Goal: Task Accomplishment & Management: Use online tool/utility

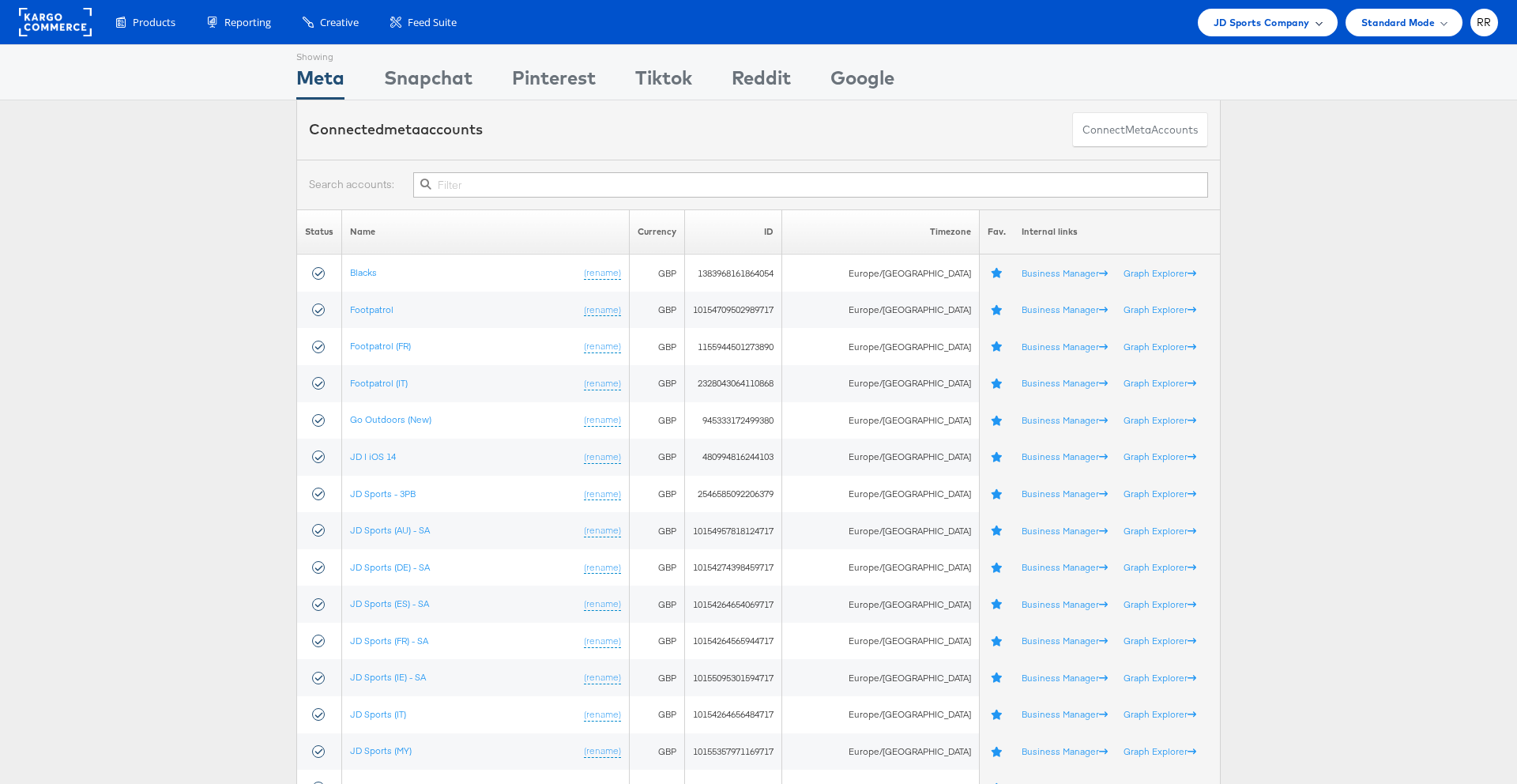
click at [1280, 28] on span "JD Sports Company" at bounding box center [1262, 23] width 96 height 16
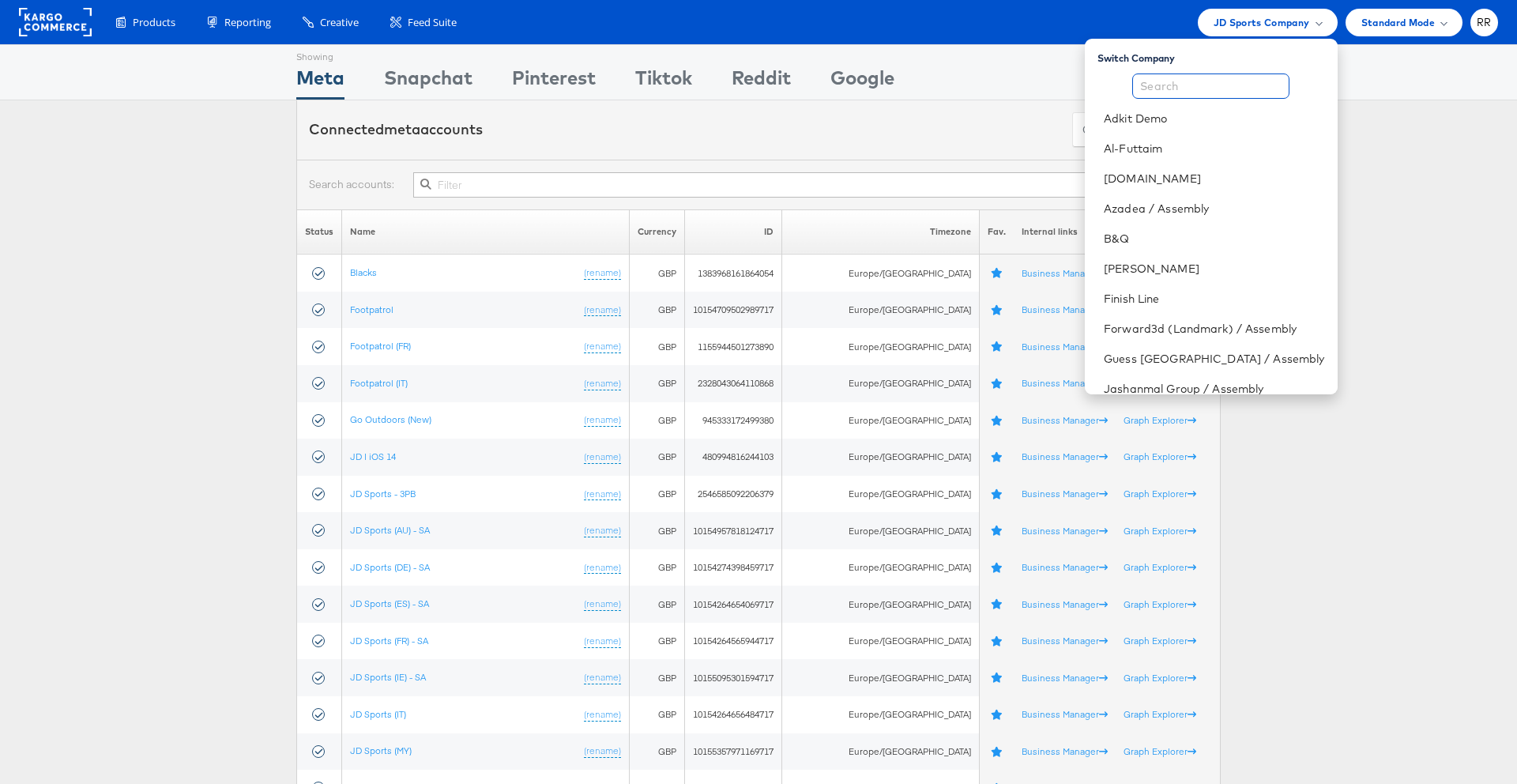
click at [1212, 83] on input "text" at bounding box center [1212, 86] width 158 height 25
click at [1155, 235] on link "B&Q" at bounding box center [1214, 238] width 220 height 15
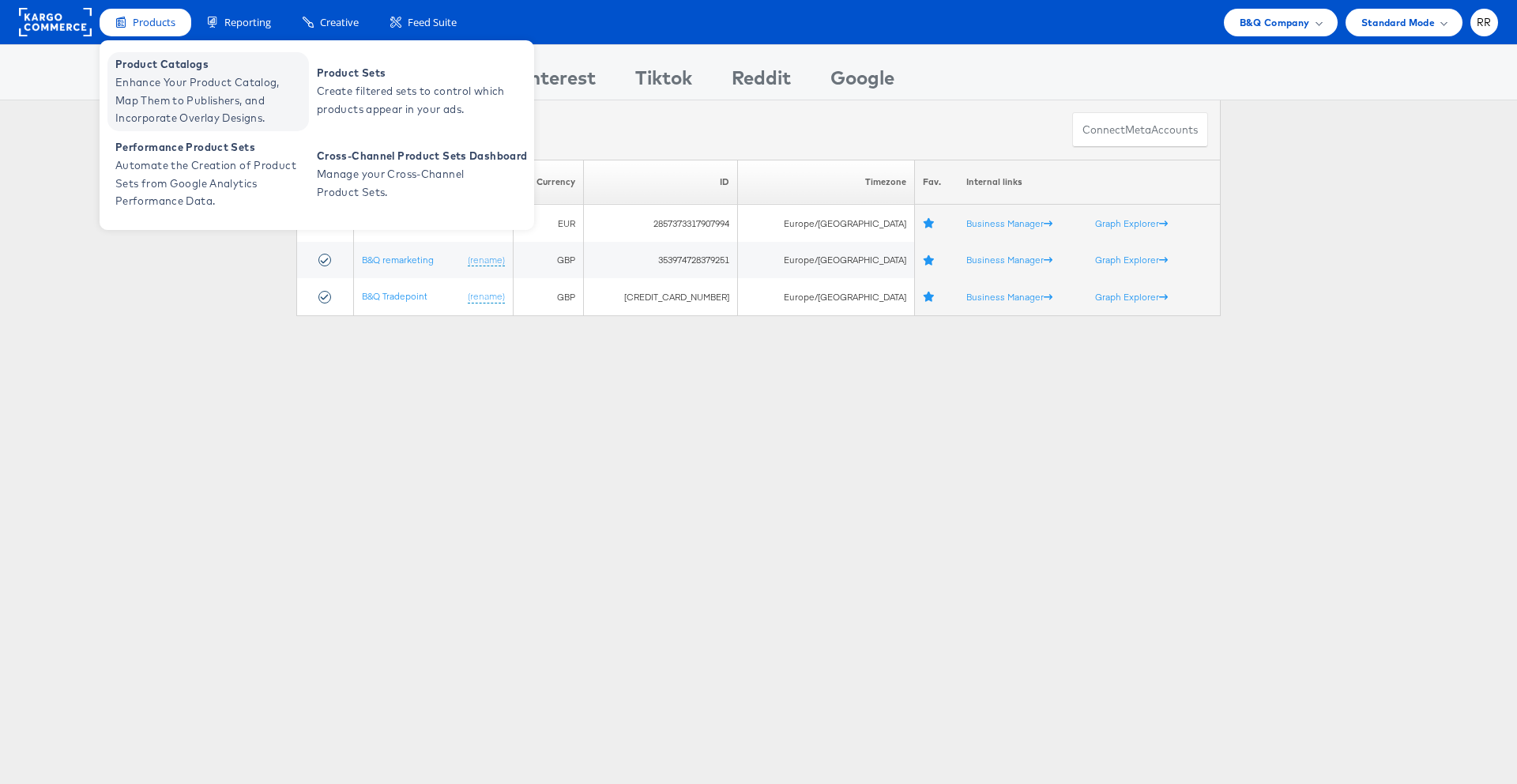
click at [168, 88] on span "Enhance Your Product Catalog, Map Them to Publishers, and Incorporate Overlay D…" at bounding box center [209, 100] width 189 height 53
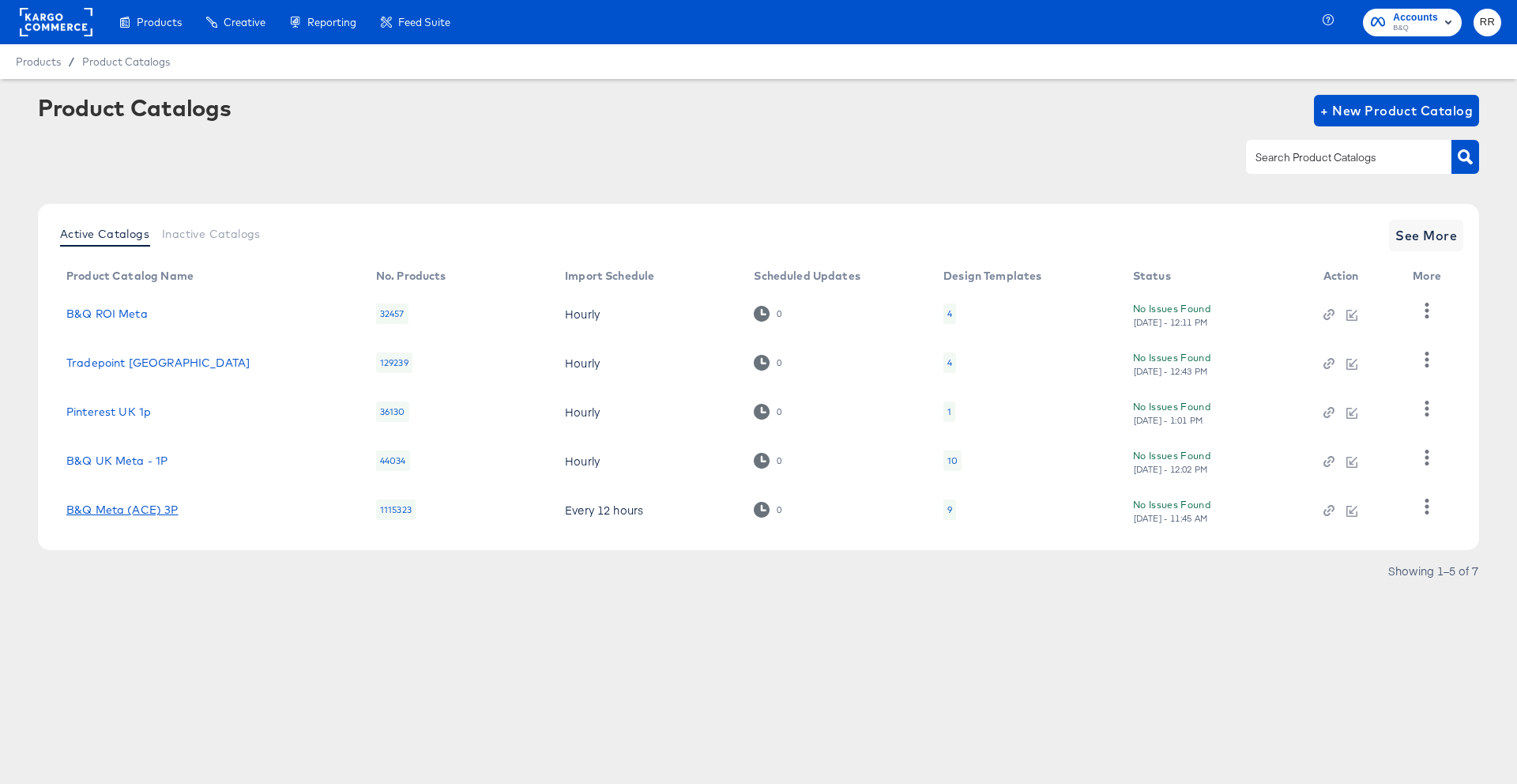
click at [158, 509] on link "B&Q Meta (ACE) 3P" at bounding box center [122, 510] width 112 height 13
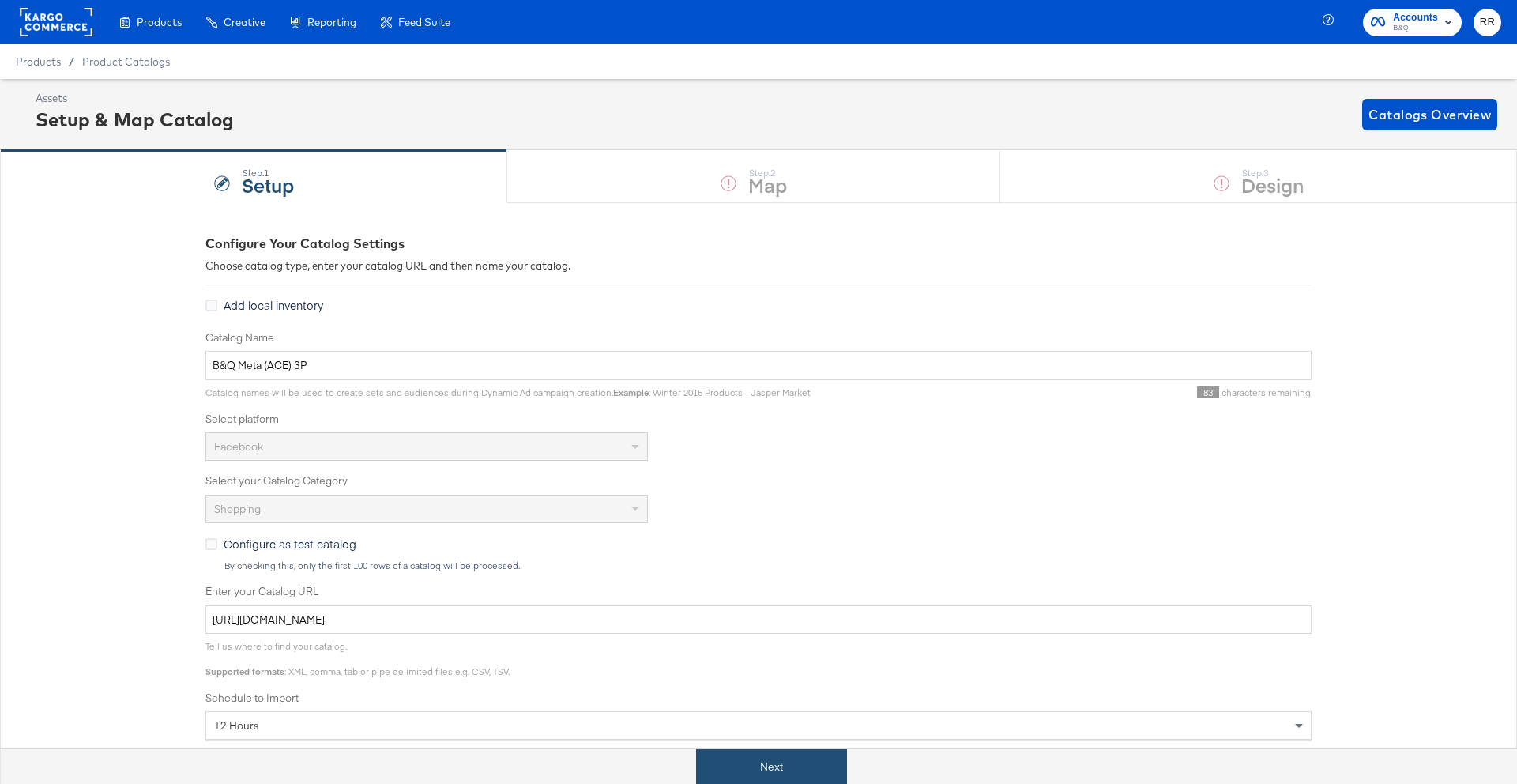
click at [723, 775] on button "Next" at bounding box center [772, 766] width 151 height 35
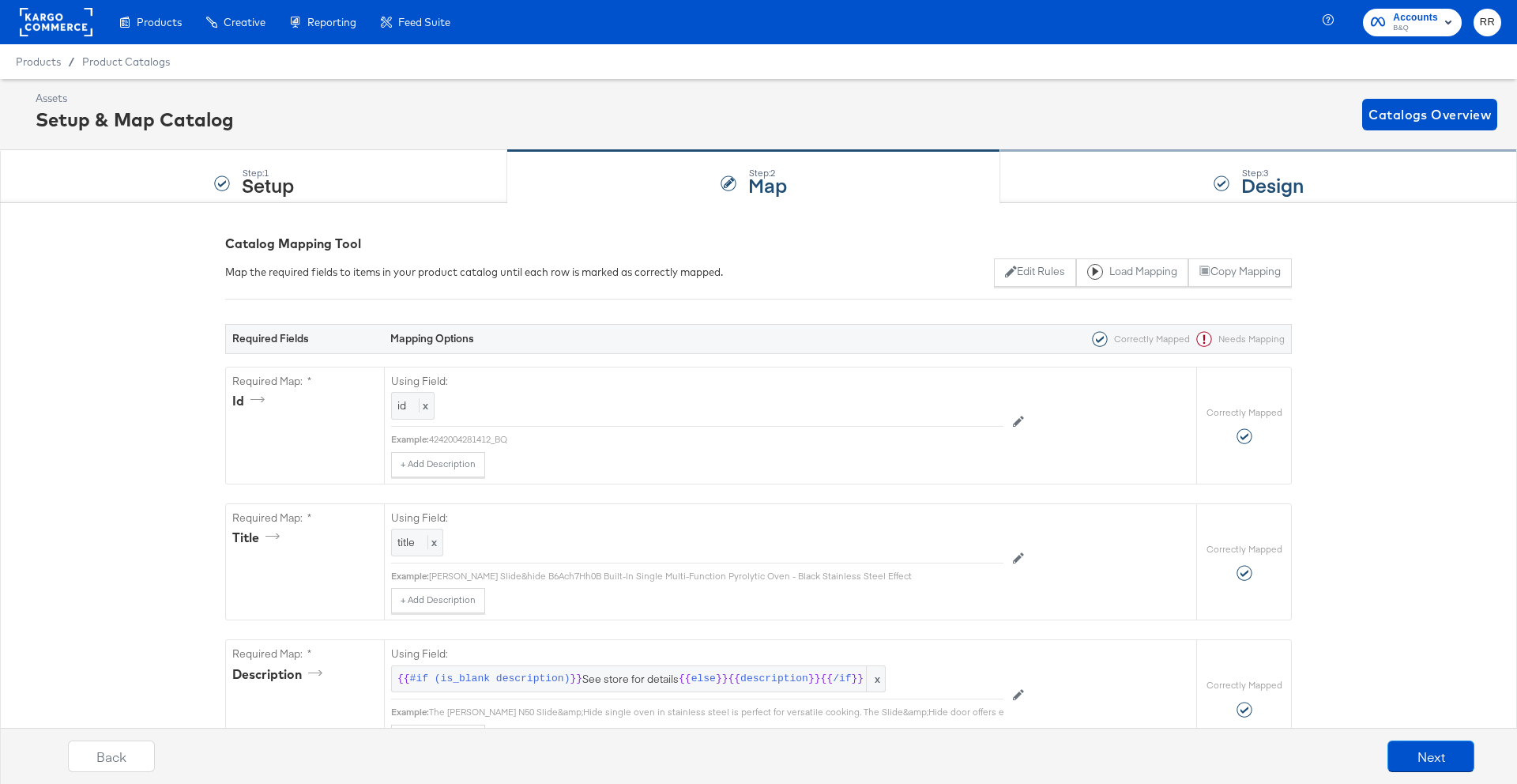
click at [1066, 196] on div "Step: 3 Design" at bounding box center [1259, 177] width 517 height 53
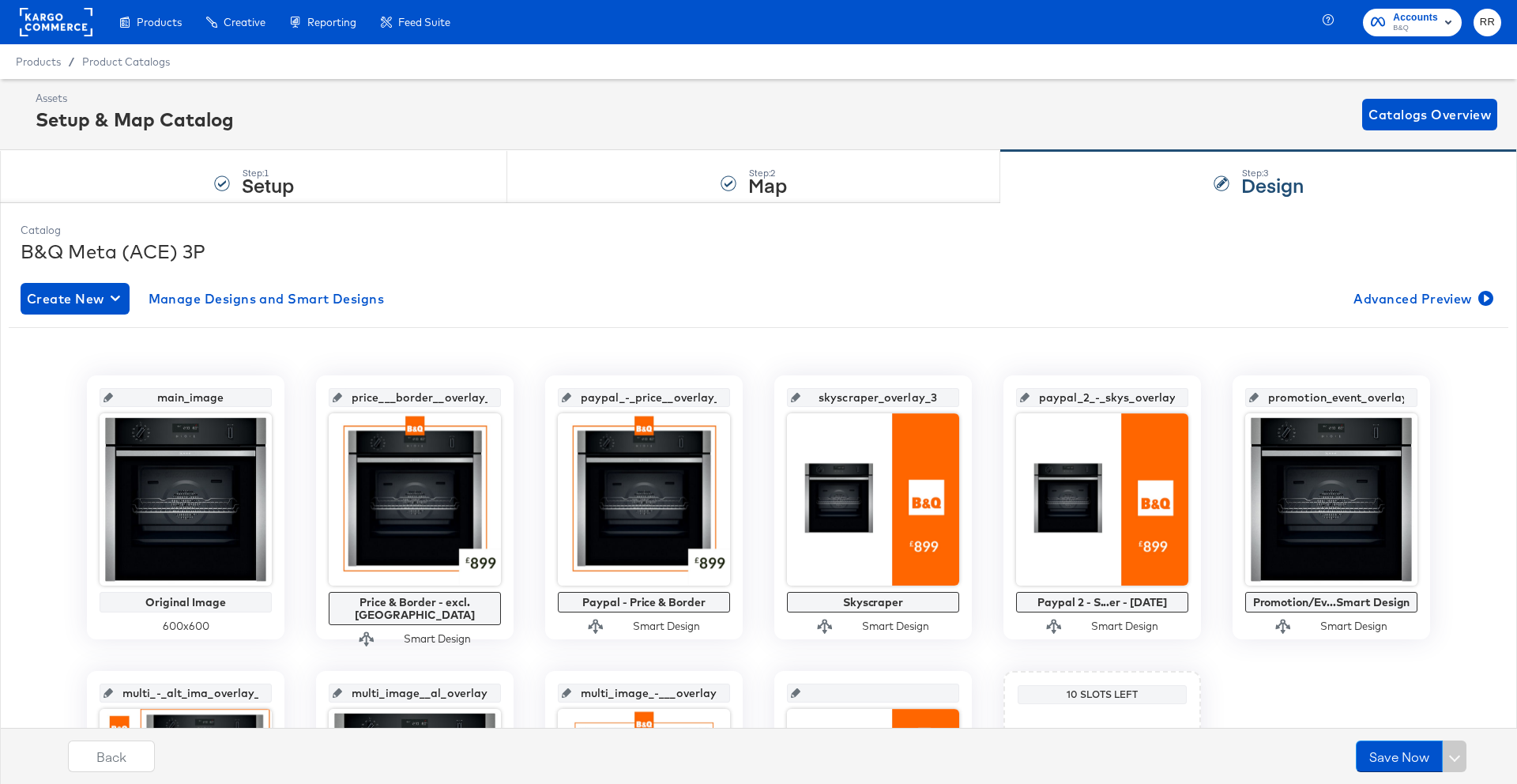
click at [342, 397] on icon at bounding box center [337, 397] width 9 height 9
click at [342, 398] on icon at bounding box center [337, 397] width 9 height 9
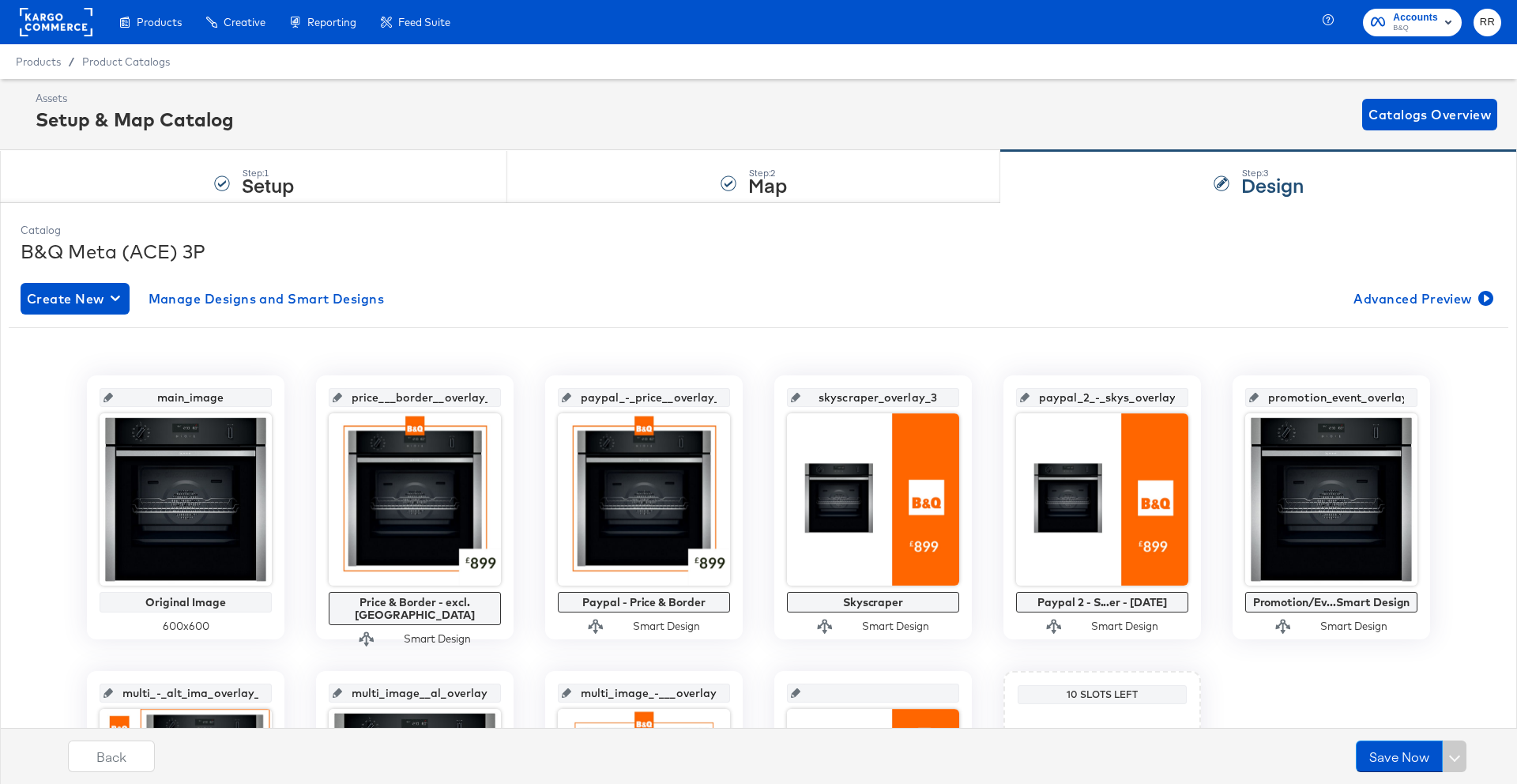
click at [413, 407] on input "price___border__overlay_1" at bounding box center [419, 390] width 155 height 43
click at [416, 400] on input "price___border__overlay_1" at bounding box center [419, 390] width 155 height 43
click at [409, 342] on div "main_image Original Image 600 x 600 price___border__overlay_1 Price & Border - …" at bounding box center [759, 648] width 1476 height 618
click at [387, 400] on input "price___border__overlay_1" at bounding box center [419, 390] width 155 height 43
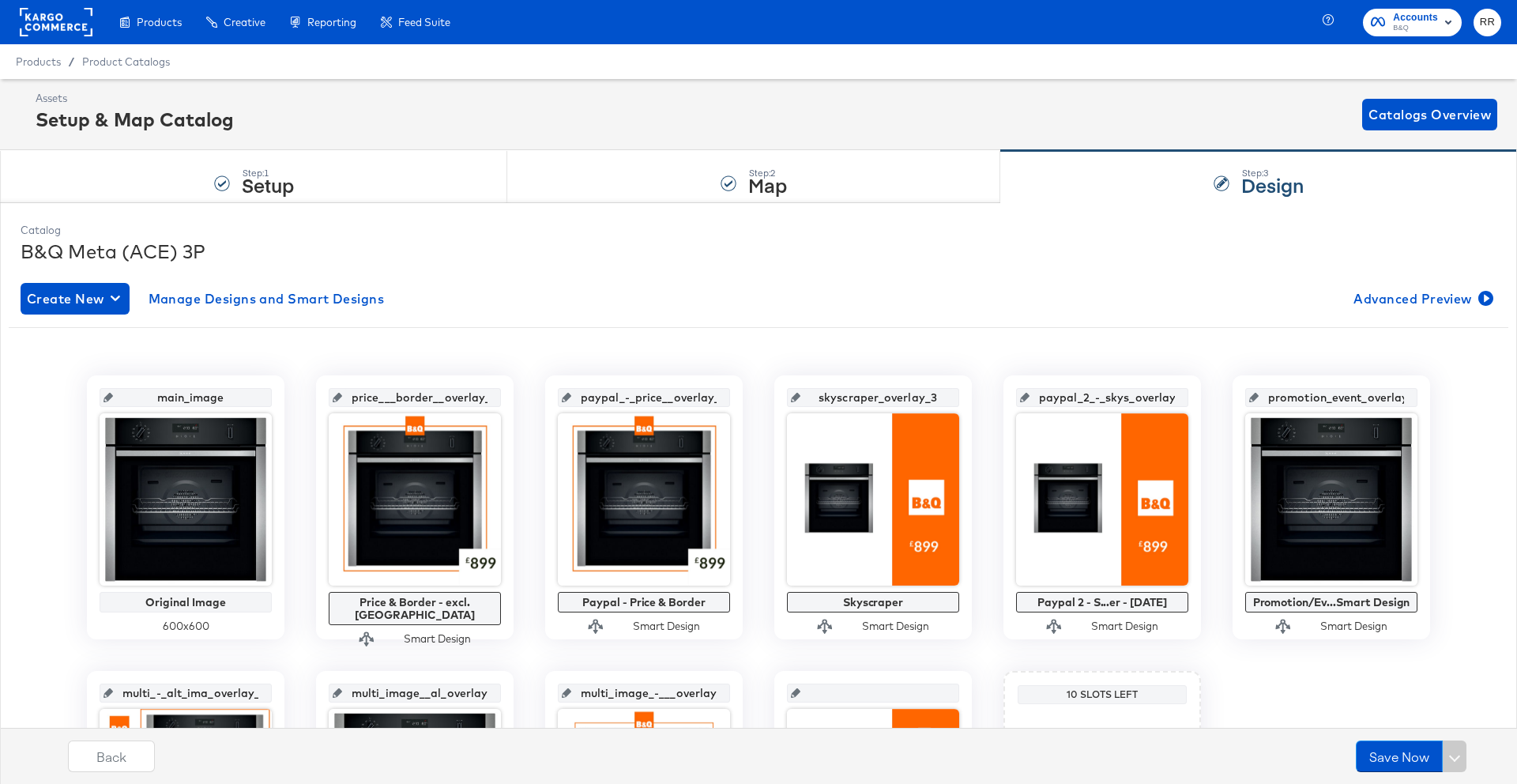
click at [387, 400] on input "price___border__overlay_1" at bounding box center [419, 390] width 155 height 43
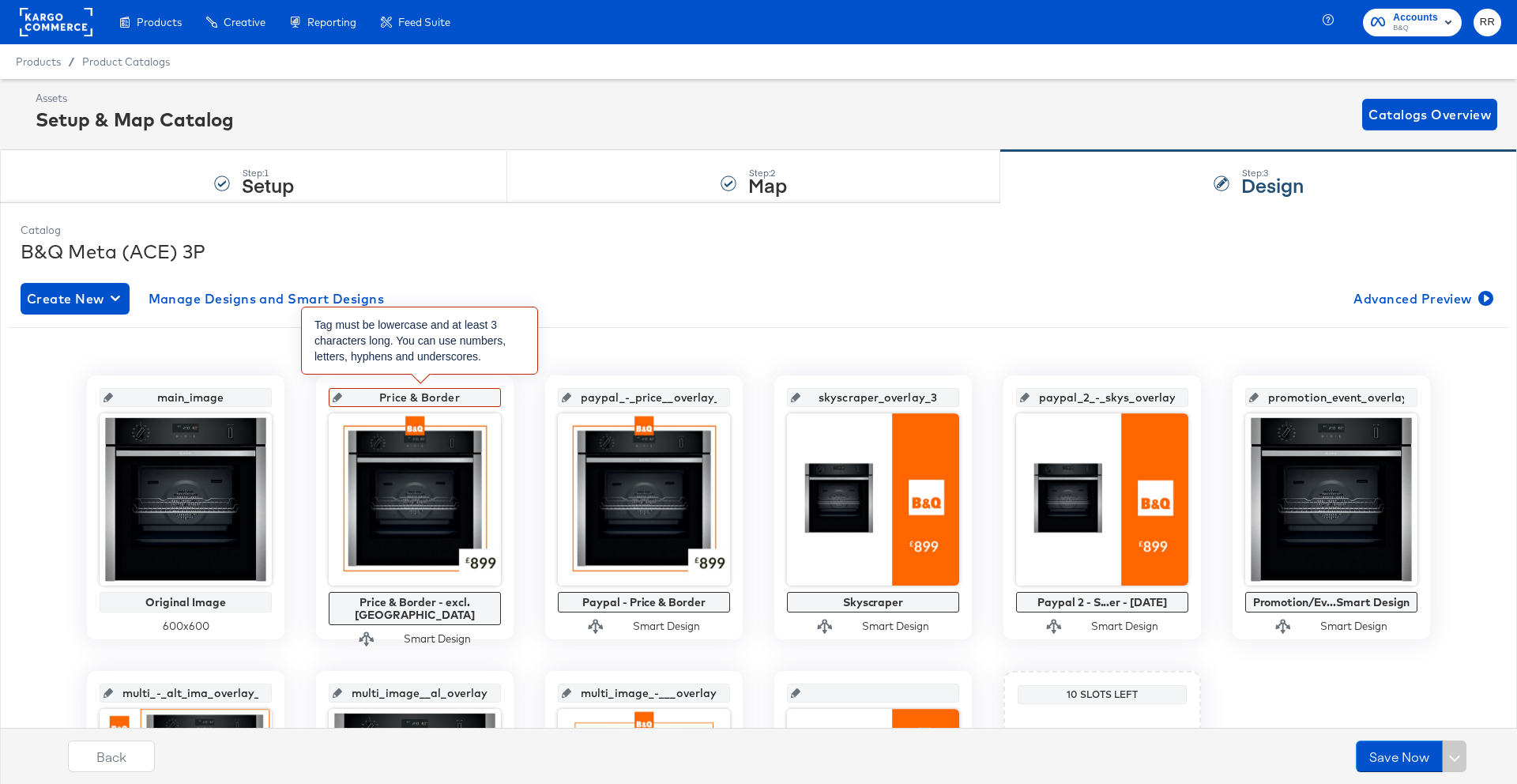
click at [385, 396] on input "Price & Border" at bounding box center [419, 390] width 155 height 43
click at [430, 397] on input "price & Border" at bounding box center [419, 390] width 155 height 43
click at [412, 394] on input "price & border" at bounding box center [419, 390] width 155 height 43
click at [420, 394] on input "price& border" at bounding box center [419, 390] width 155 height 43
type input "price&border"
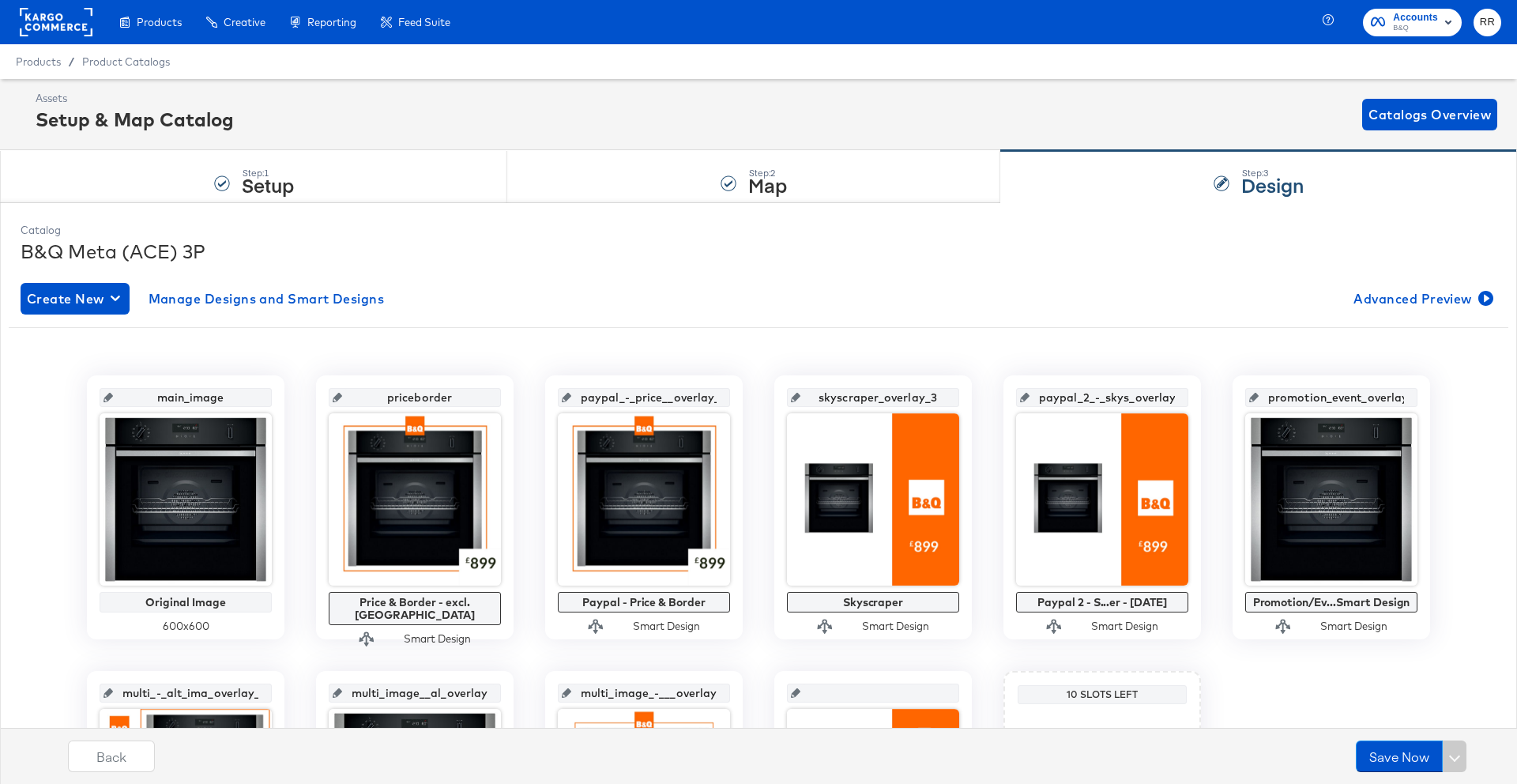
click at [416, 392] on input "priceborder" at bounding box center [419, 390] width 155 height 43
type input "price_border"
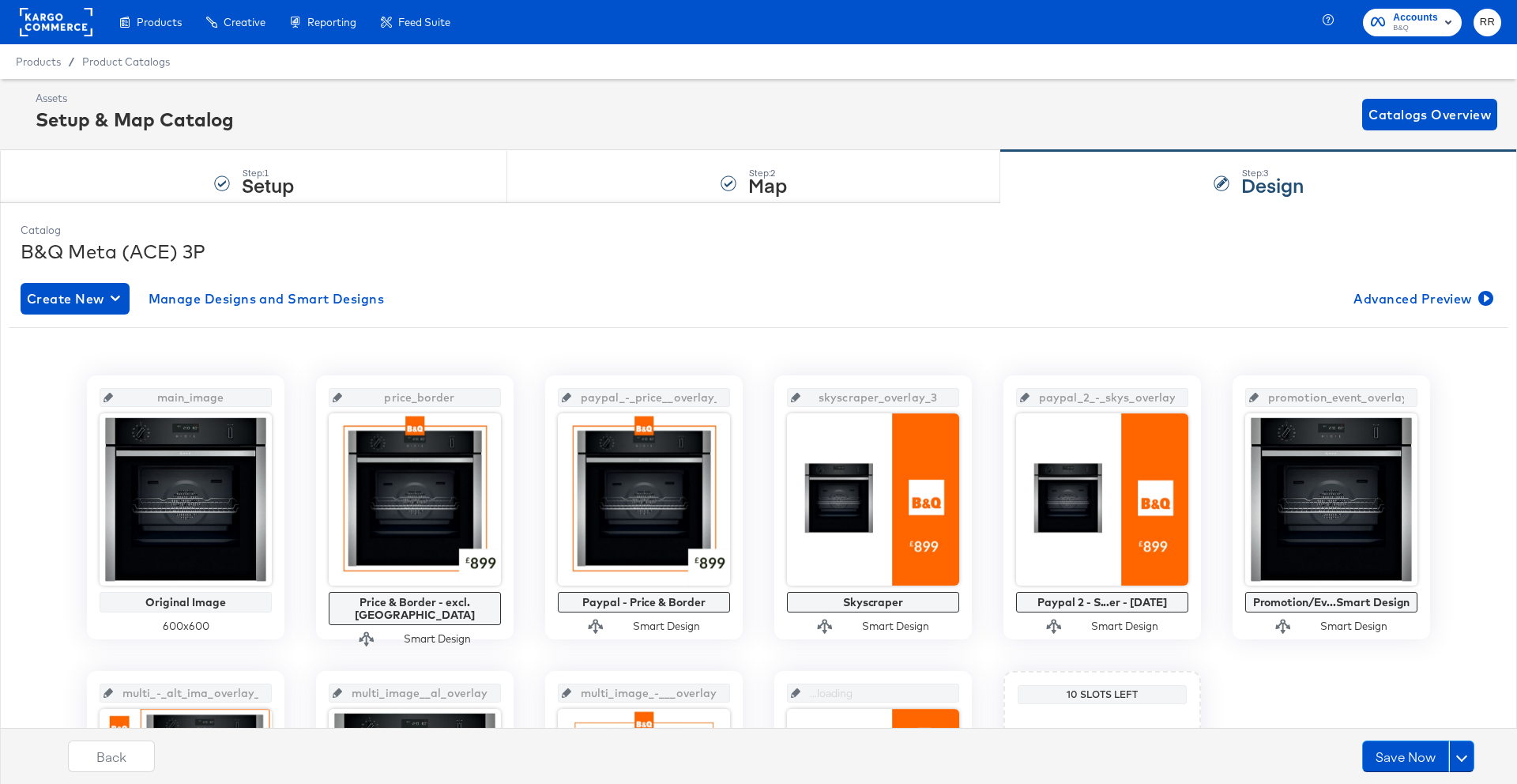
click at [452, 363] on div "main_image Original Image 600 x 600 price_border Price & Border - excl. OOS Sma…" at bounding box center [759, 648] width 1500 height 571
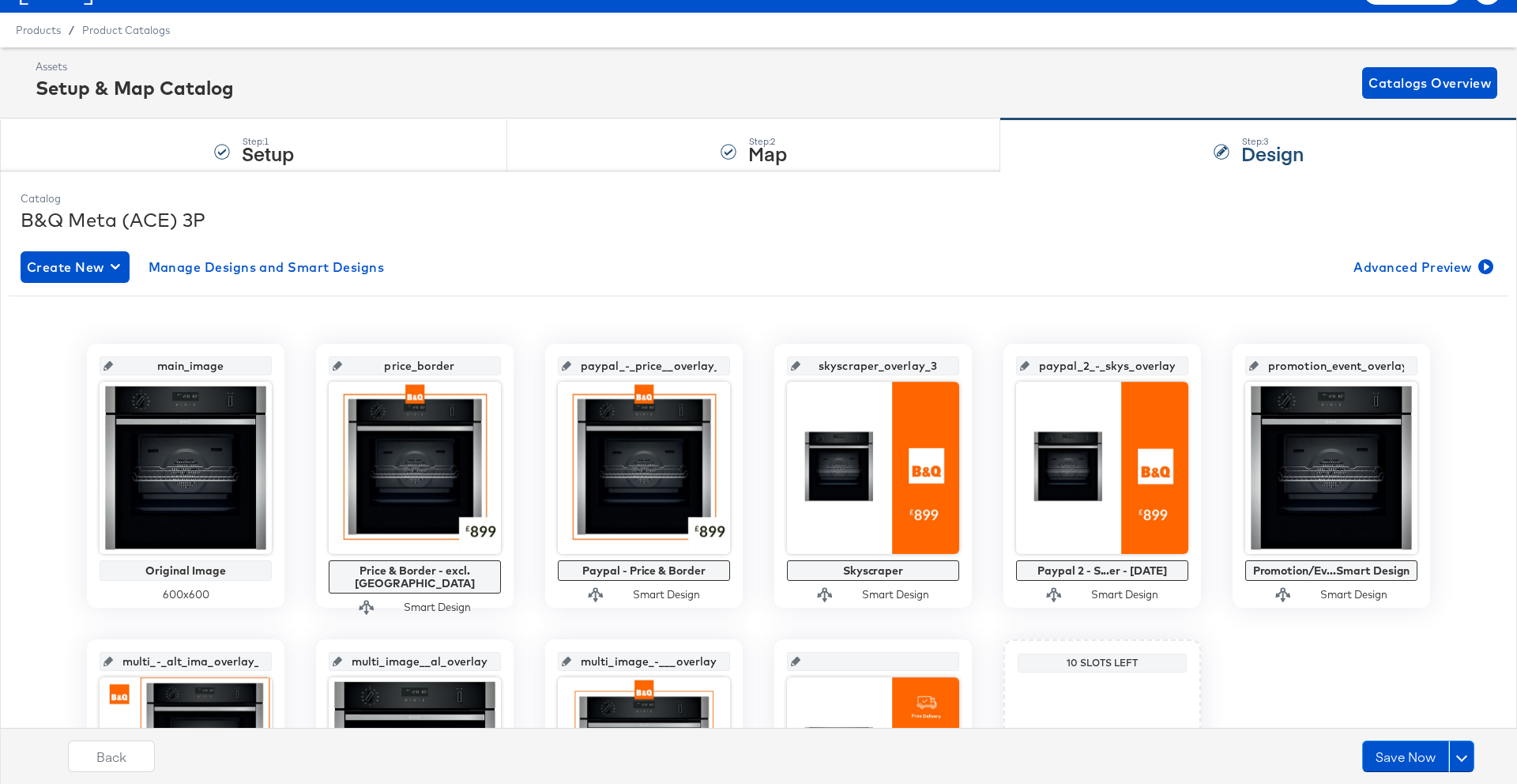
click at [847, 360] on input "skyscraper_overlay_3" at bounding box center [878, 359] width 155 height 43
drag, startPoint x: 879, startPoint y: 369, endPoint x: 941, endPoint y: 369, distance: 62.0
click at [941, 369] on input "skyscraper_overlay_3" at bounding box center [878, 359] width 155 height 43
type input "skyscraper"
click at [888, 332] on div "main_image Original Image 600 x 600 price_border Price & Border - excl. OOS Sma…" at bounding box center [759, 617] width 1500 height 571
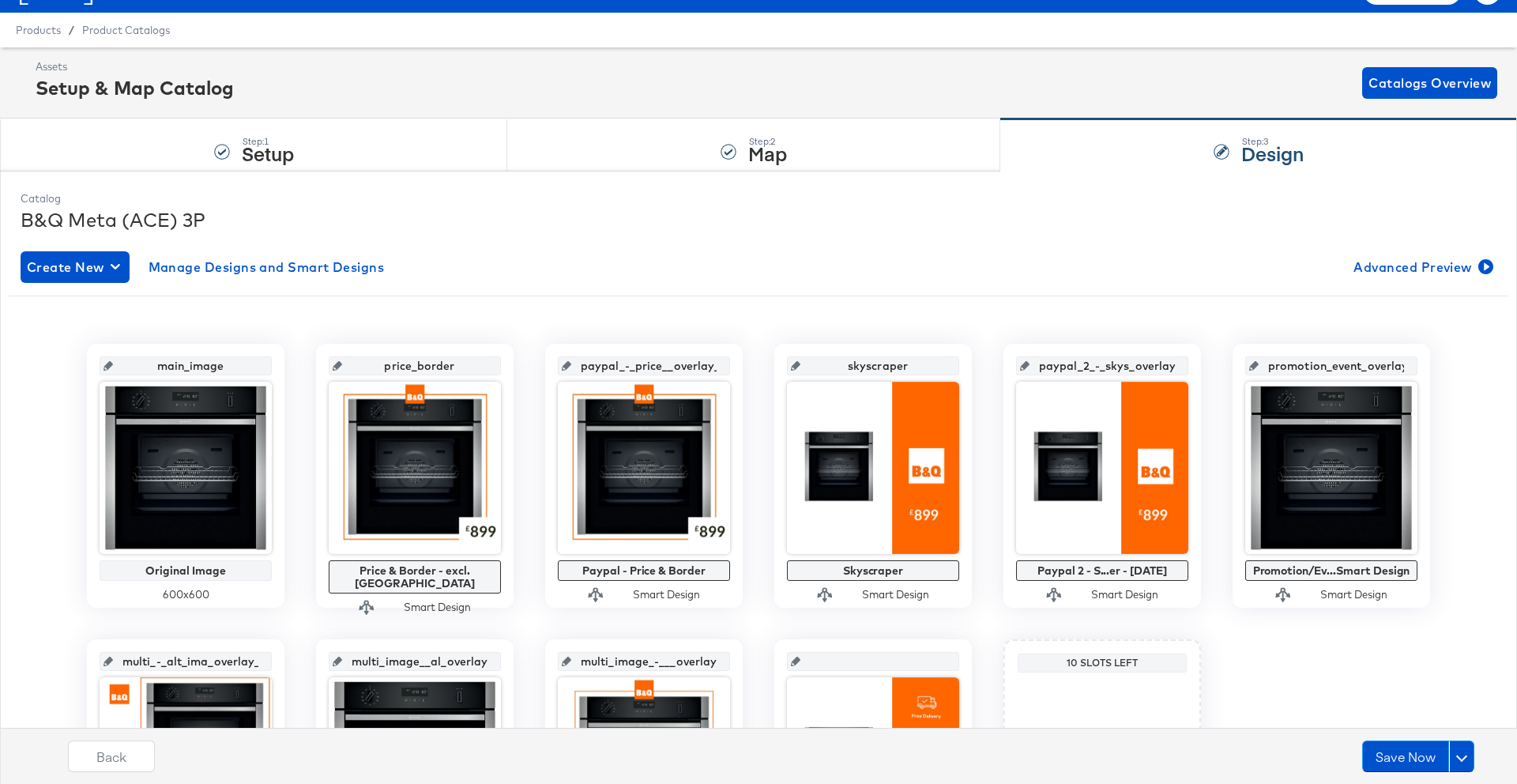
click at [1080, 375] on input "paypal_2_-_skys_overlay_5" at bounding box center [1107, 359] width 155 height 43
click at [1108, 363] on input "paypal_2_-_skys_overlay_5" at bounding box center [1107, 359] width 155 height 43
click at [1110, 365] on input "paypal_2_-_skys_overlay_5" at bounding box center [1107, 359] width 155 height 43
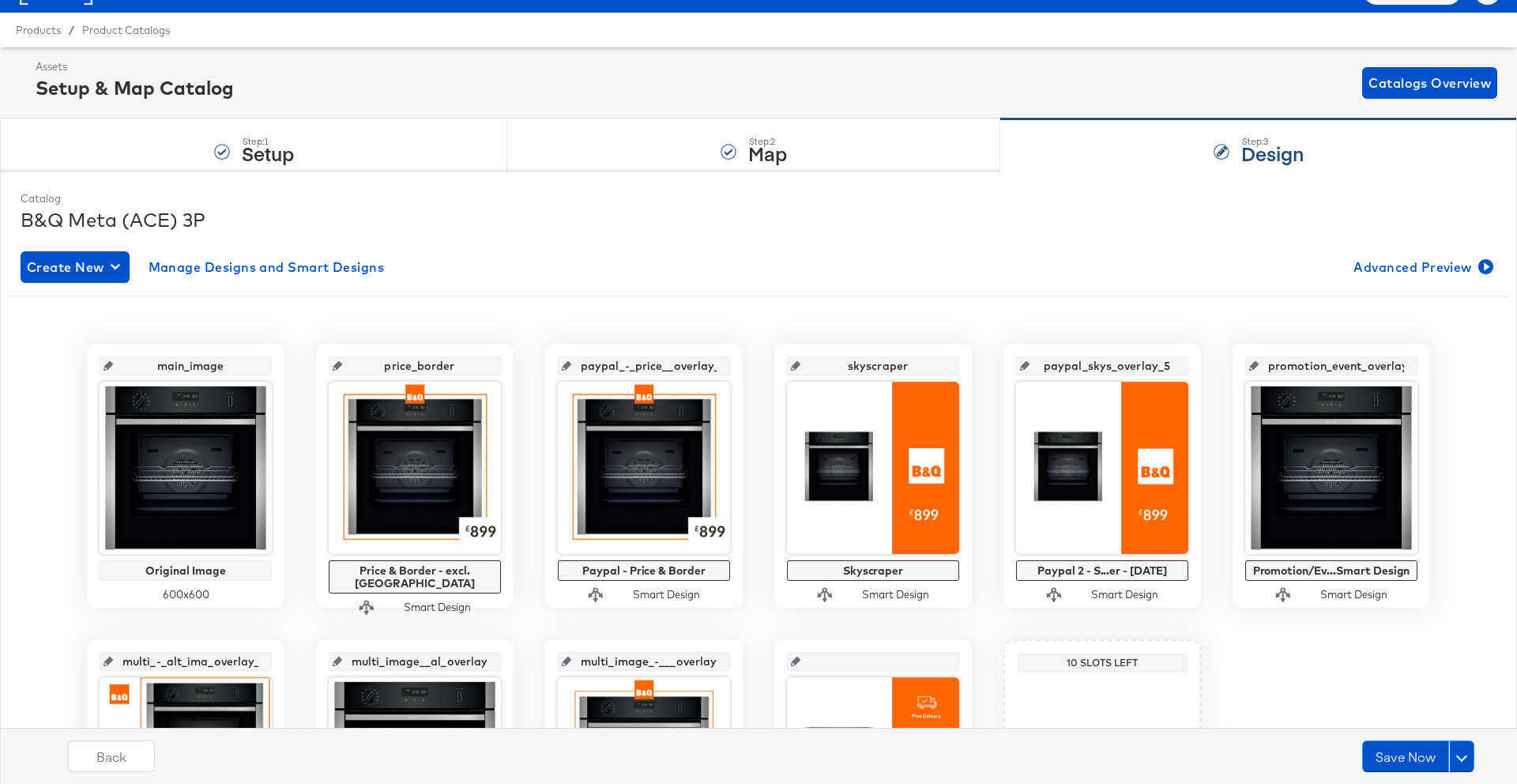
drag, startPoint x: 1114, startPoint y: 363, endPoint x: 1165, endPoint y: 365, distance: 51.0
click at [1165, 365] on input "paypal_skys_overlay_5" at bounding box center [1107, 359] width 155 height 43
type input "paypal_skys"
click at [1135, 332] on div "main_image Original Image 600 x 600 price_border Price & Border - excl. OOS Sma…" at bounding box center [759, 617] width 1500 height 571
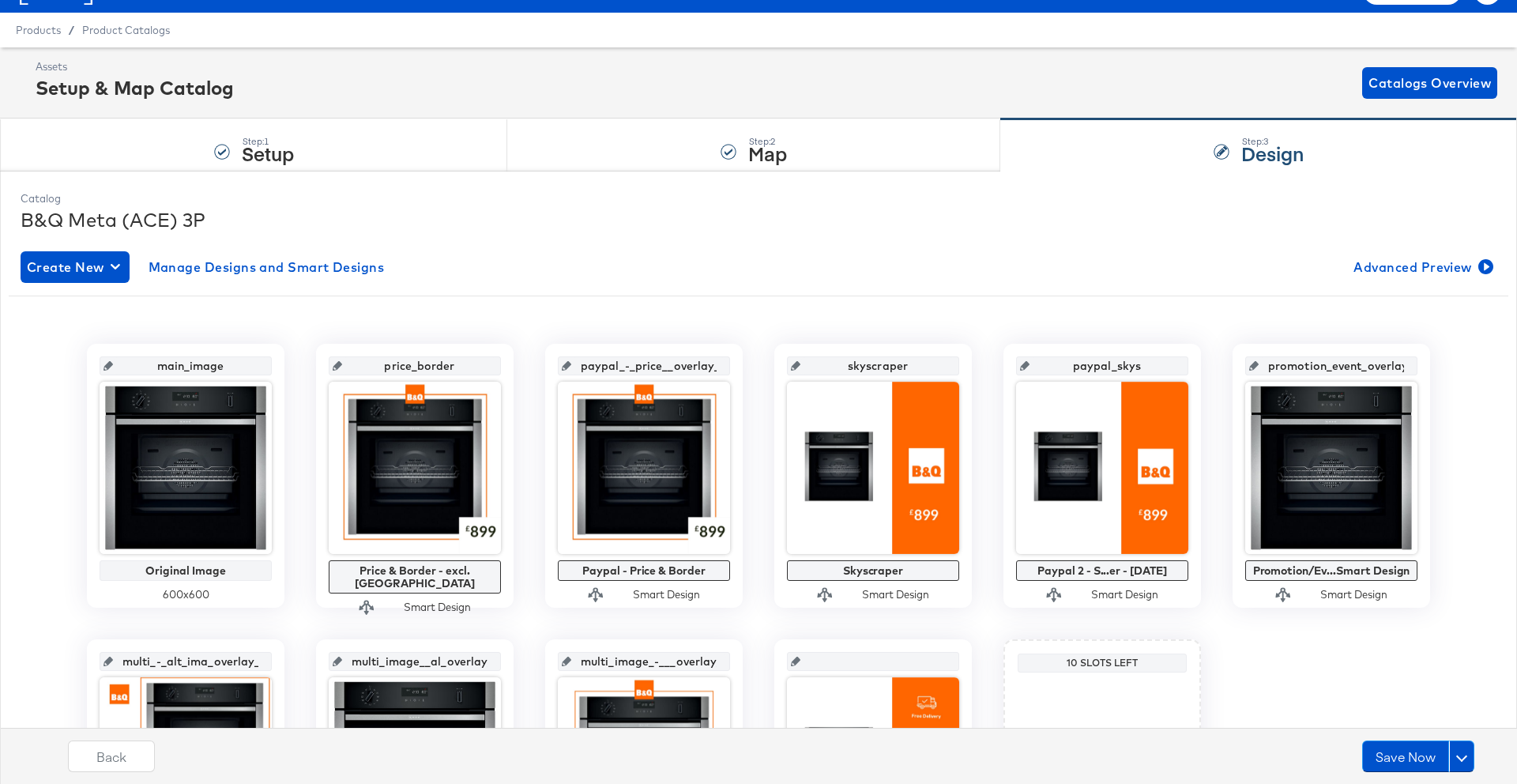
click at [1296, 366] on input "promotion_event_overlay_6" at bounding box center [1336, 359] width 155 height 43
drag, startPoint x: 1368, startPoint y: 365, endPoint x: 1401, endPoint y: 366, distance: 33.0
click at [1401, 366] on input "promotion_event_overlay_6" at bounding box center [1336, 359] width 155 height 43
type input "promotion_event"
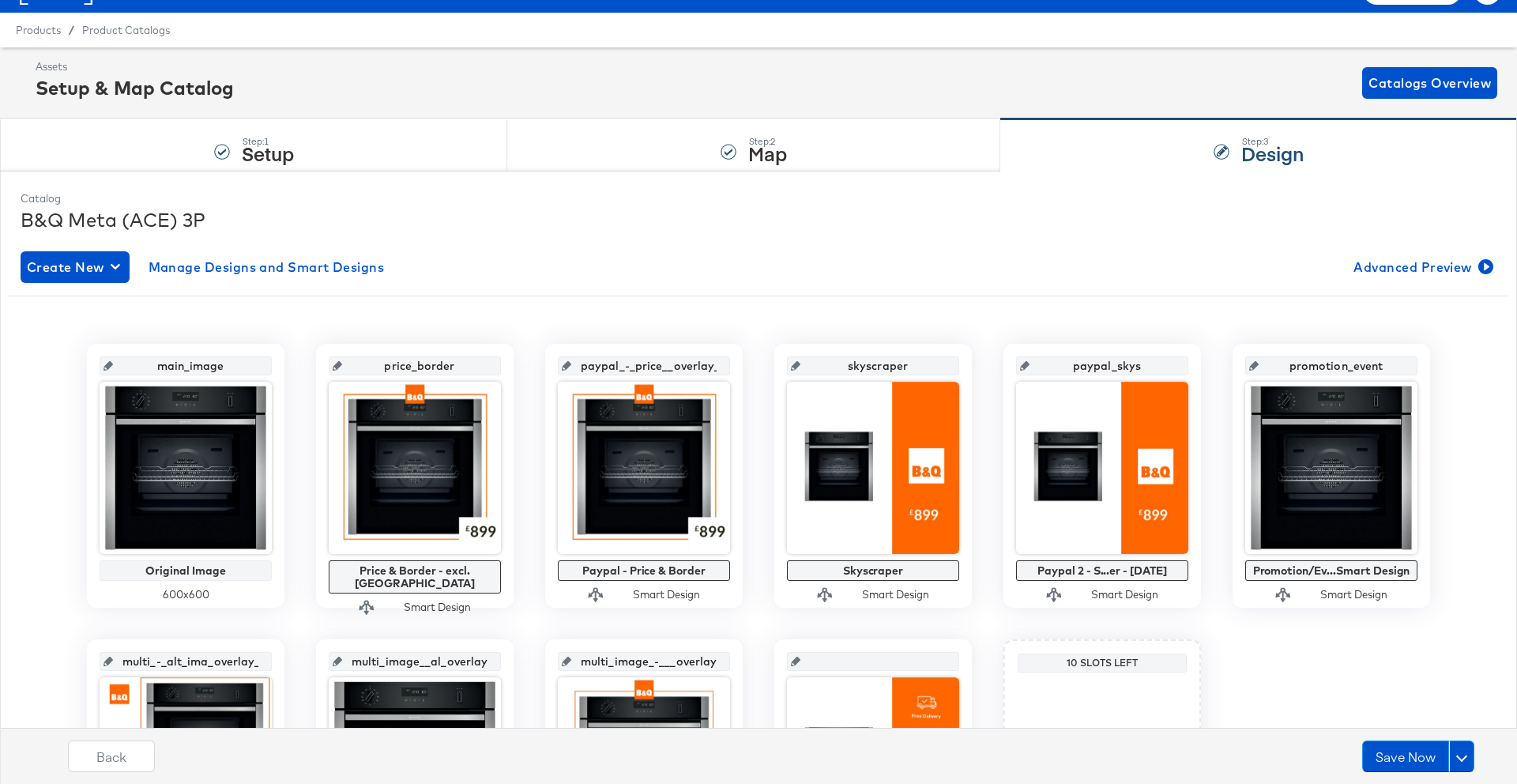
scroll to position [0, 0]
click at [1445, 361] on div "main_image Original Image 600 x 600 price_border Price & Border - excl. OOS Sma…" at bounding box center [759, 624] width 1500 height 559
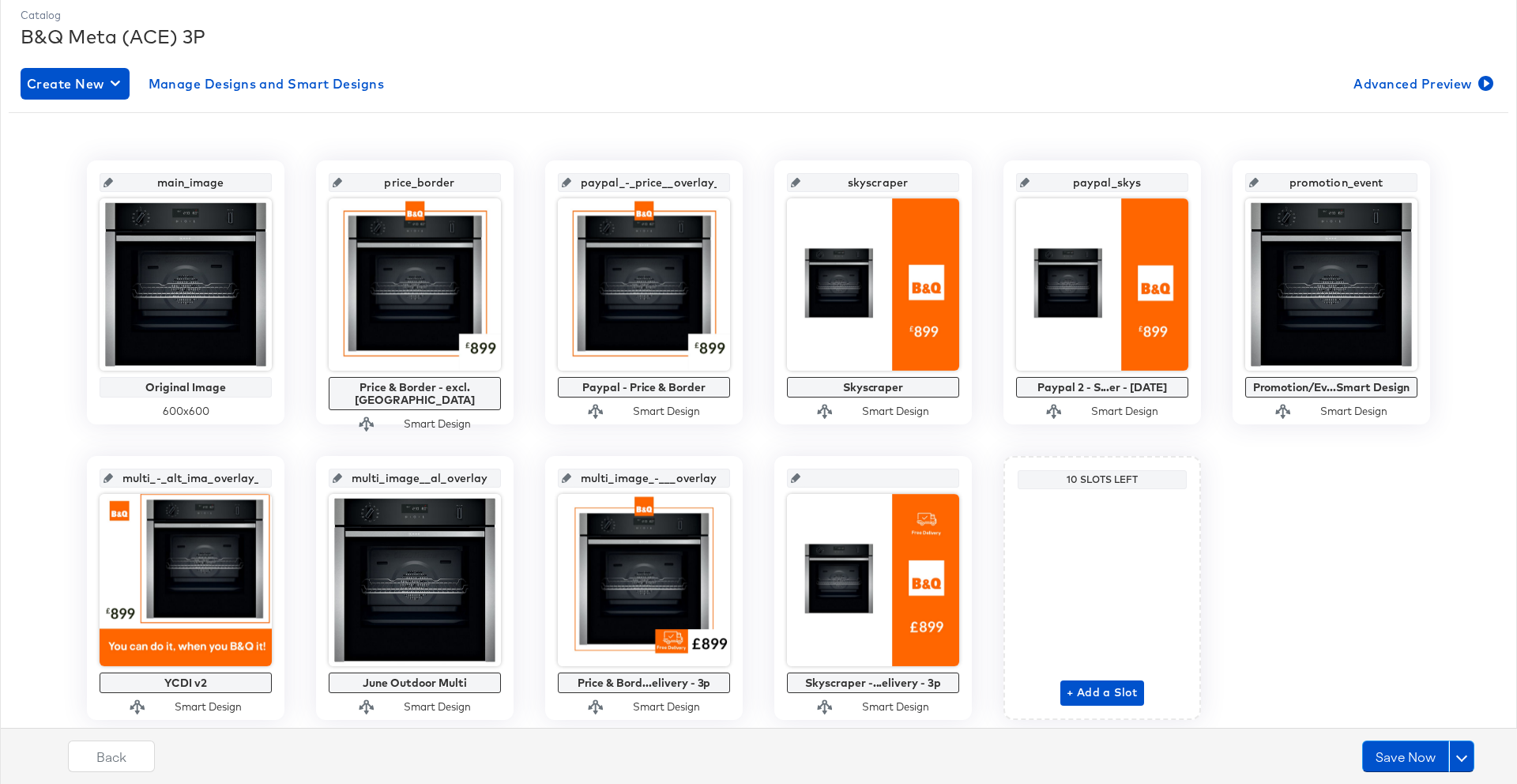
scroll to position [265, 0]
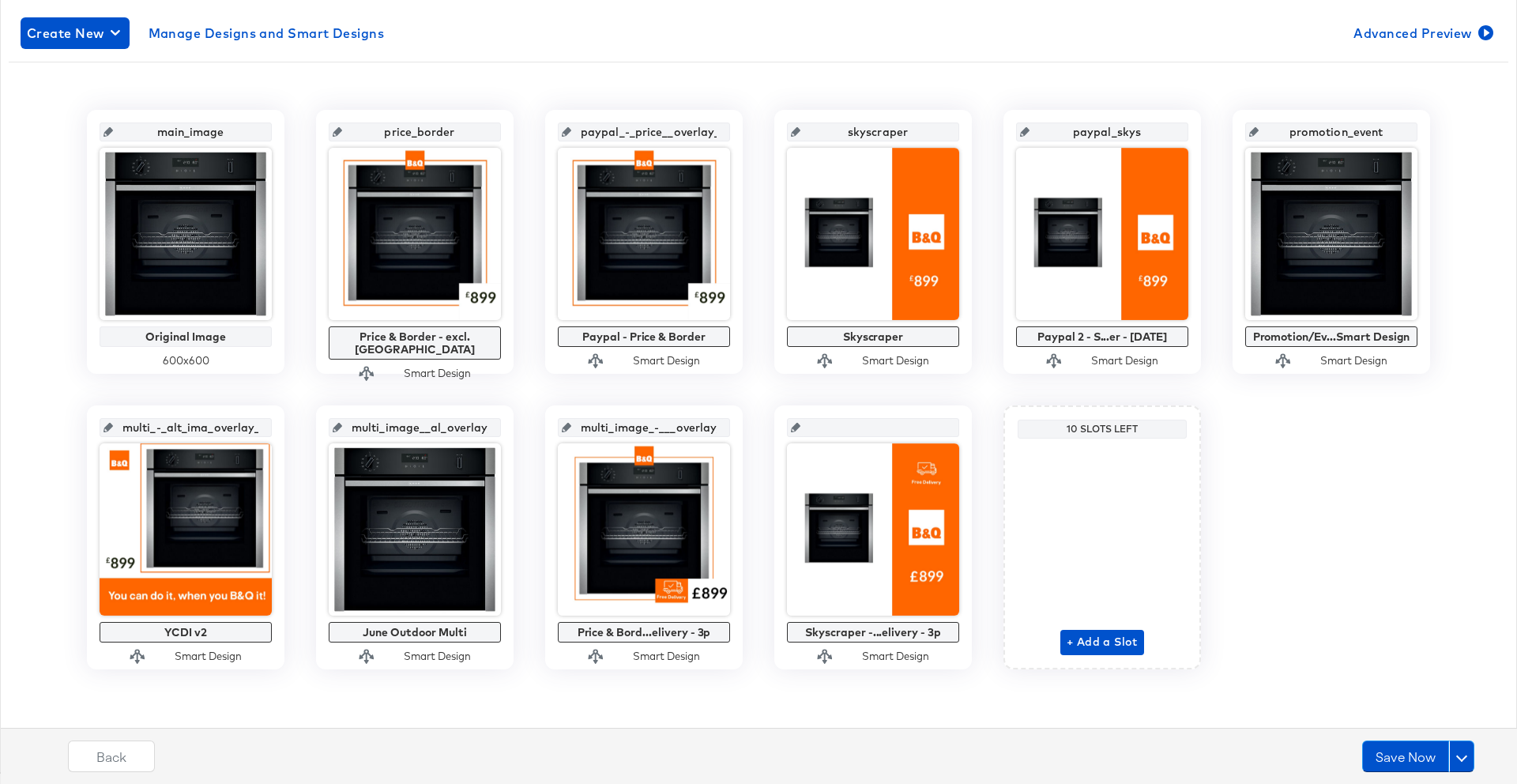
click at [113, 425] on icon at bounding box center [108, 427] width 9 height 9
click at [142, 430] on input "multi_-_alt_ima_overlay_6" at bounding box center [190, 421] width 155 height 43
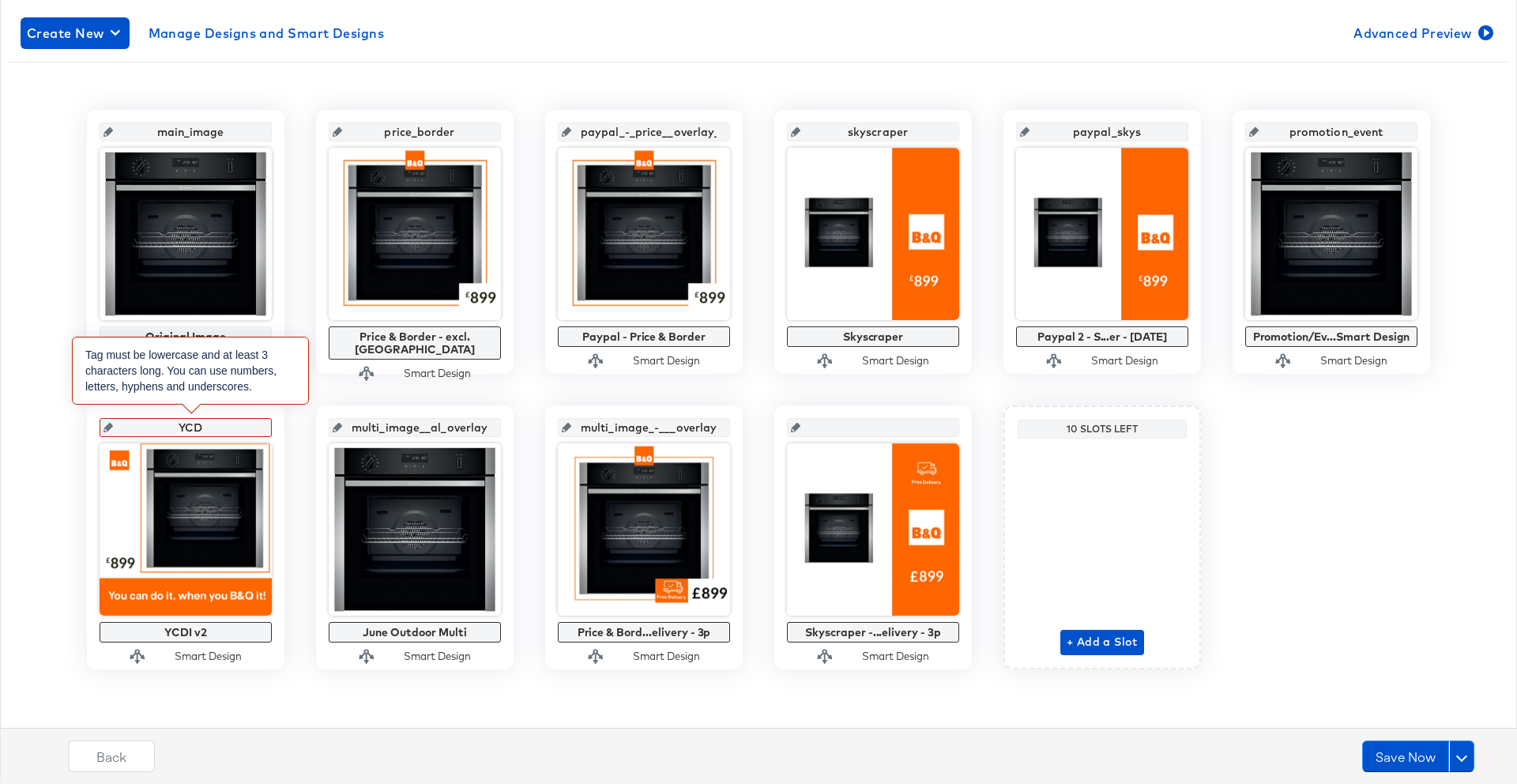
type input "YCDI"
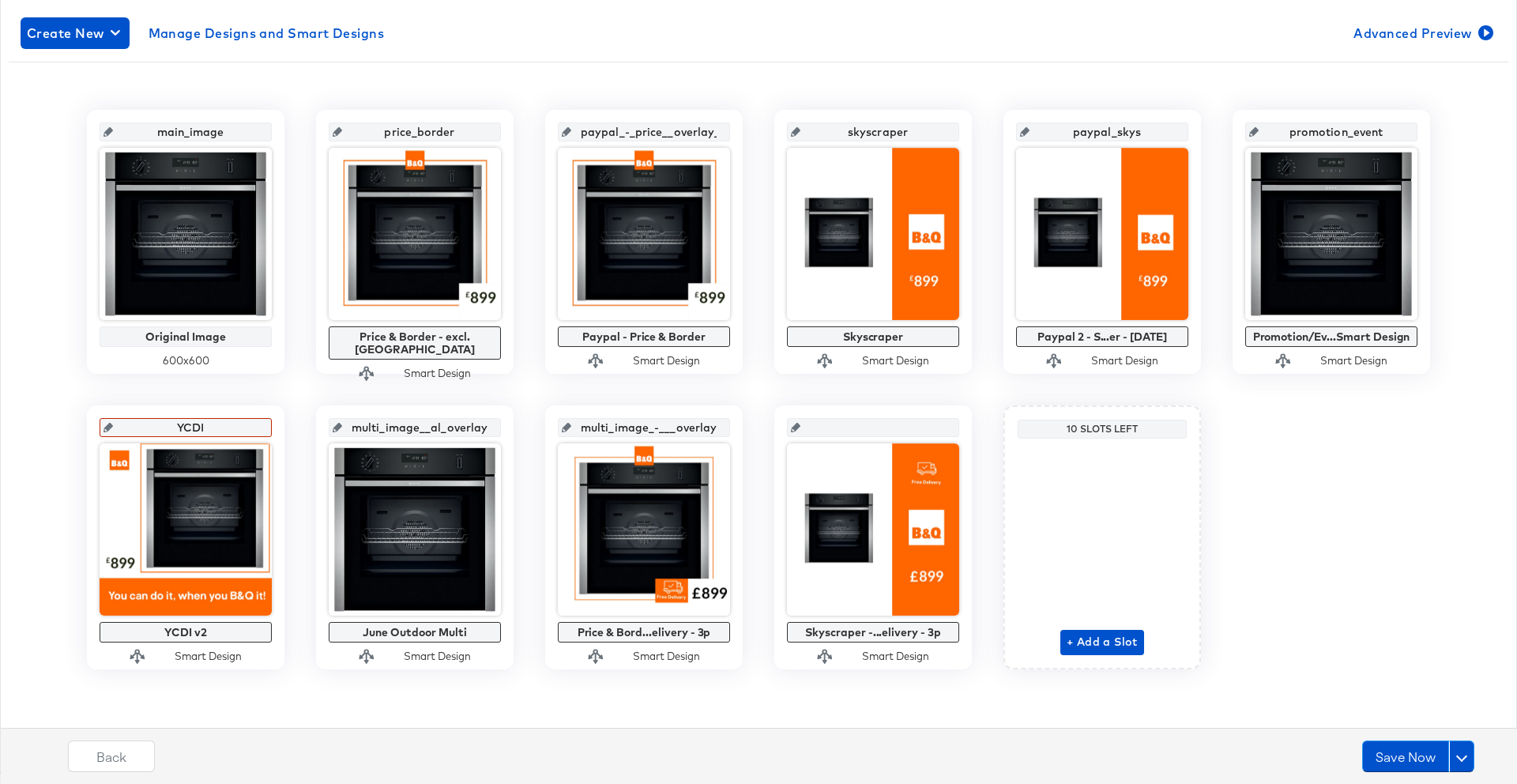
click at [384, 425] on input "multi_image__al_overlay_7" at bounding box center [419, 421] width 155 height 43
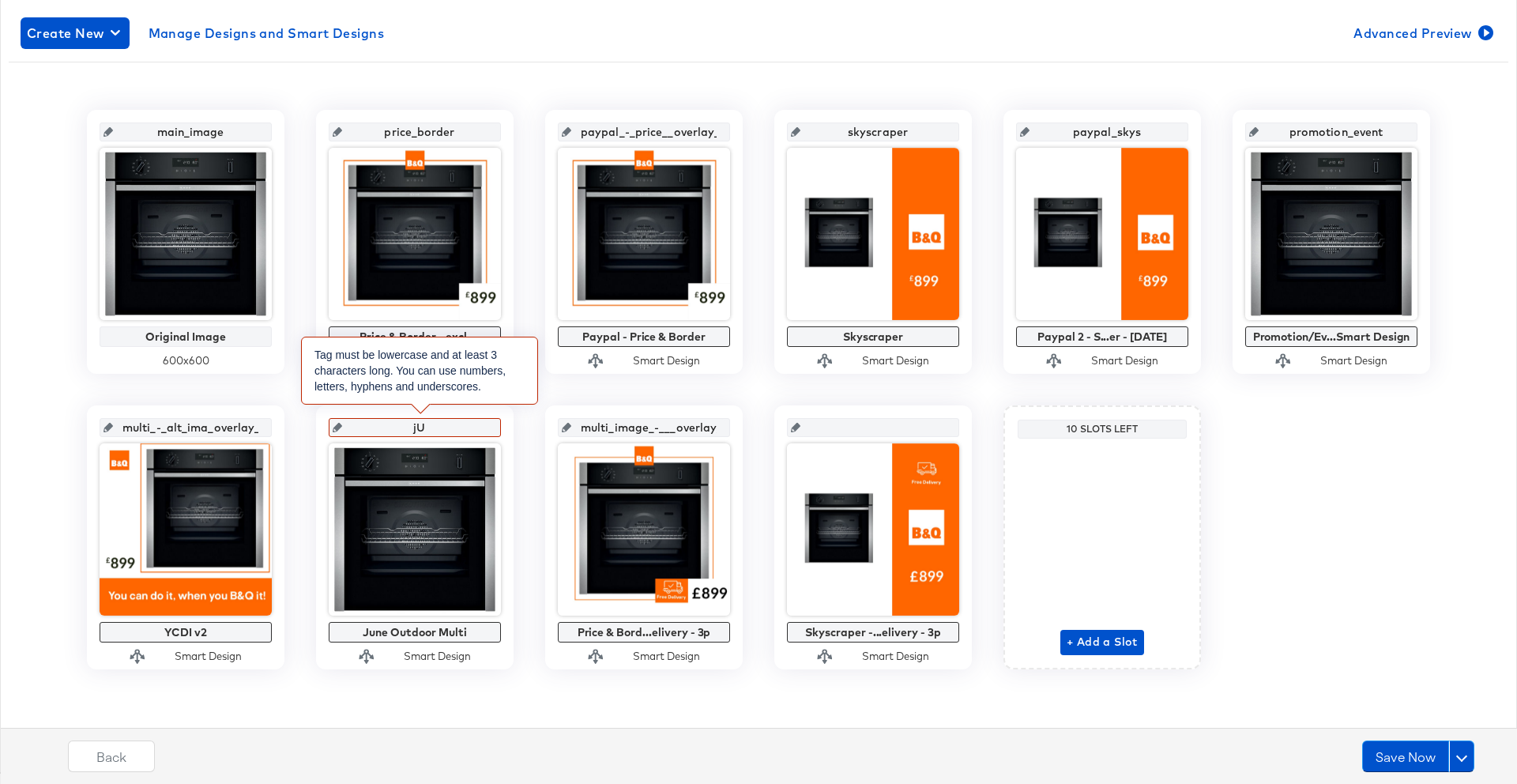
type input "j"
type input "June_outdoor"
click at [594, 430] on input "multi_image_-___overlay_8" at bounding box center [648, 421] width 155 height 43
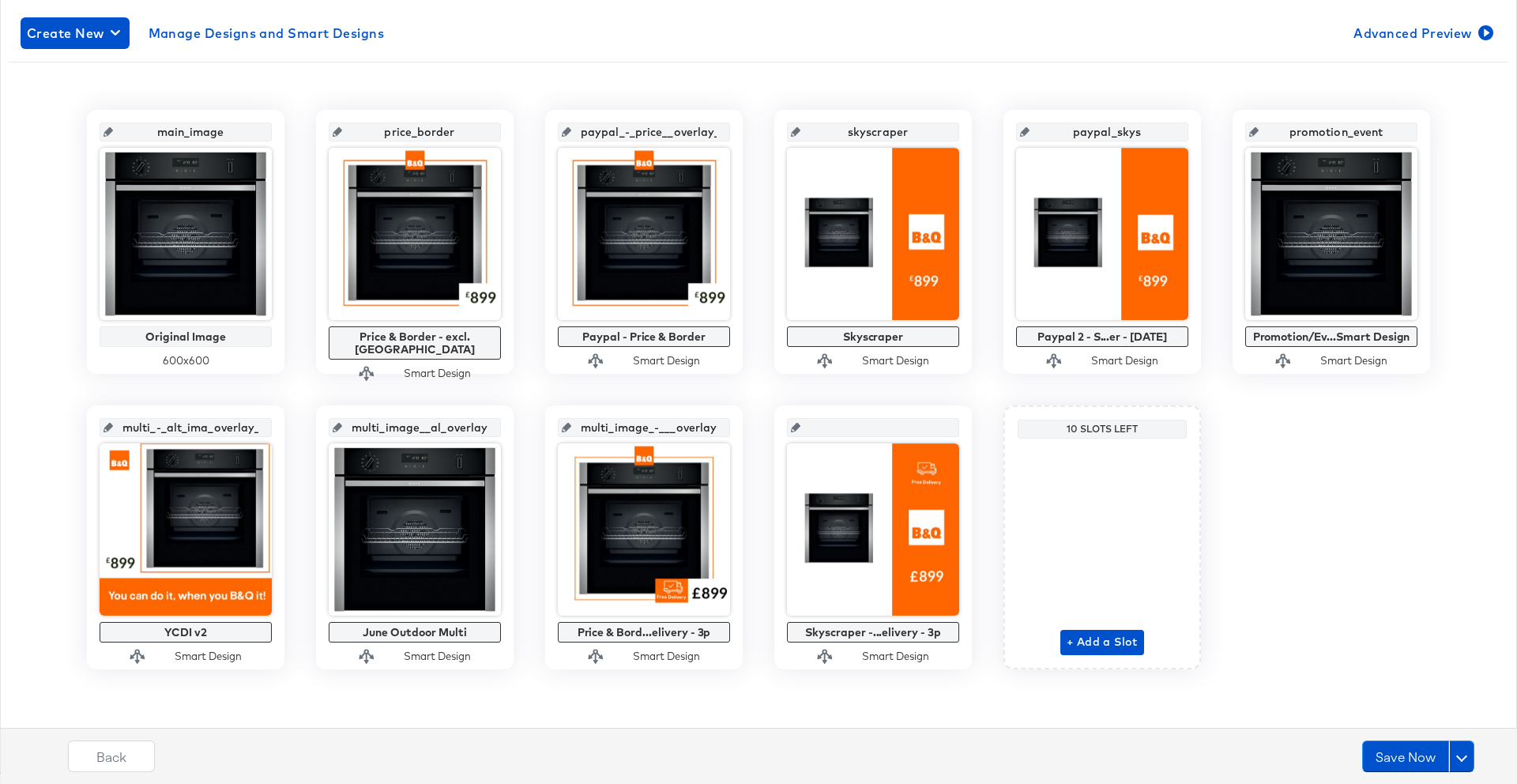
click at [571, 426] on icon at bounding box center [566, 427] width 9 height 9
click at [571, 427] on icon at bounding box center [566, 427] width 9 height 9
click at [592, 427] on input "multi_image_-___overlay_8" at bounding box center [648, 421] width 155 height 43
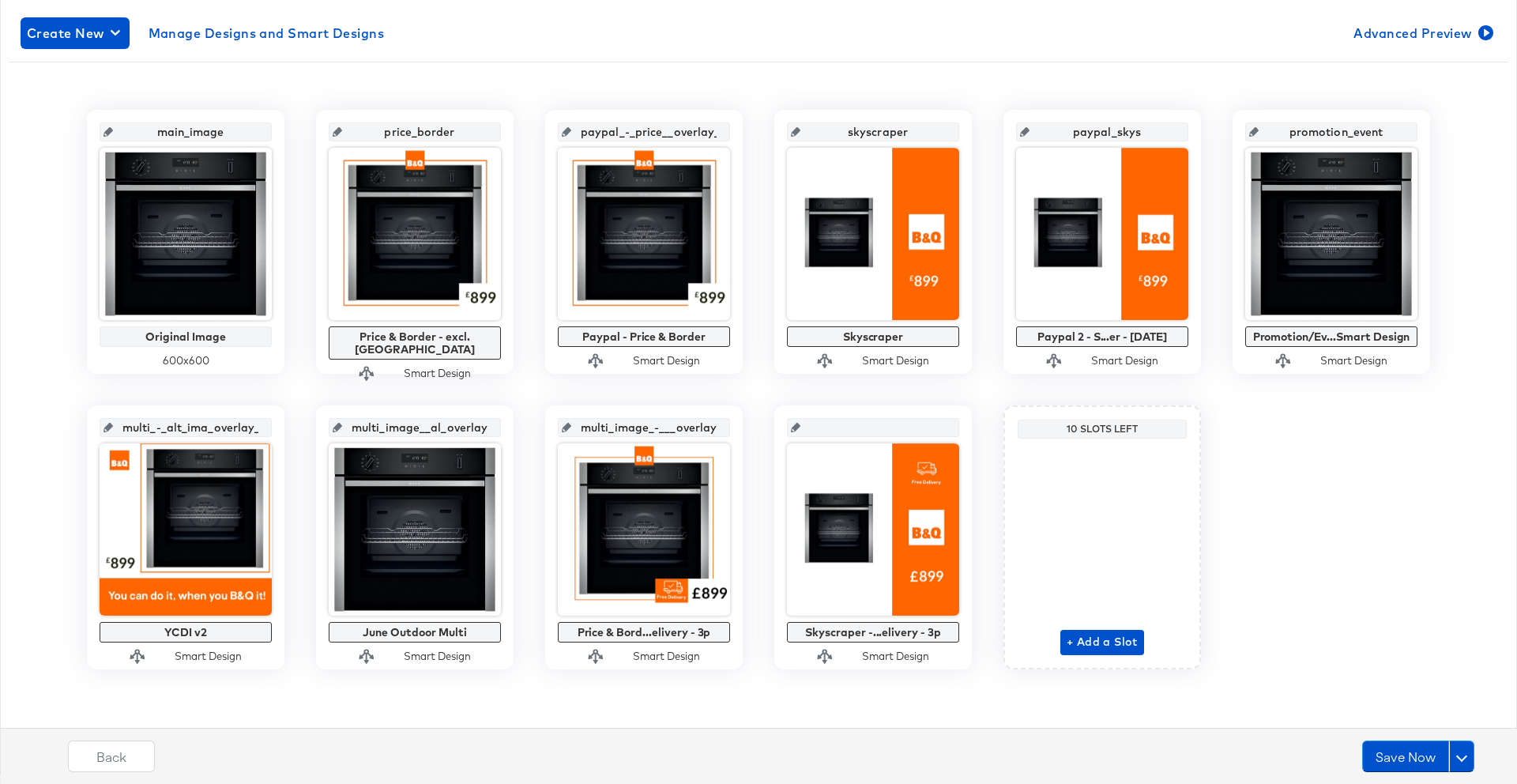
click at [592, 427] on input "multi_image_-___overlay_8" at bounding box center [648, 421] width 155 height 43
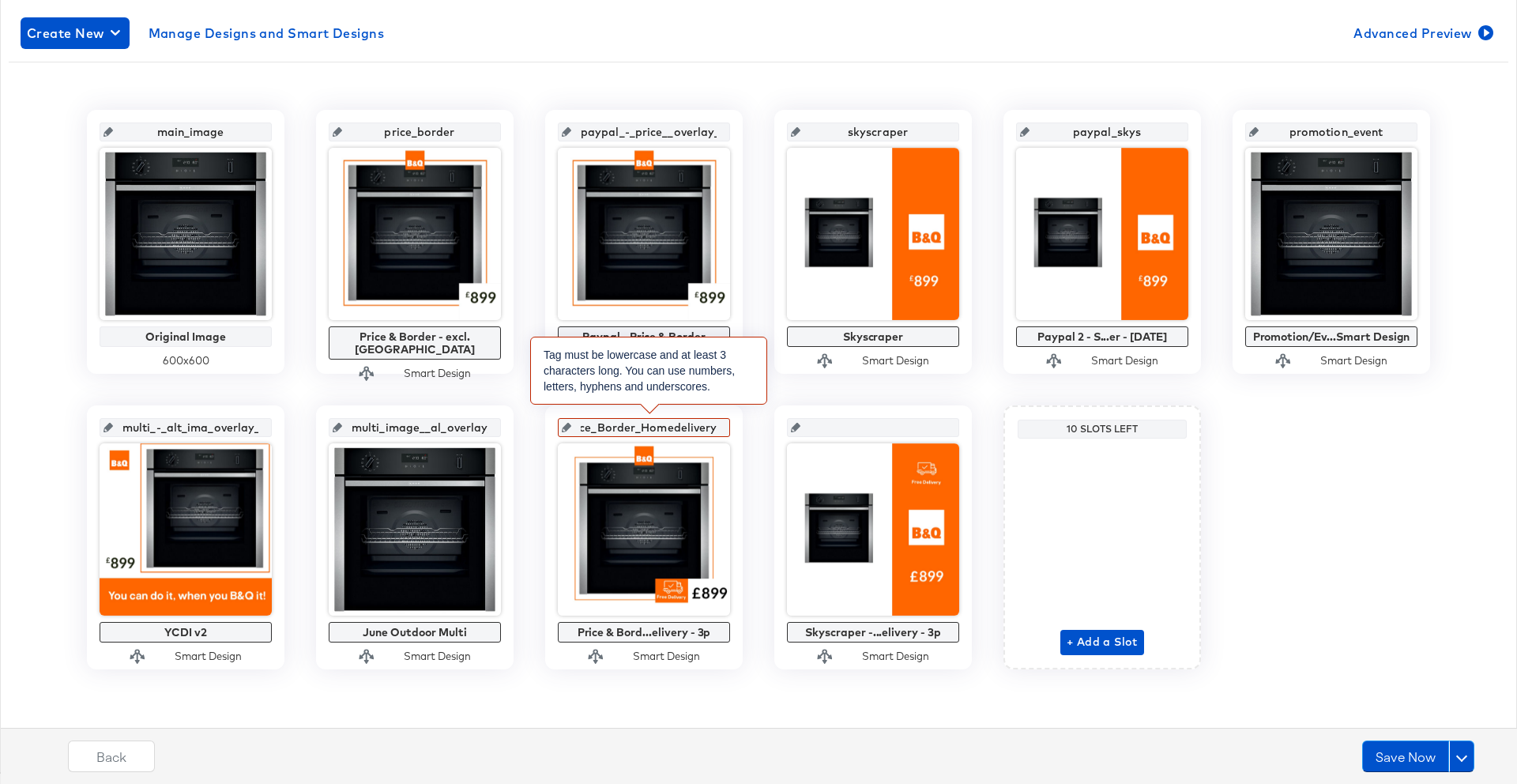
scroll to position [0, 28]
type input "Price_Border_Homedelivery"
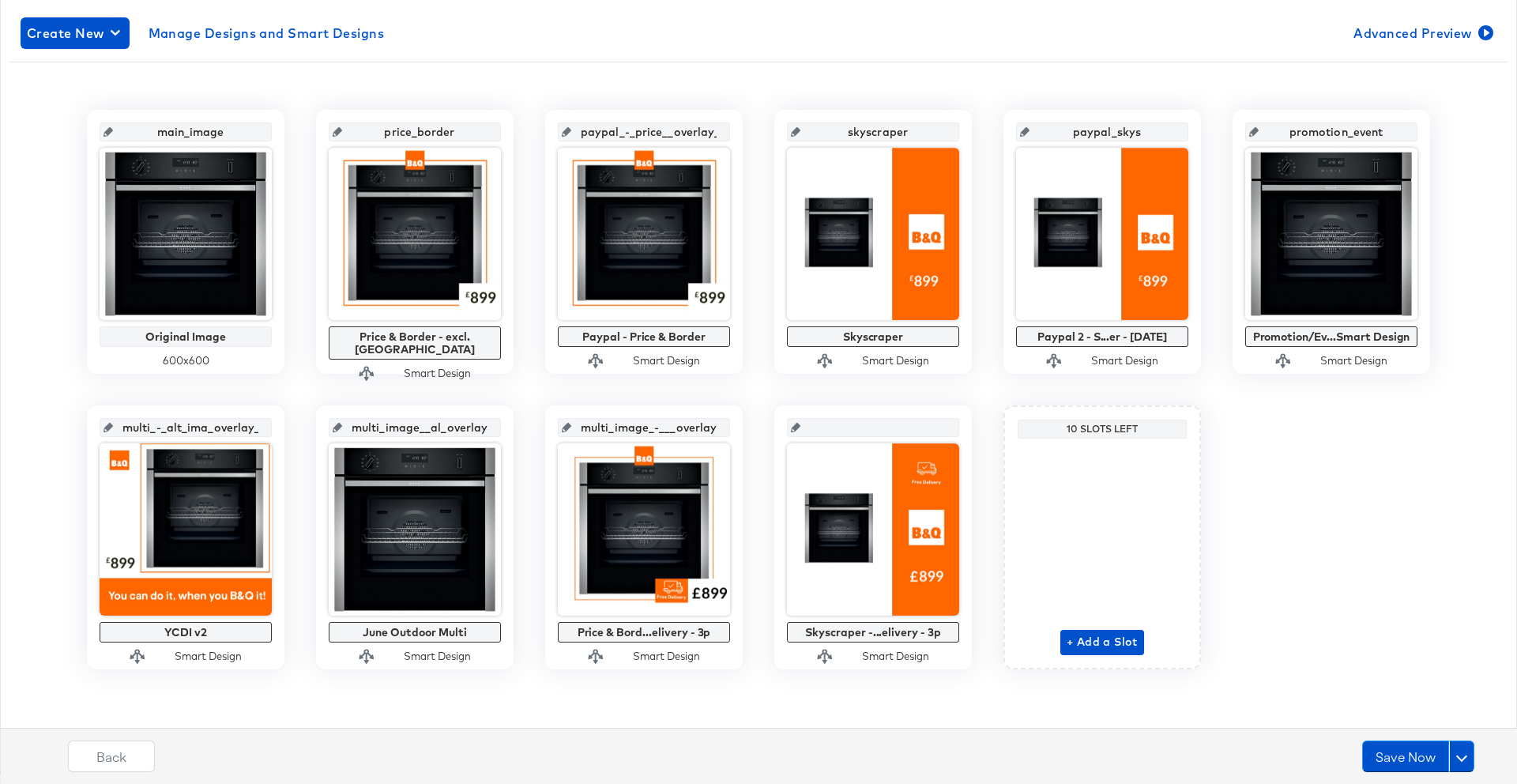
click at [800, 426] on icon at bounding box center [796, 427] width 9 height 9
click at [801, 429] on icon at bounding box center [796, 427] width 9 height 9
click at [822, 429] on input "text" at bounding box center [878, 421] width 155 height 43
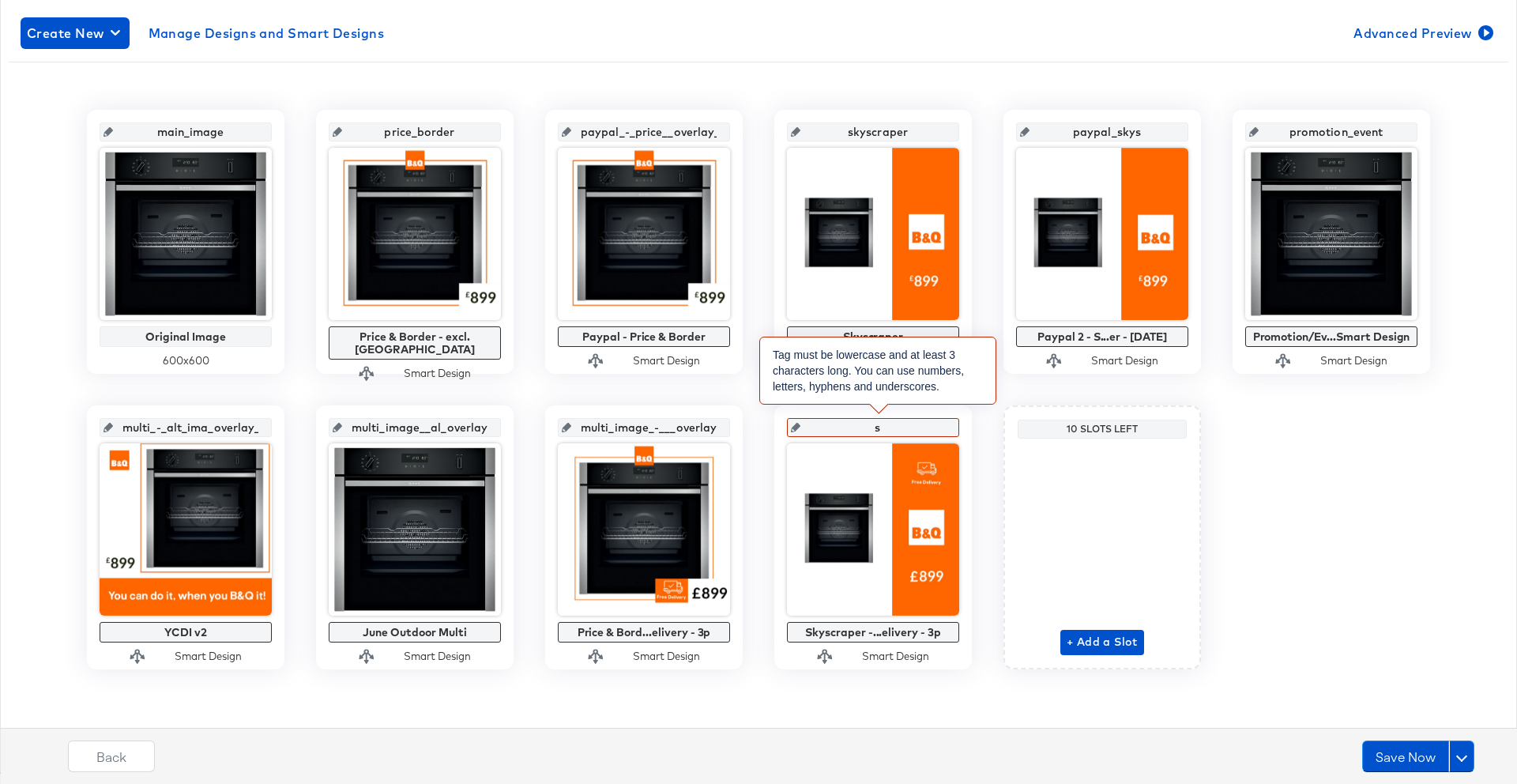
type input "sk"
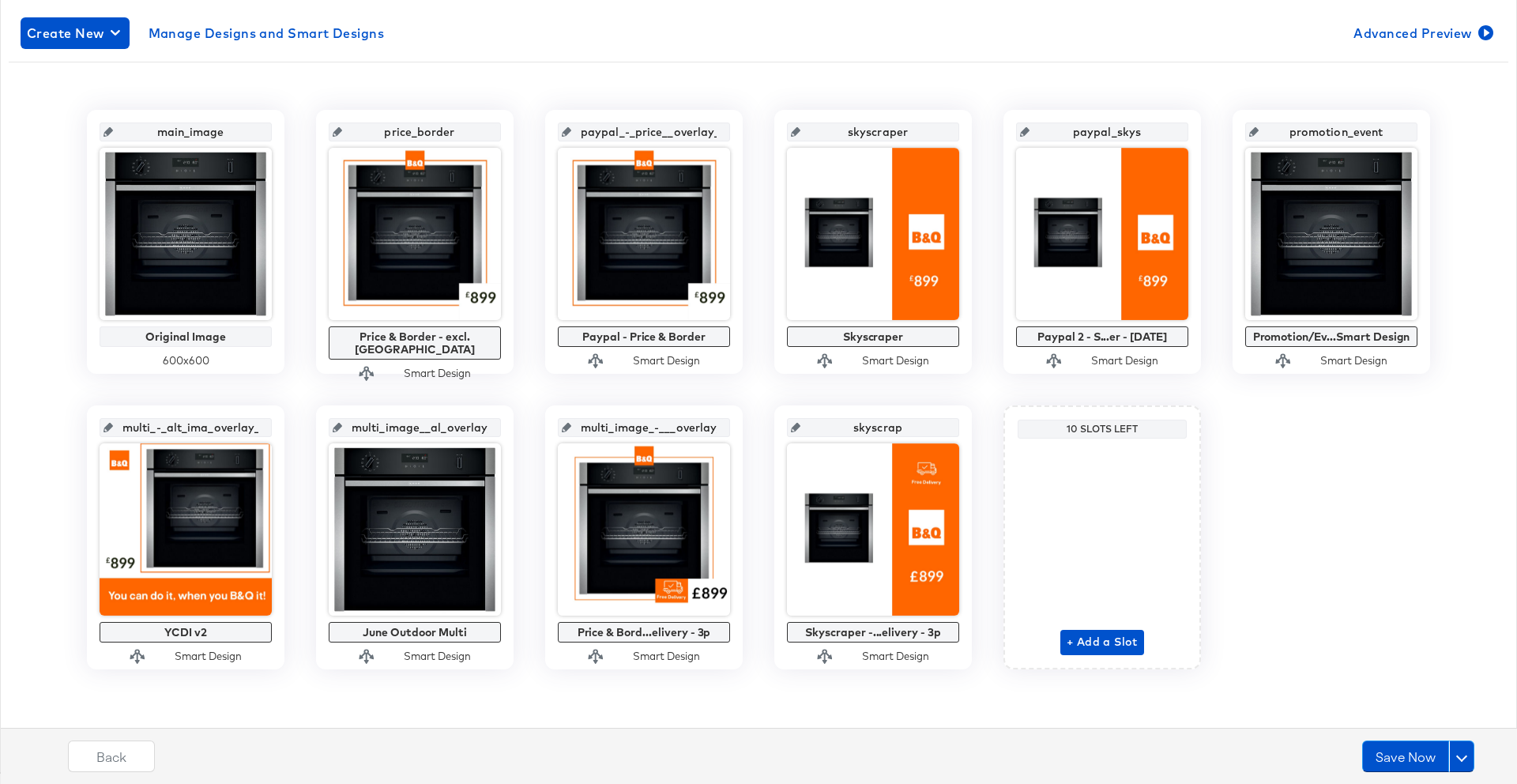
type input "skyscrape"
type input "skyscraper_homedelivery"
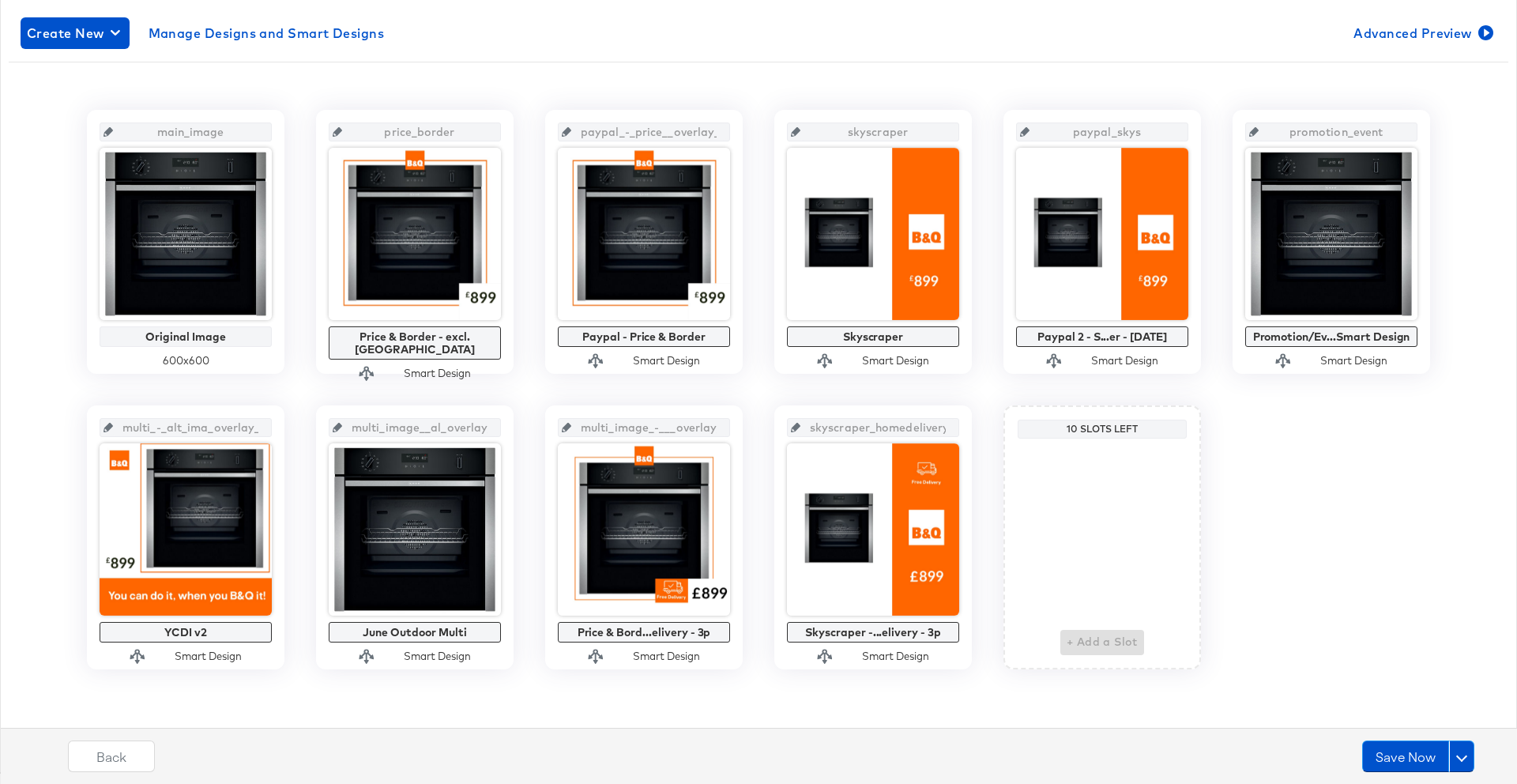
click at [1269, 614] on div "main_image Original Image 600 x 600 price_border Price & Border - excl. OOS Sma…" at bounding box center [759, 389] width 1500 height 559
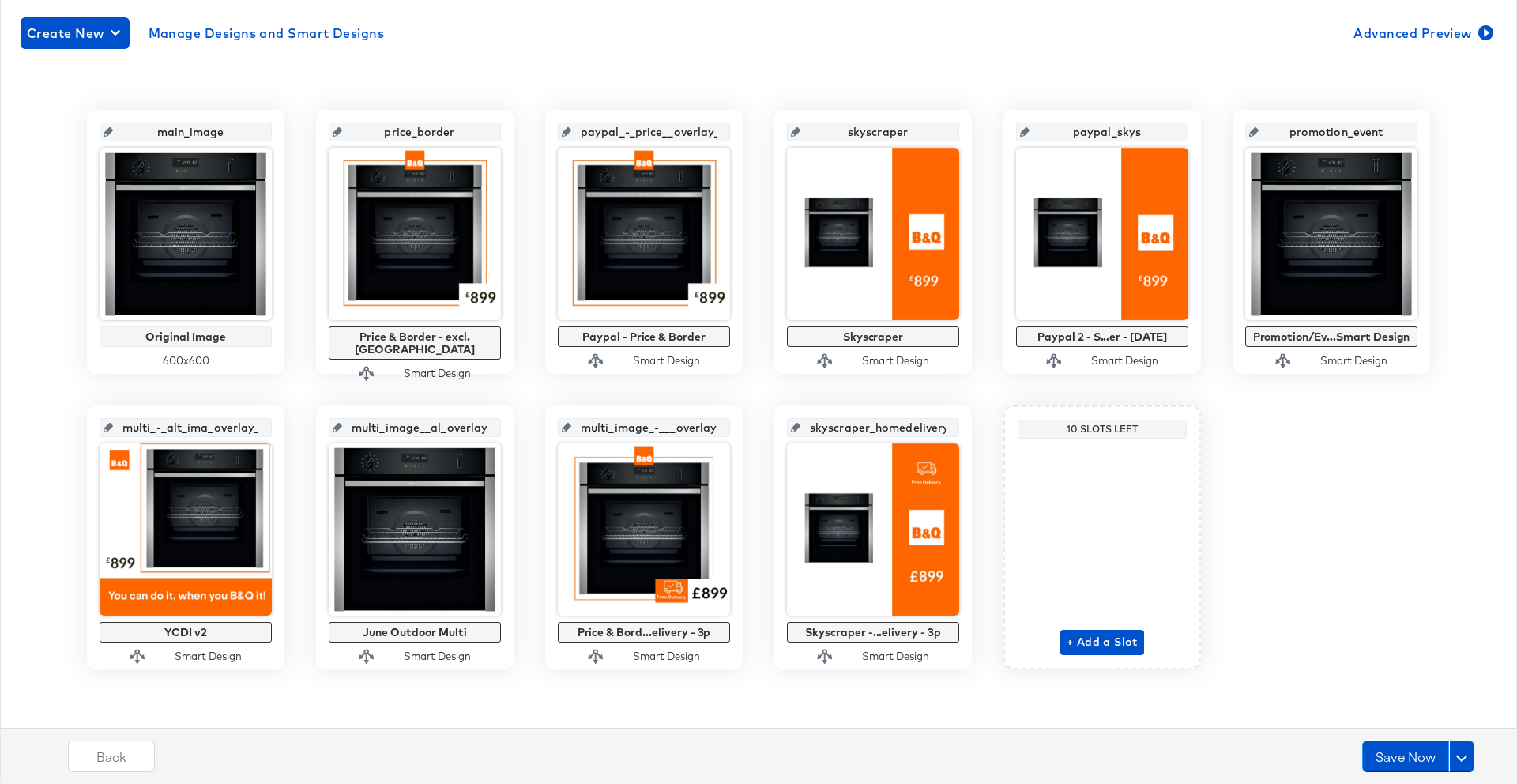
click at [571, 423] on icon at bounding box center [566, 427] width 9 height 9
click at [571, 429] on icon at bounding box center [566, 427] width 9 height 9
click at [599, 431] on input "multi_image_-___overlay_8" at bounding box center [648, 421] width 155 height 43
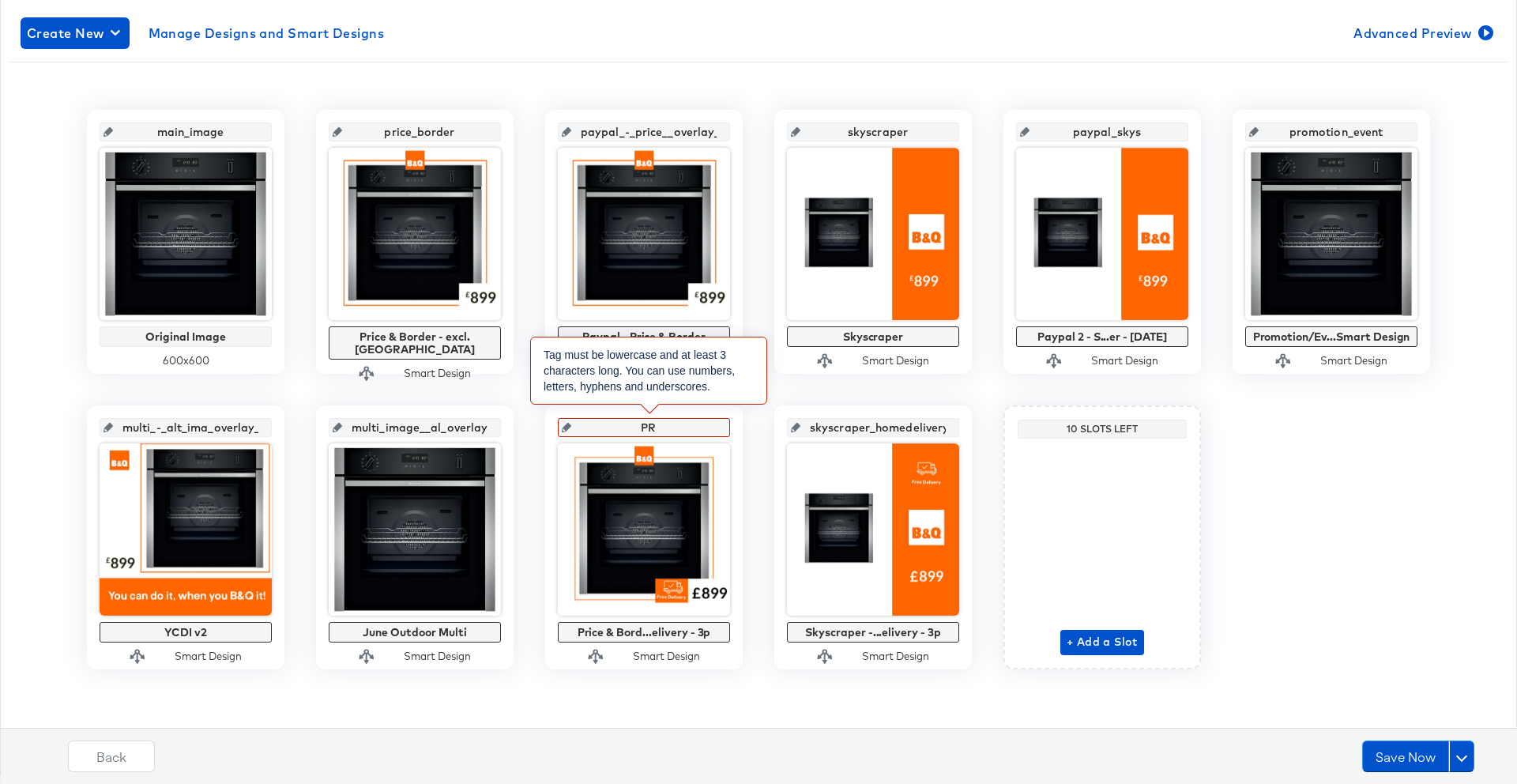
type input "P"
type input "pr"
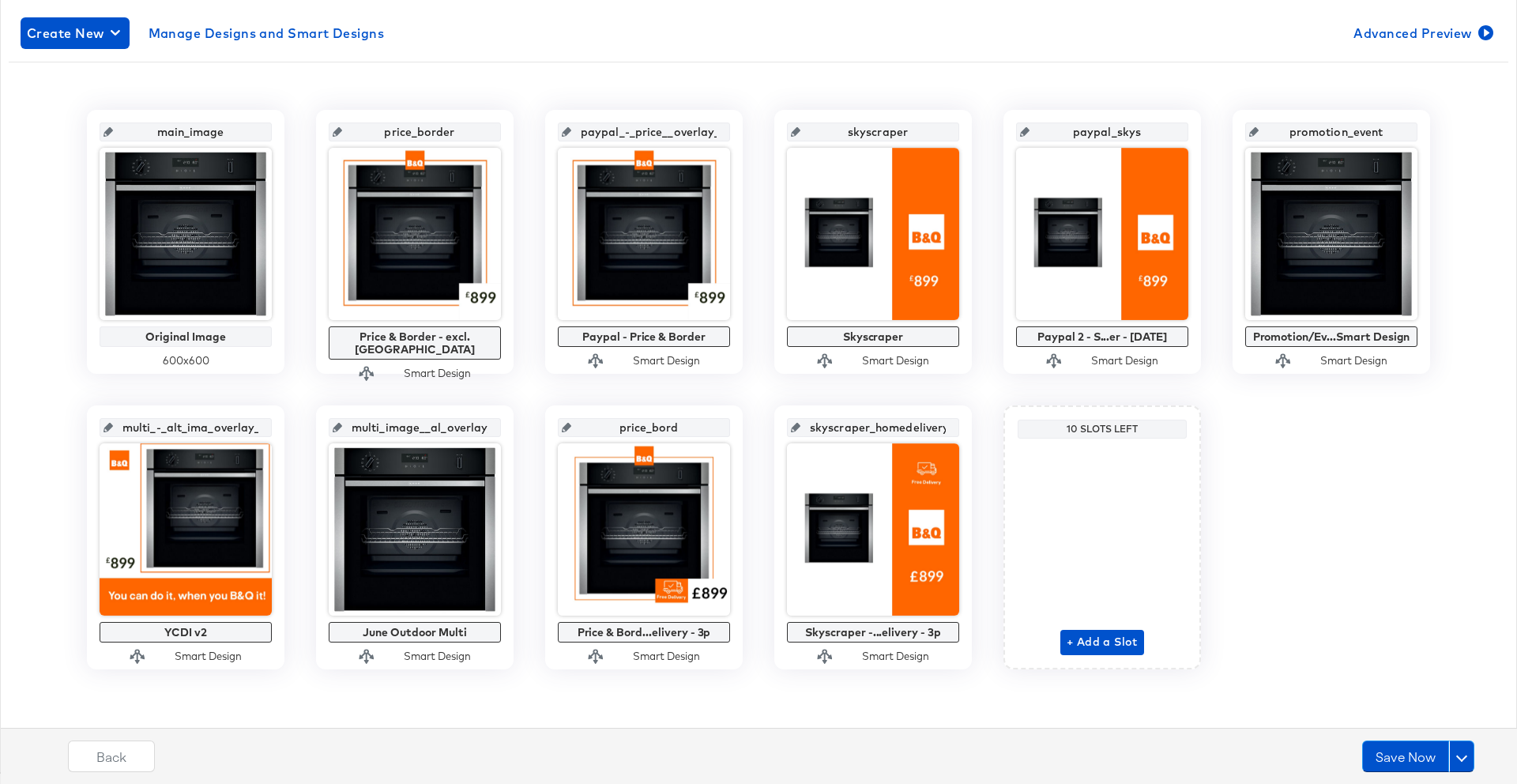
type input "price_borde"
type input "price_border_homedelivery"
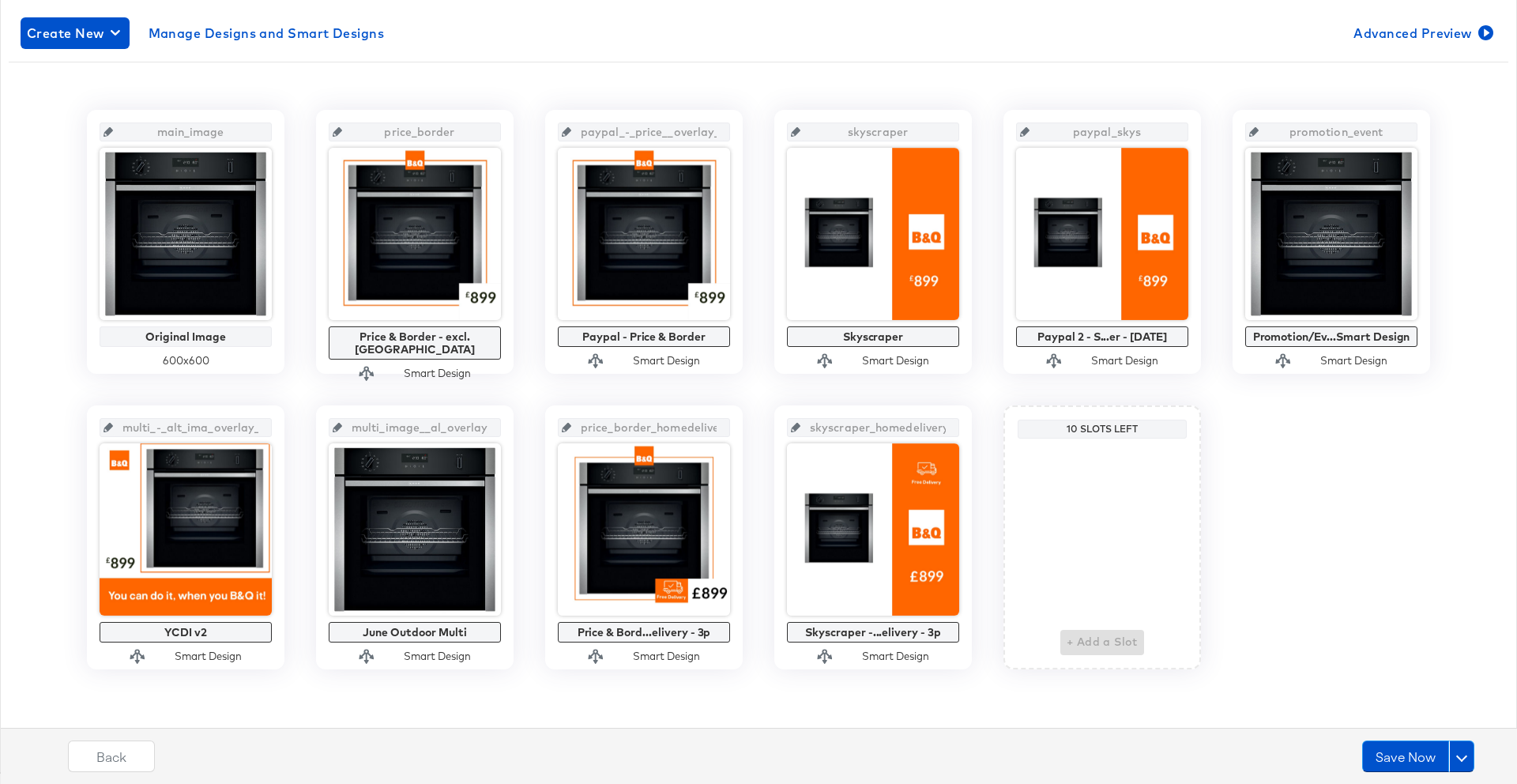
click at [688, 704] on div "Catalog B&Q Meta (ACE) 3P Create New Manage Designs and Smart Designs Advanced …" at bounding box center [759, 354] width 1493 height 809
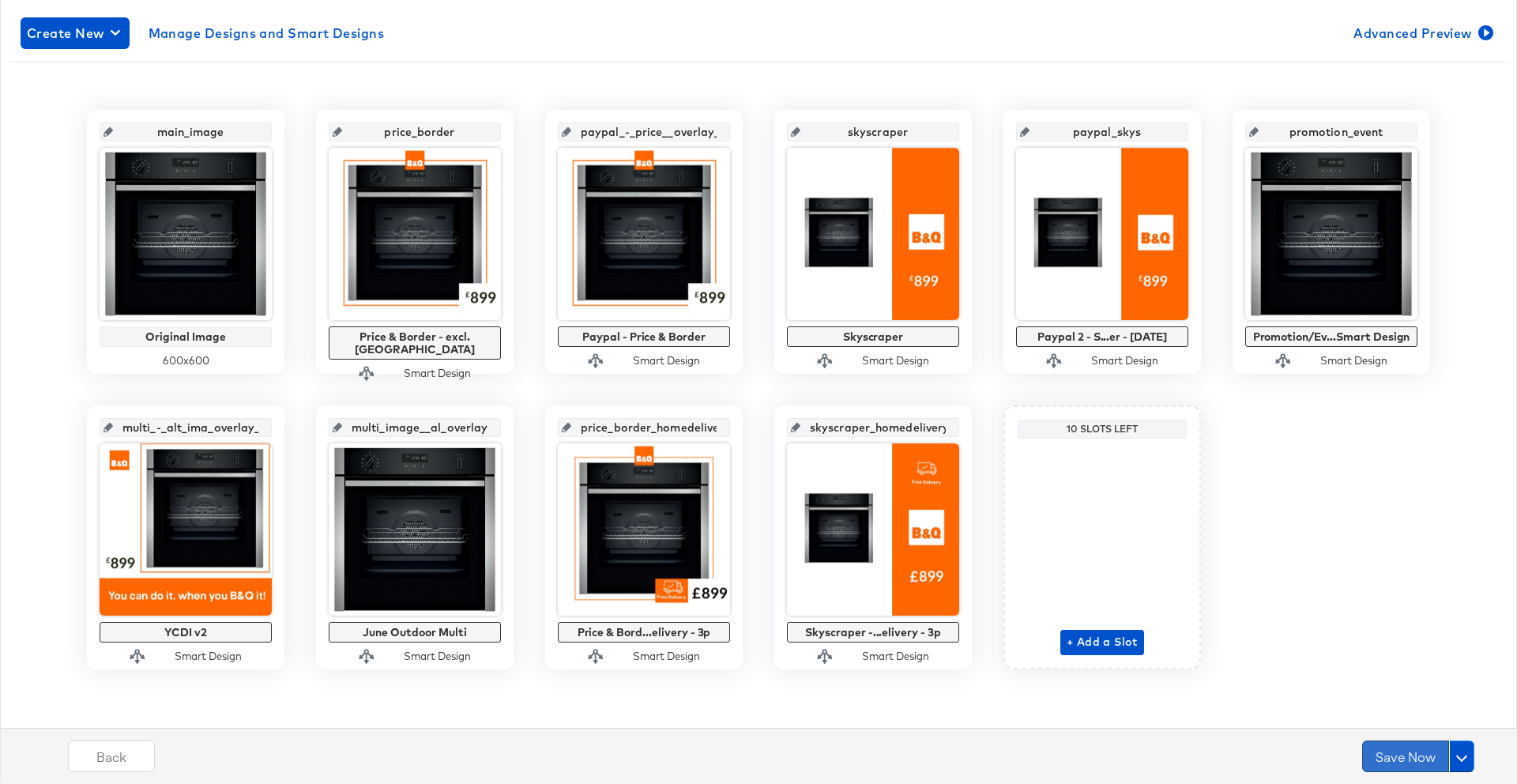
click at [1391, 760] on button "Save Now" at bounding box center [1406, 756] width 87 height 32
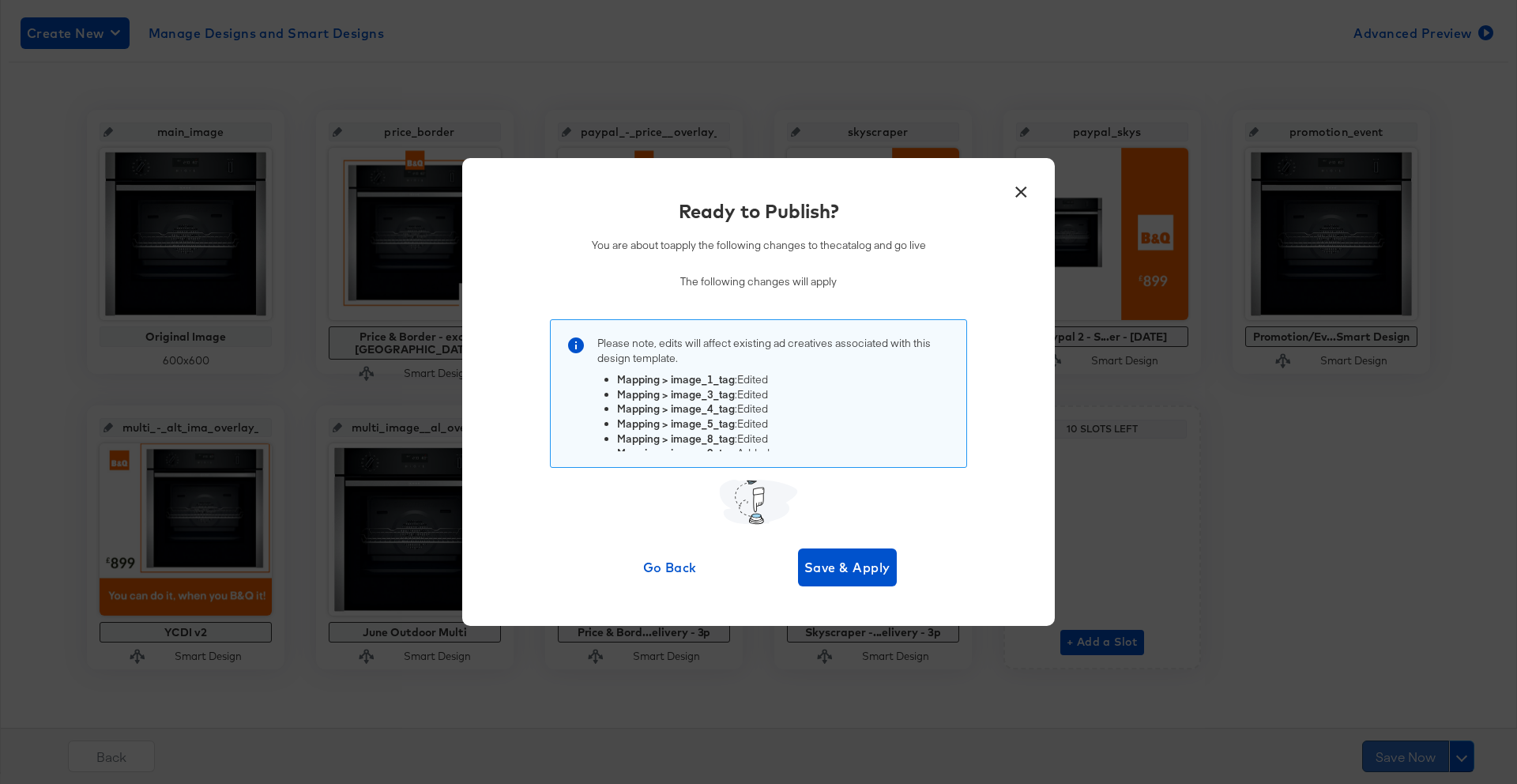
scroll to position [0, 0]
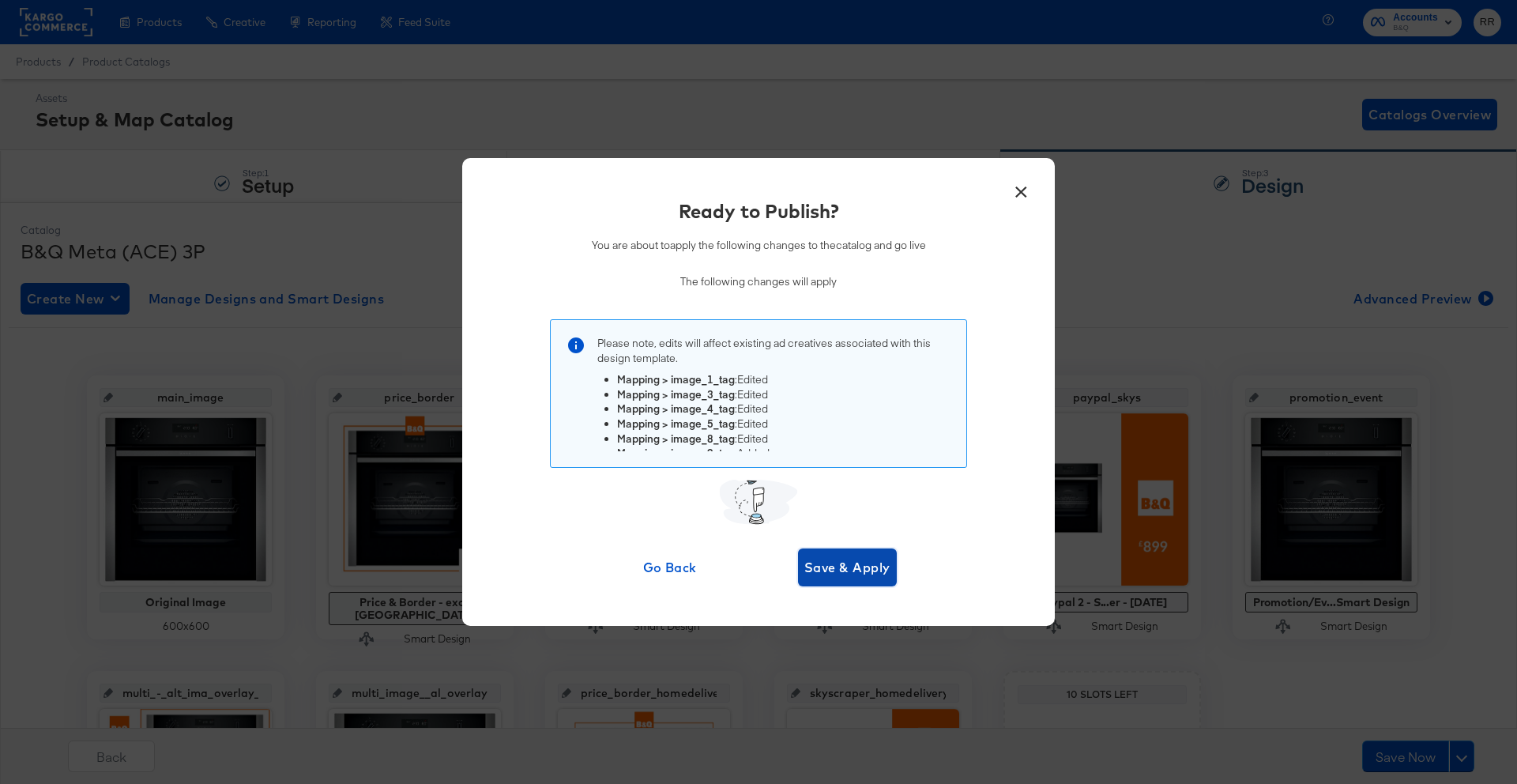
click at [821, 567] on span "Save & Apply" at bounding box center [847, 567] width 86 height 22
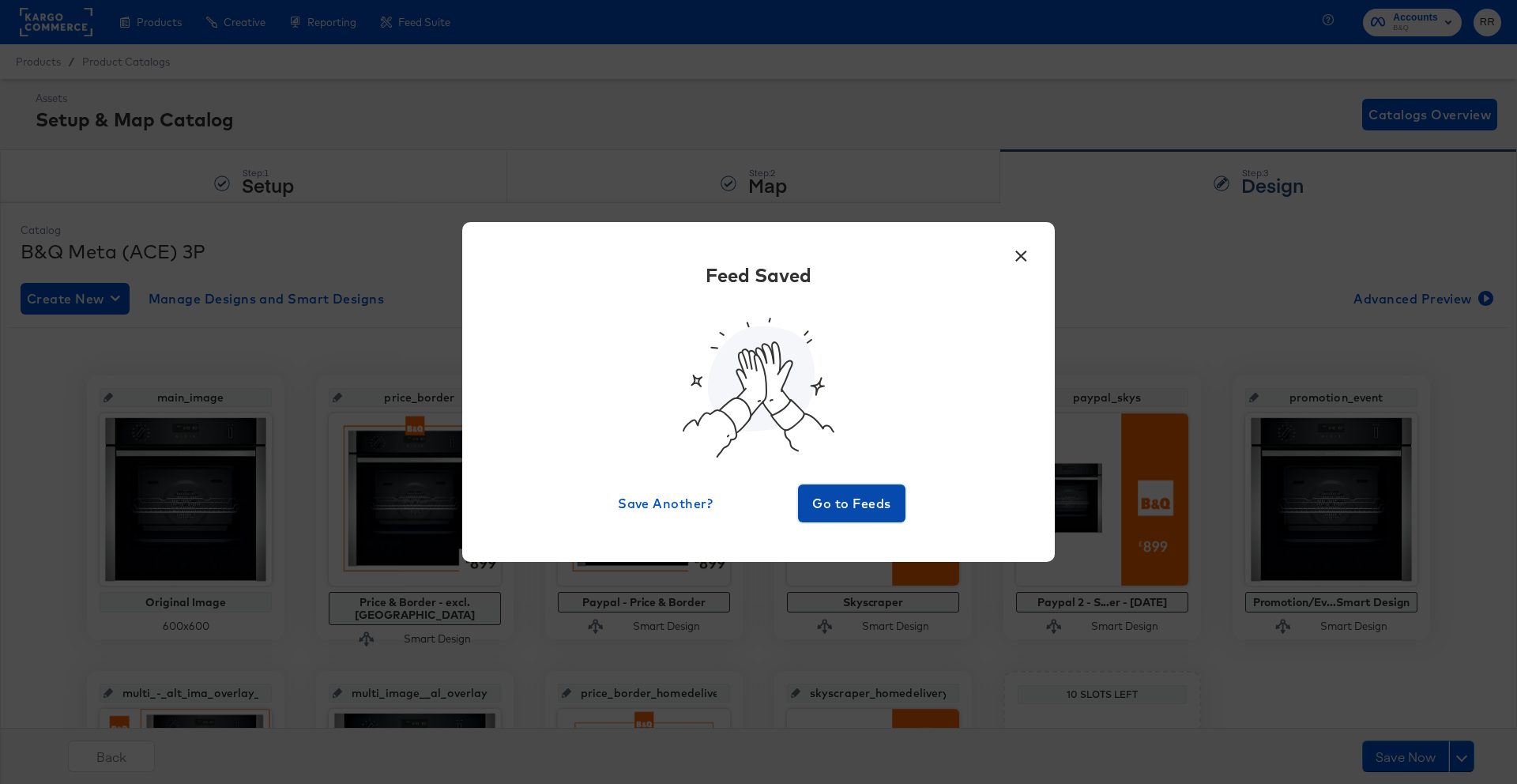
click at [842, 511] on span "Go to Feeds" at bounding box center [851, 503] width 95 height 22
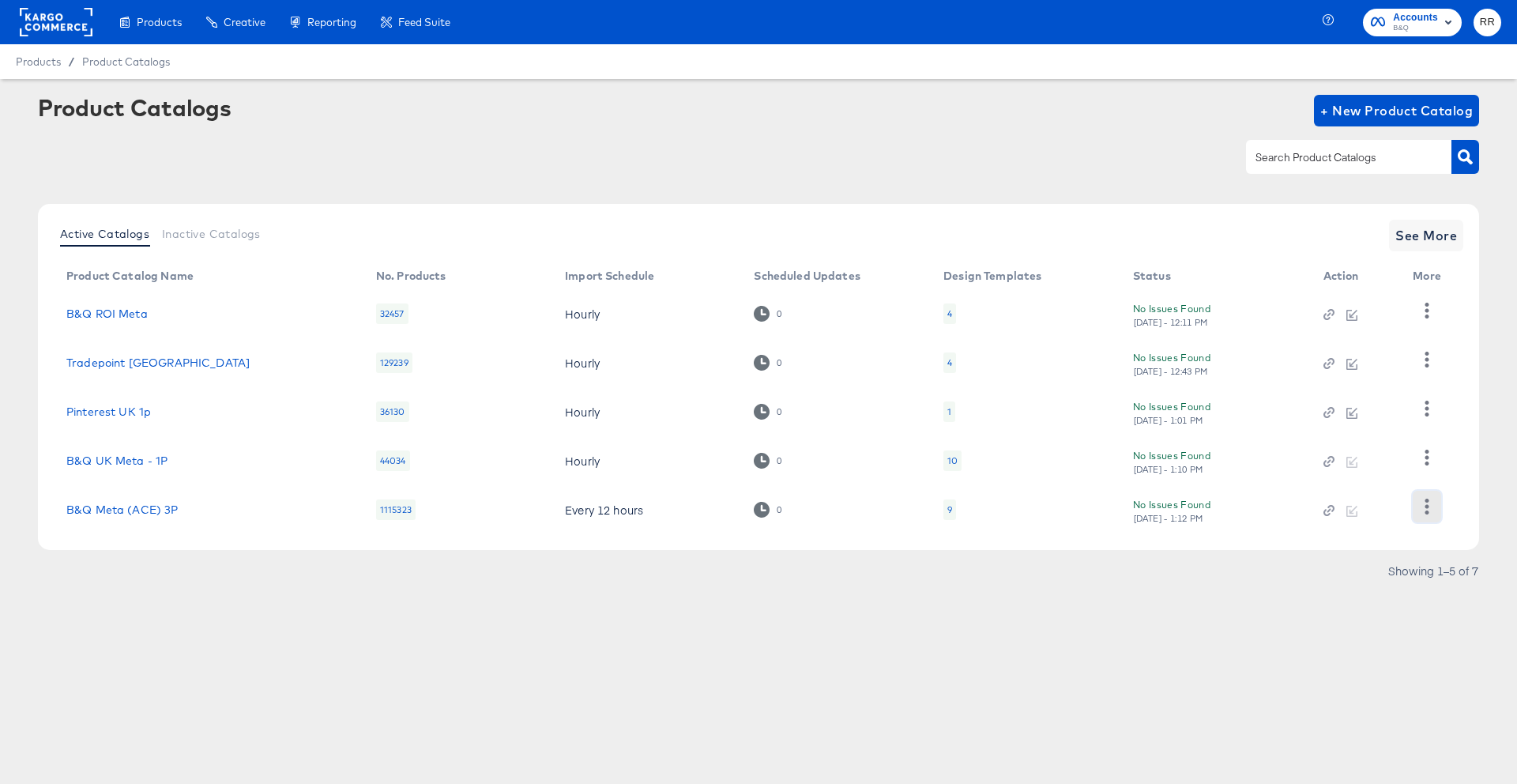
click at [1428, 506] on icon "button" at bounding box center [1427, 506] width 4 height 15
click at [1383, 421] on div "HUD Checks (Internal)" at bounding box center [1362, 427] width 158 height 25
click at [139, 456] on link "B&Q UK Meta - 1P" at bounding box center [117, 461] width 101 height 13
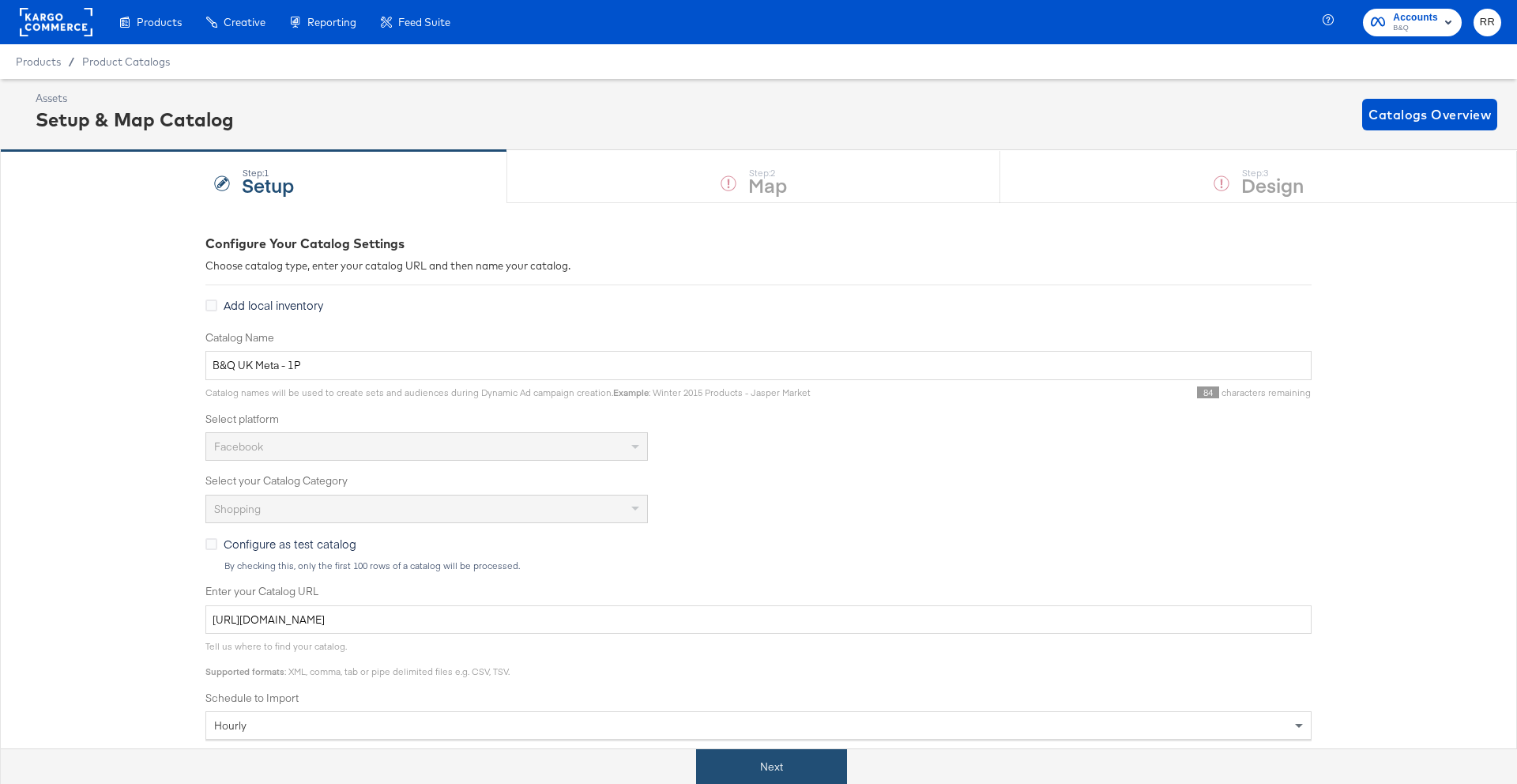
click at [730, 761] on button "Next" at bounding box center [772, 766] width 151 height 35
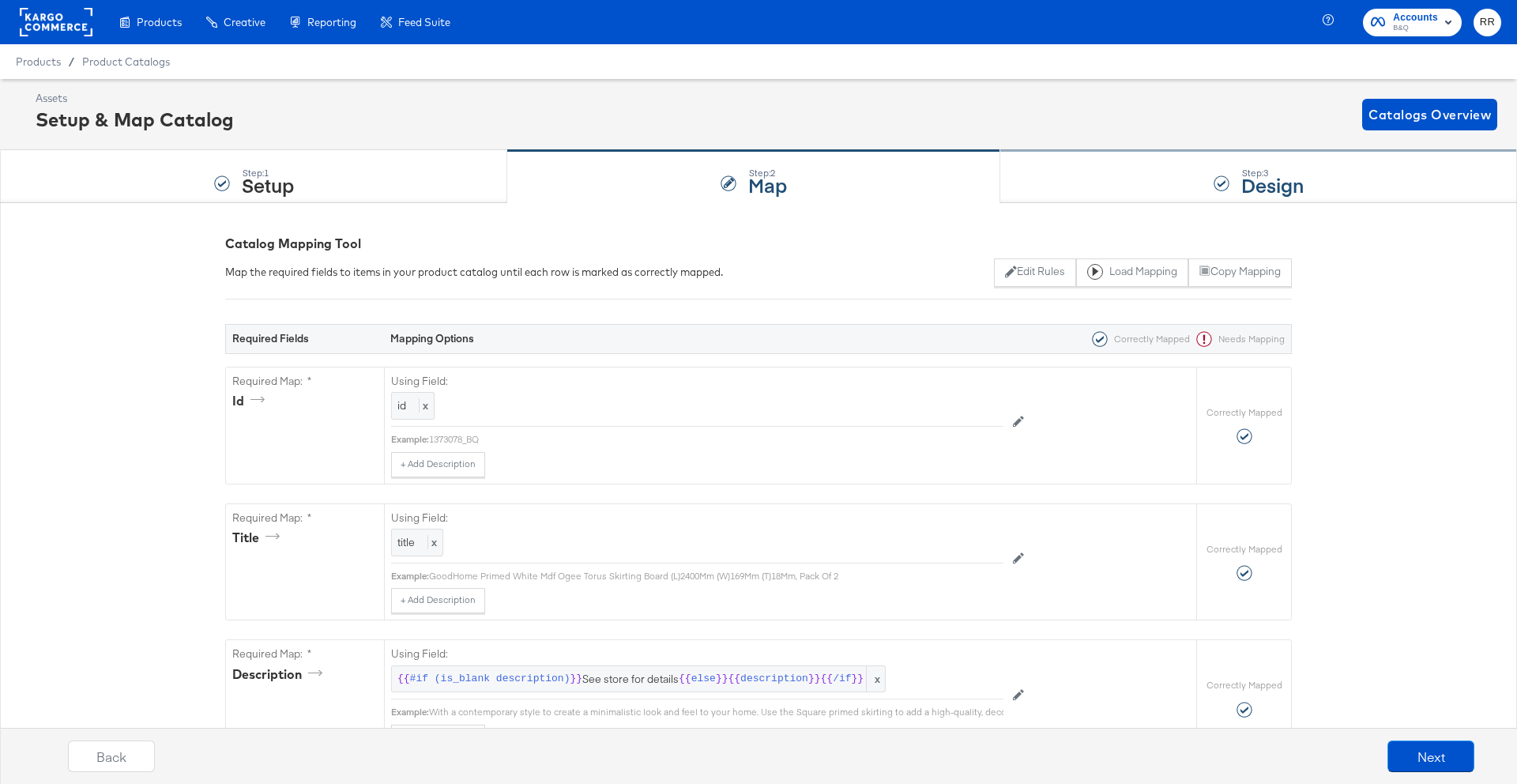
click at [1207, 189] on div "Step: 3 Design" at bounding box center [1259, 177] width 517 height 53
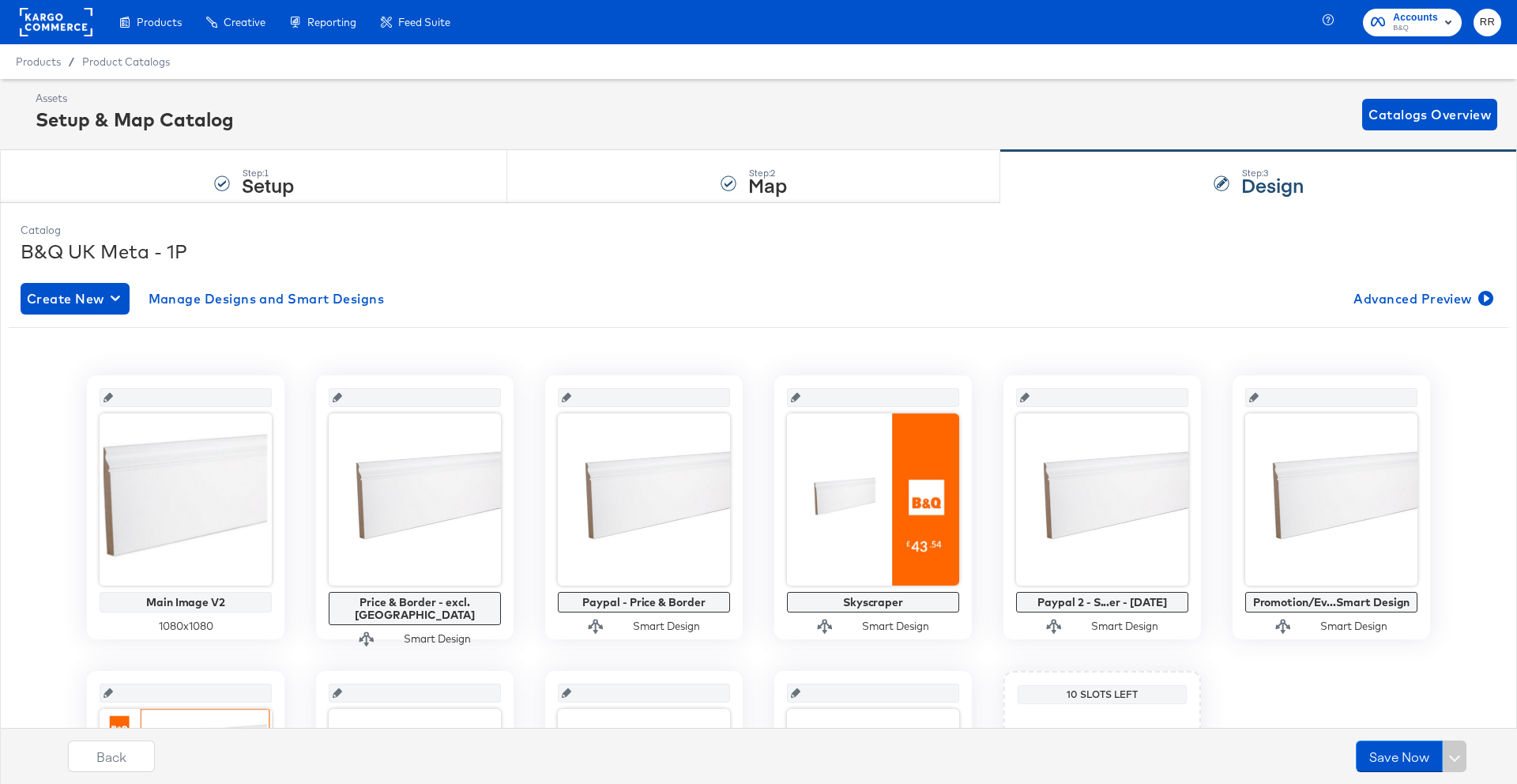
click at [125, 402] on input "text" at bounding box center [190, 390] width 155 height 43
type input "ma"
type input "main_image"
click at [663, 183] on div "Step: 2 Map" at bounding box center [754, 177] width 494 height 53
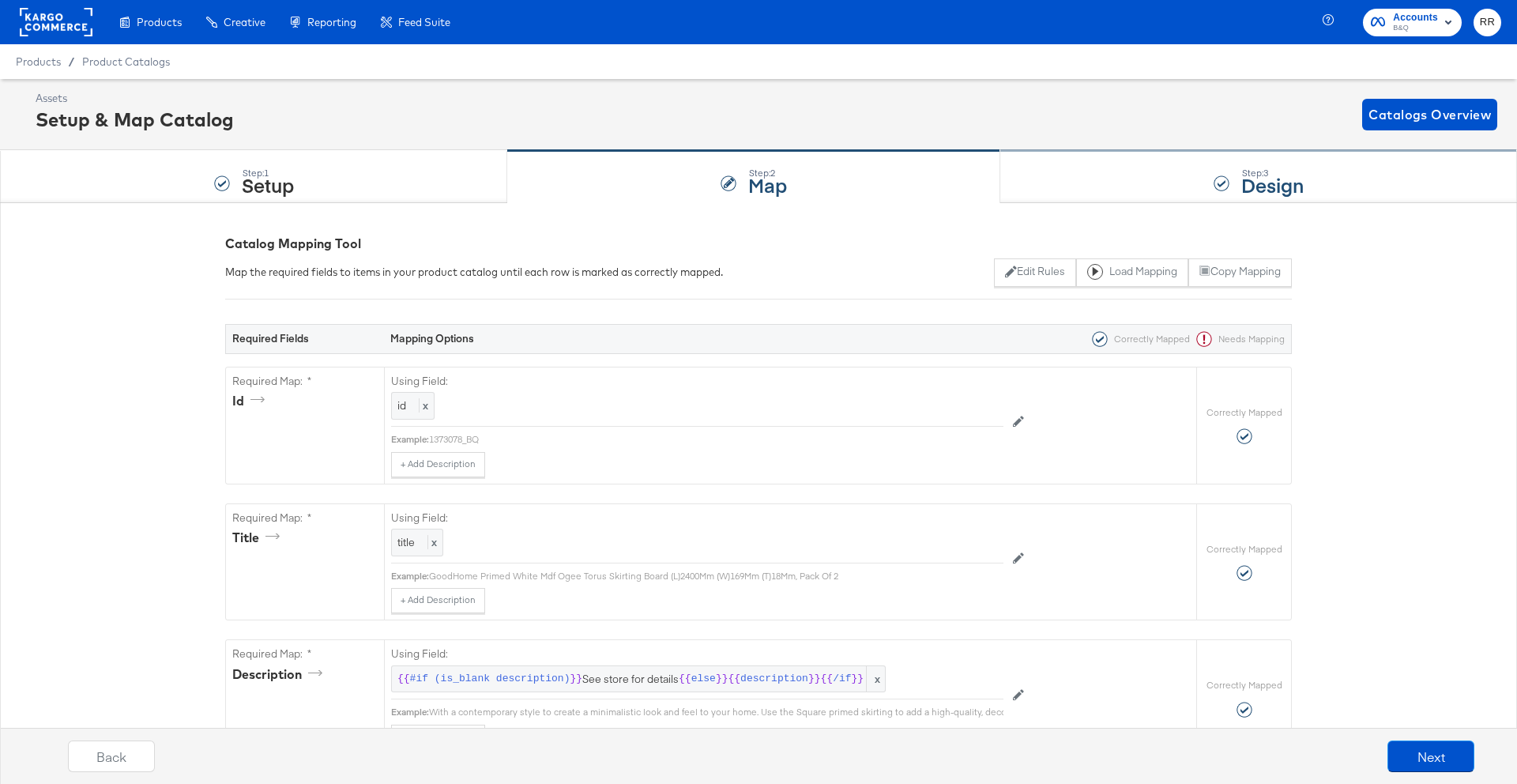
click at [1066, 193] on div "Step: 3 Design" at bounding box center [1259, 177] width 517 height 53
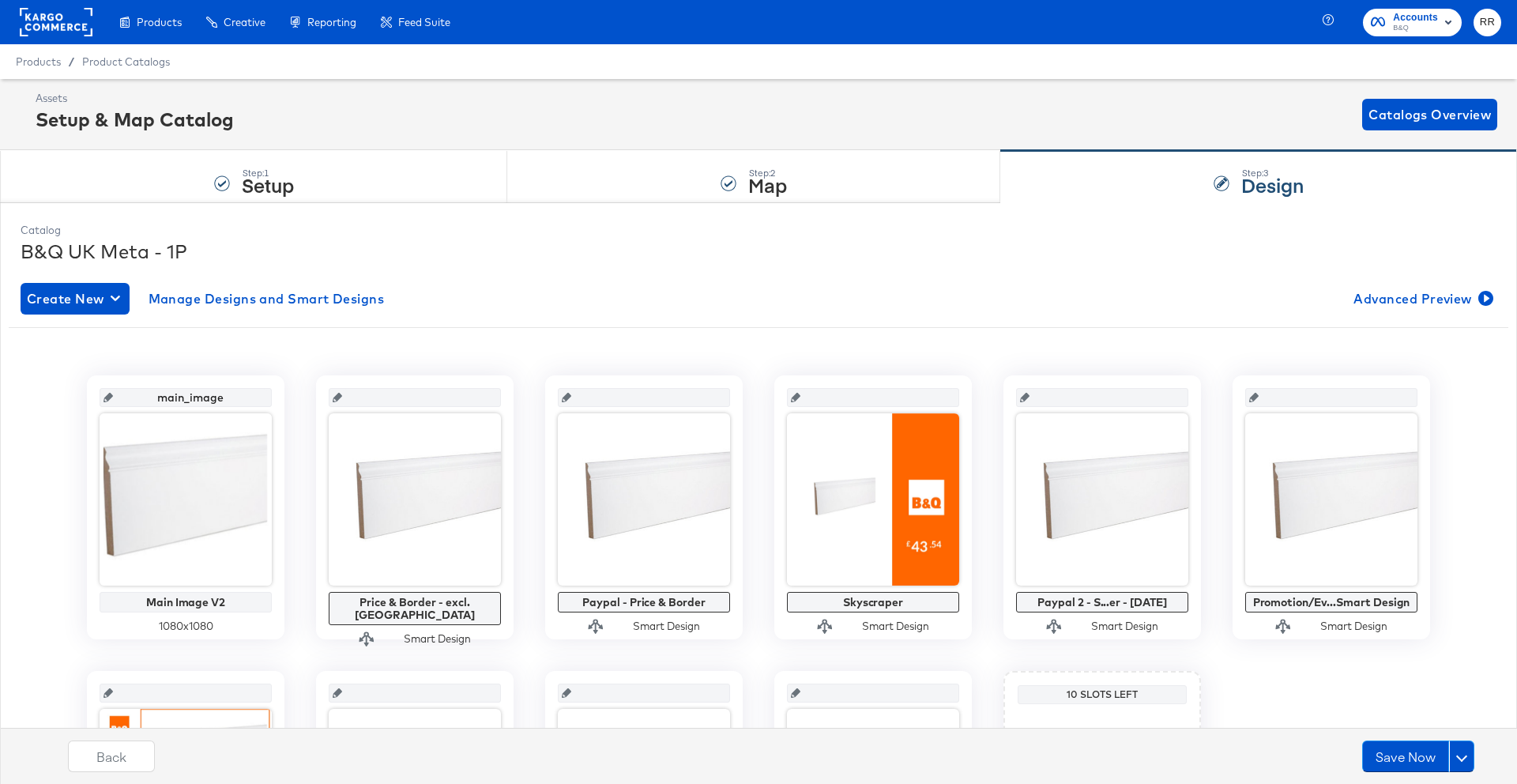
click at [368, 397] on input "text" at bounding box center [419, 390] width 155 height 43
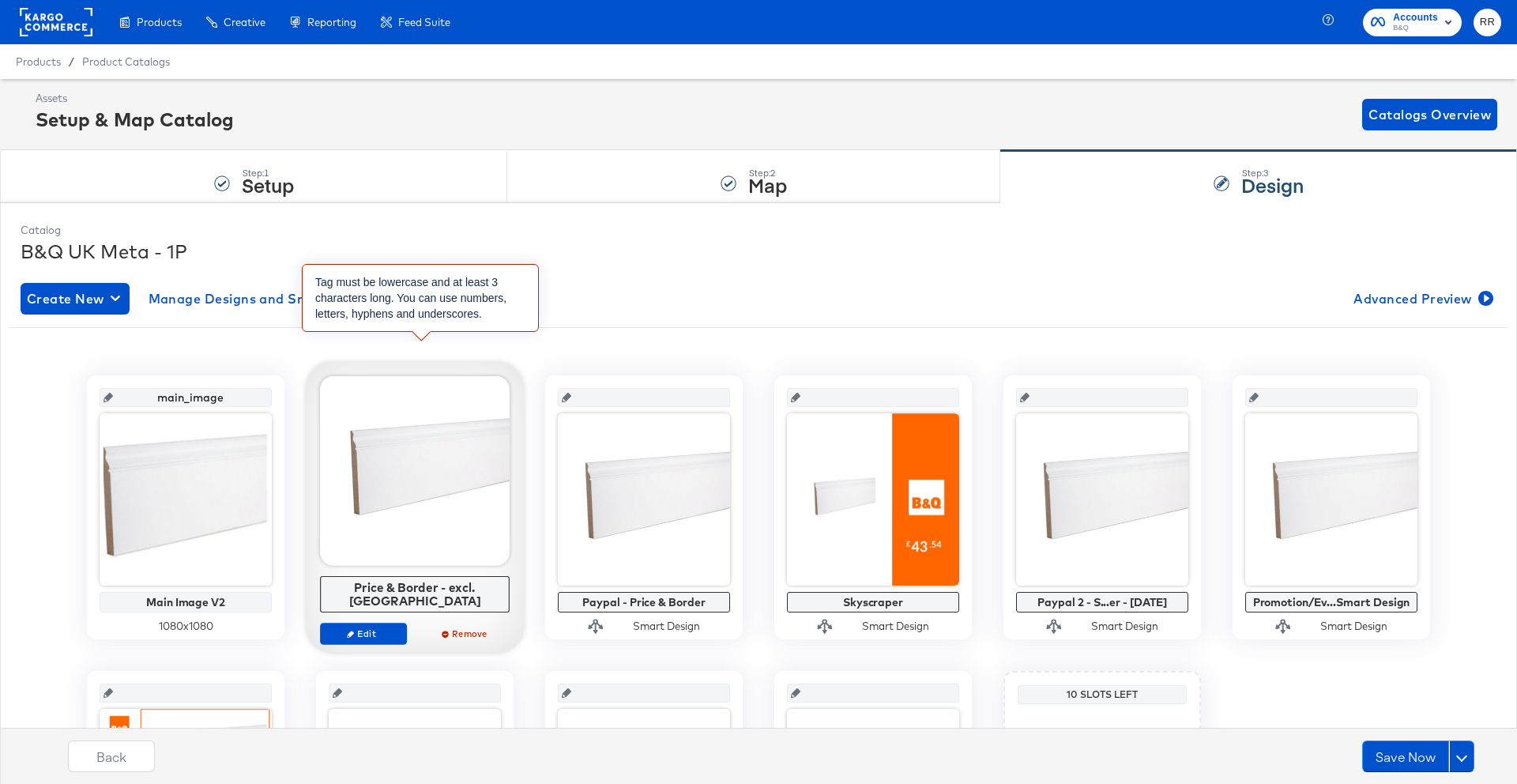
type input "pr"
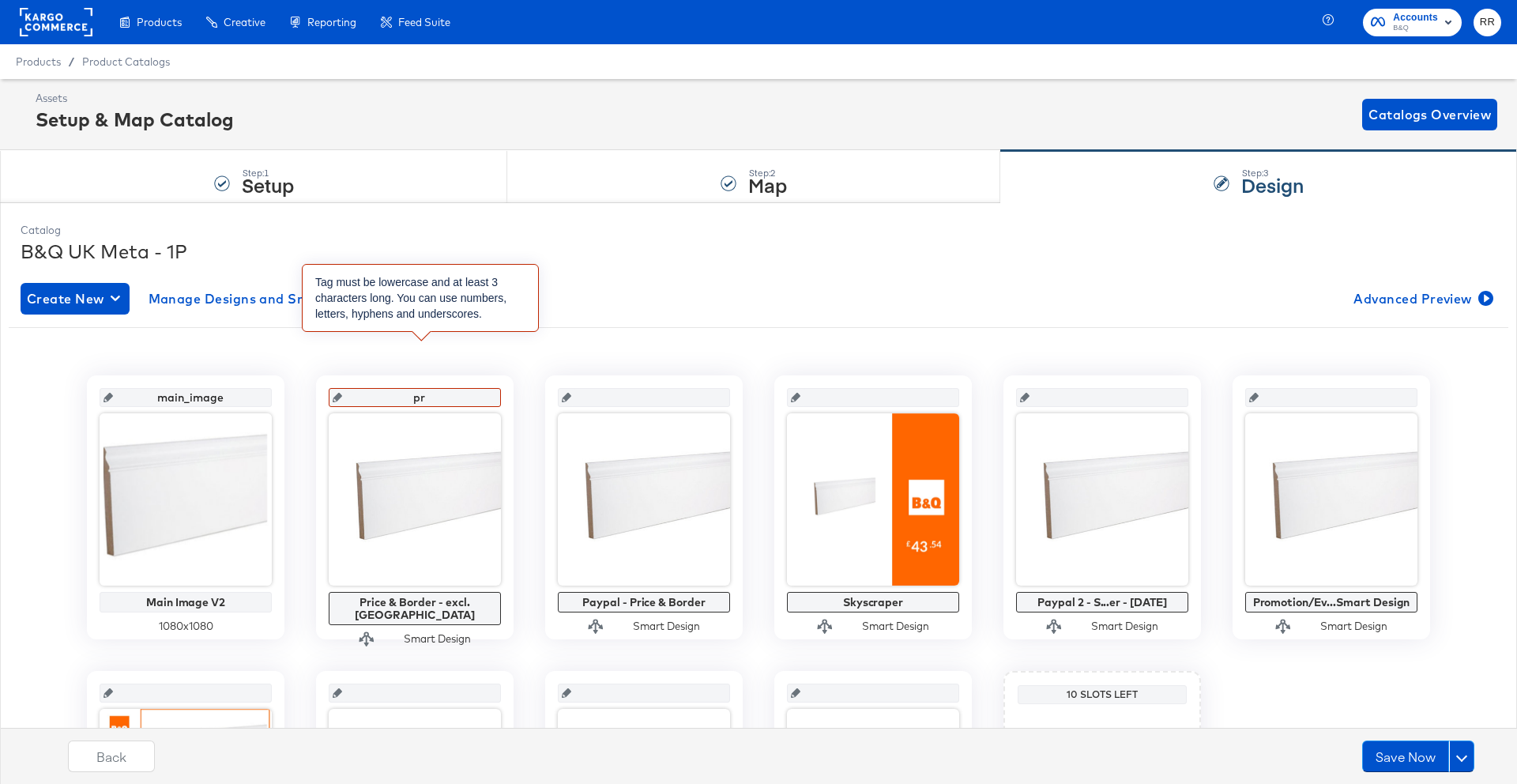
click at [418, 370] on input "pr" at bounding box center [419, 390] width 155 height 43
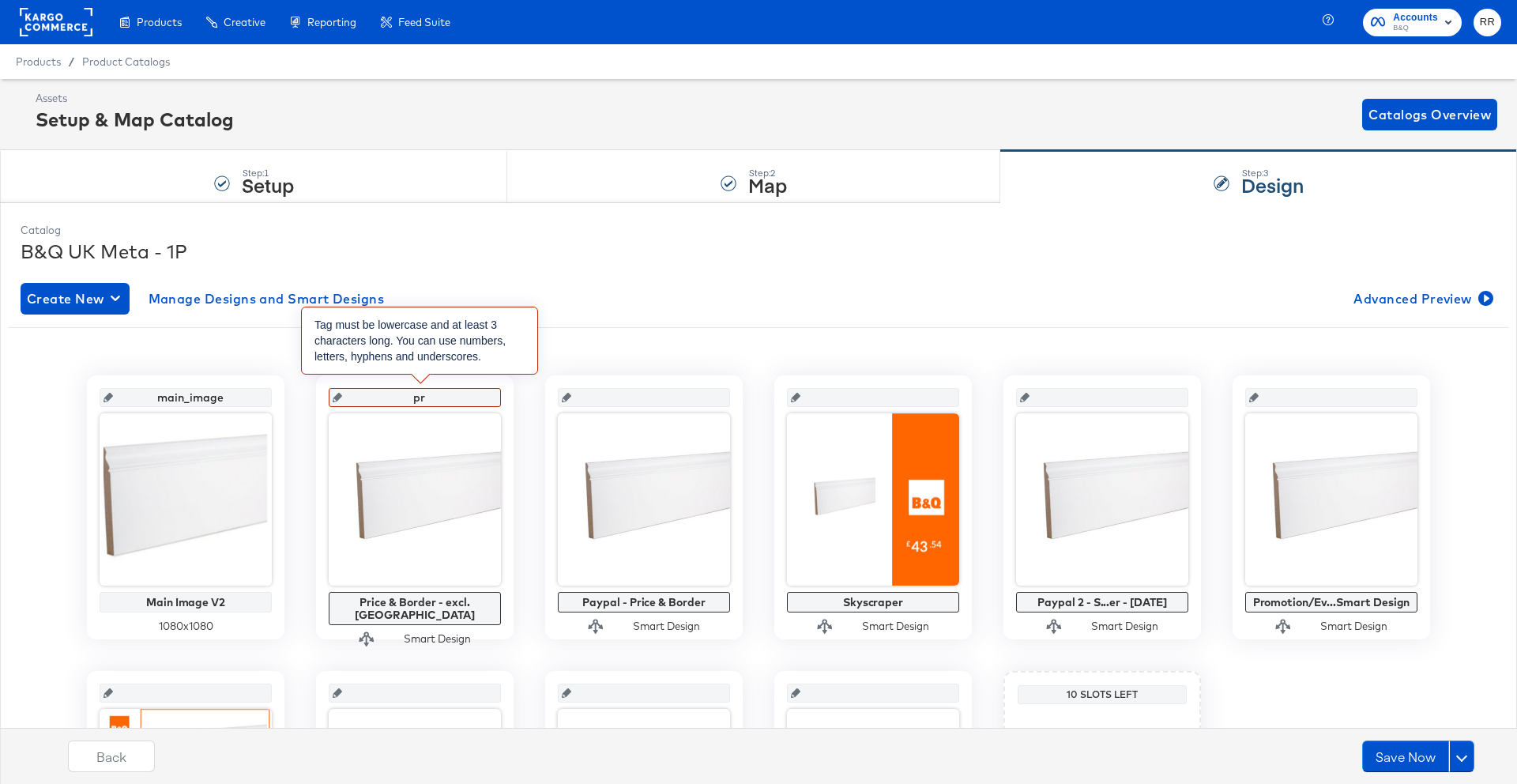
click at [431, 393] on input "pr" at bounding box center [419, 390] width 155 height 43
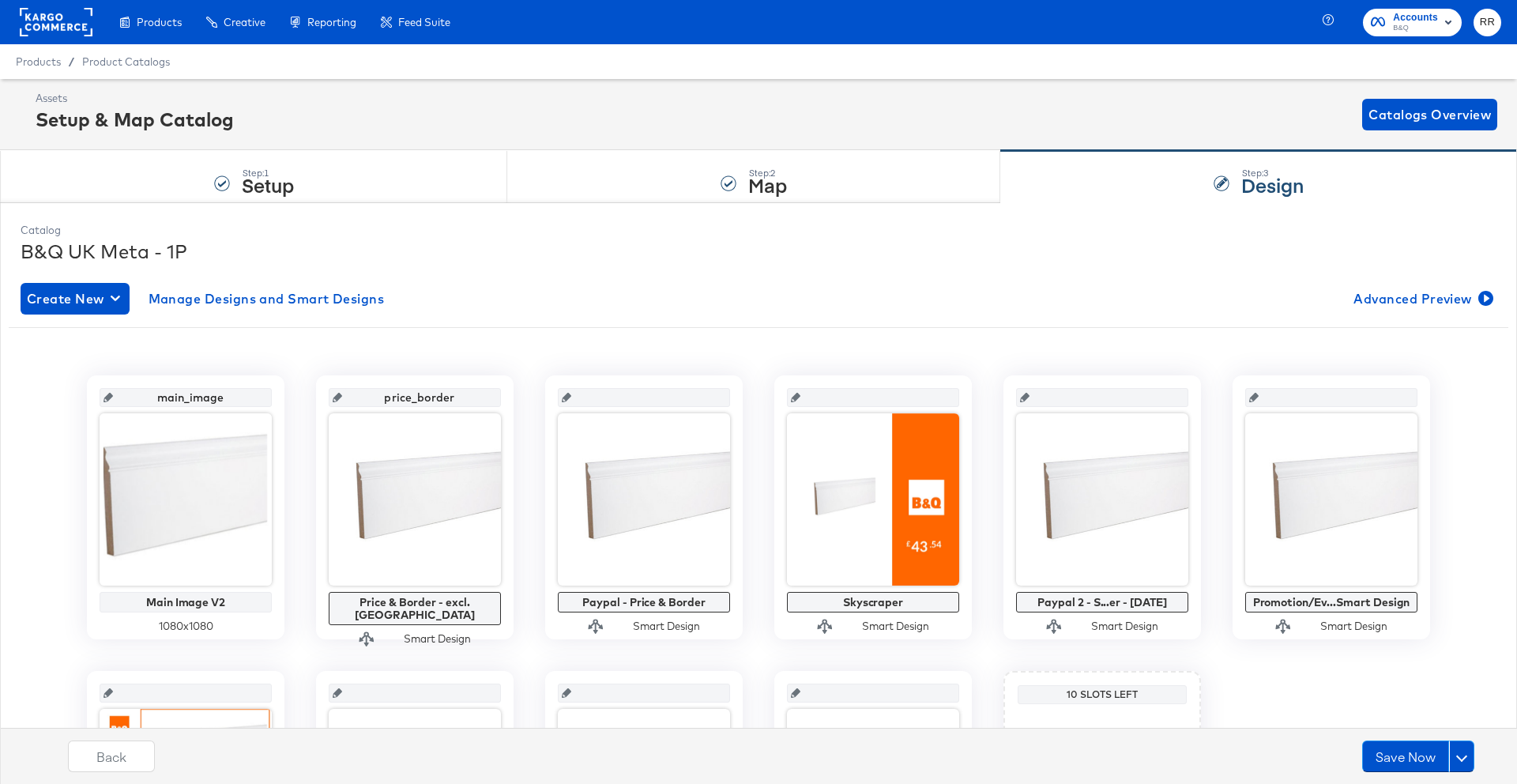
type input "price_border"
click at [632, 399] on input "text" at bounding box center [648, 390] width 155 height 43
type input "paypal_price_border"
click at [859, 400] on input "text" at bounding box center [878, 390] width 155 height 43
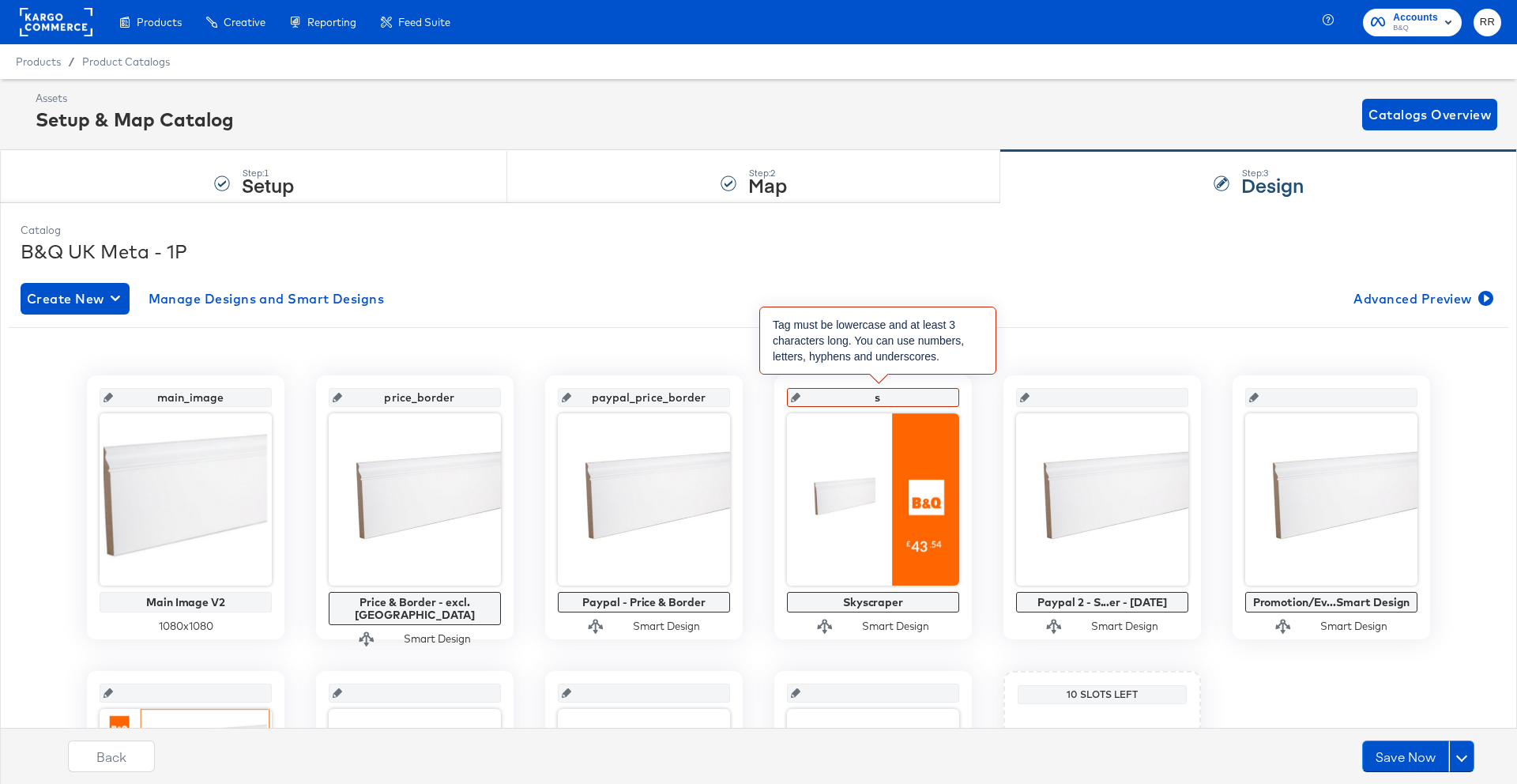
type input "sk"
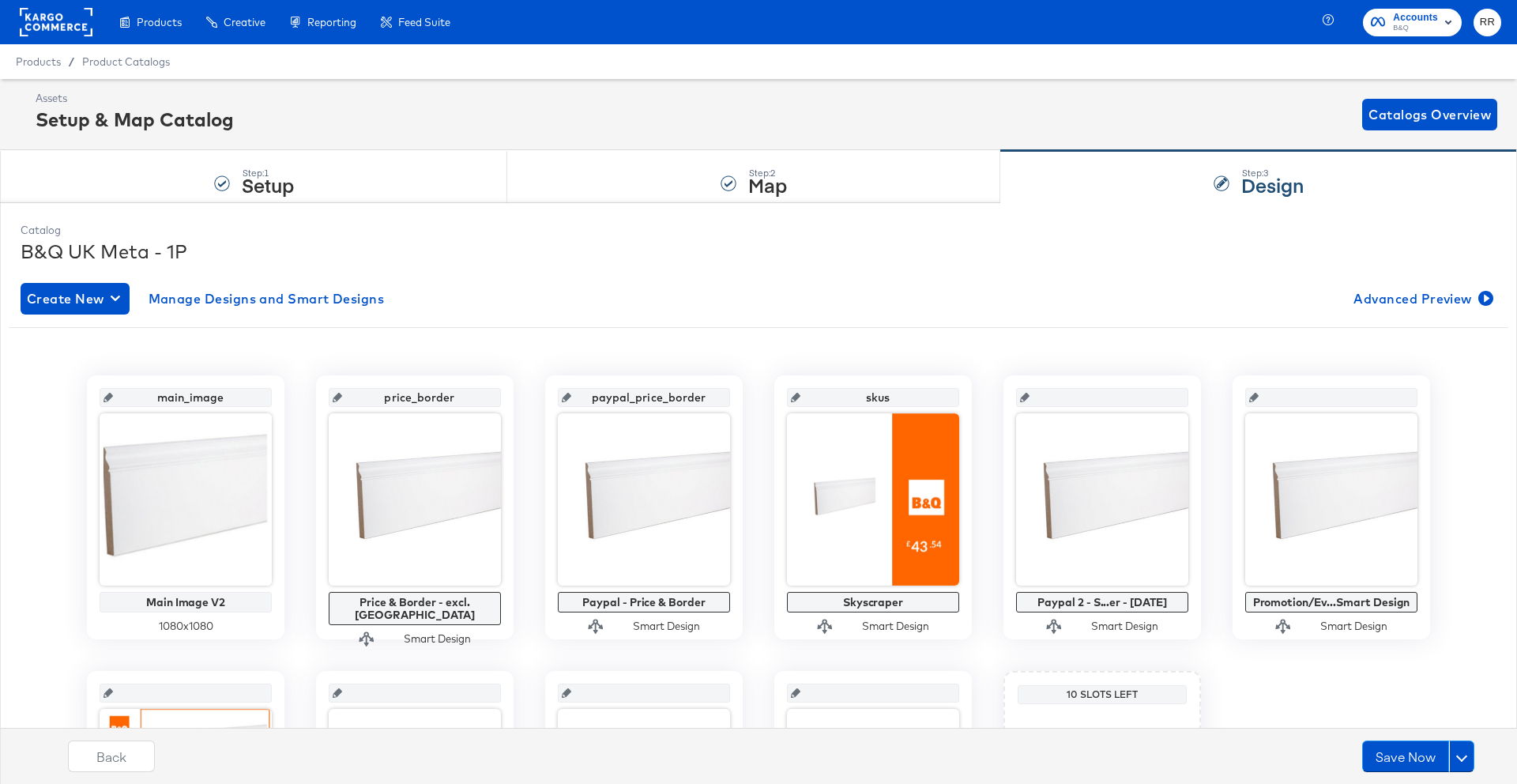
type input "sku"
type input "skyscraper"
click at [1058, 332] on div "main_image Main Image V2 1080 x 1080 price_border Price & Border - excl. OOS Sm…" at bounding box center [759, 648] width 1500 height 643
click at [1063, 400] on input "text" at bounding box center [1107, 390] width 155 height 43
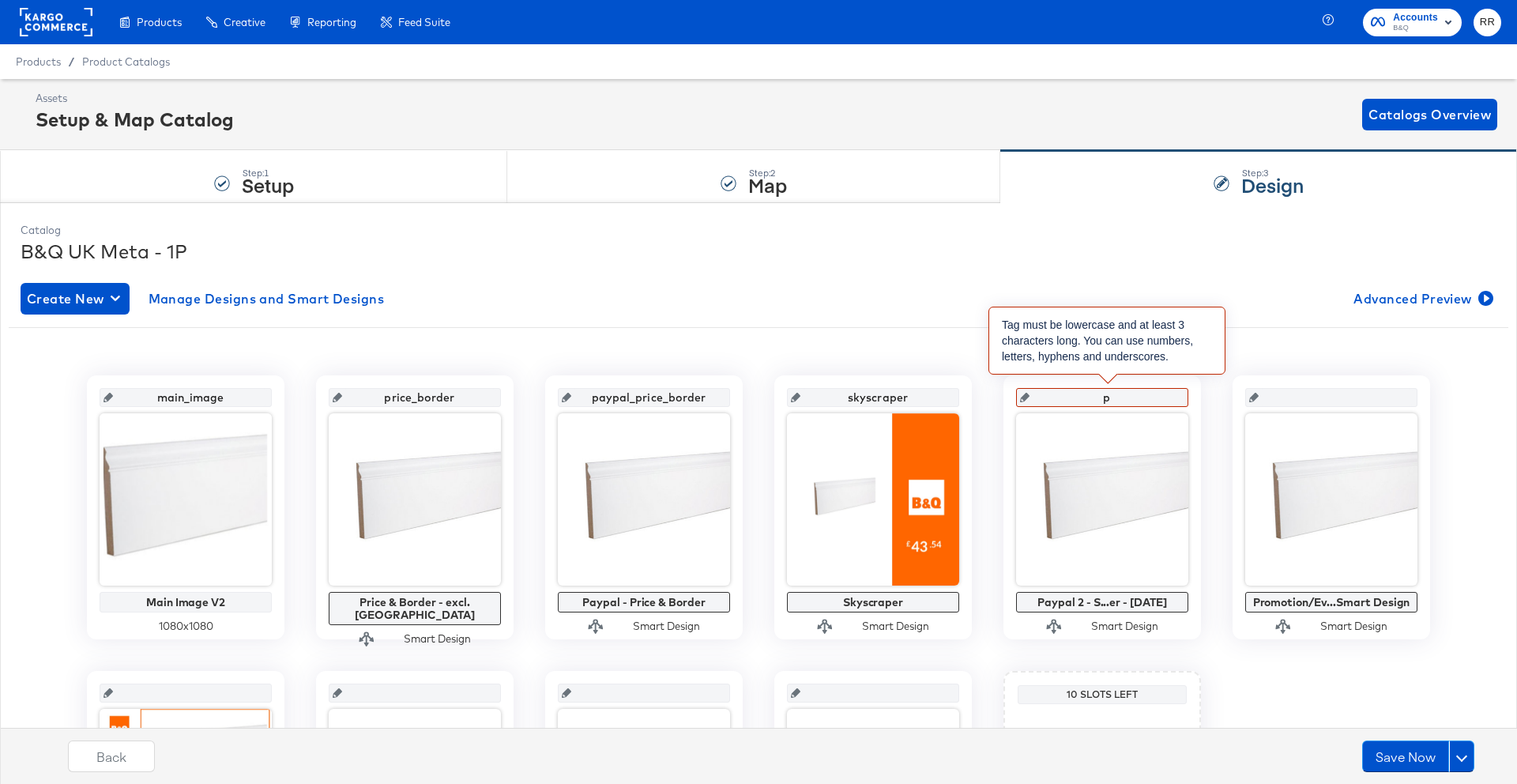
type input "pa"
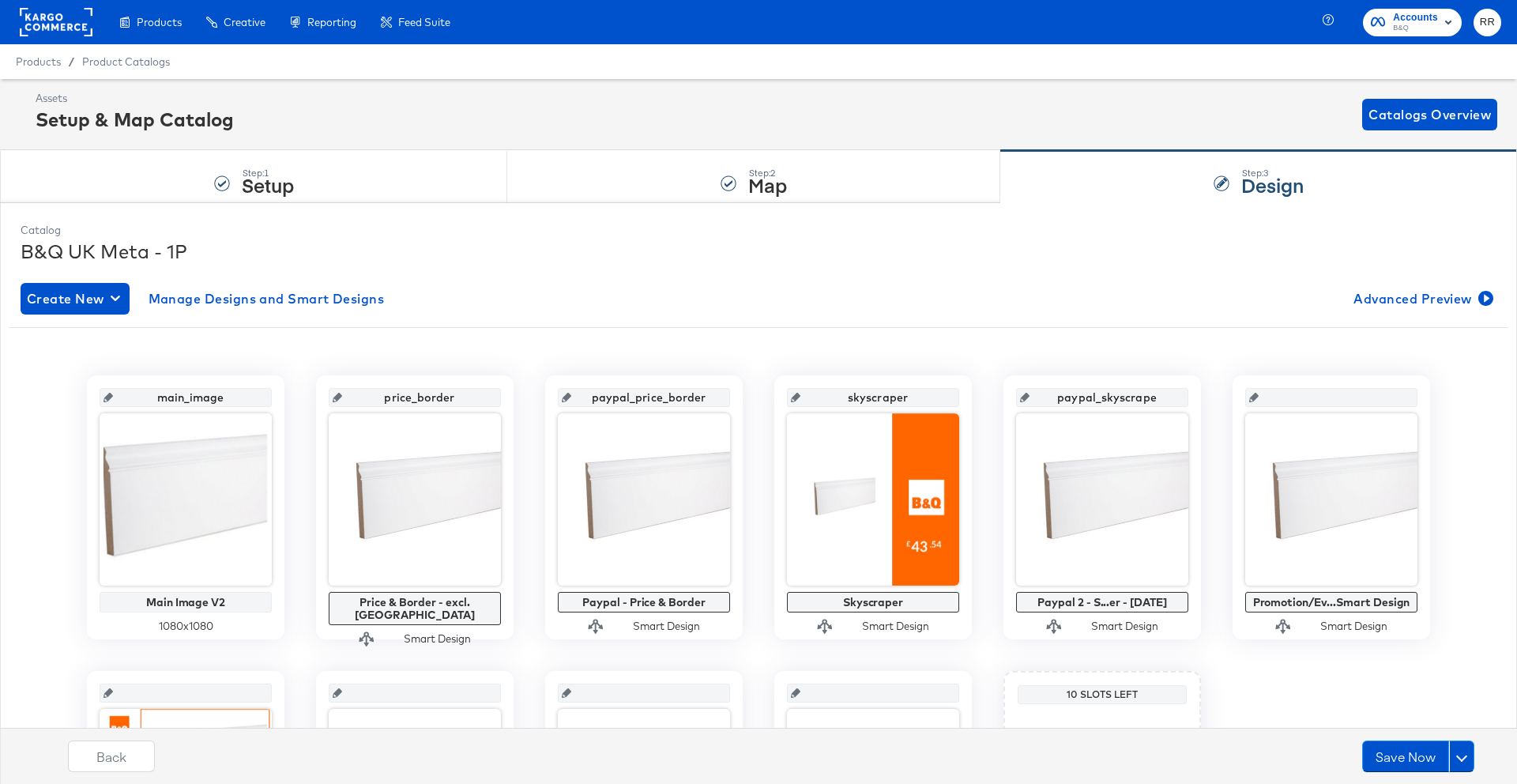
type input "paypal_skyscraper"
click at [1292, 395] on input "text" at bounding box center [1336, 390] width 155 height 43
type input "promotion_event"
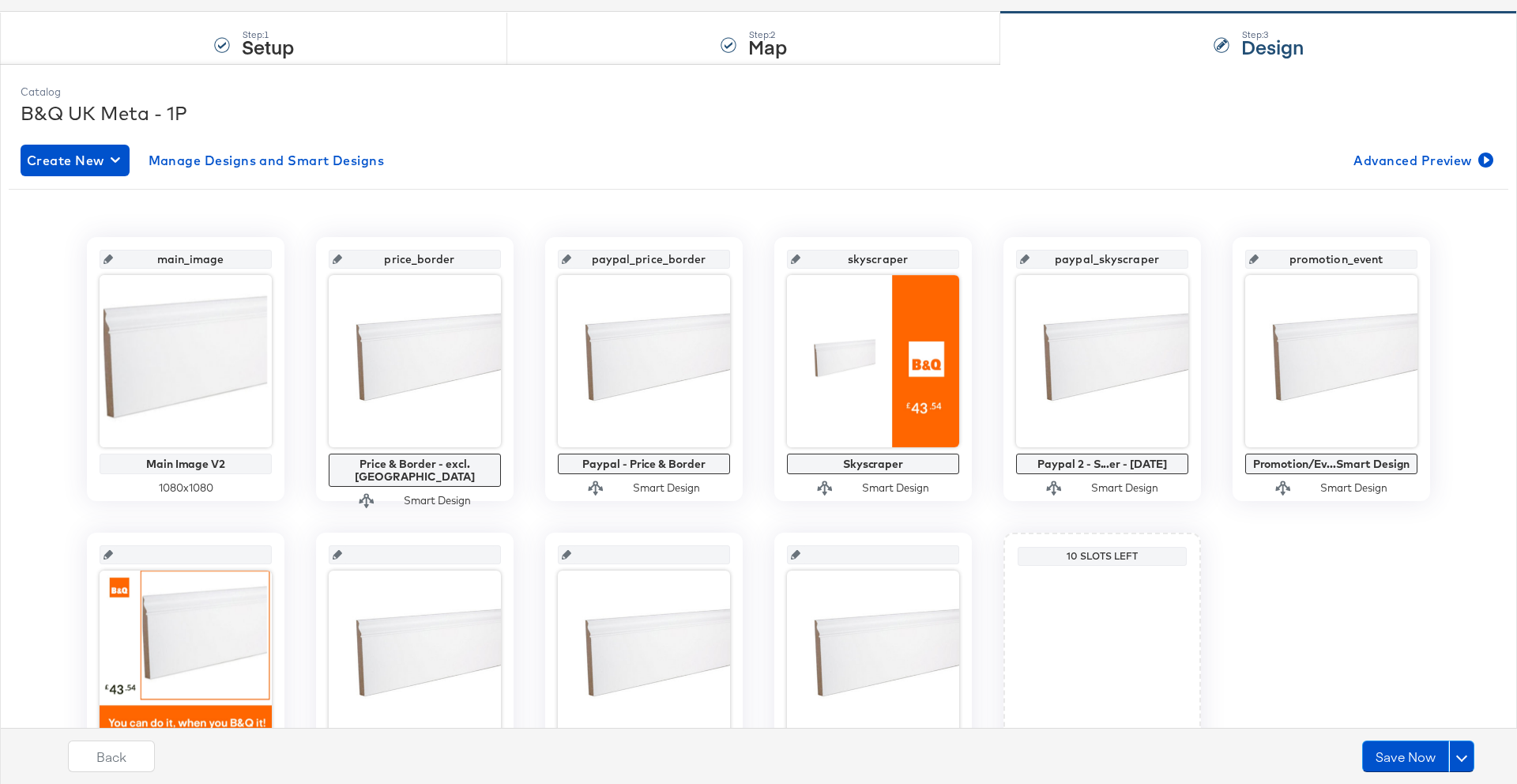
scroll to position [265, 0]
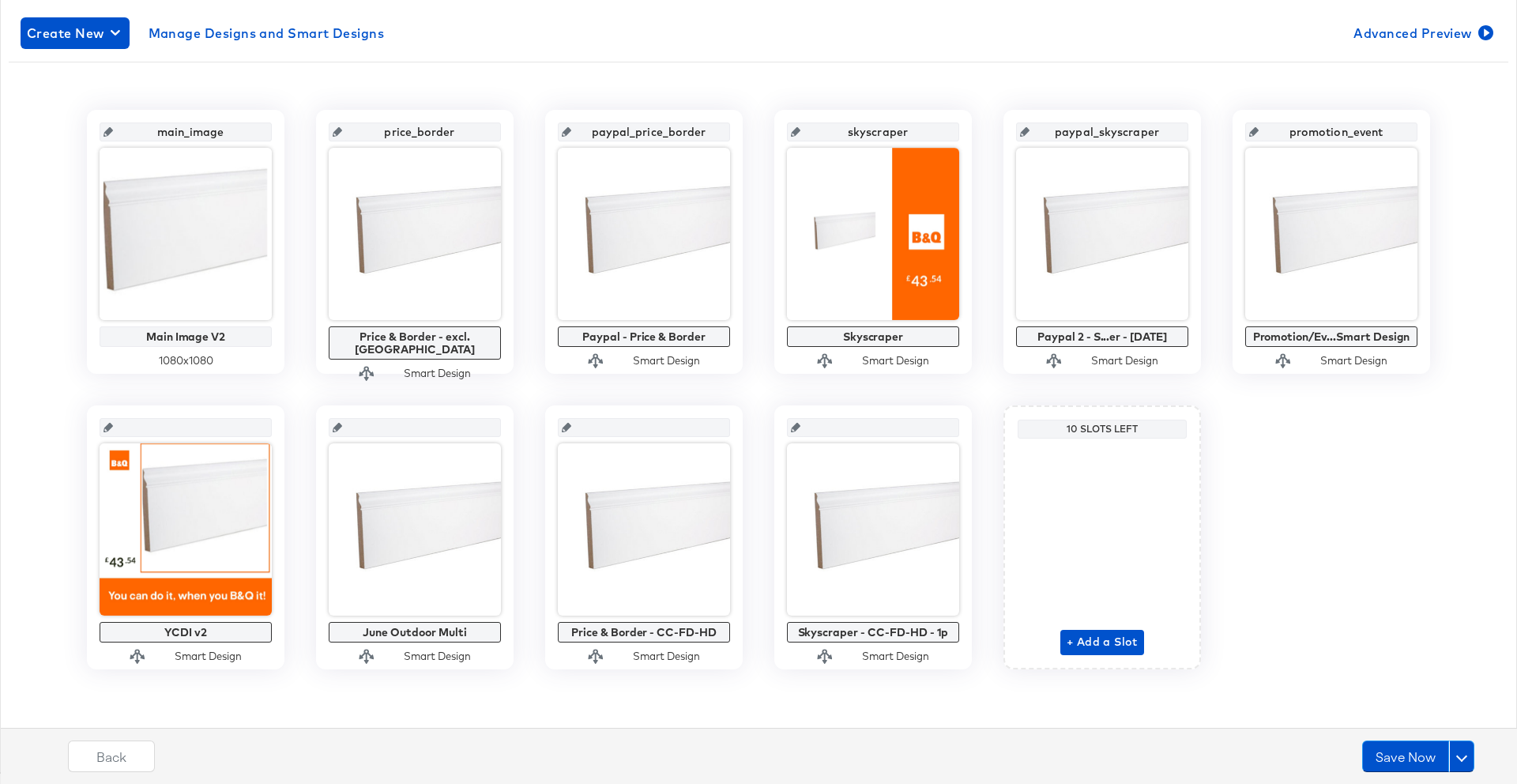
click at [195, 428] on input "text" at bounding box center [190, 421] width 155 height 43
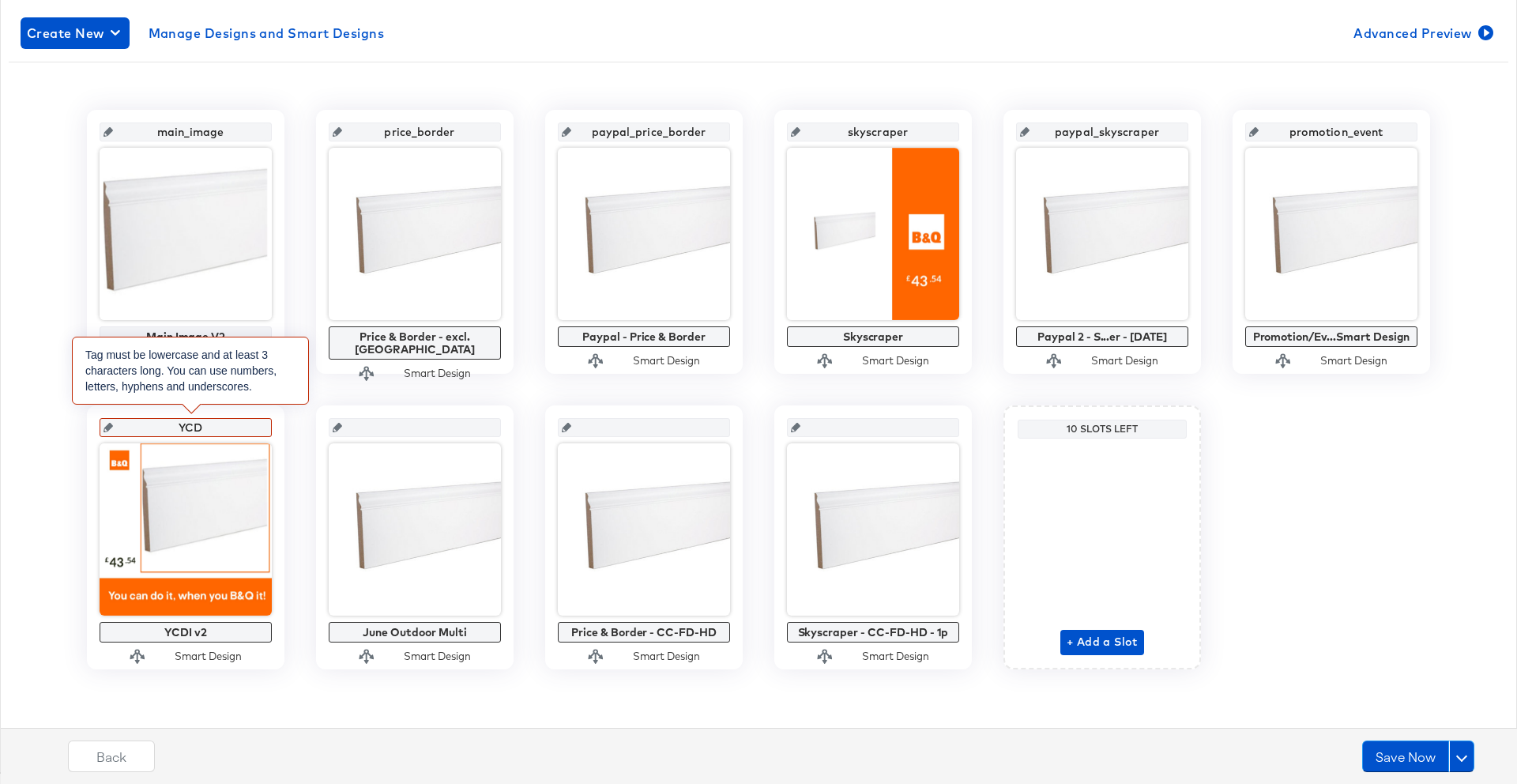
type input "YCDI"
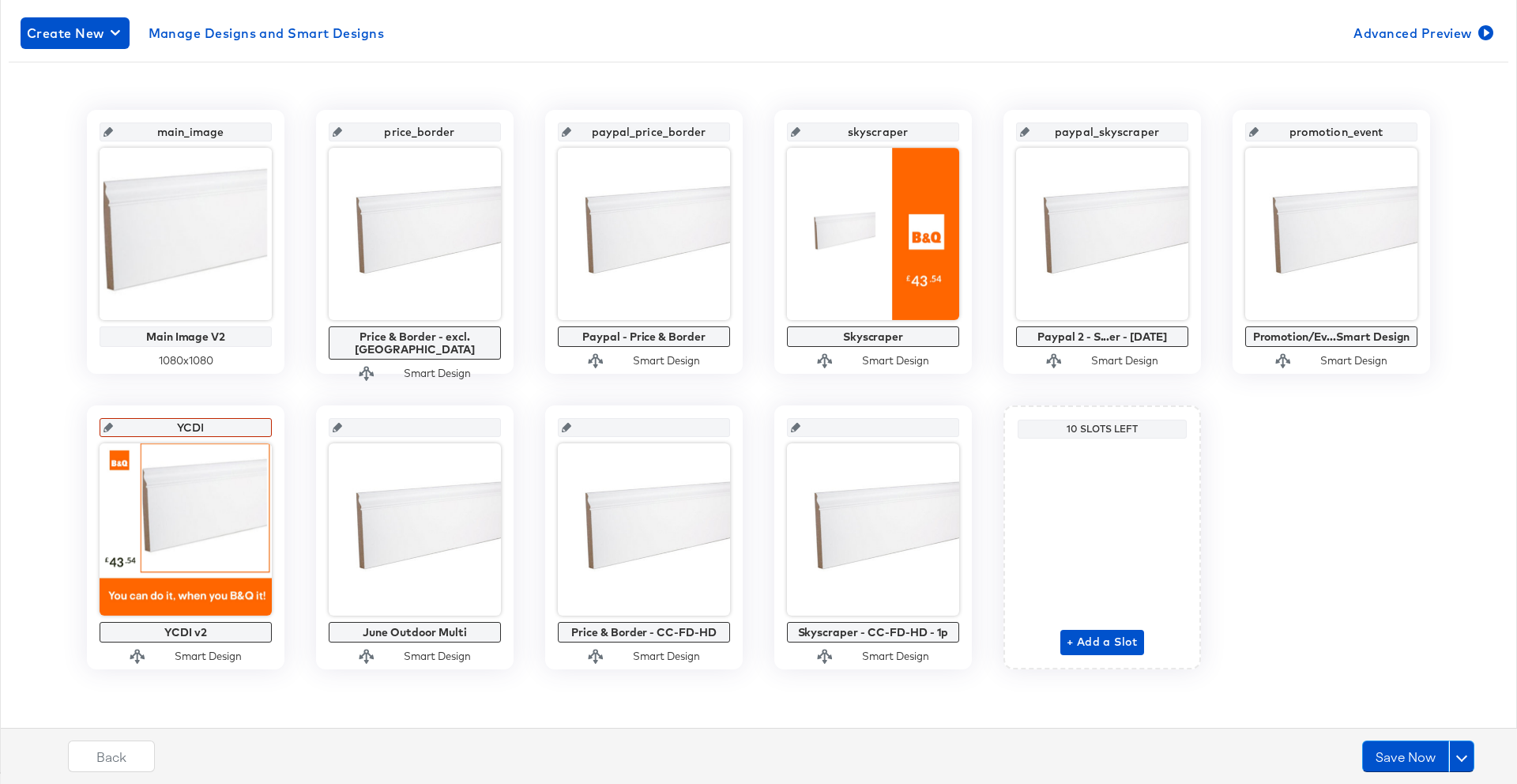
click at [387, 426] on input "text" at bounding box center [419, 421] width 155 height 43
click at [196, 425] on input "text" at bounding box center [190, 421] width 155 height 43
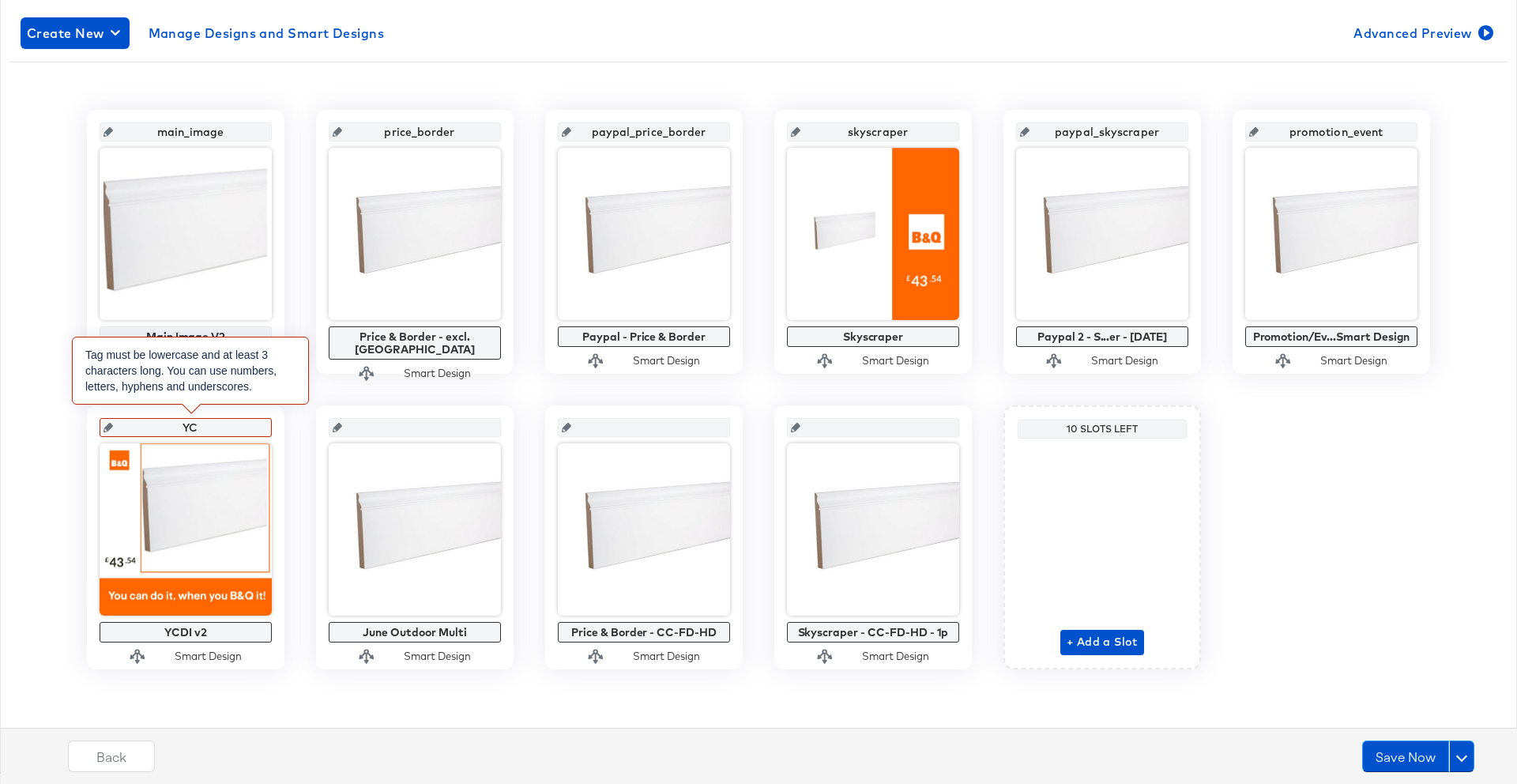
type input "Y"
type input "yc"
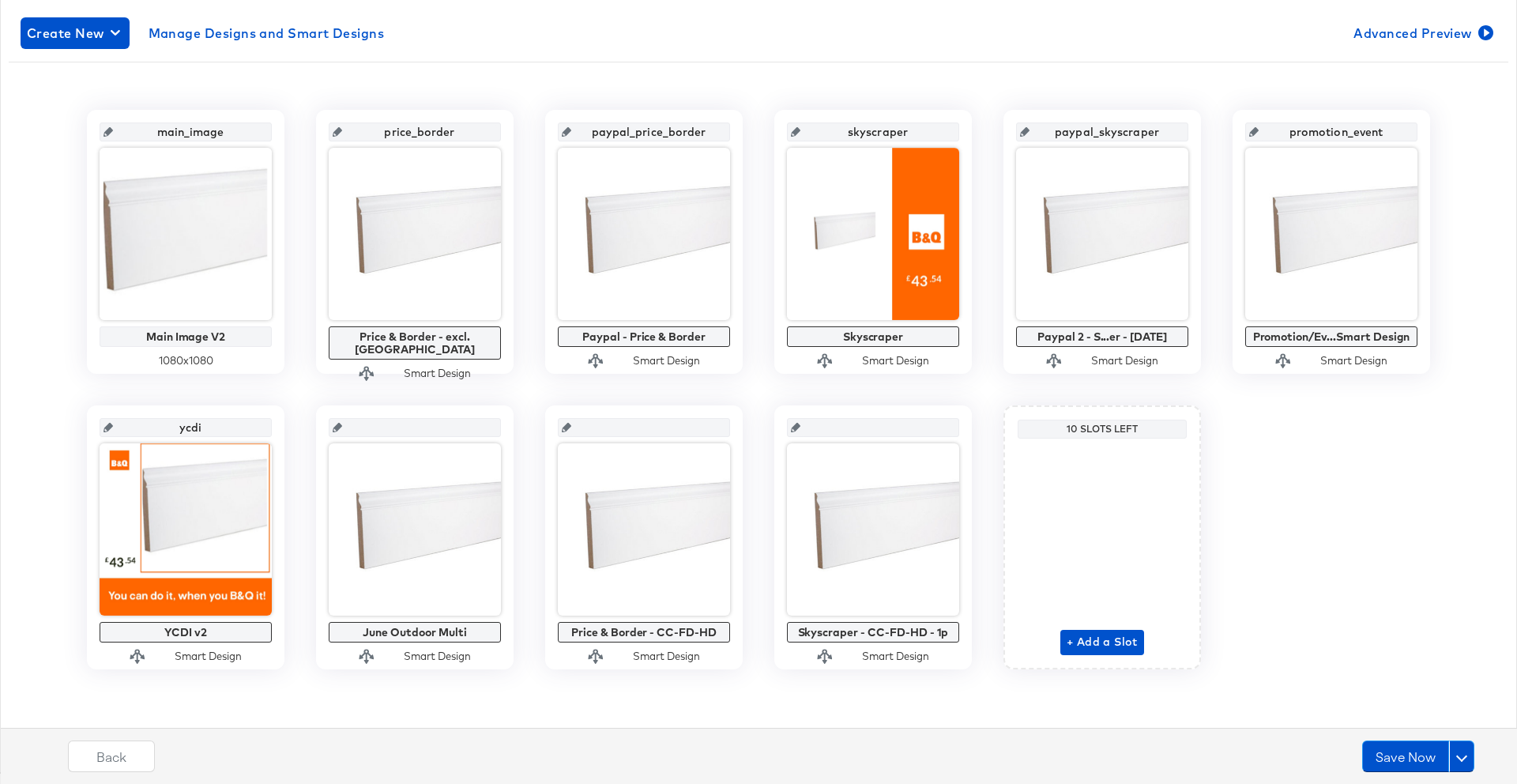
type input "ycdi"
click at [403, 430] on input "text" at bounding box center [419, 421] width 155 height 43
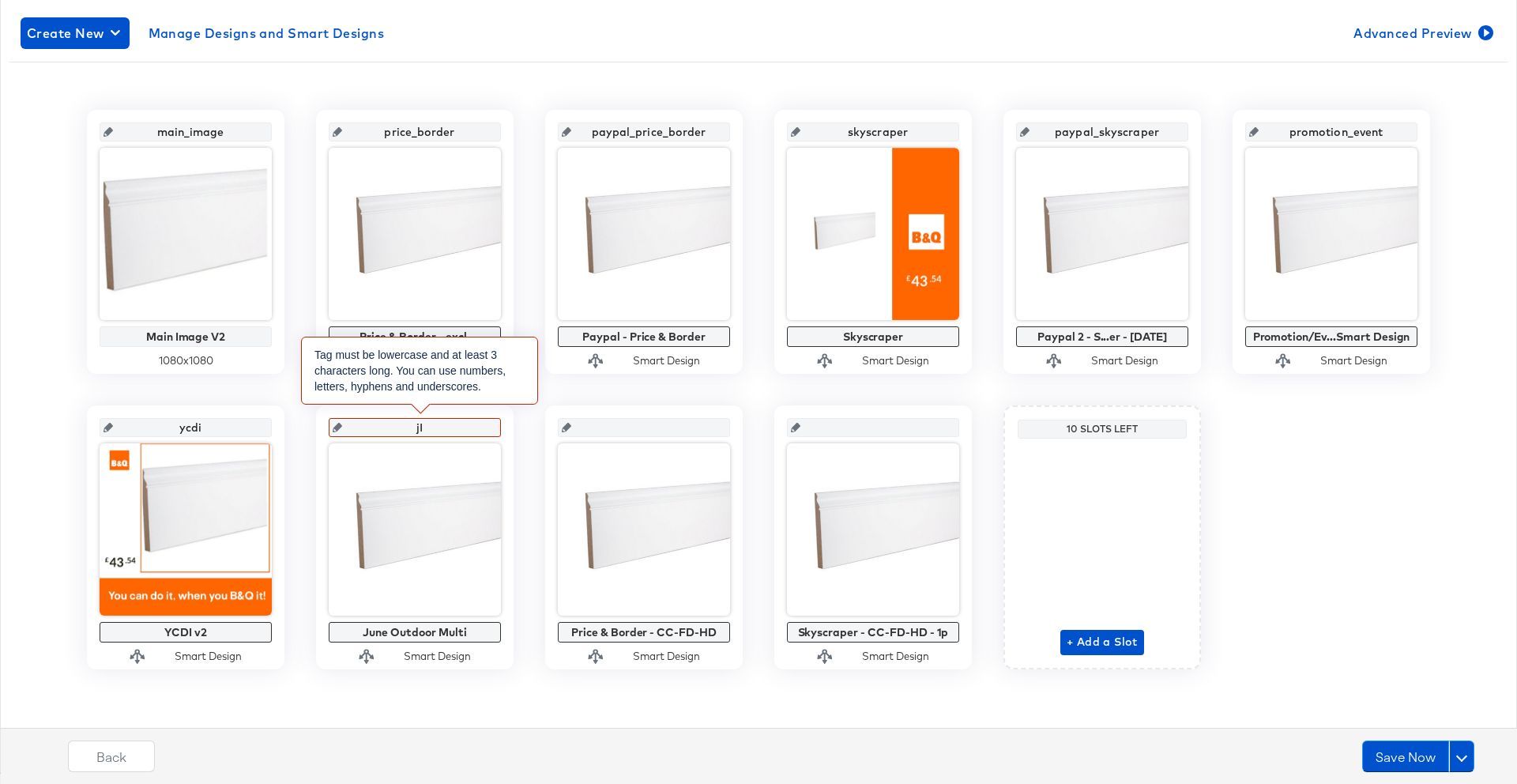
type input "j"
type input "J"
type input "ju"
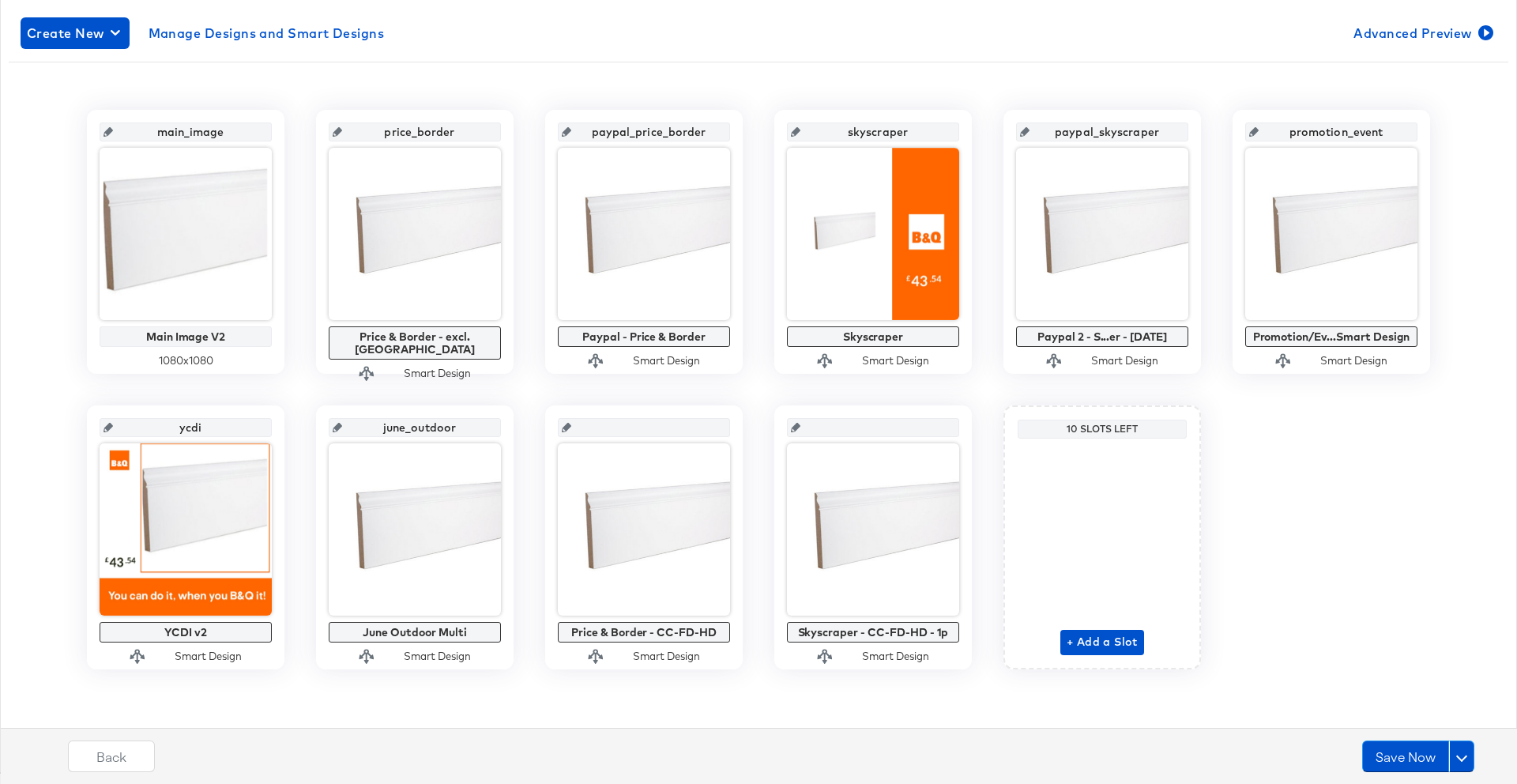
type input "june_outdoor"
click at [616, 429] on input "text" at bounding box center [648, 421] width 155 height 43
type input "price_borde"
type input "price_border_homedelivery"
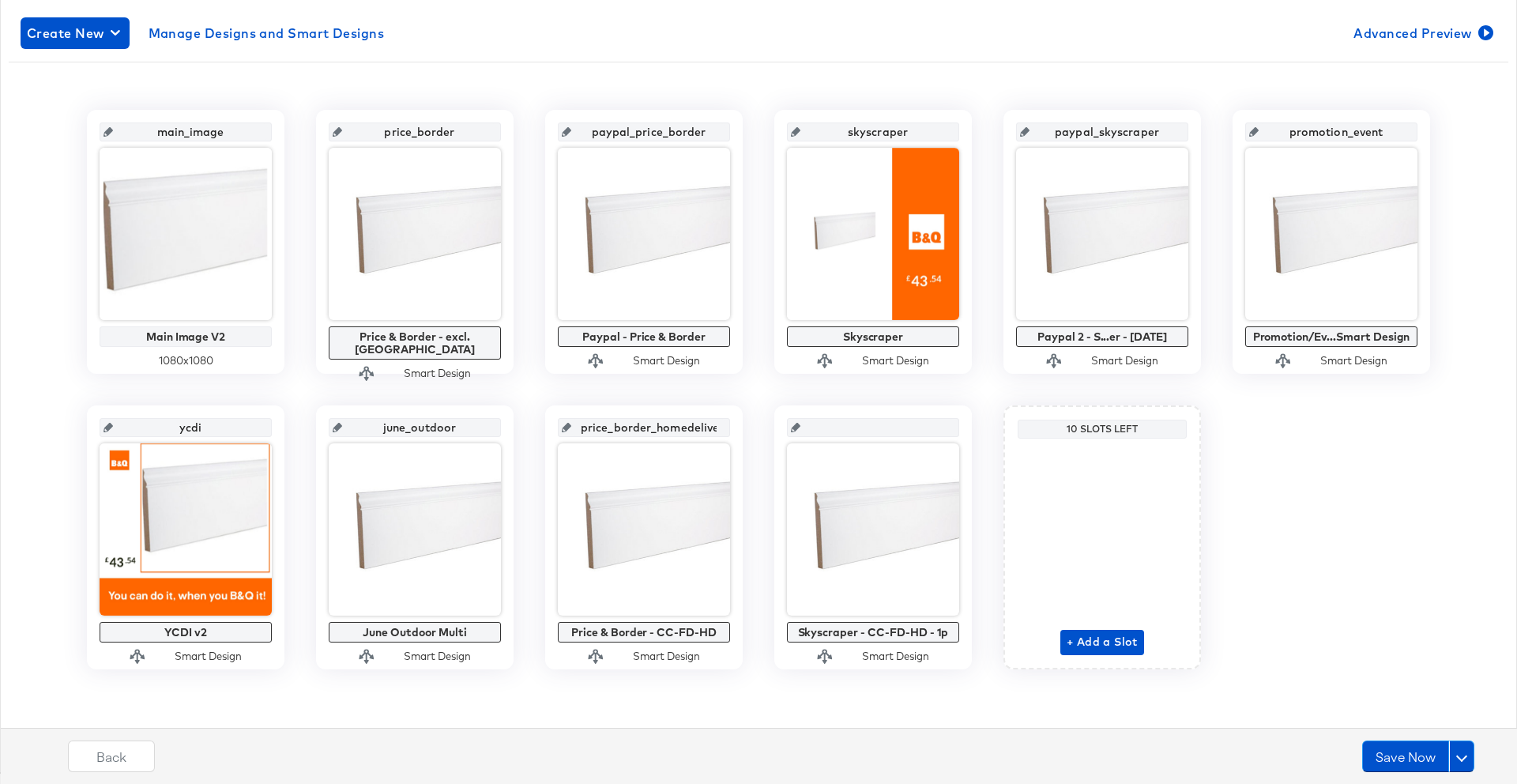
click at [827, 425] on input "text" at bounding box center [878, 421] width 155 height 43
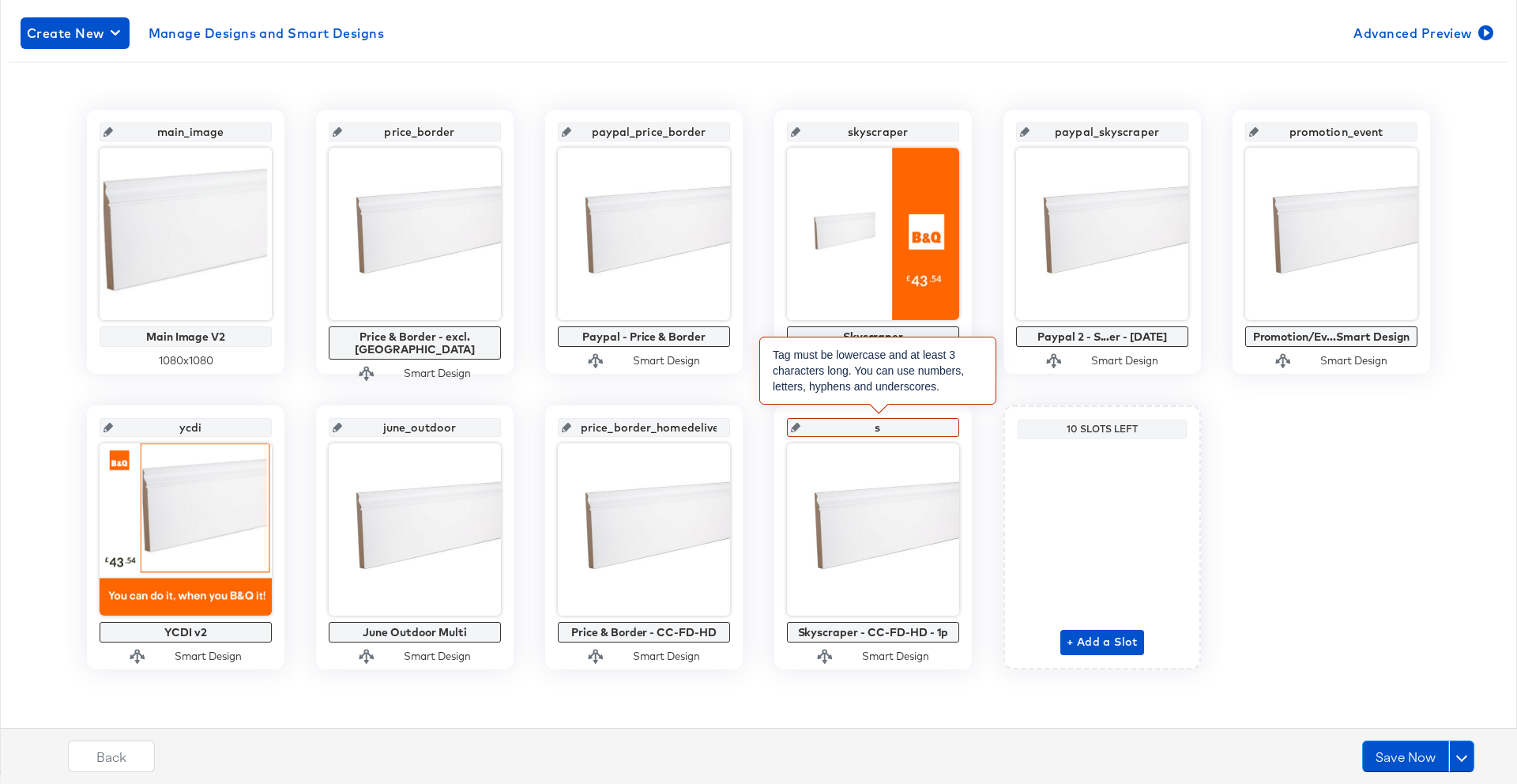
type input "sk"
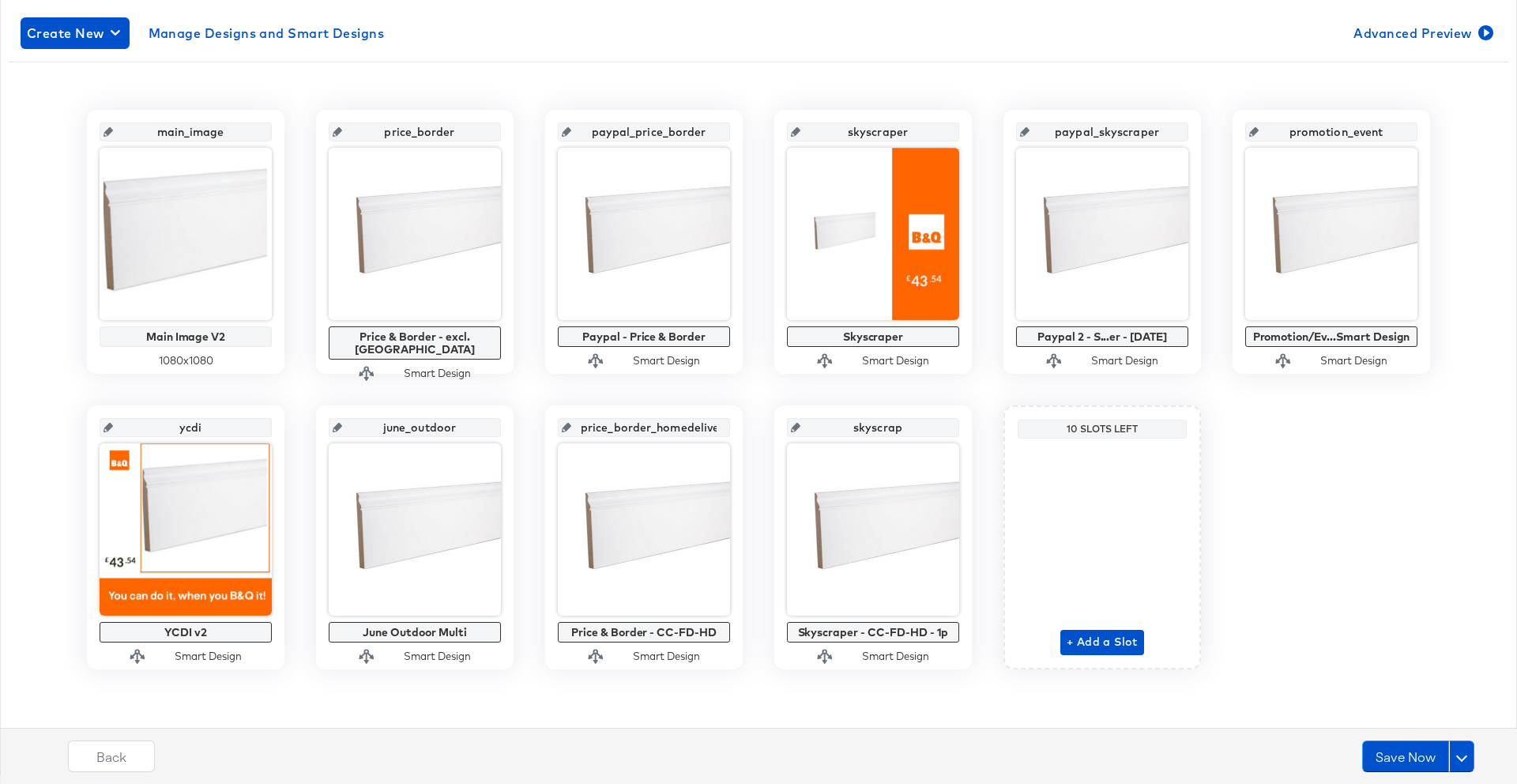
type input "skyscrape"
type input "skyscraper_homedelivery"
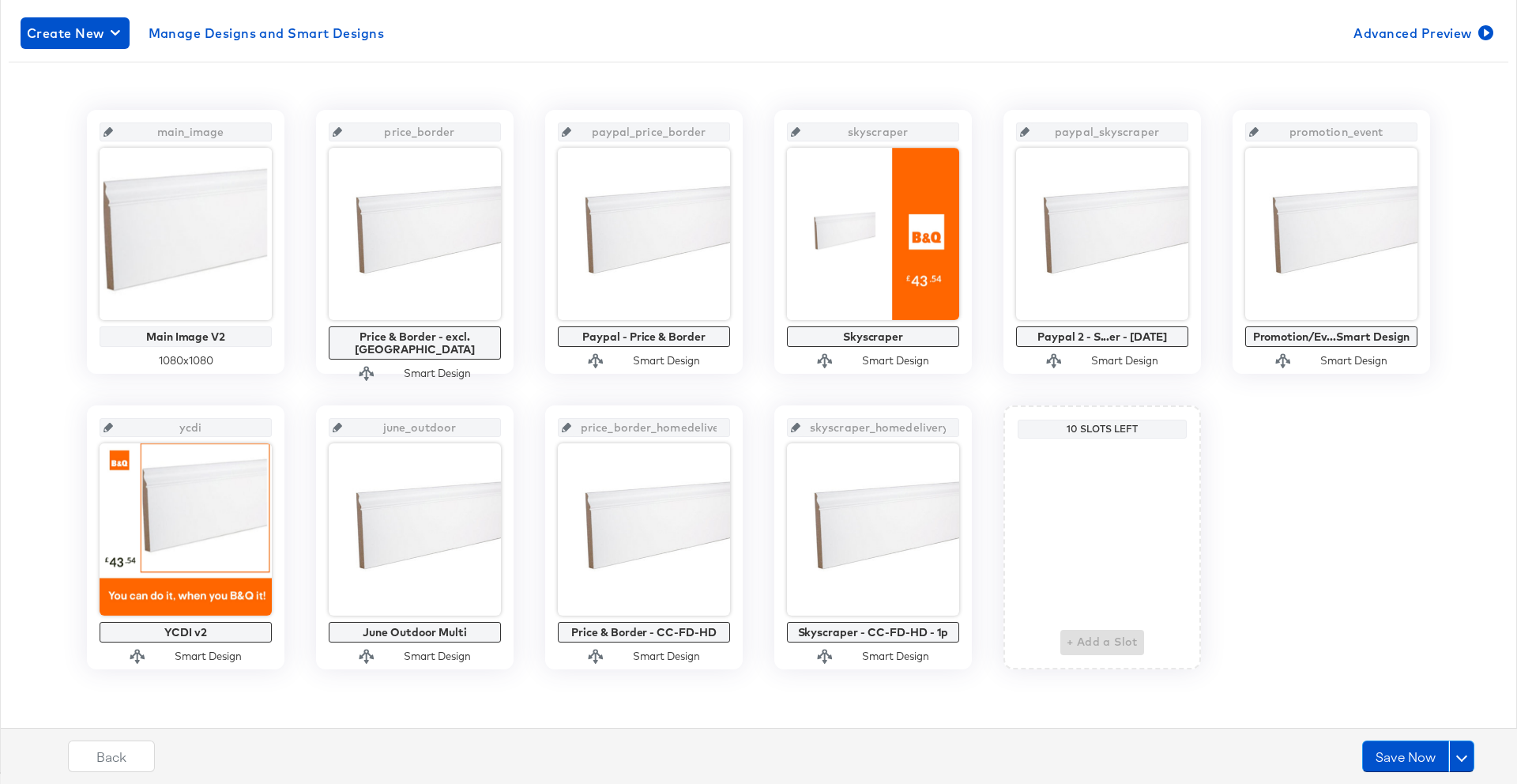
click at [1305, 493] on div "main_image Main Image V2 1080 x 1080 price_border Price & Border - excl. OOS Sm…" at bounding box center [759, 389] width 1500 height 559
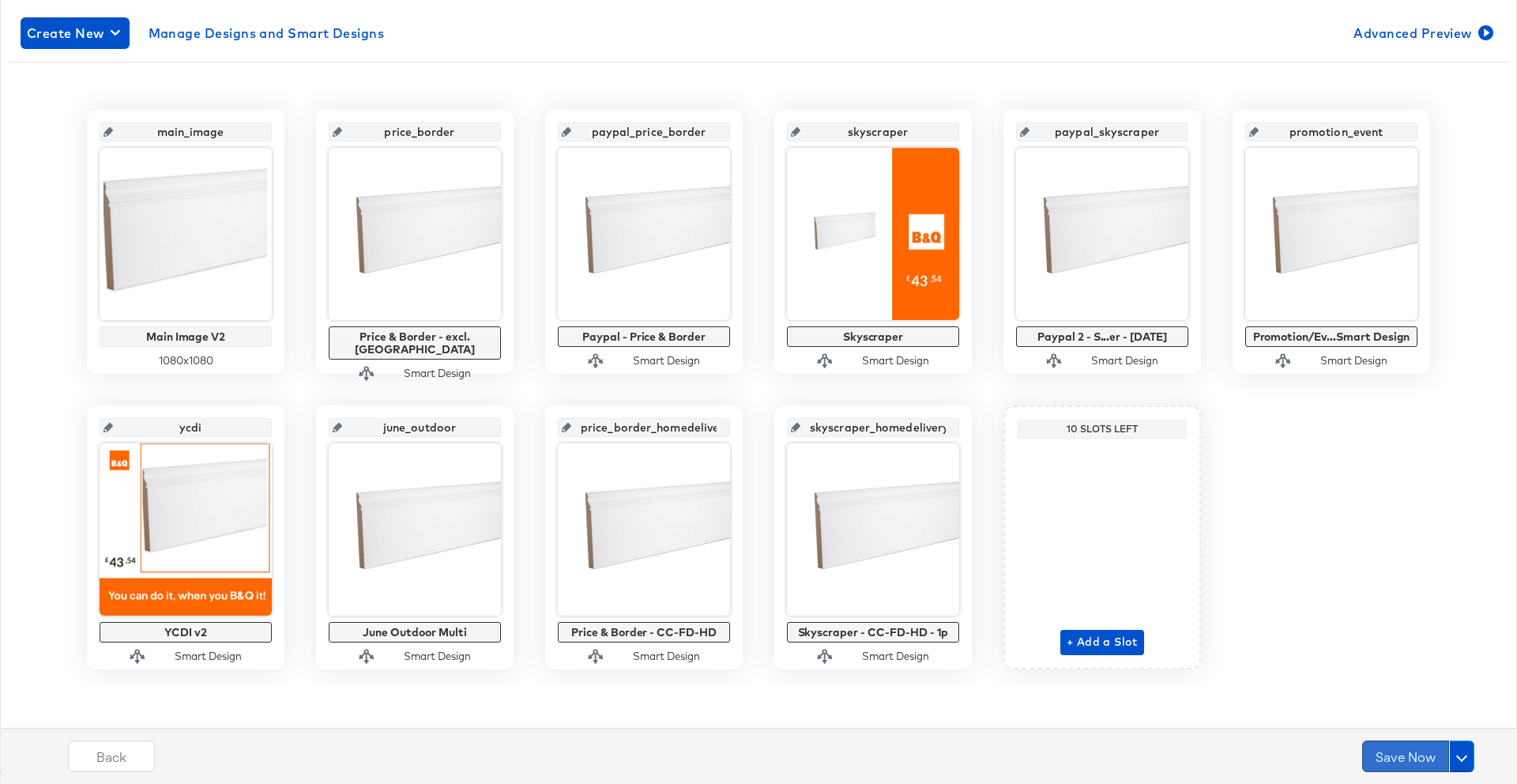
click at [1391, 759] on button "Save Now" at bounding box center [1406, 756] width 87 height 32
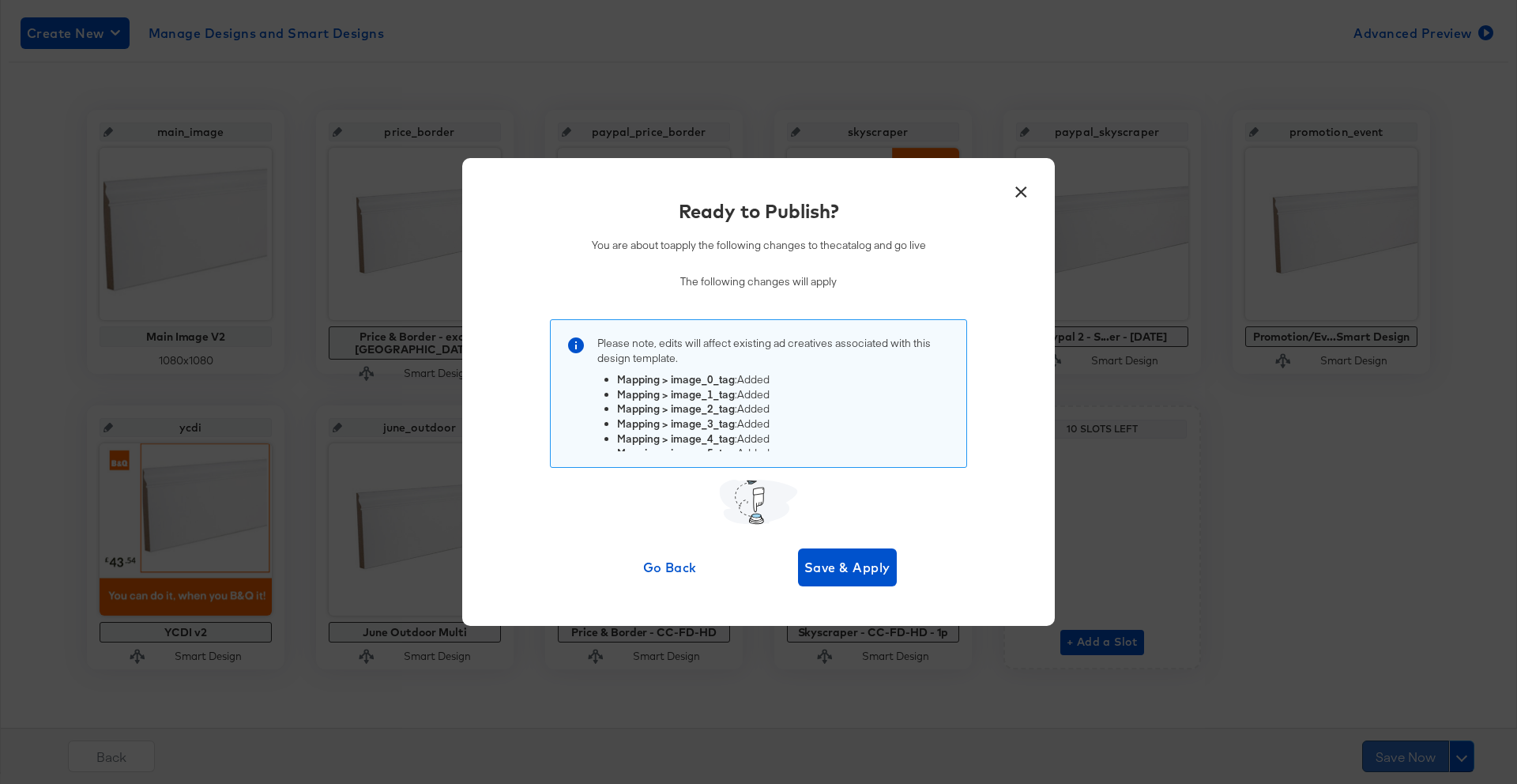
scroll to position [0, 0]
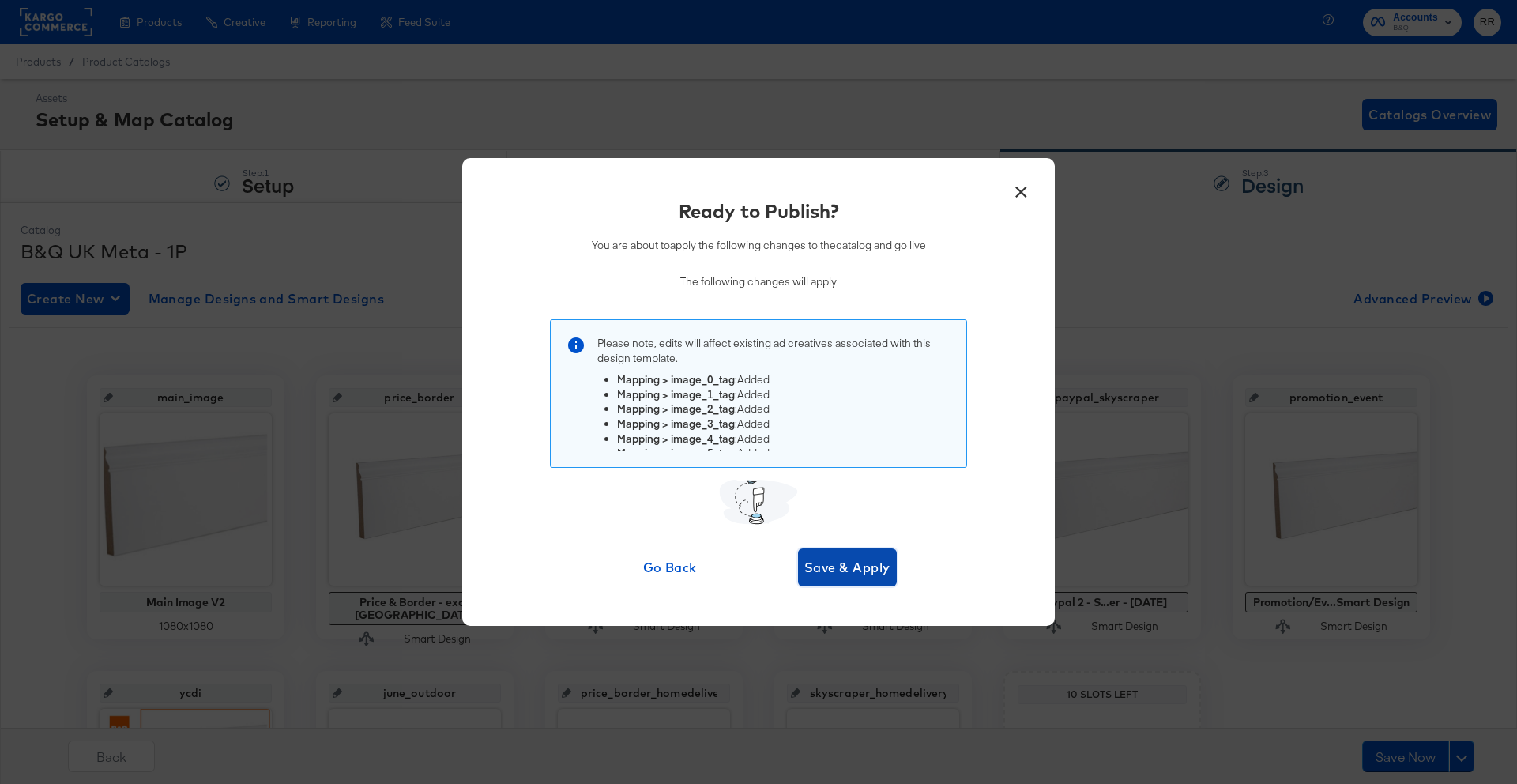
click at [849, 567] on span "Save & Apply" at bounding box center [847, 567] width 86 height 22
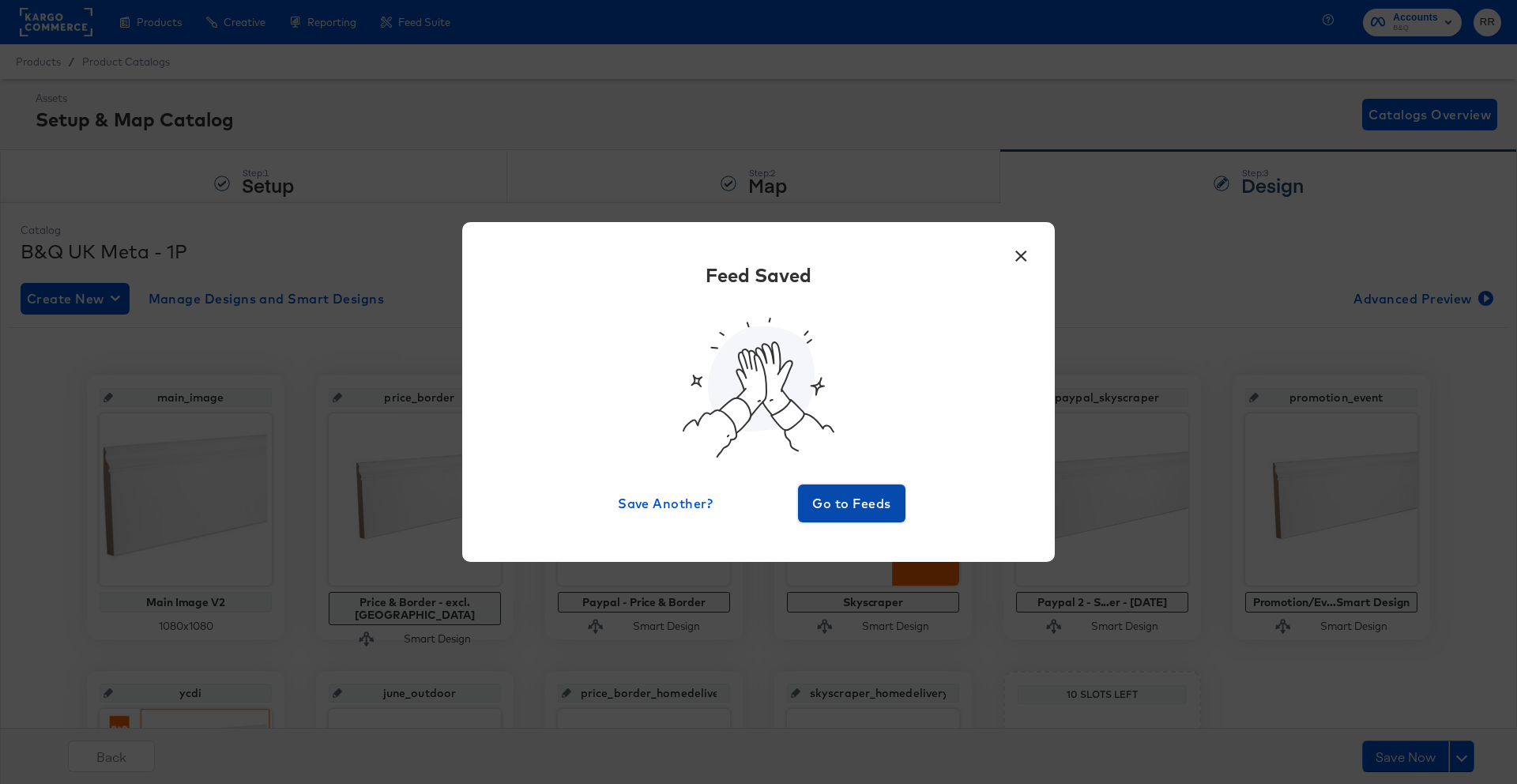
click at [841, 510] on span "Go to Feeds" at bounding box center [851, 503] width 95 height 22
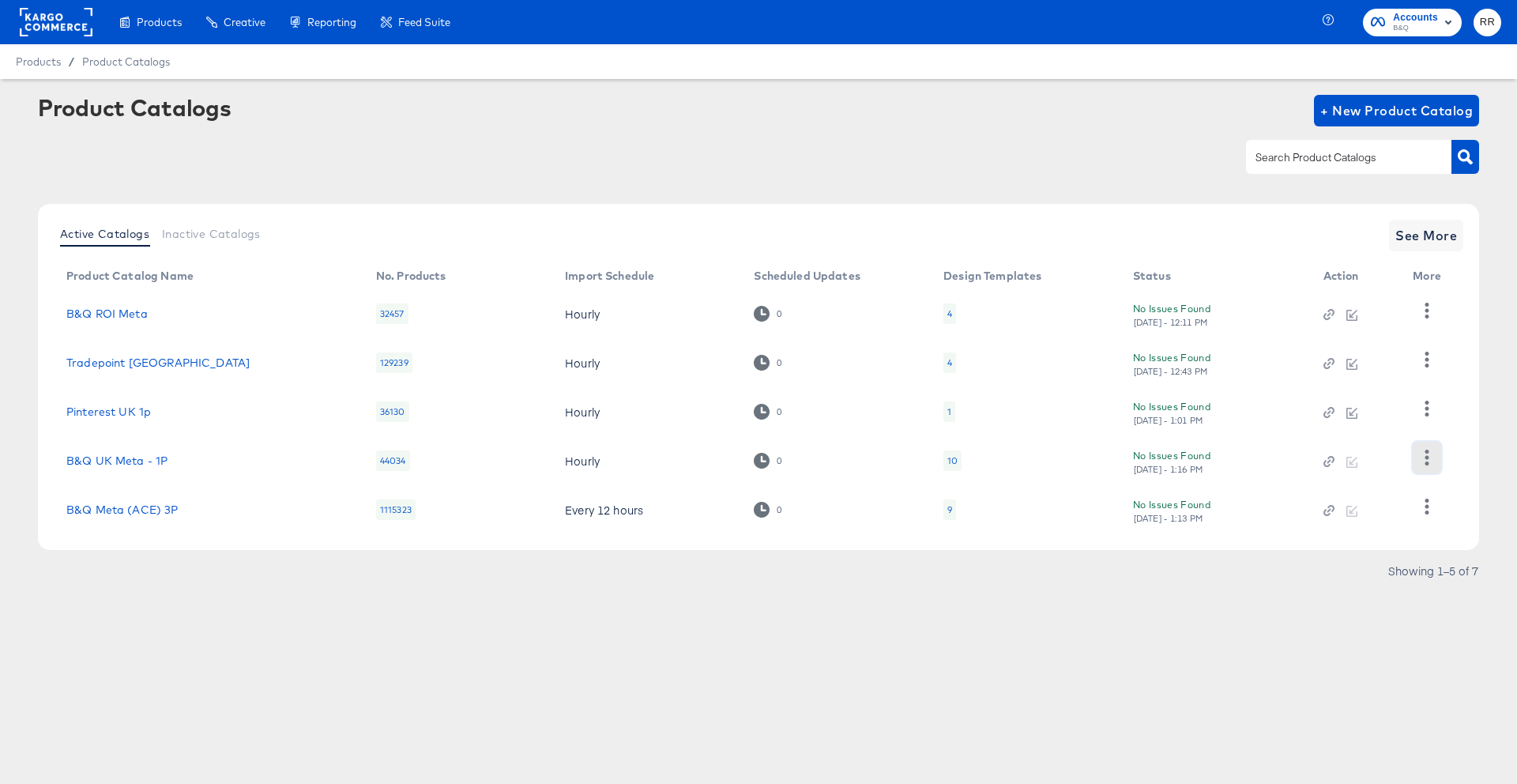
click at [1429, 463] on icon "button" at bounding box center [1426, 457] width 15 height 15
click at [1363, 381] on div "HUD Checks (Internal)" at bounding box center [1362, 378] width 158 height 25
click at [77, 23] on rect at bounding box center [56, 22] width 72 height 28
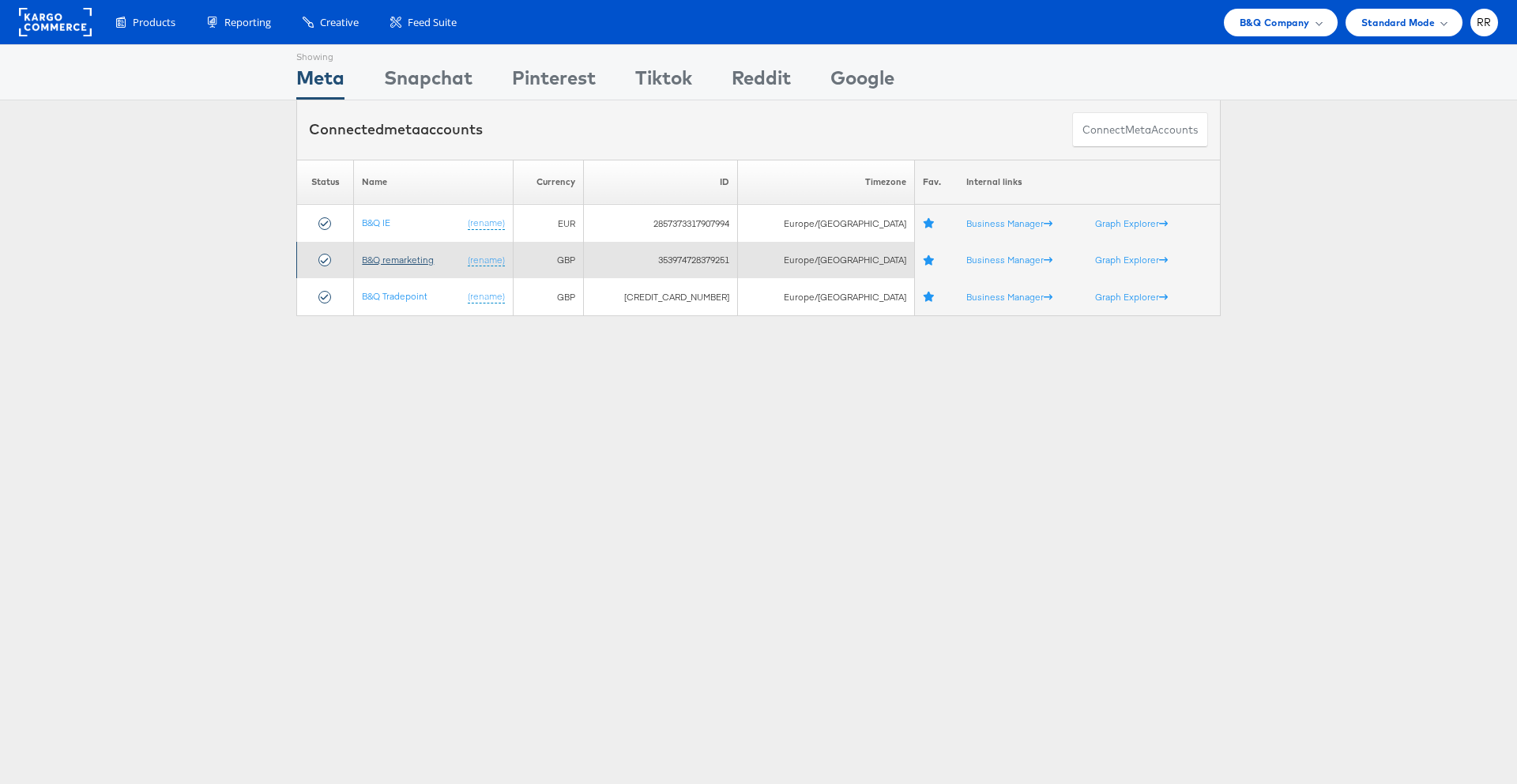
click at [434, 253] on link "B&Q remarketing" at bounding box center [398, 259] width 72 height 12
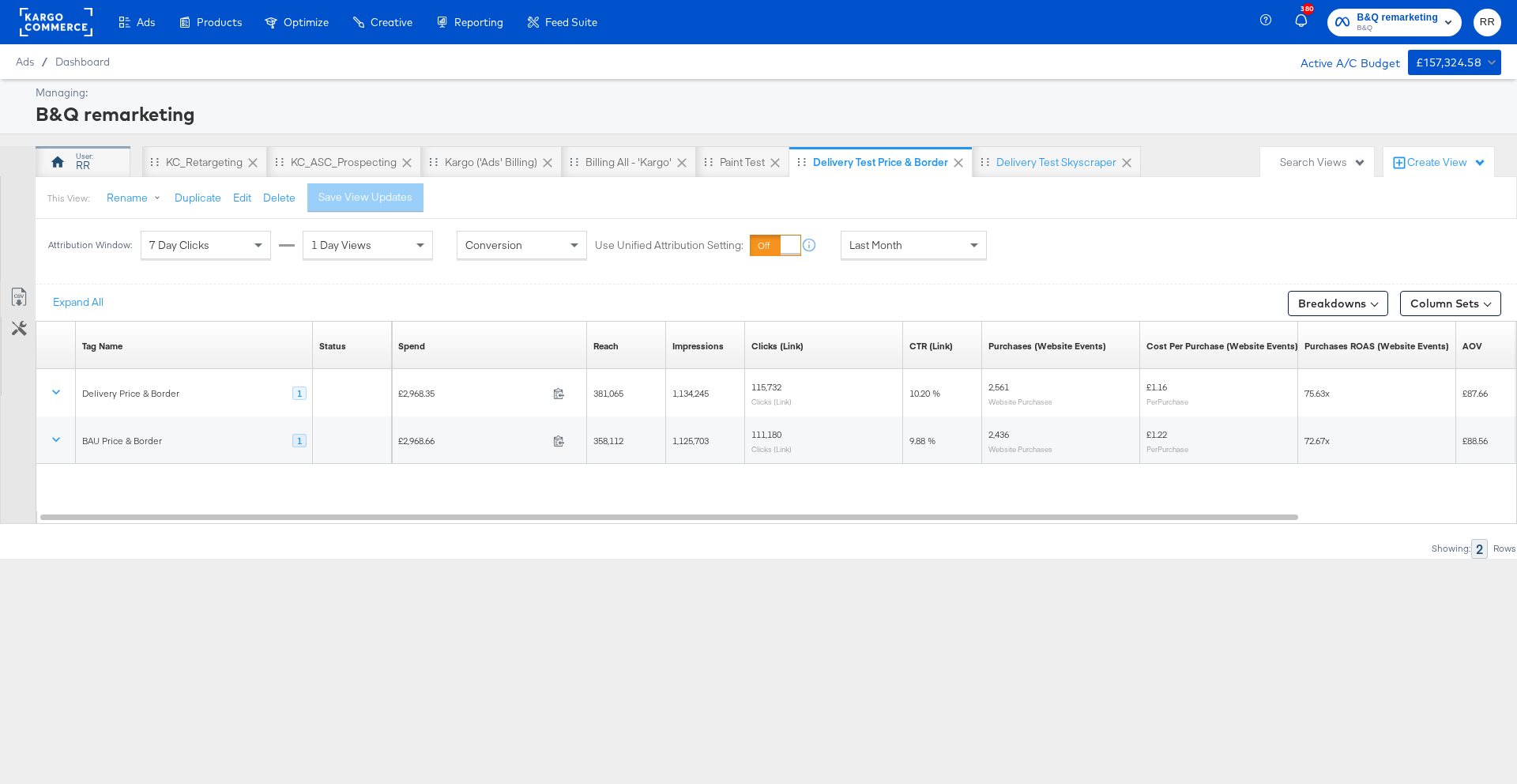
click at [96, 163] on div "RR" at bounding box center [82, 161] width 95 height 32
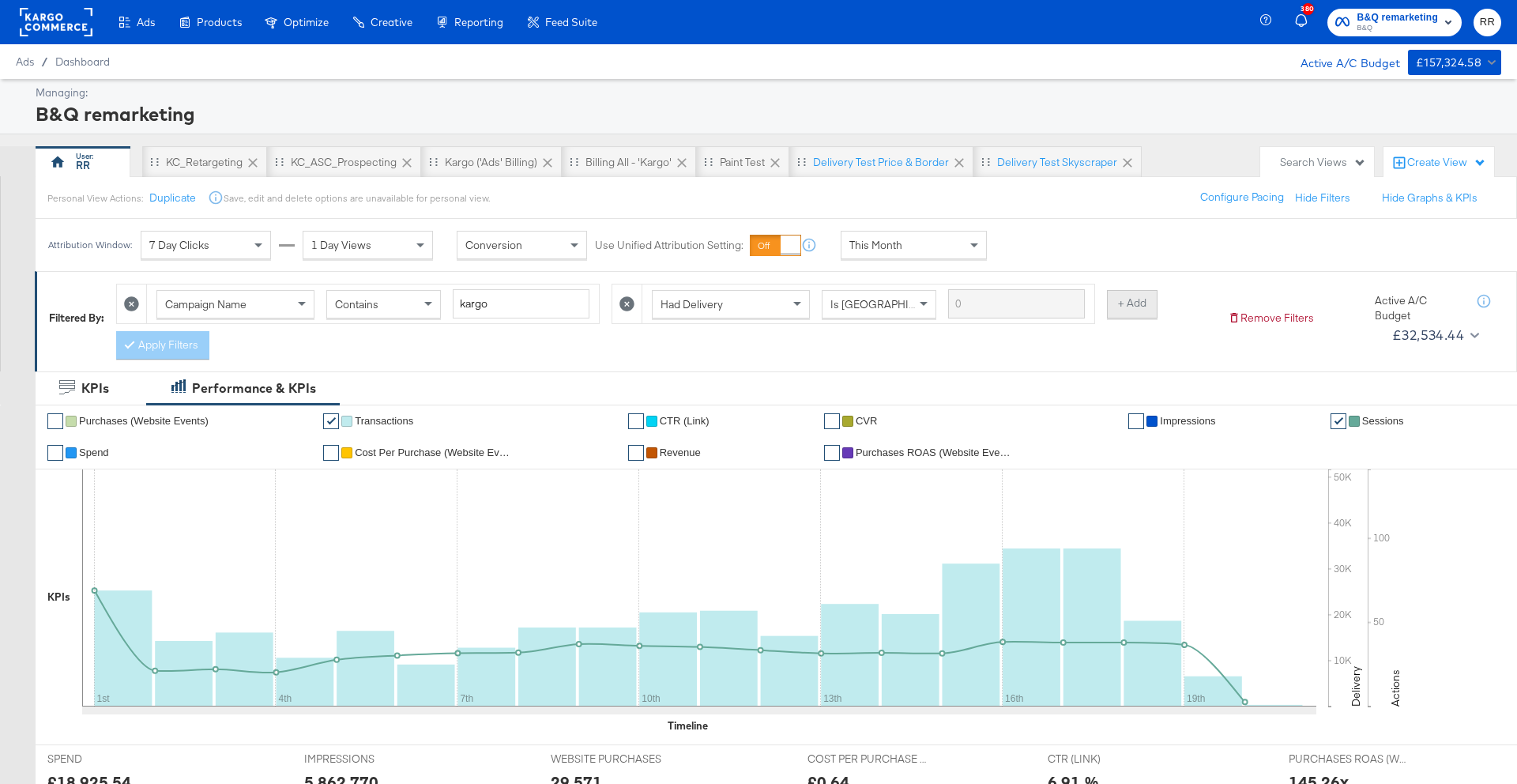
click at [1111, 313] on button "+ Add" at bounding box center [1133, 303] width 51 height 28
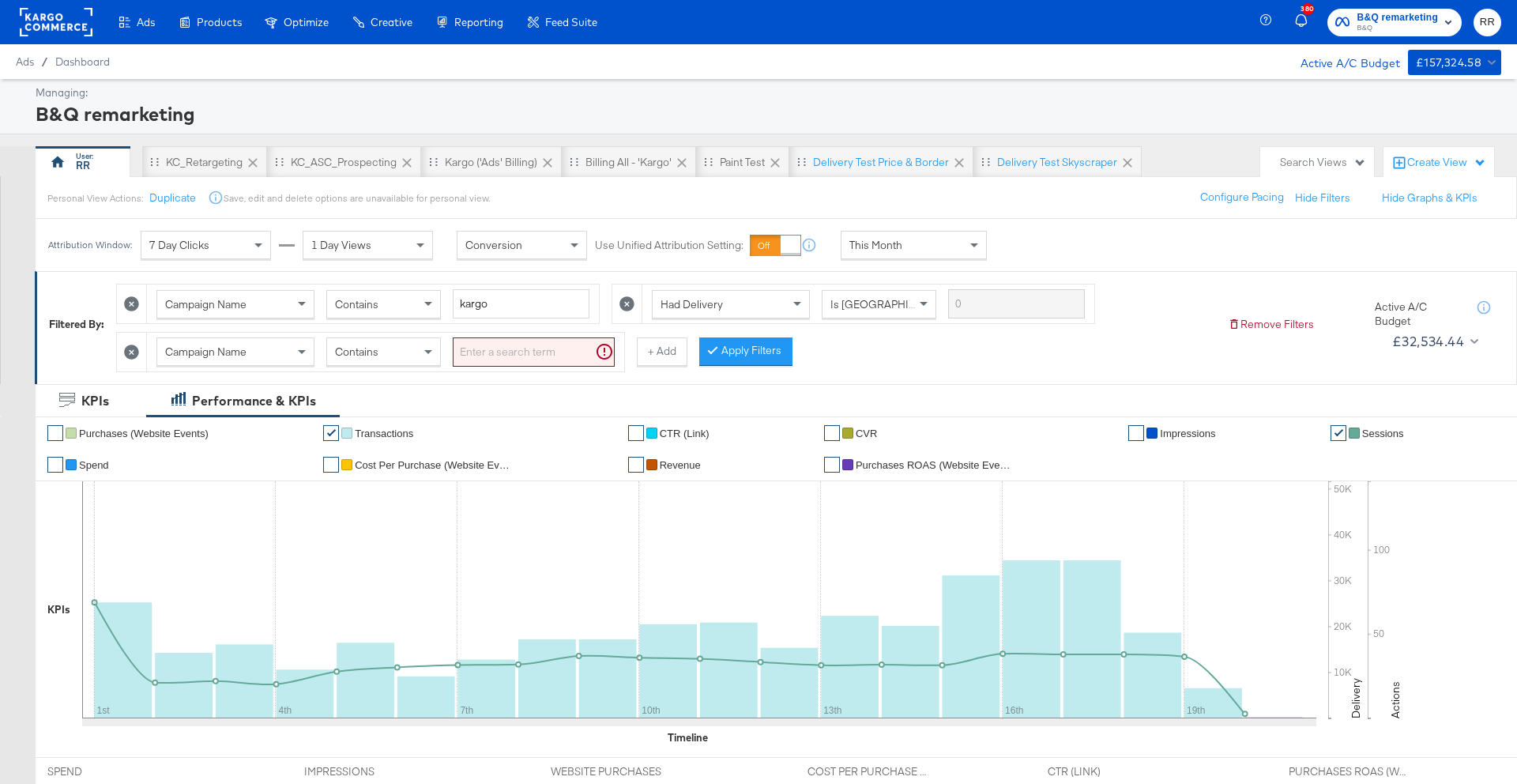
click at [486, 357] on input "search" at bounding box center [533, 352] width 162 height 29
type input "3"
click at [707, 341] on button "Apply Filters" at bounding box center [720, 351] width 93 height 28
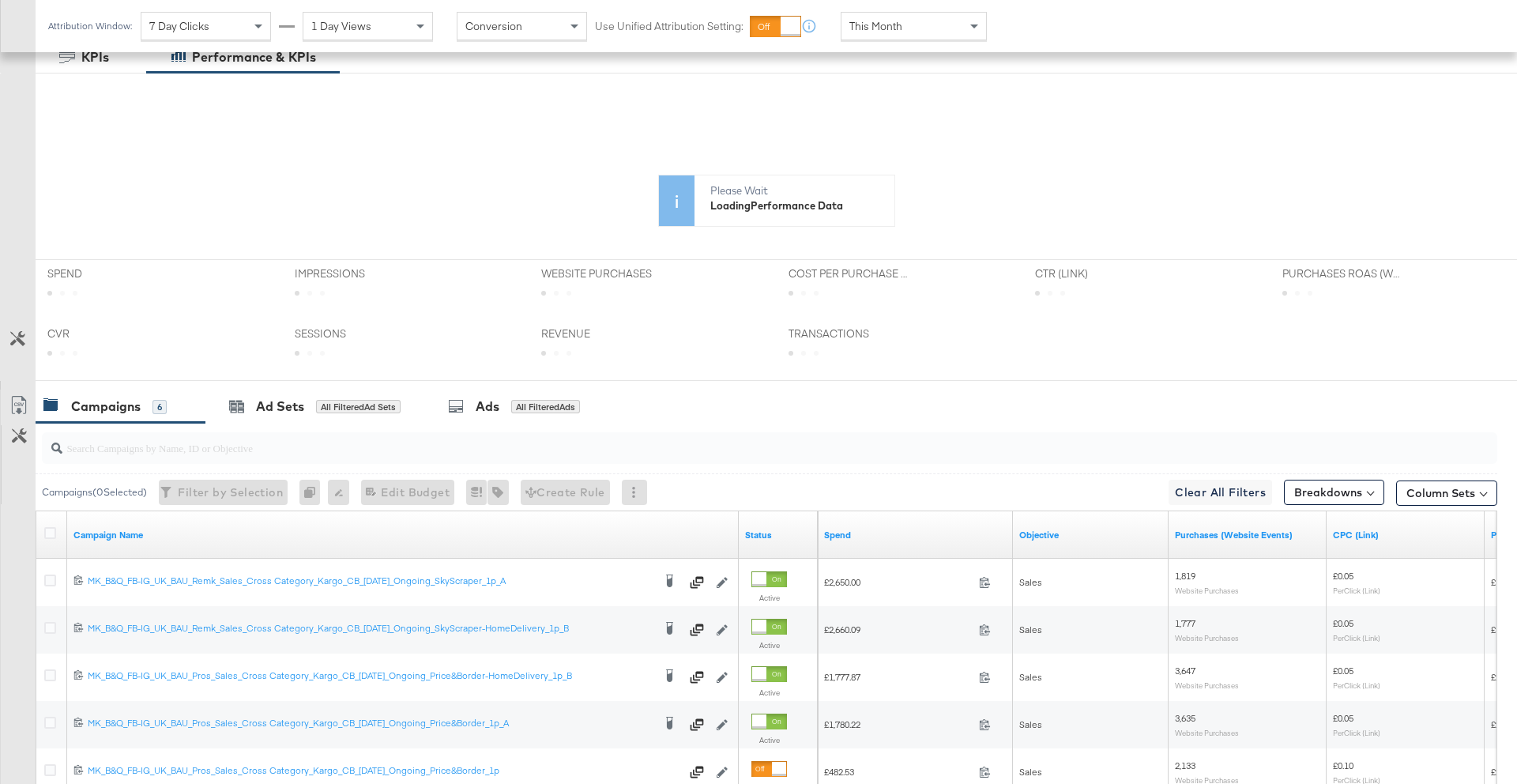
scroll to position [555, 0]
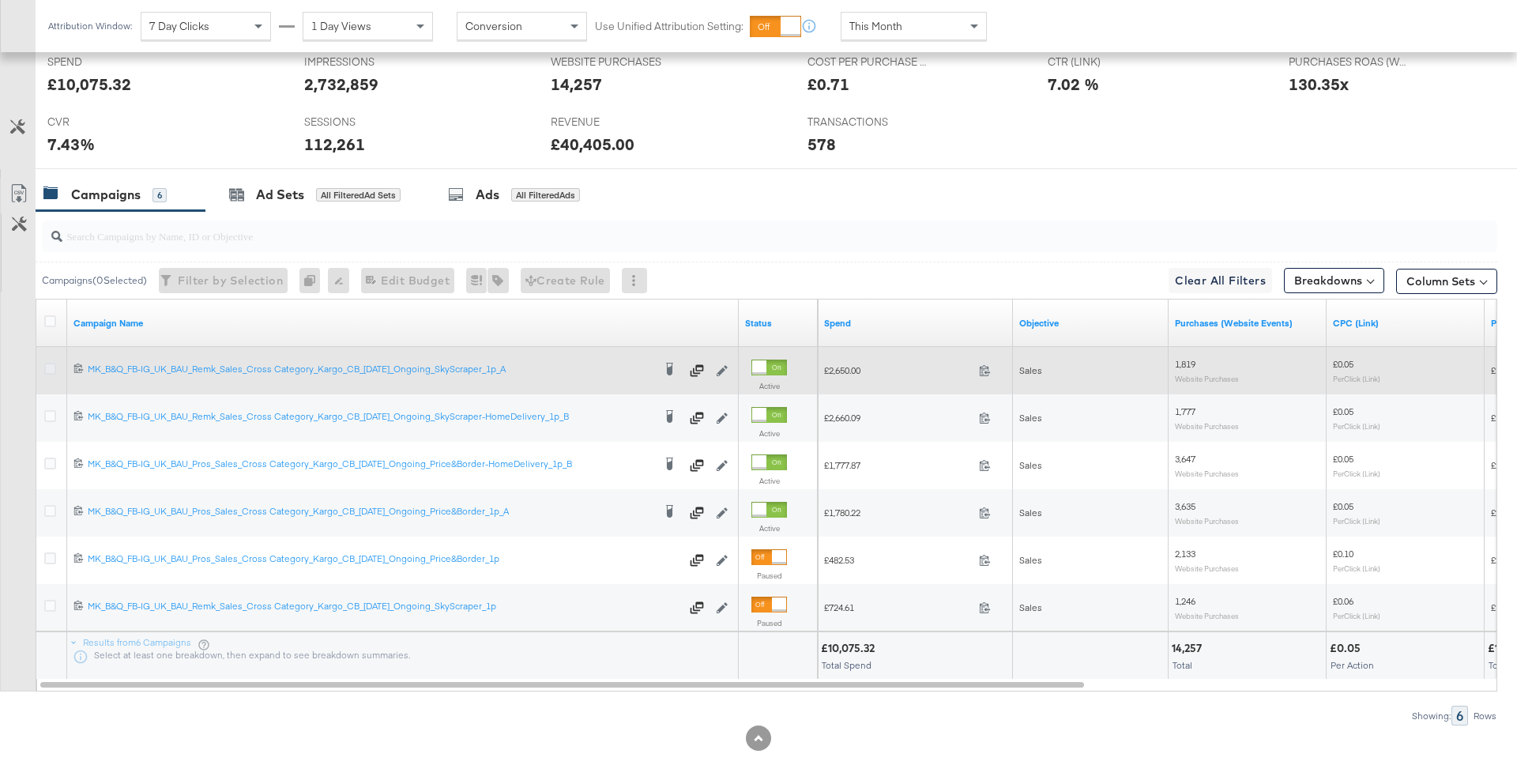
click at [49, 365] on icon at bounding box center [50, 368] width 12 height 12
click at [0, 0] on input "checkbox" at bounding box center [0, 0] width 0 height 0
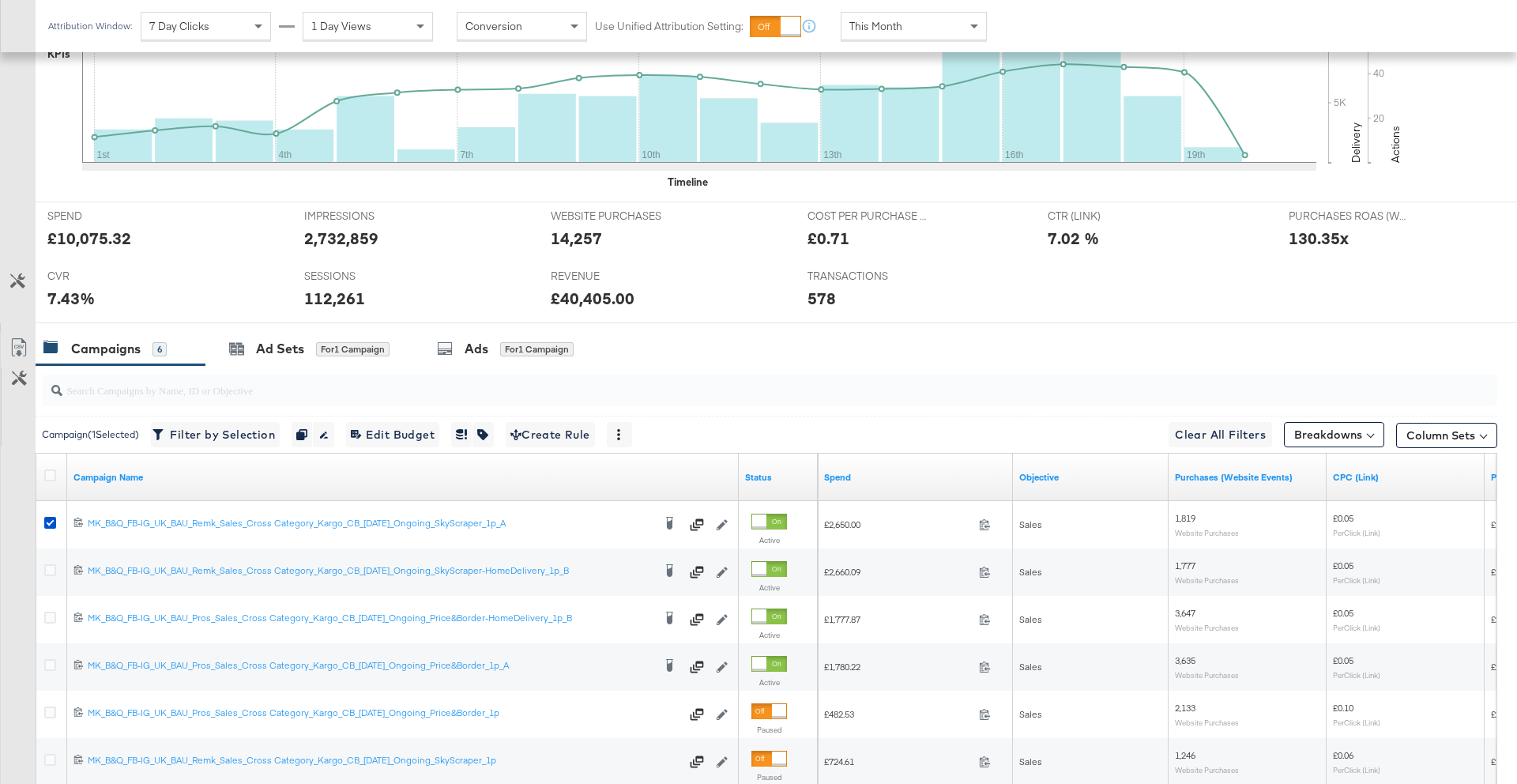
scroll to position [710, 0]
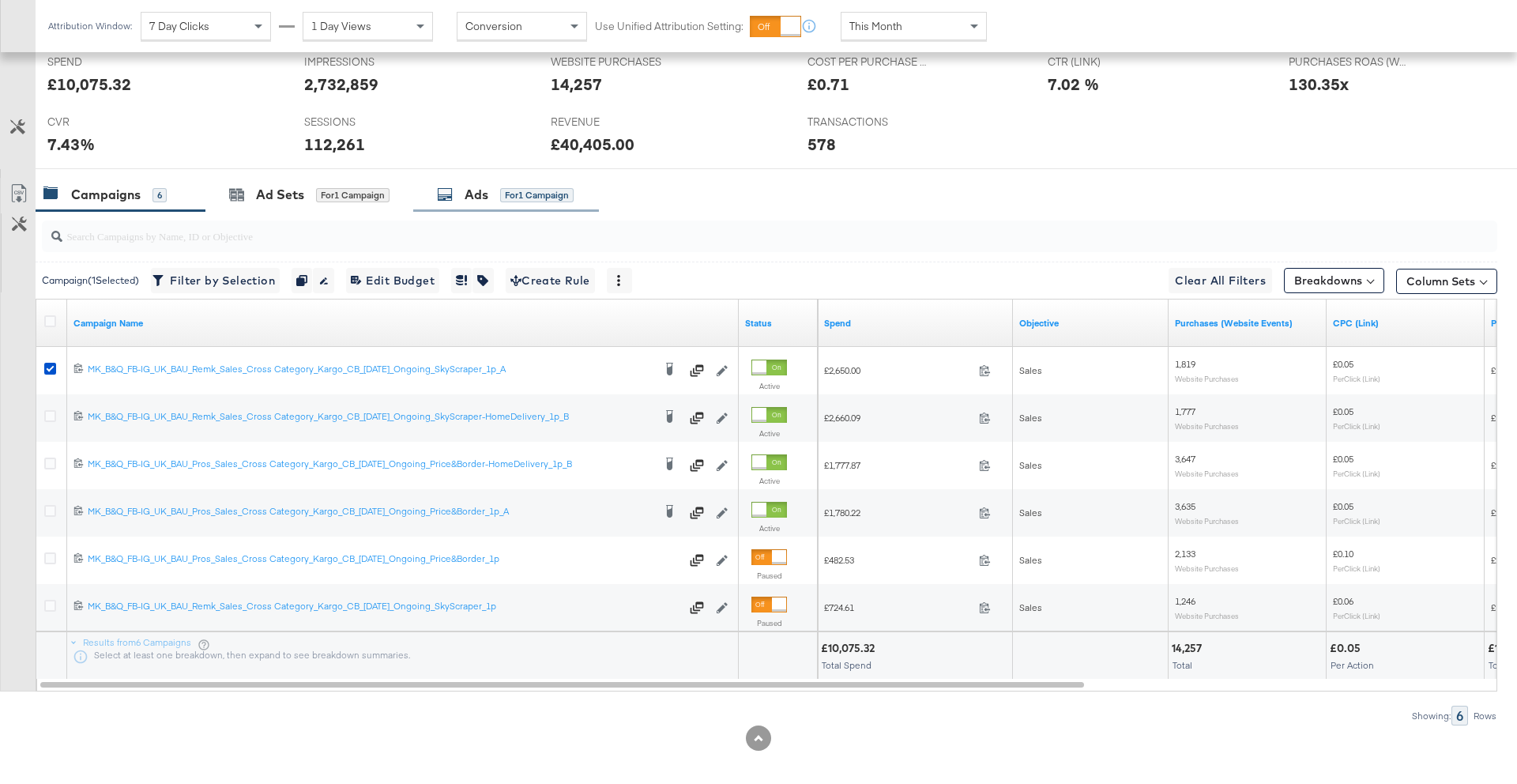
click at [475, 198] on div "Ads" at bounding box center [476, 195] width 24 height 18
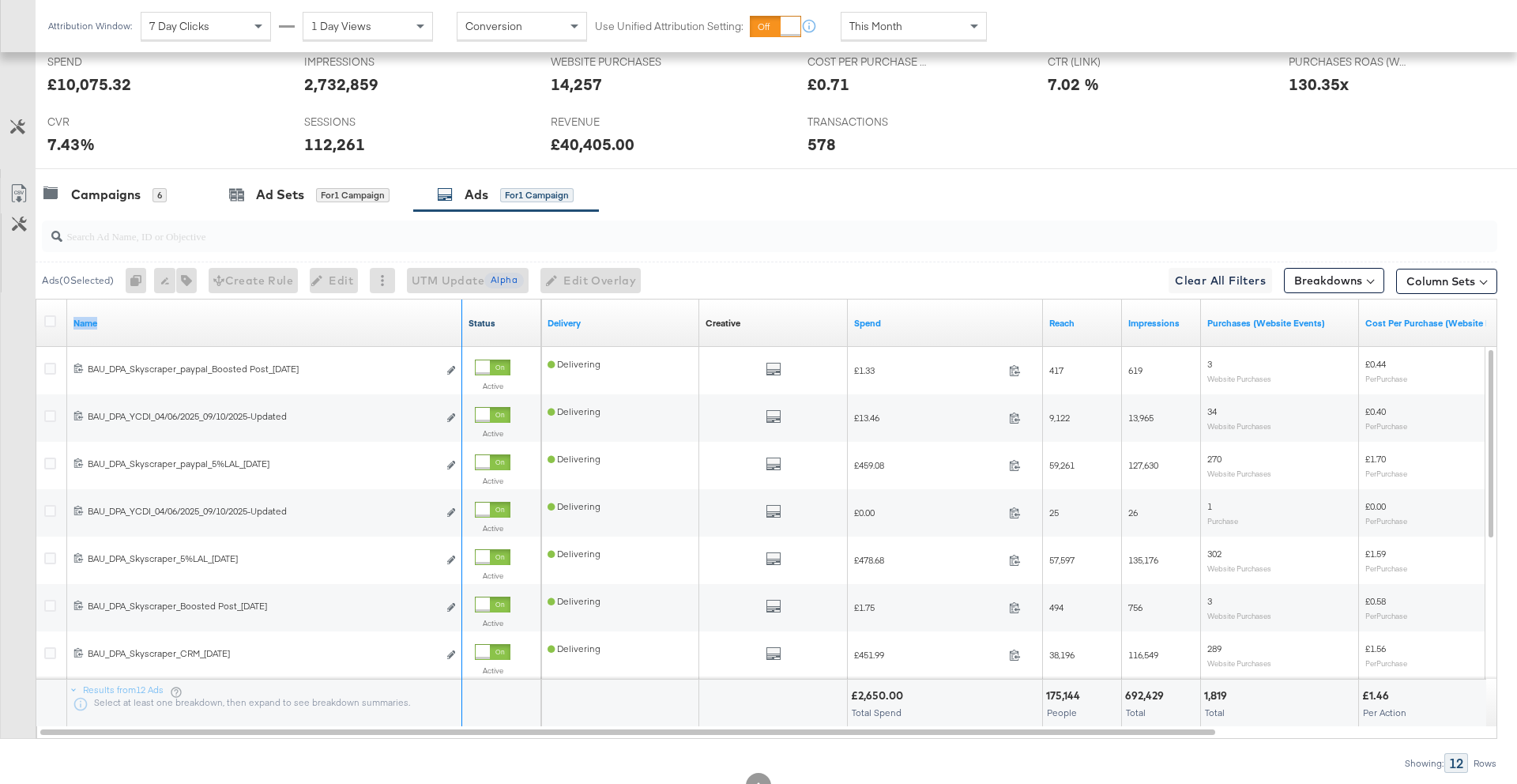
drag, startPoint x: 458, startPoint y: 320, endPoint x: 511, endPoint y: 315, distance: 53.2
click at [511, 315] on div "Name Status" at bounding box center [289, 323] width 505 height 47
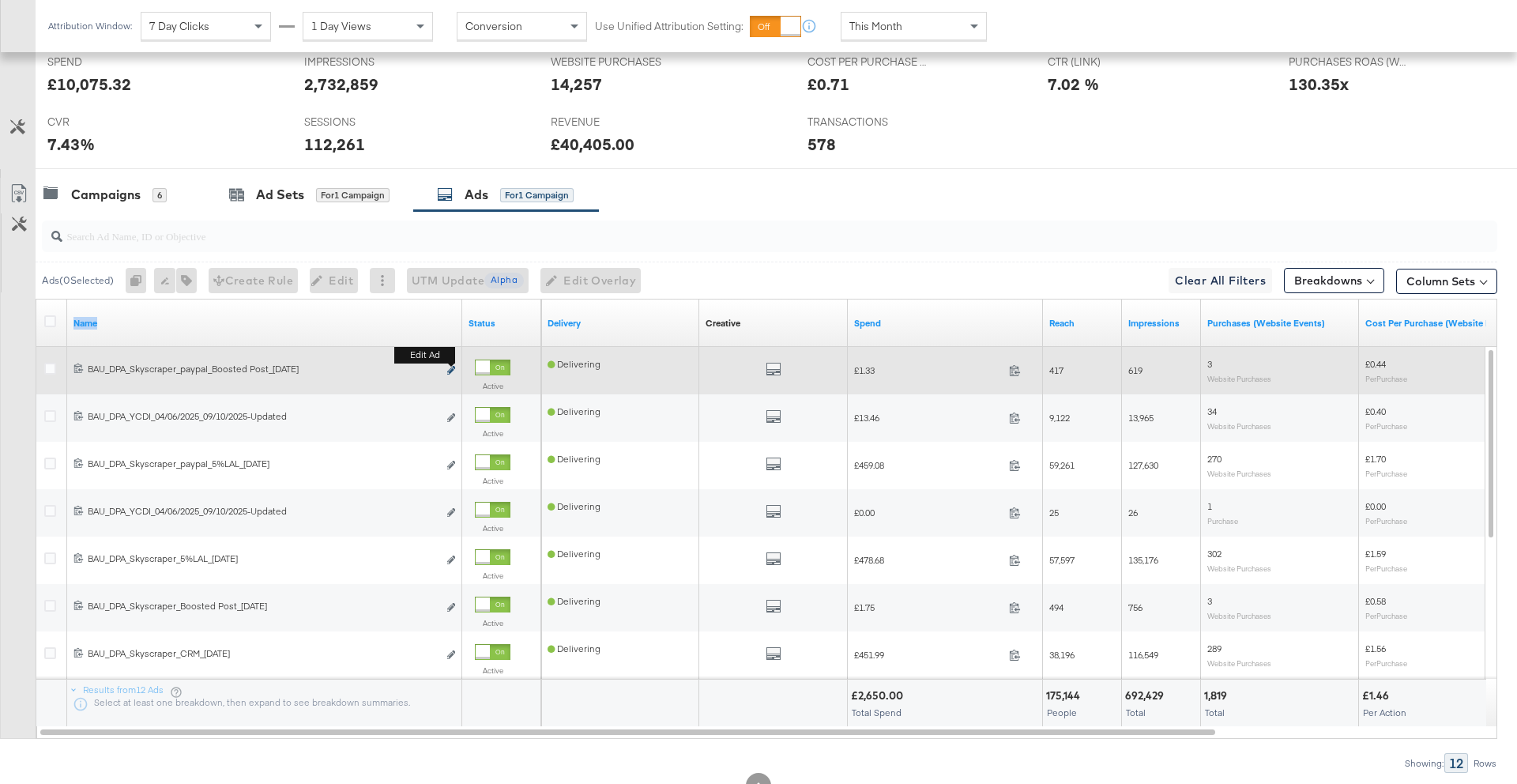
click at [452, 371] on icon "link" at bounding box center [451, 370] width 8 height 9
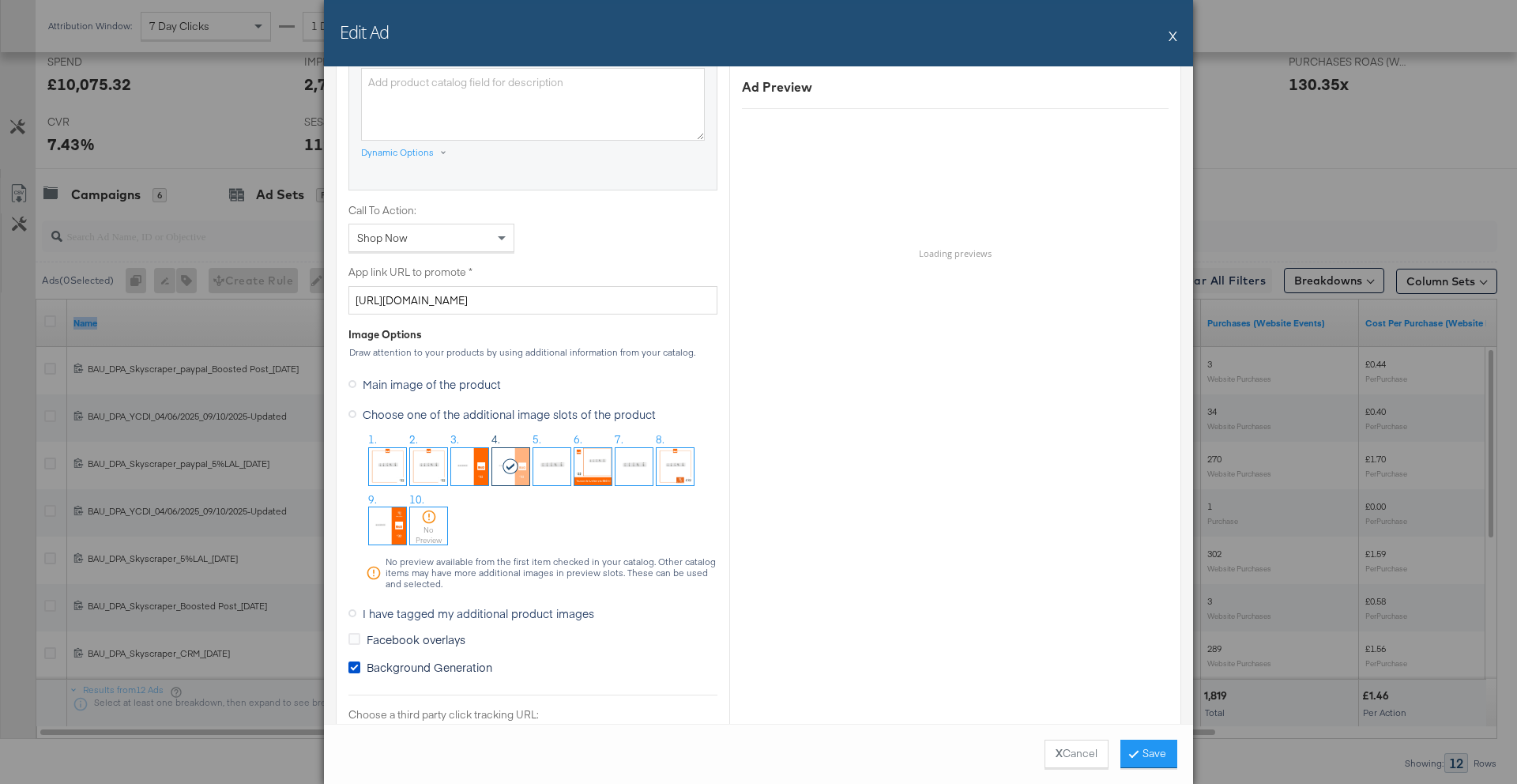
scroll to position [1133, 0]
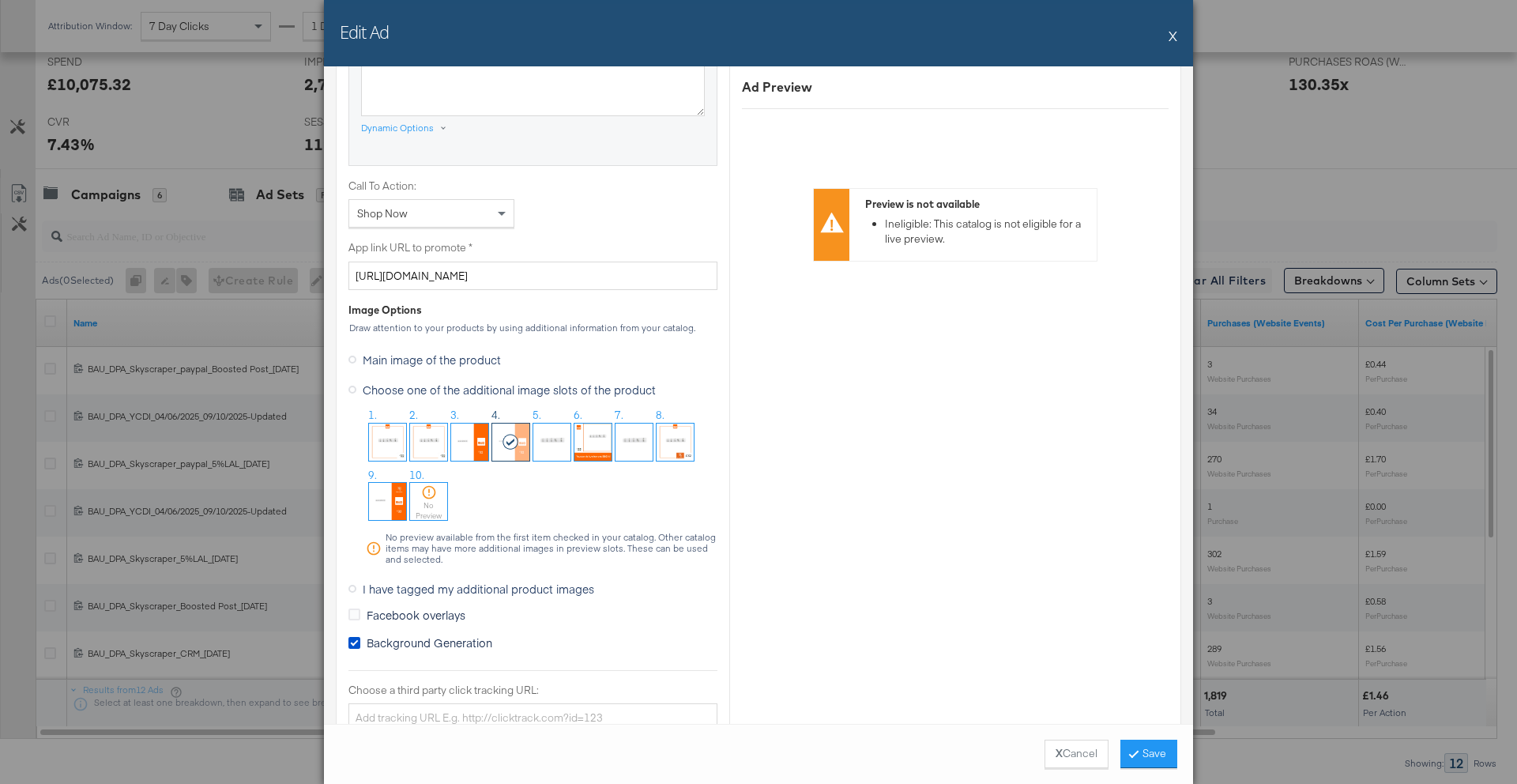
click at [446, 586] on span "I have tagged my additional product images" at bounding box center [479, 588] width 232 height 15
click at [0, 0] on input "I have tagged my additional product images" at bounding box center [0, 0] width 0 height 0
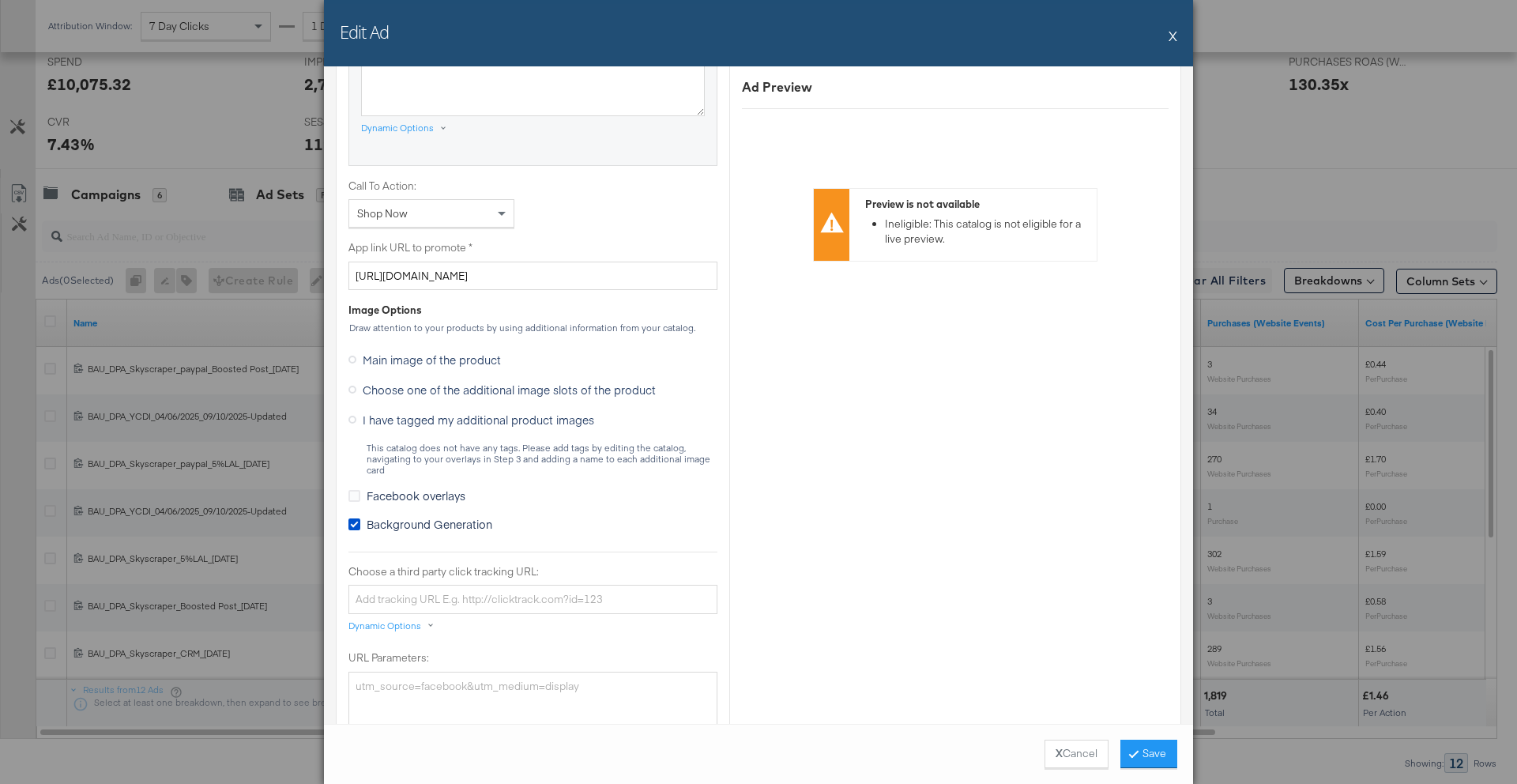
click at [406, 384] on span "Choose one of the additional image slots of the product" at bounding box center [510, 388] width 293 height 15
click at [0, 0] on input "Choose one of the additional image slots of the product" at bounding box center [0, 0] width 0 height 0
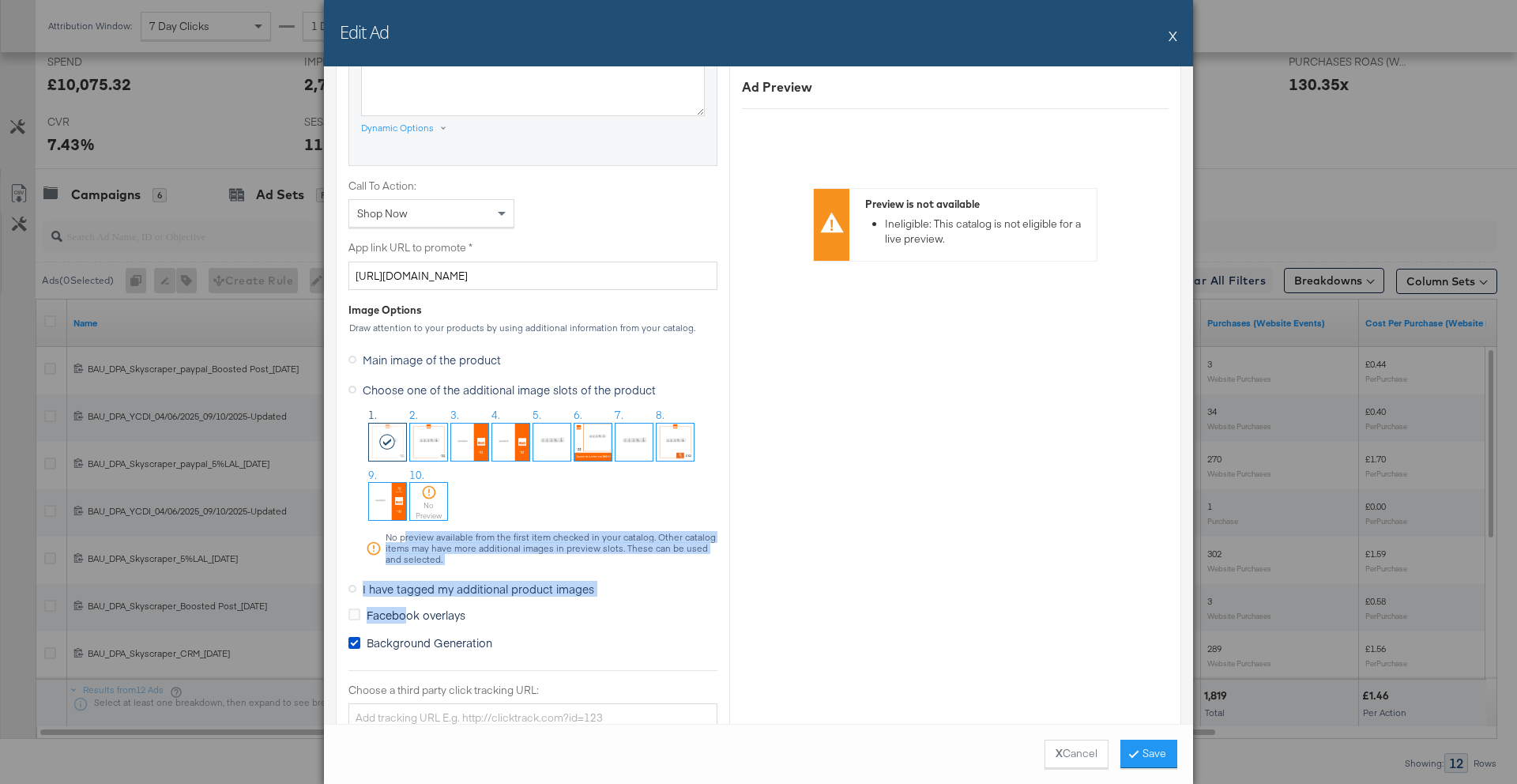
drag, startPoint x: 404, startPoint y: 614, endPoint x: 405, endPoint y: 535, distance: 79.0
click at [405, 535] on div "Main image of the product Choose one of the additional image slots of the produ…" at bounding box center [533, 502] width 370 height 309
click at [405, 535] on div "No preview available from the first item checked in your catalog. Other catalog…" at bounding box center [551, 548] width 332 height 33
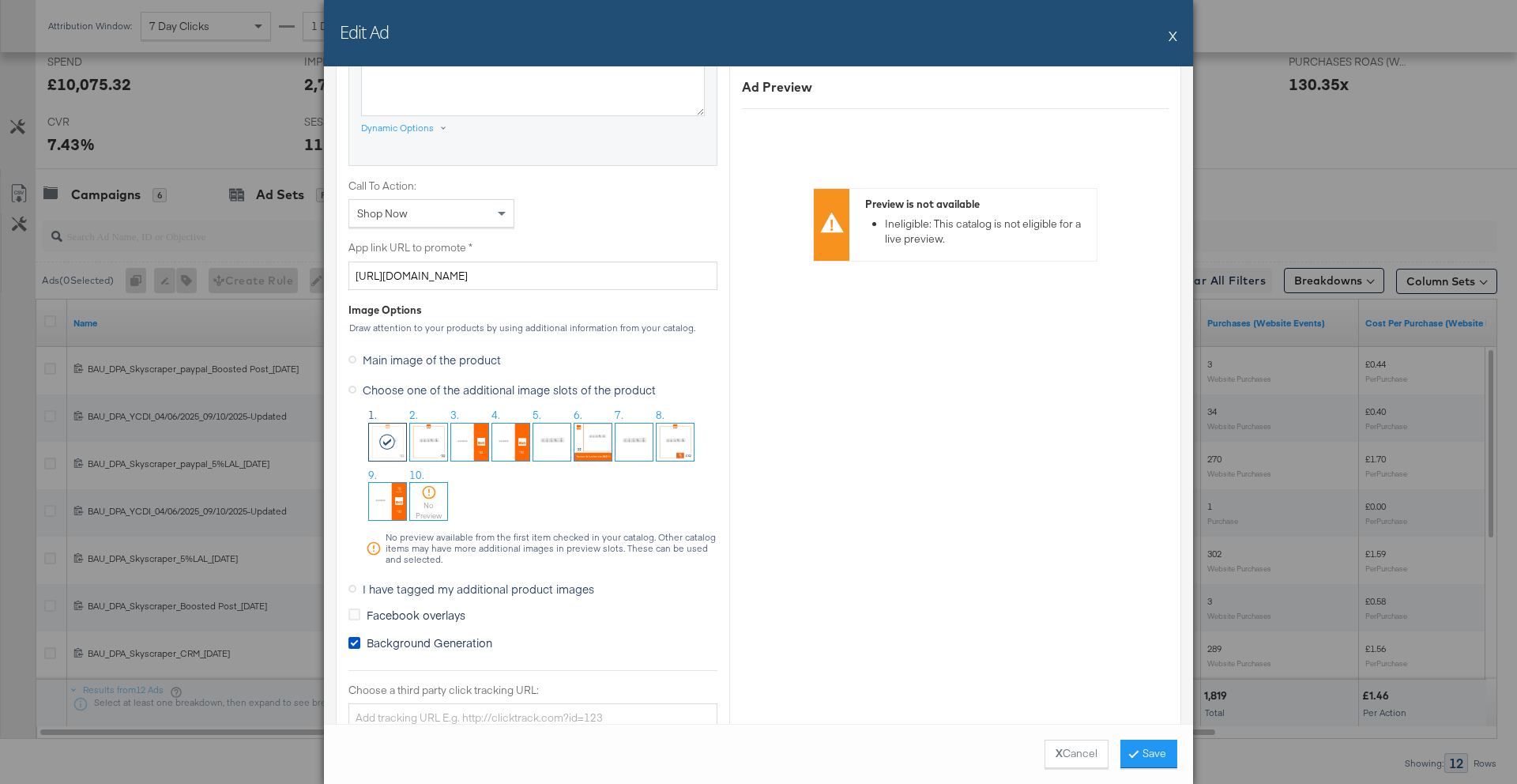
click at [1173, 35] on button "X" at bounding box center [1174, 35] width 9 height 32
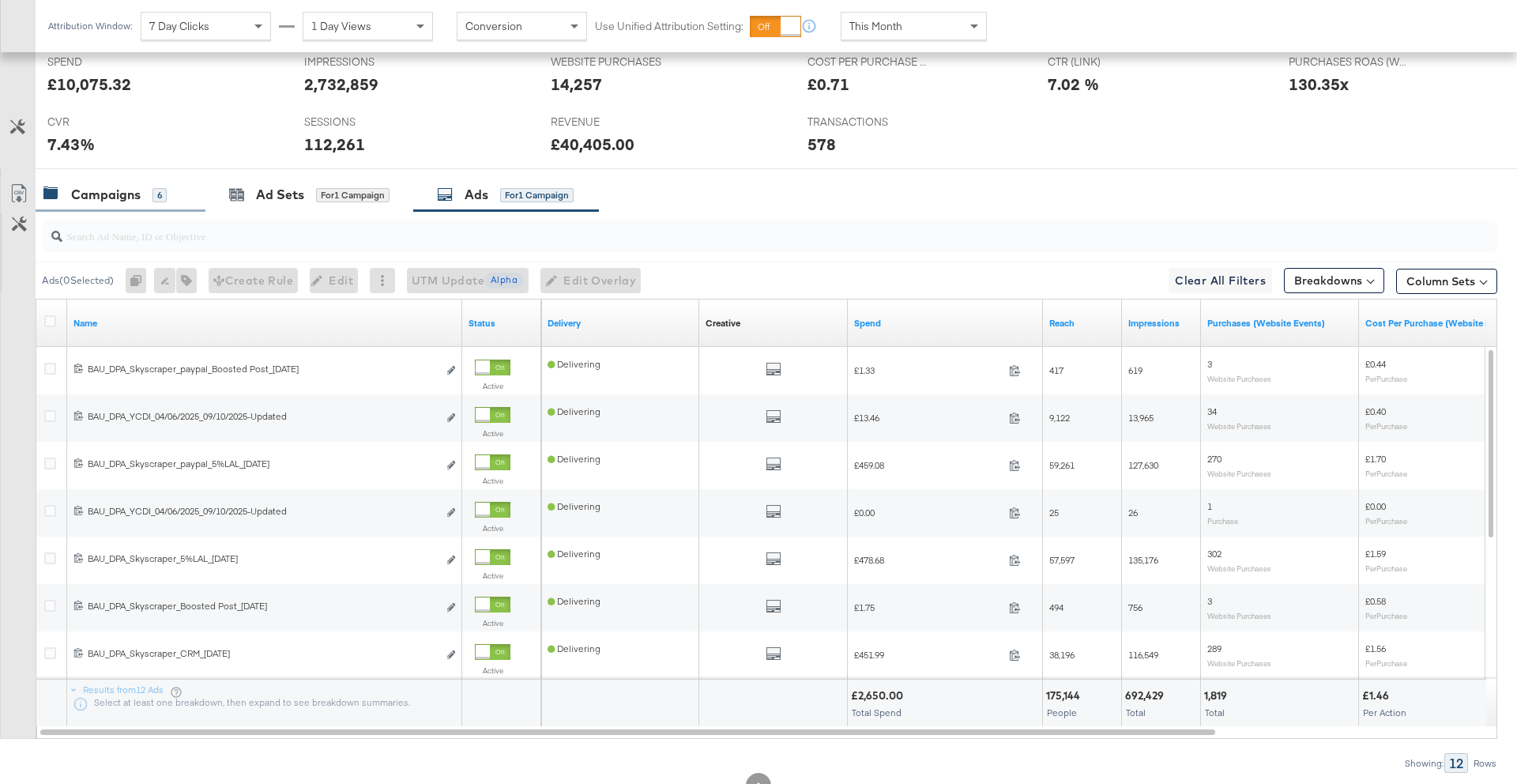
click at [111, 197] on div "Campaigns" at bounding box center [106, 195] width 70 height 18
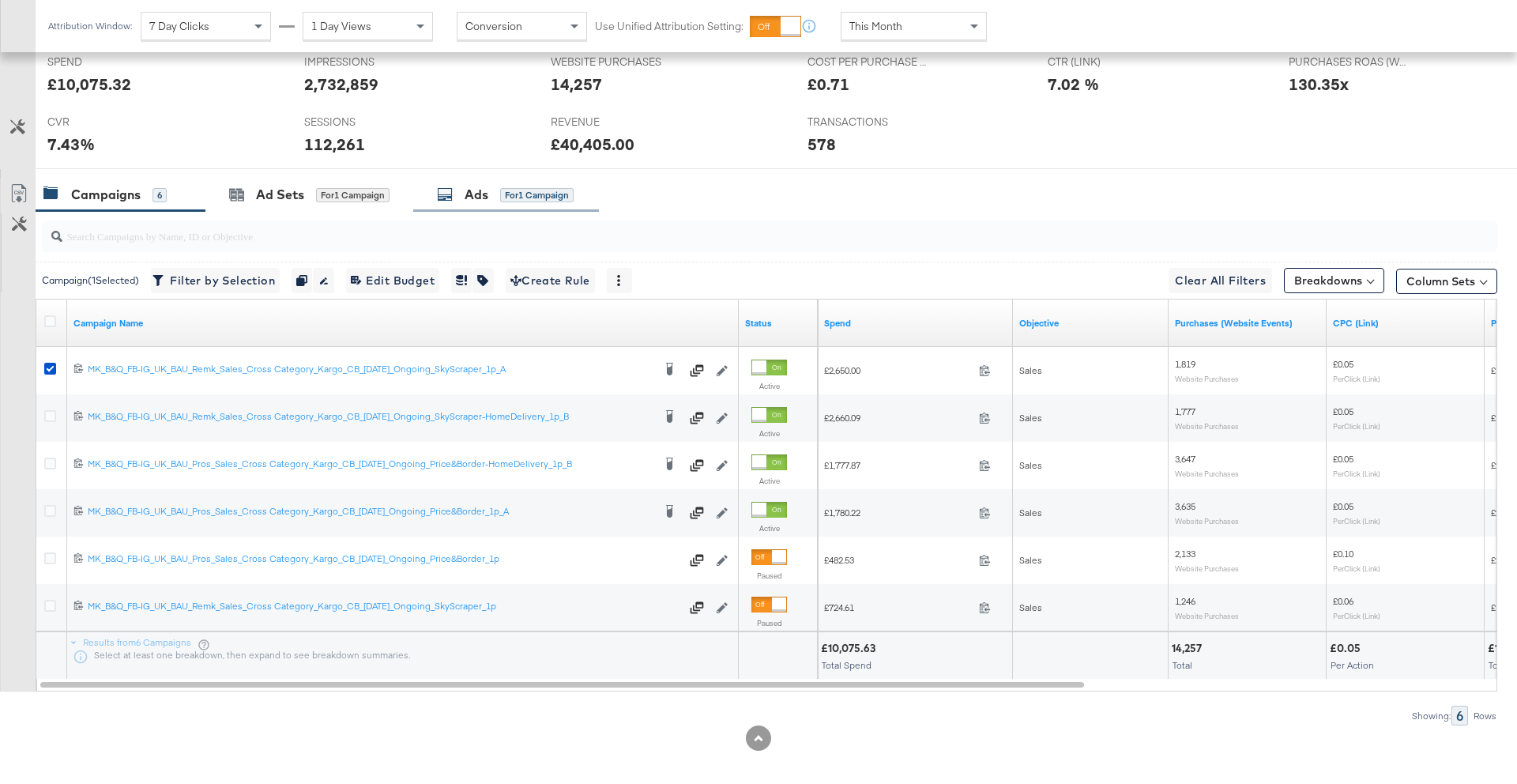
click at [526, 186] on div "Ads for 1 Campaign" at bounding box center [505, 195] width 137 height 18
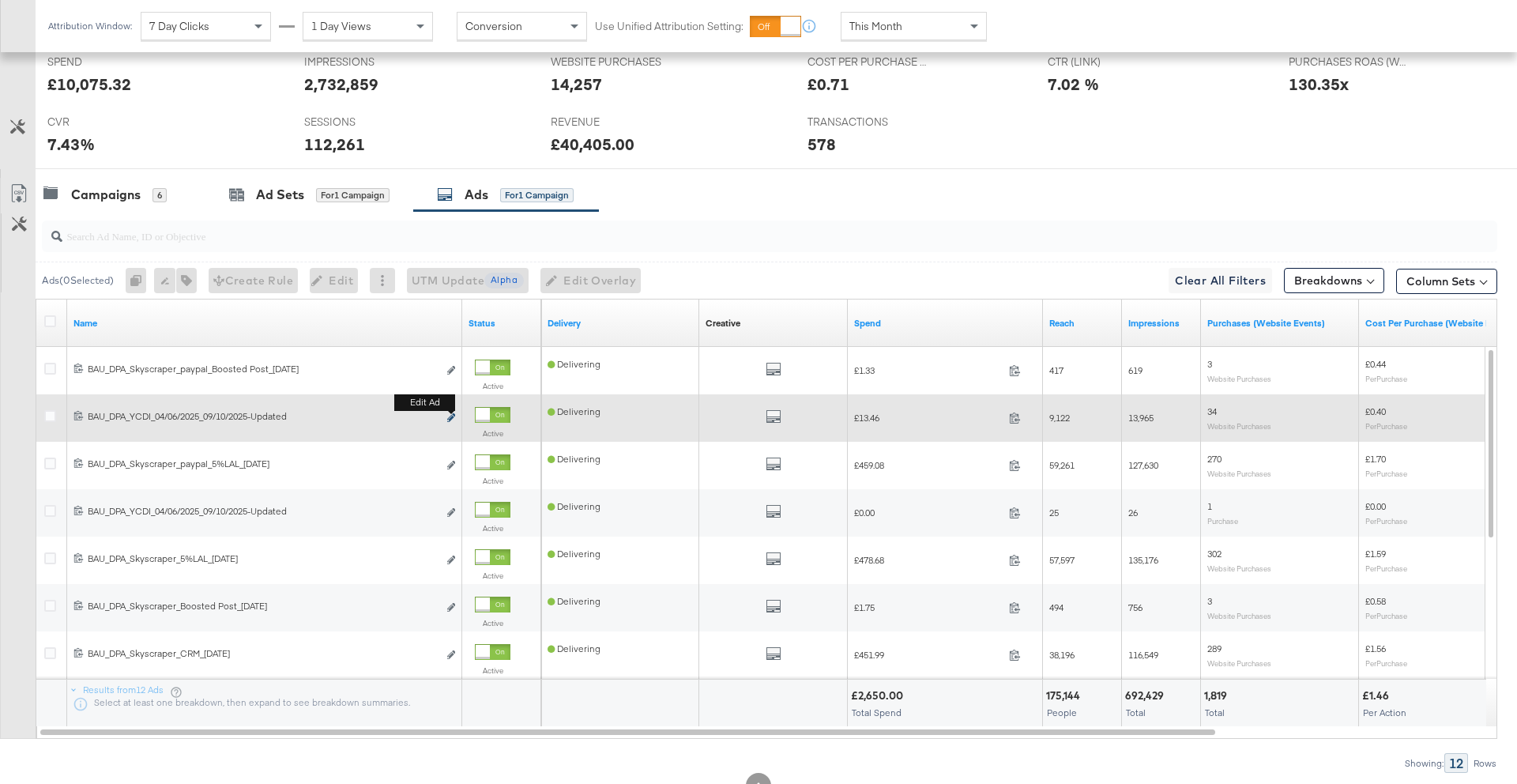
click at [451, 418] on icon "link" at bounding box center [451, 417] width 8 height 9
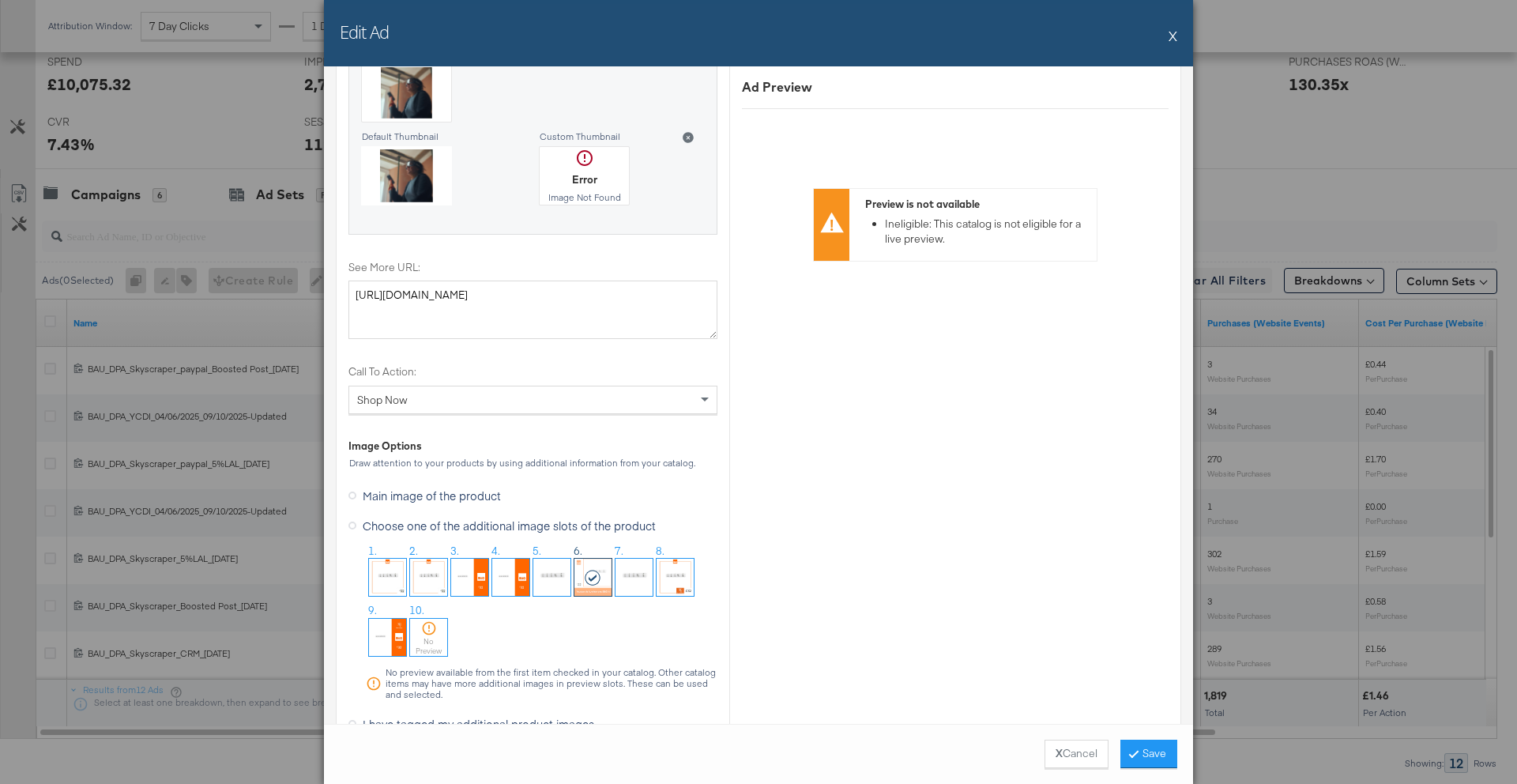
scroll to position [1796, 0]
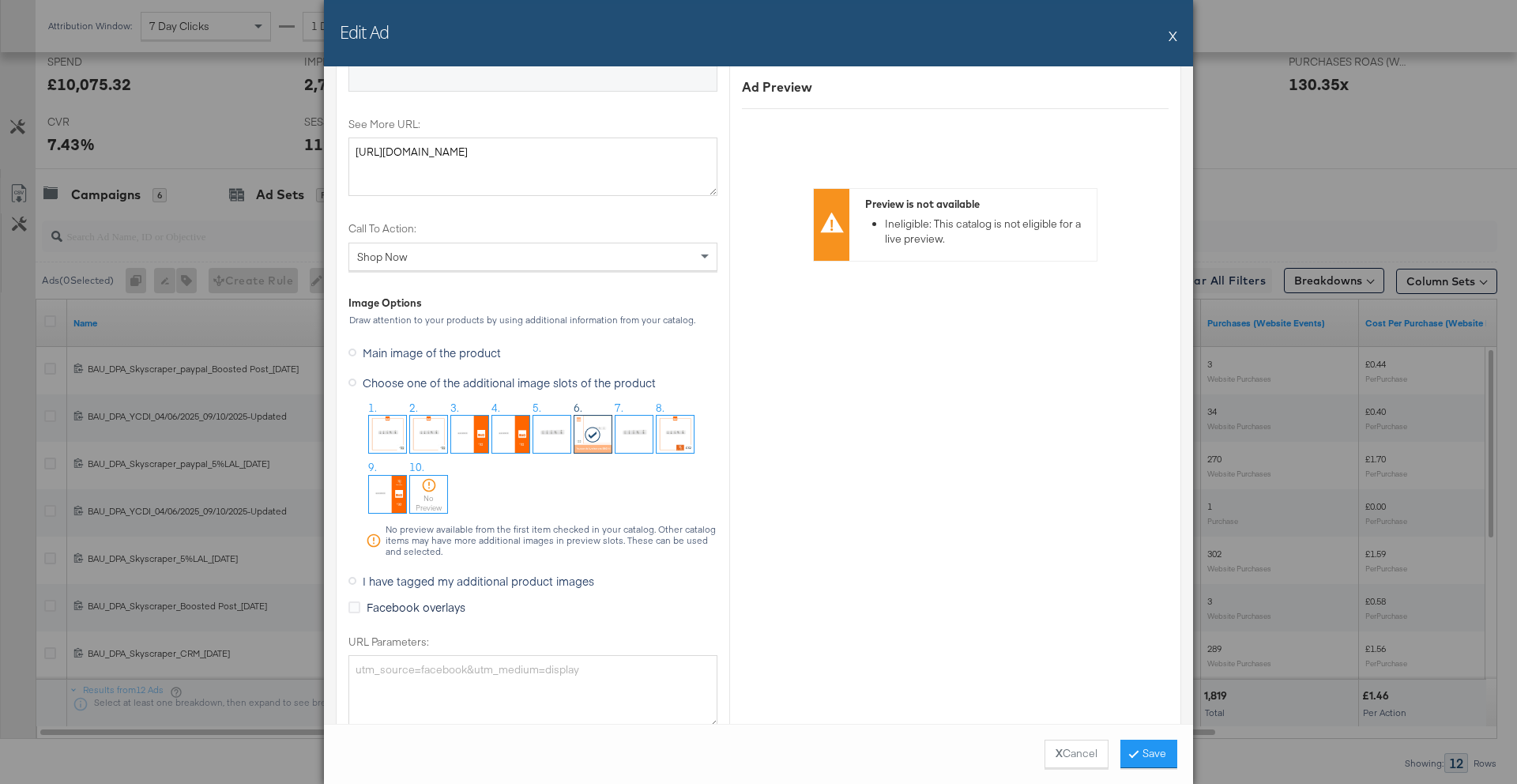
click at [520, 580] on span "I have tagged my additional product images" at bounding box center [479, 580] width 232 height 15
click at [0, 0] on input "I have tagged my additional product images" at bounding box center [0, 0] width 0 height 0
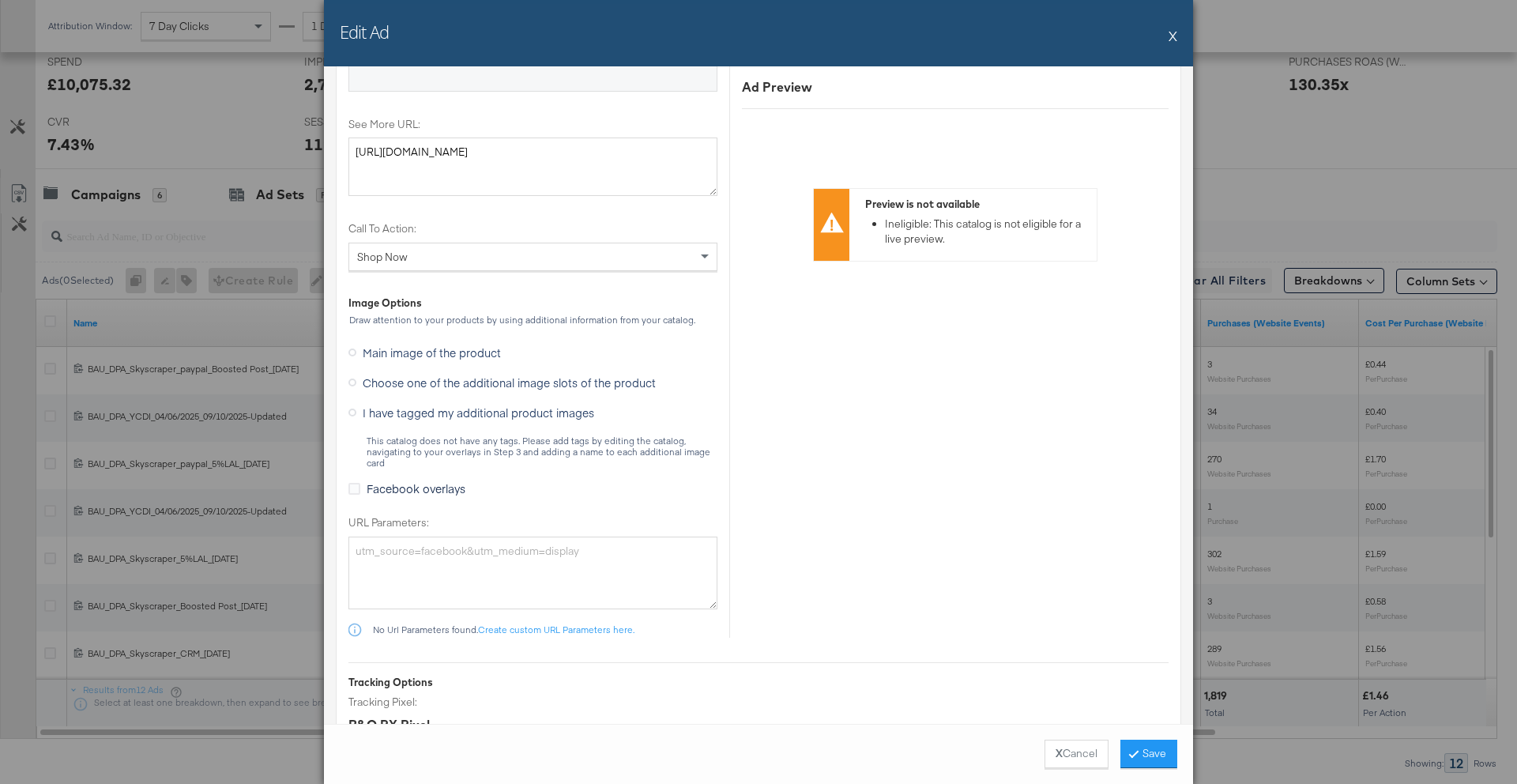
click at [1171, 36] on button "X" at bounding box center [1174, 35] width 9 height 32
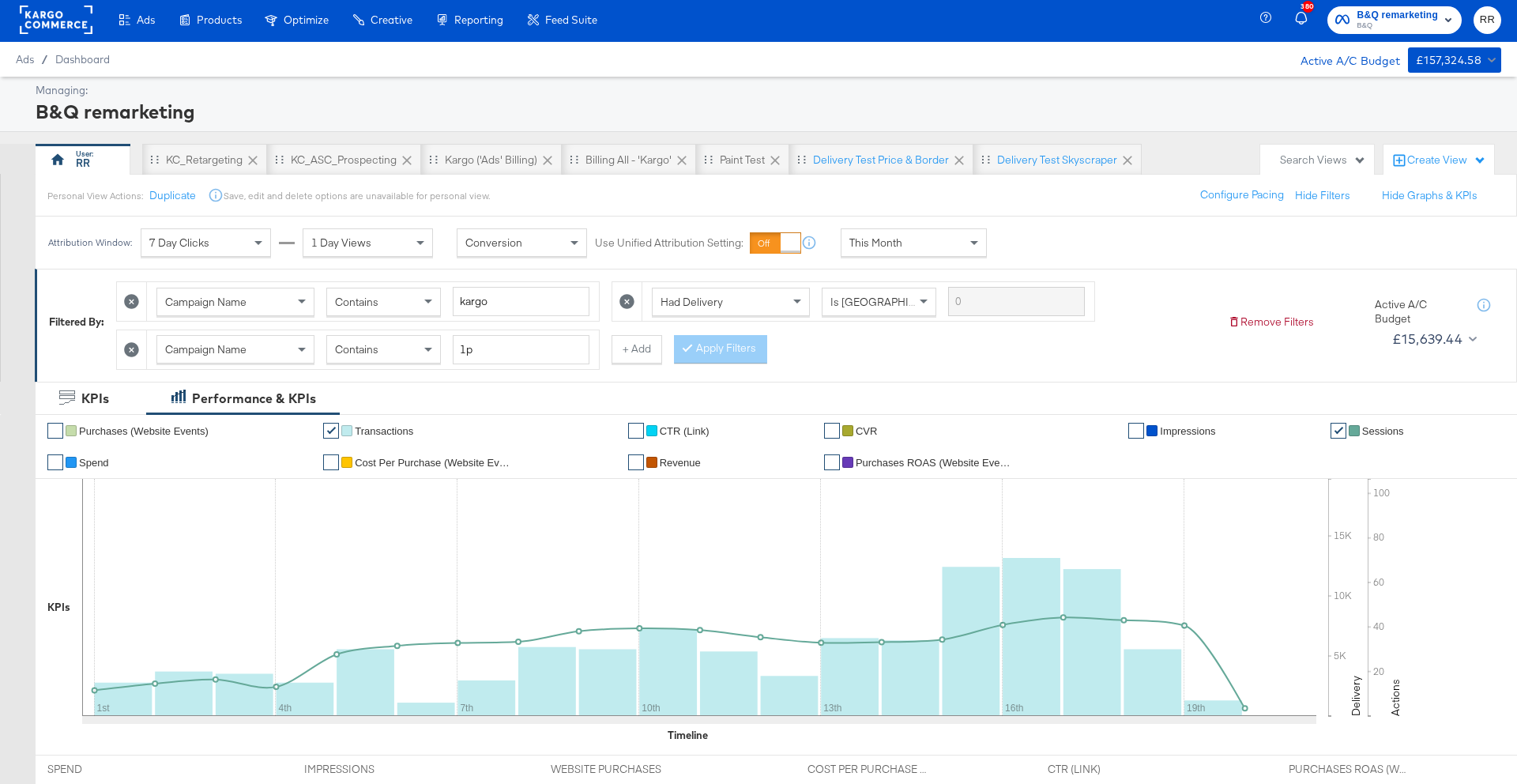
scroll to position [0, 0]
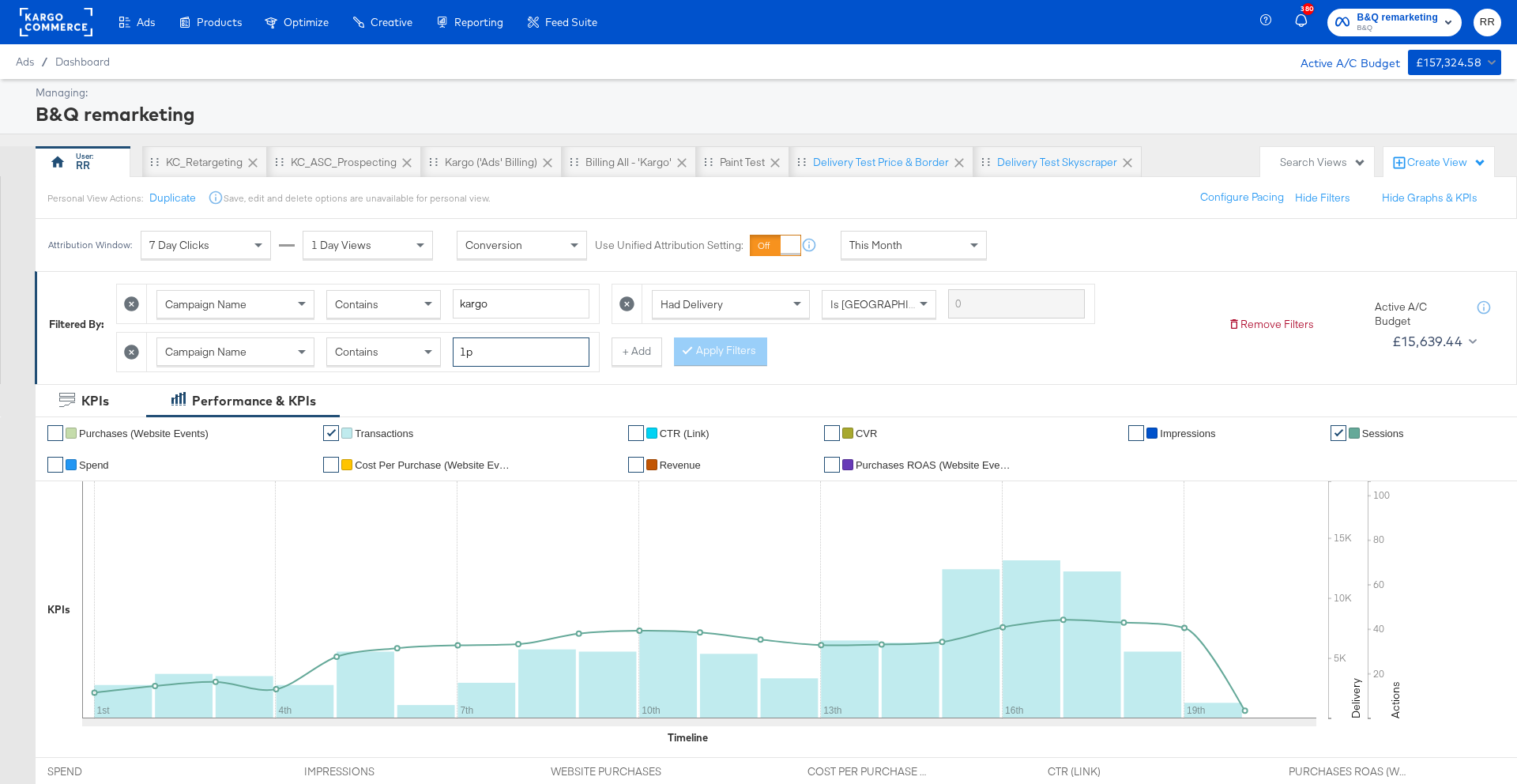
click at [466, 357] on input "1p" at bounding box center [521, 352] width 137 height 29
type input "3p"
click at [708, 356] on button "Apply Filters" at bounding box center [720, 351] width 93 height 28
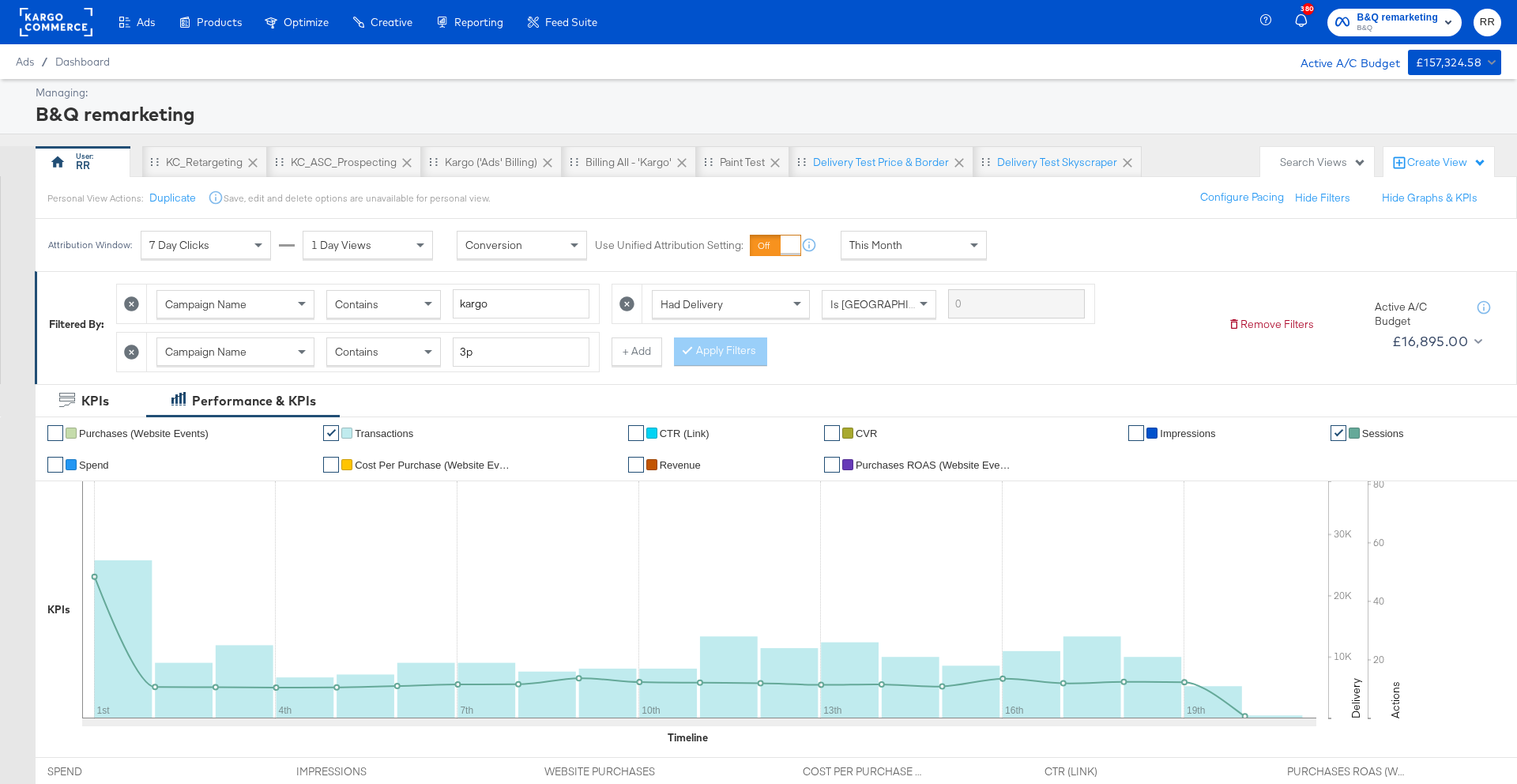
click at [132, 349] on icon at bounding box center [131, 351] width 15 height 15
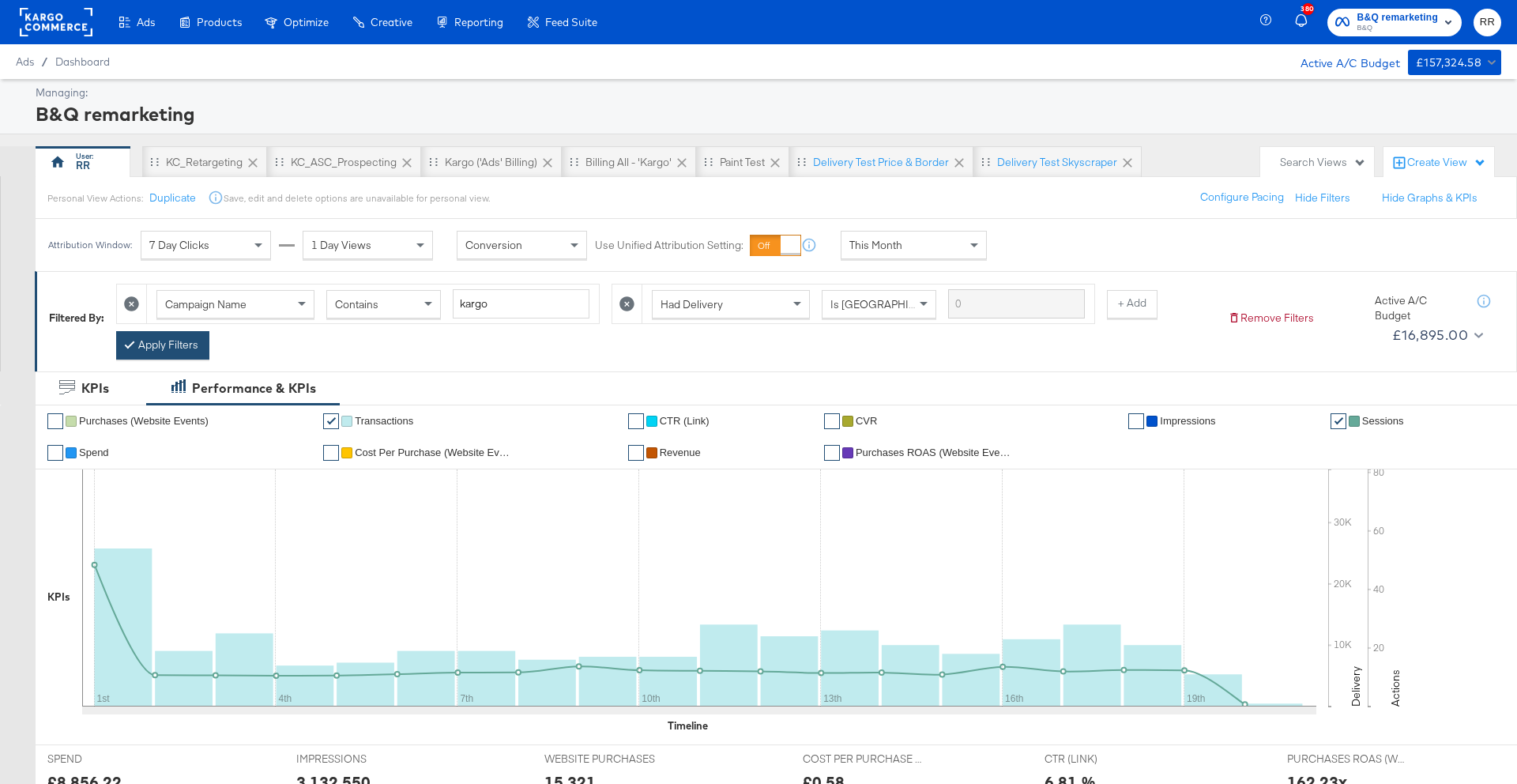
click at [167, 355] on button "Apply Filters" at bounding box center [162, 345] width 93 height 28
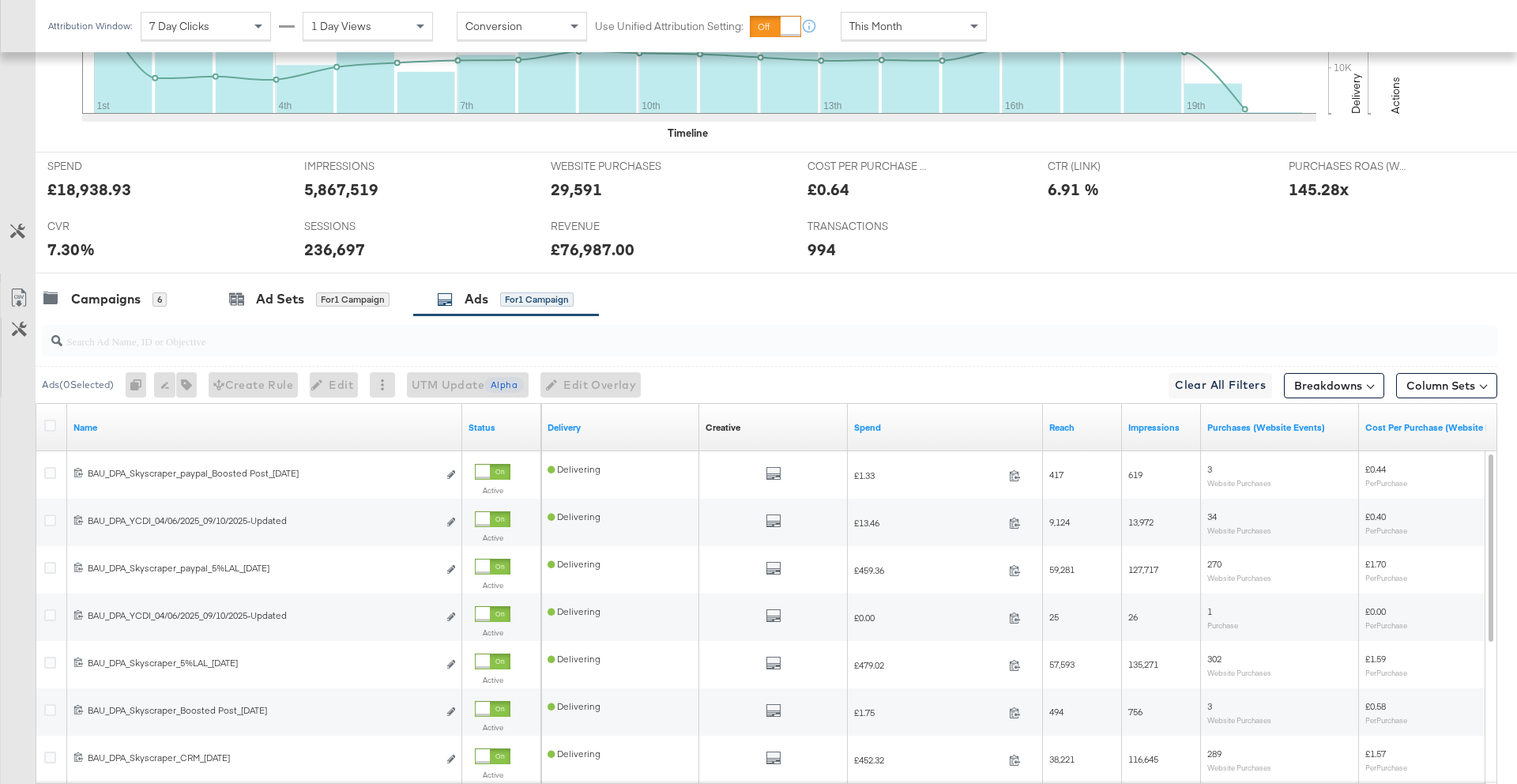
scroll to position [610, 0]
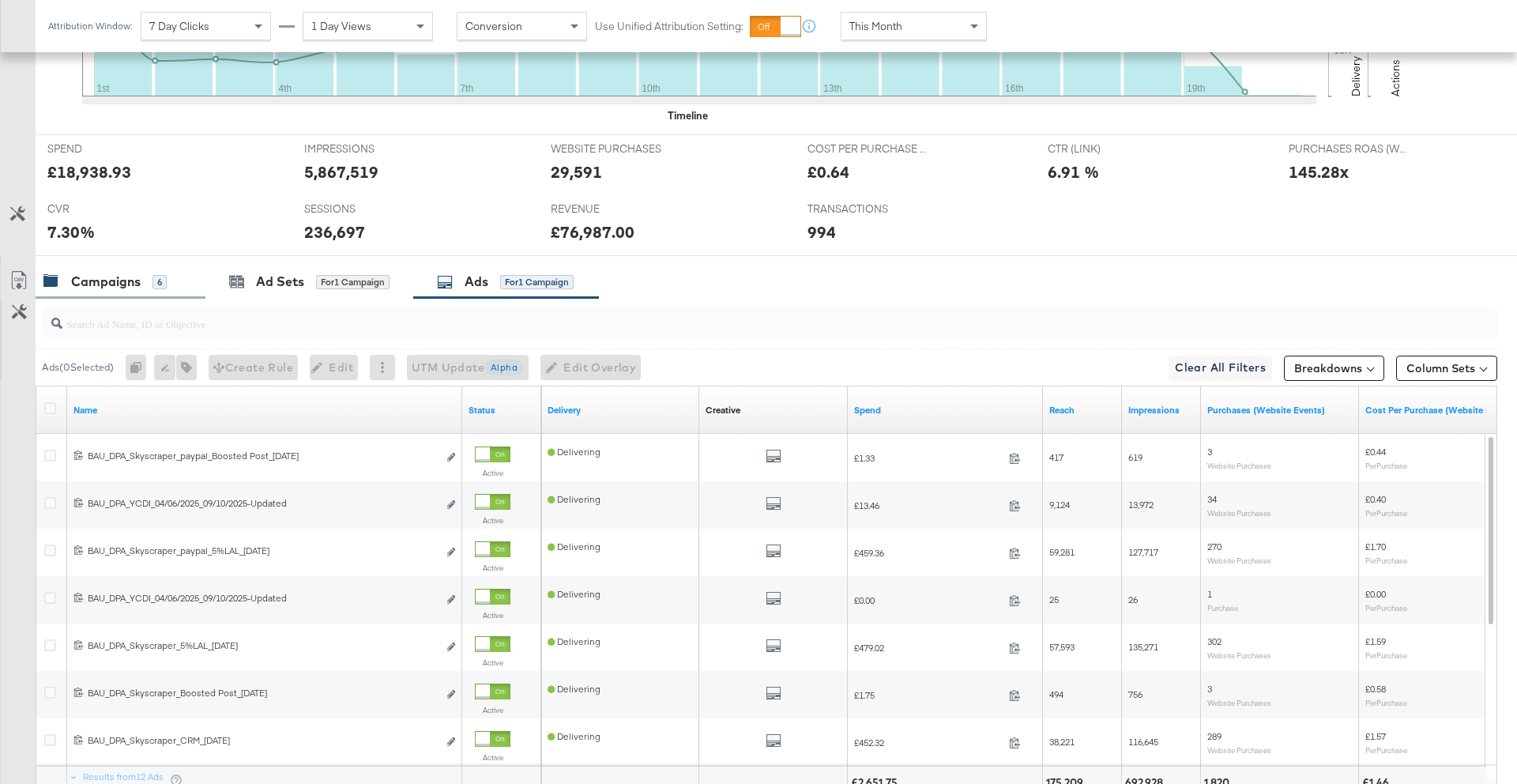
click at [114, 283] on div "Campaigns" at bounding box center [106, 282] width 70 height 18
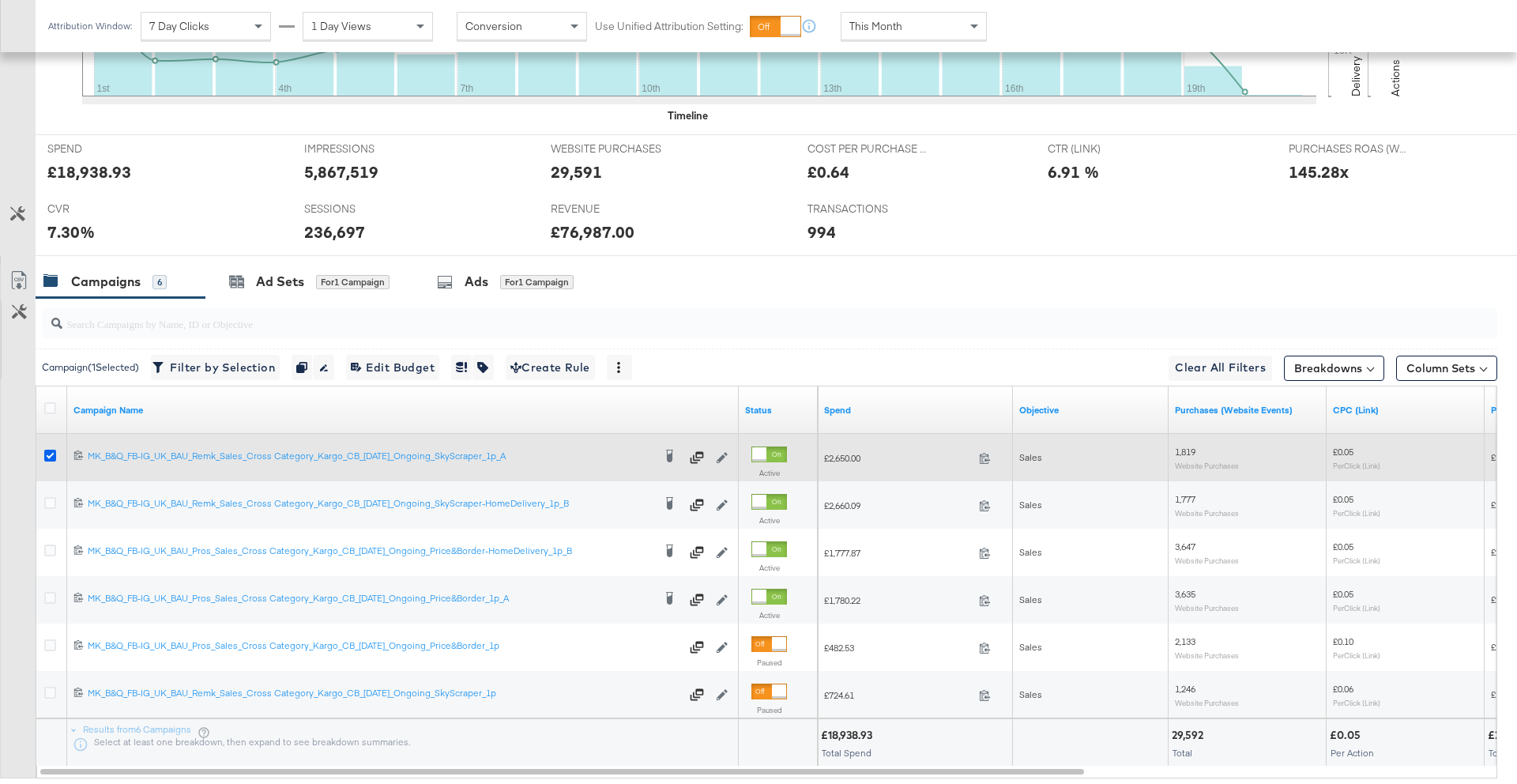
click at [53, 454] on icon at bounding box center [50, 455] width 12 height 12
click at [0, 0] on input "checkbox" at bounding box center [0, 0] width 0 height 0
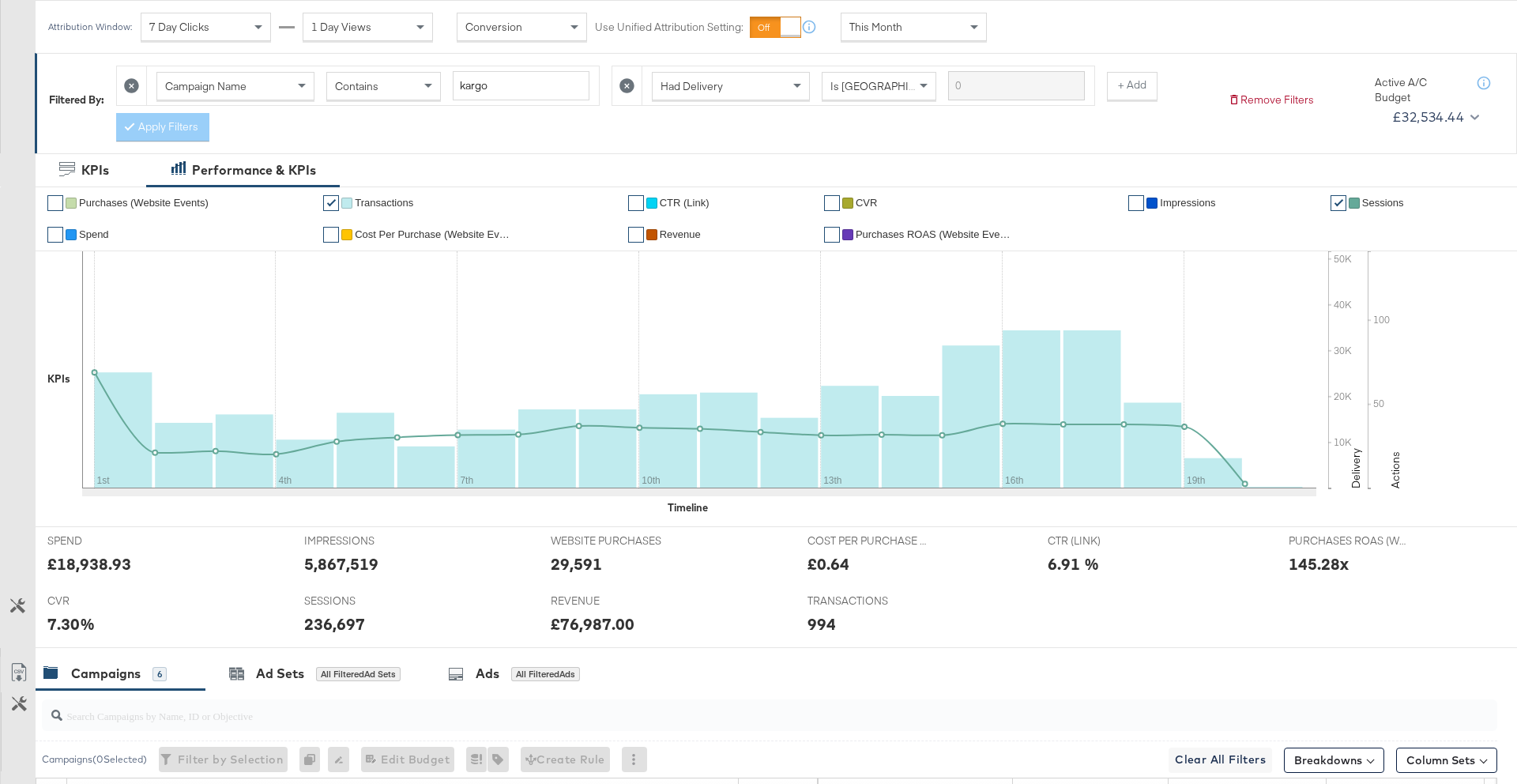
scroll to position [60, 0]
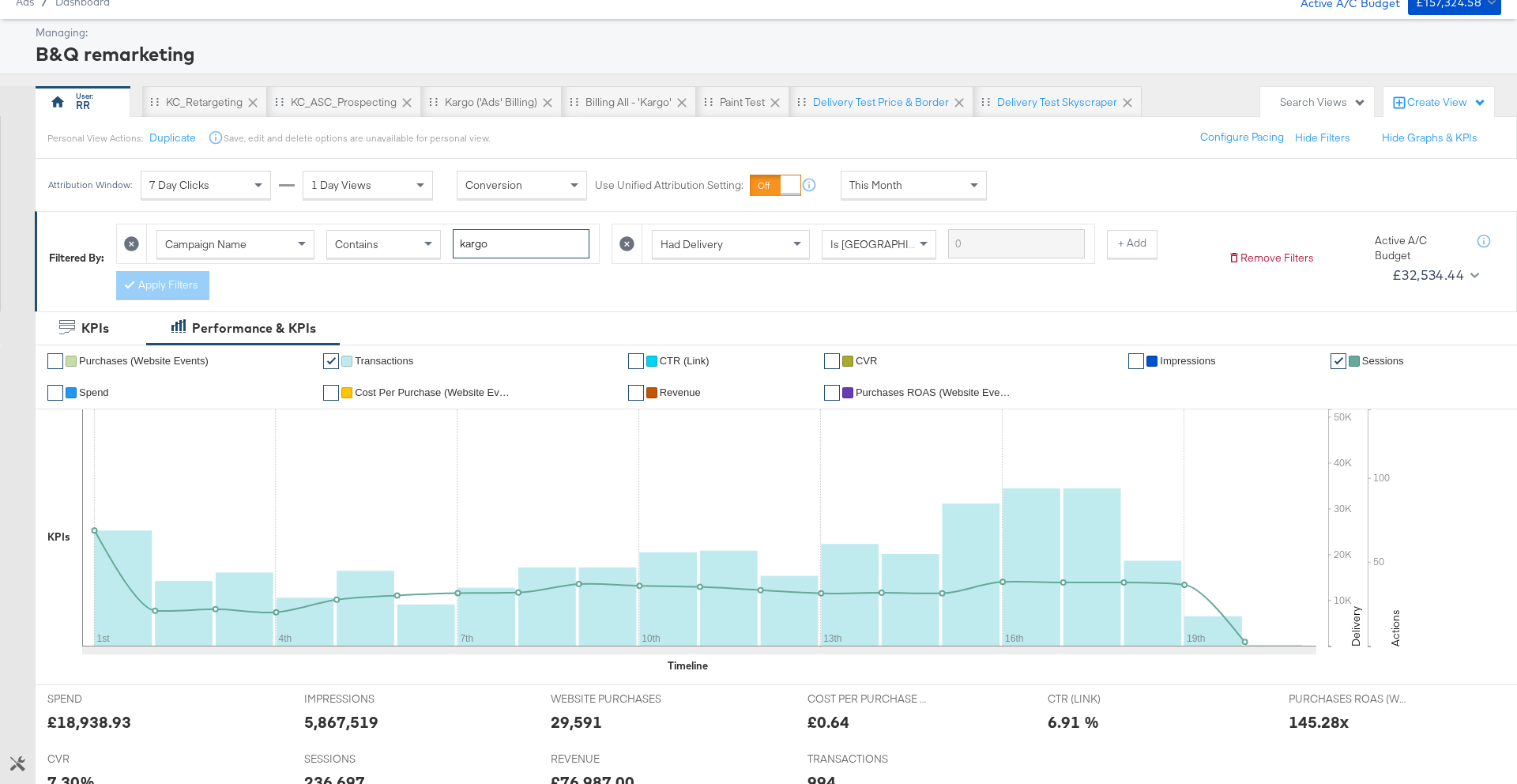
drag, startPoint x: 502, startPoint y: 251, endPoint x: 376, endPoint y: 225, distance: 128.7
click at [376, 225] on div "Campaign Name Contains kargo" at bounding box center [372, 244] width 452 height 39
type input "3p"
click at [158, 289] on button "Apply Filters" at bounding box center [162, 284] width 93 height 28
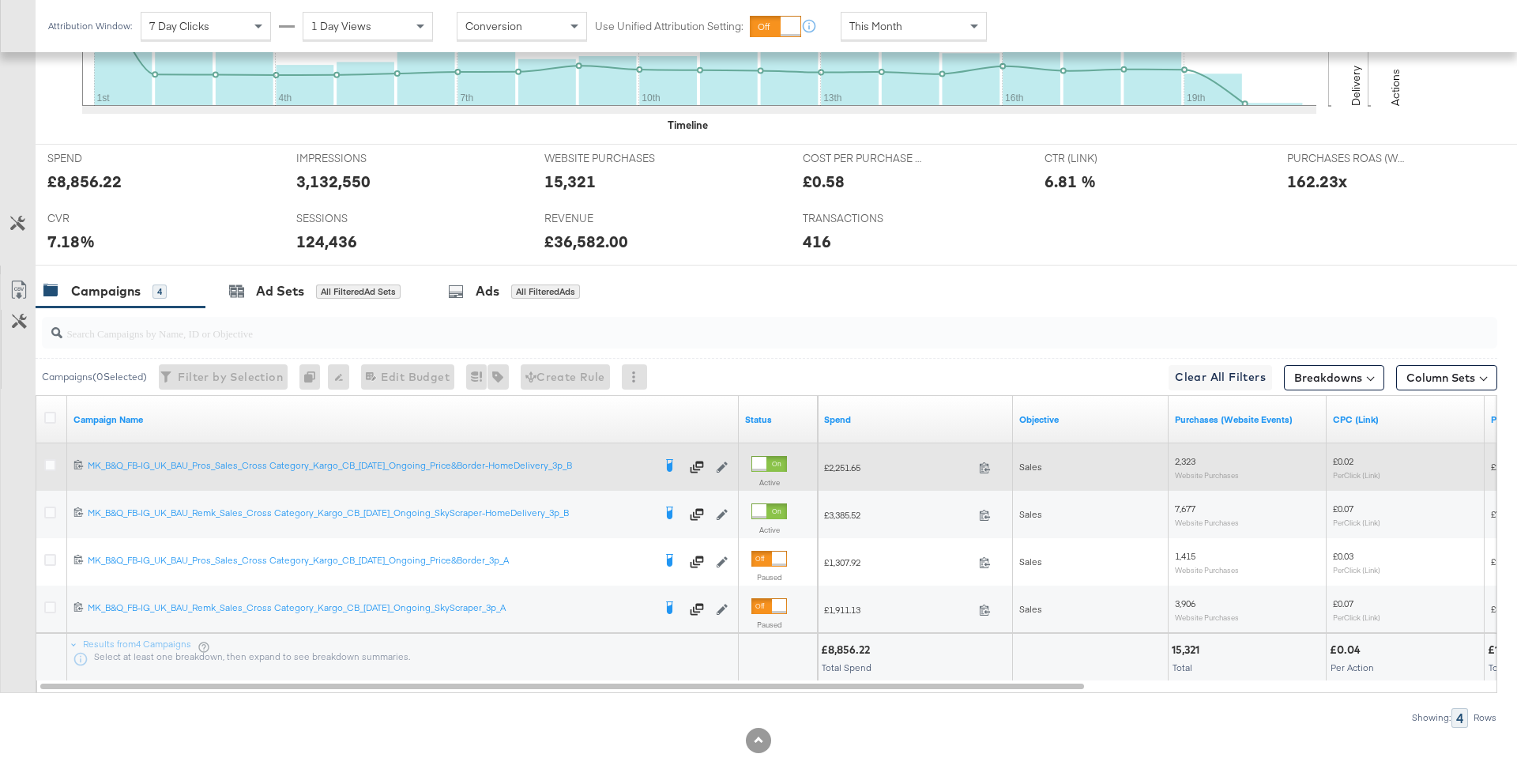
scroll to position [613, 0]
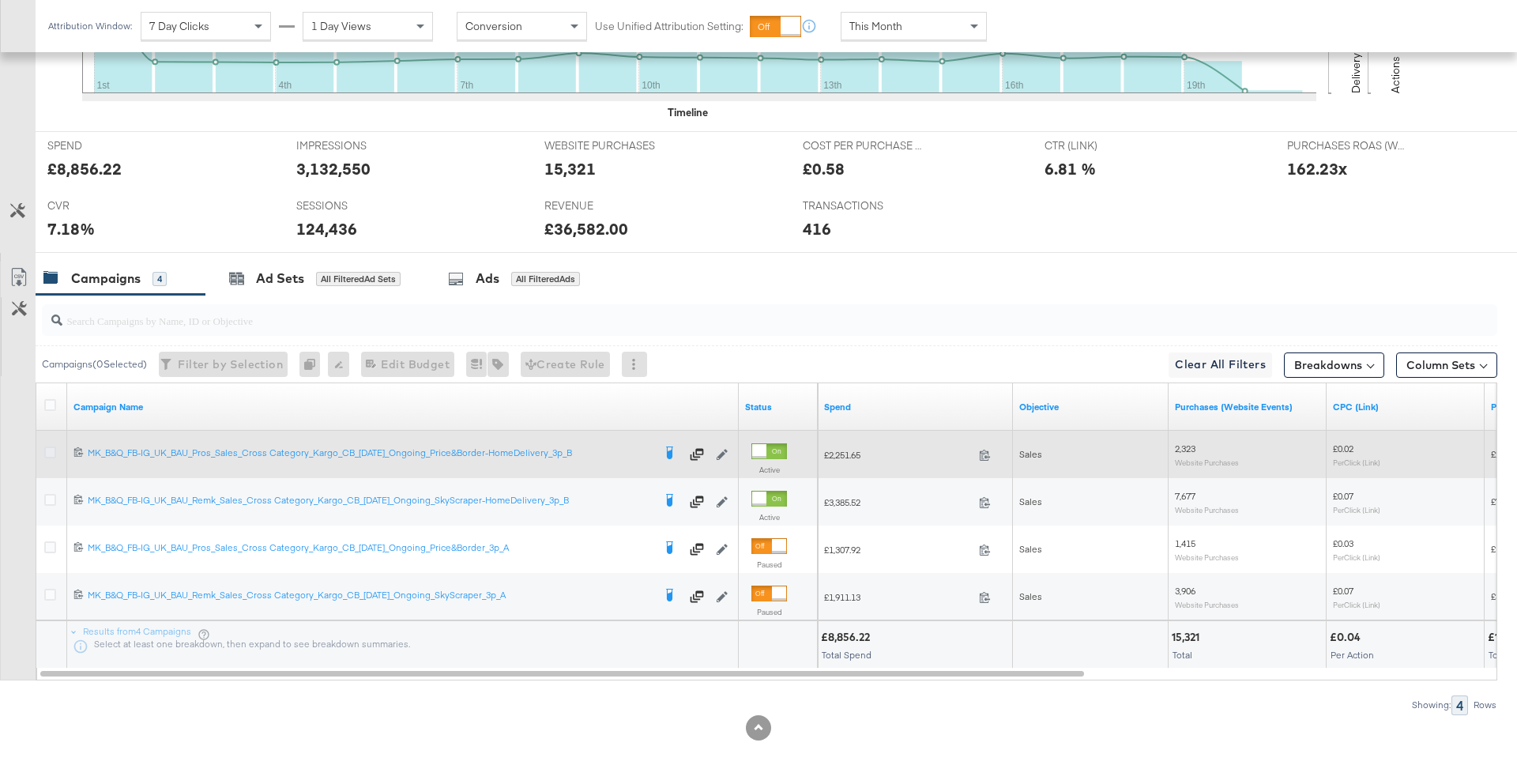
click at [51, 452] on icon at bounding box center [50, 452] width 12 height 12
click at [0, 0] on input "checkbox" at bounding box center [0, 0] width 0 height 0
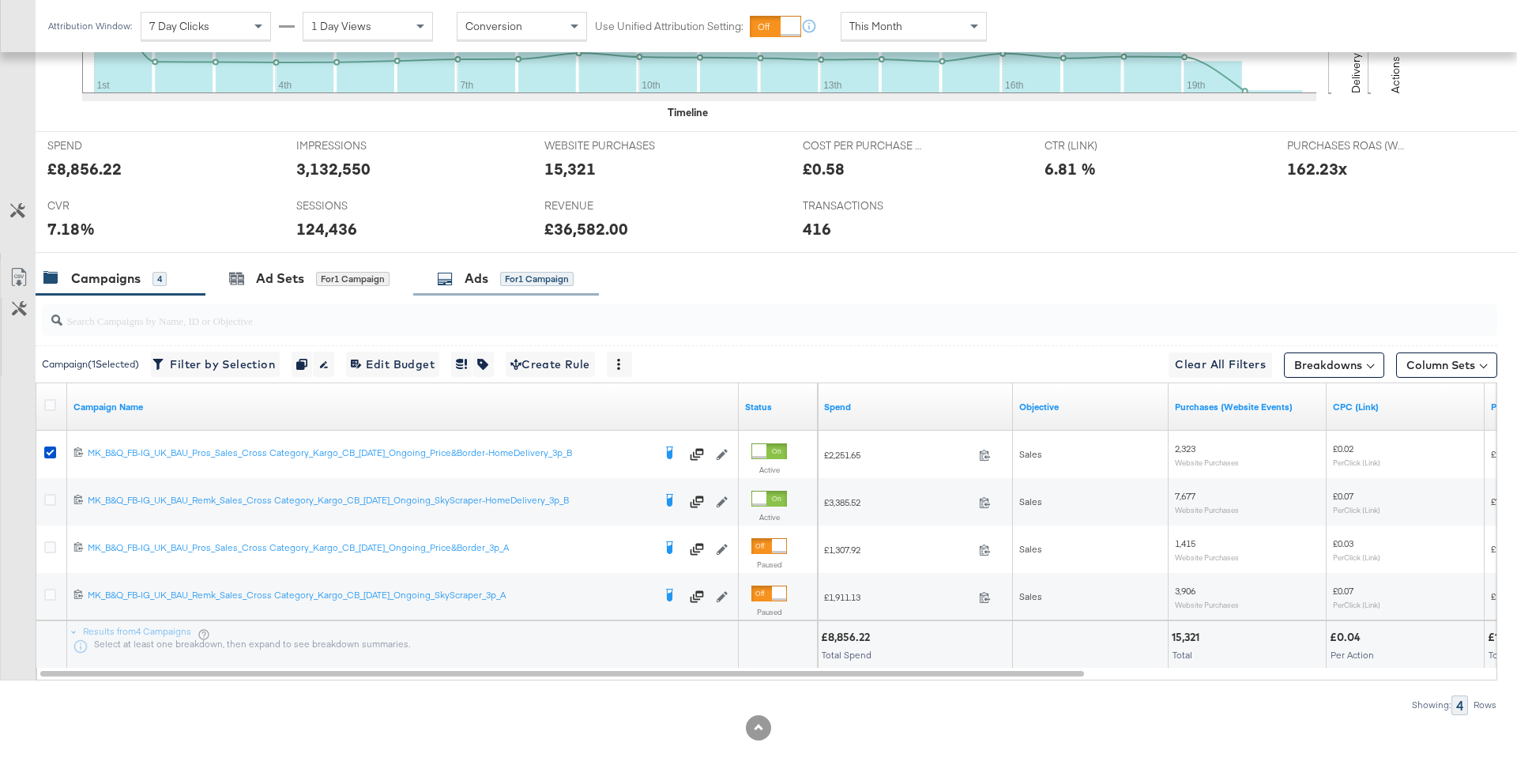
click at [494, 287] on div "Ads for 1 Campaign" at bounding box center [505, 279] width 137 height 18
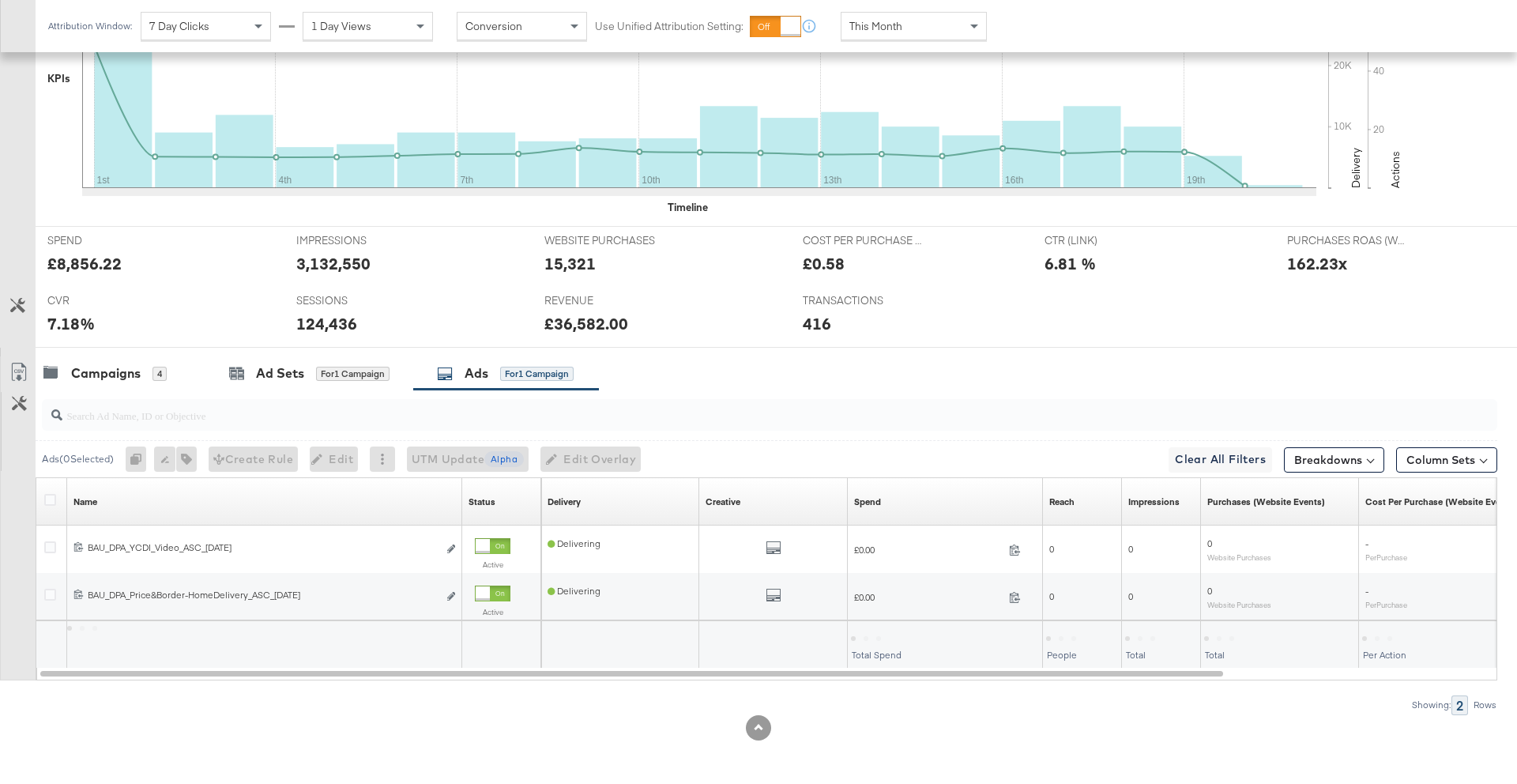
scroll to position [518, 0]
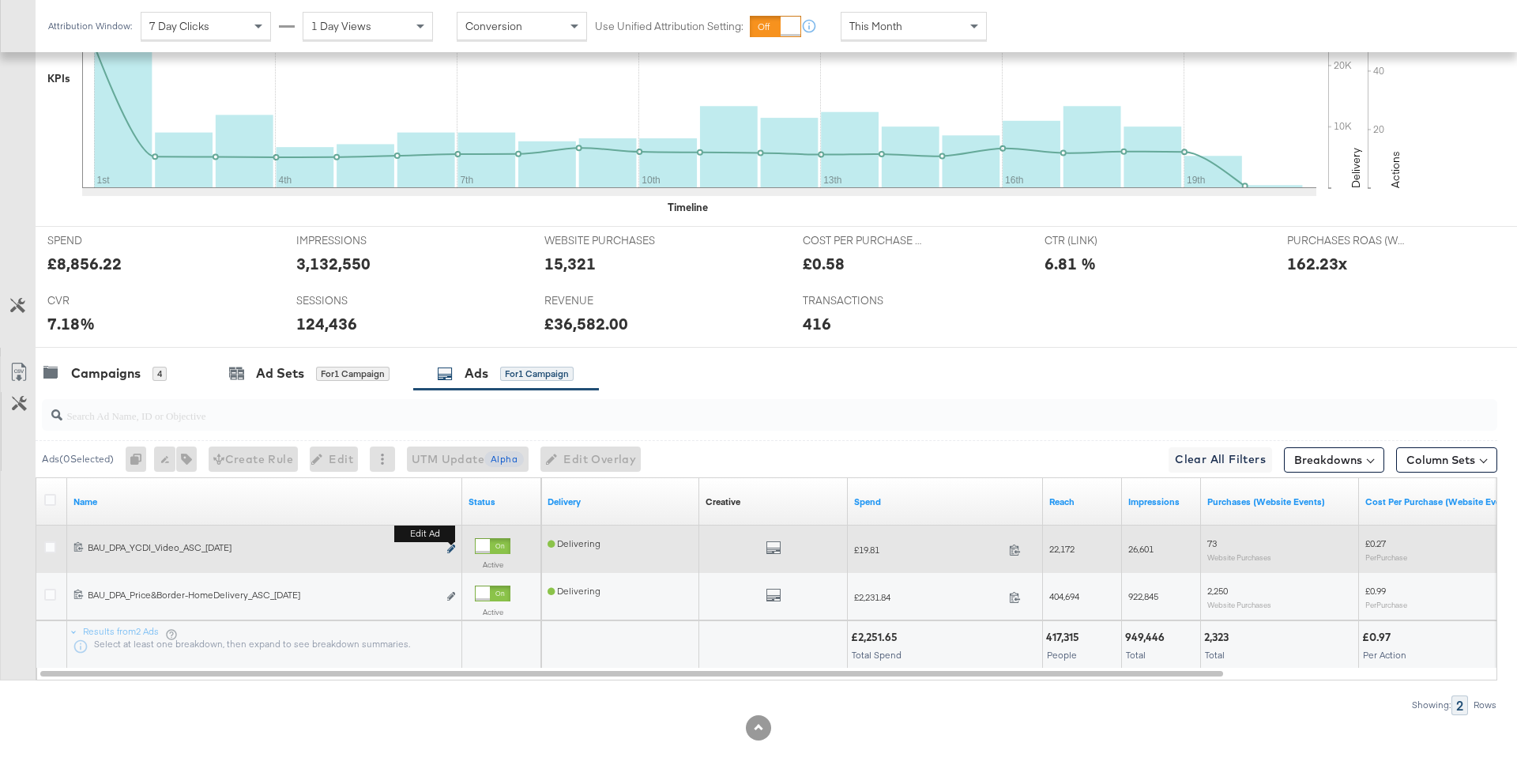
click at [453, 547] on icon "link" at bounding box center [451, 549] width 8 height 9
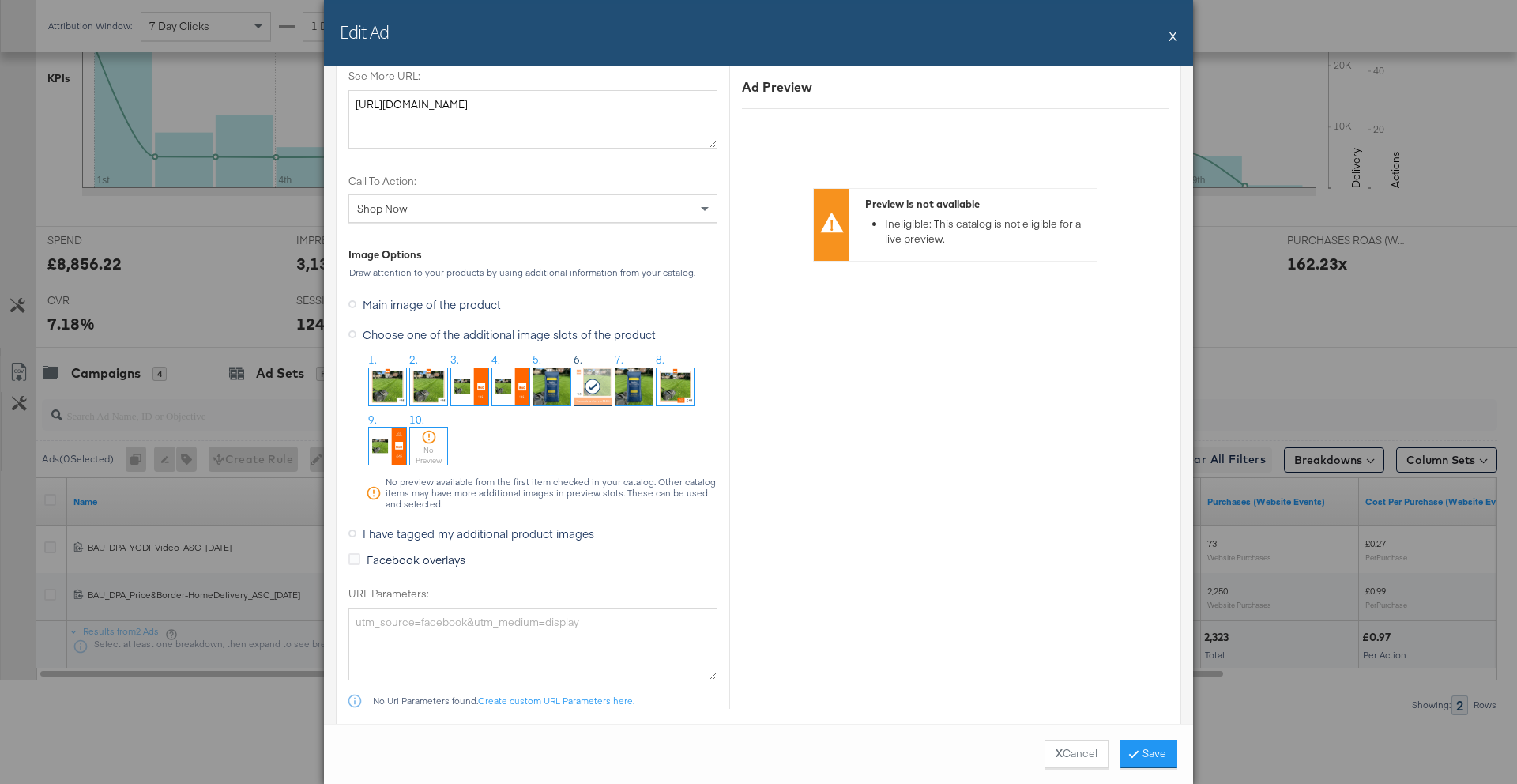
scroll to position [2081, 0]
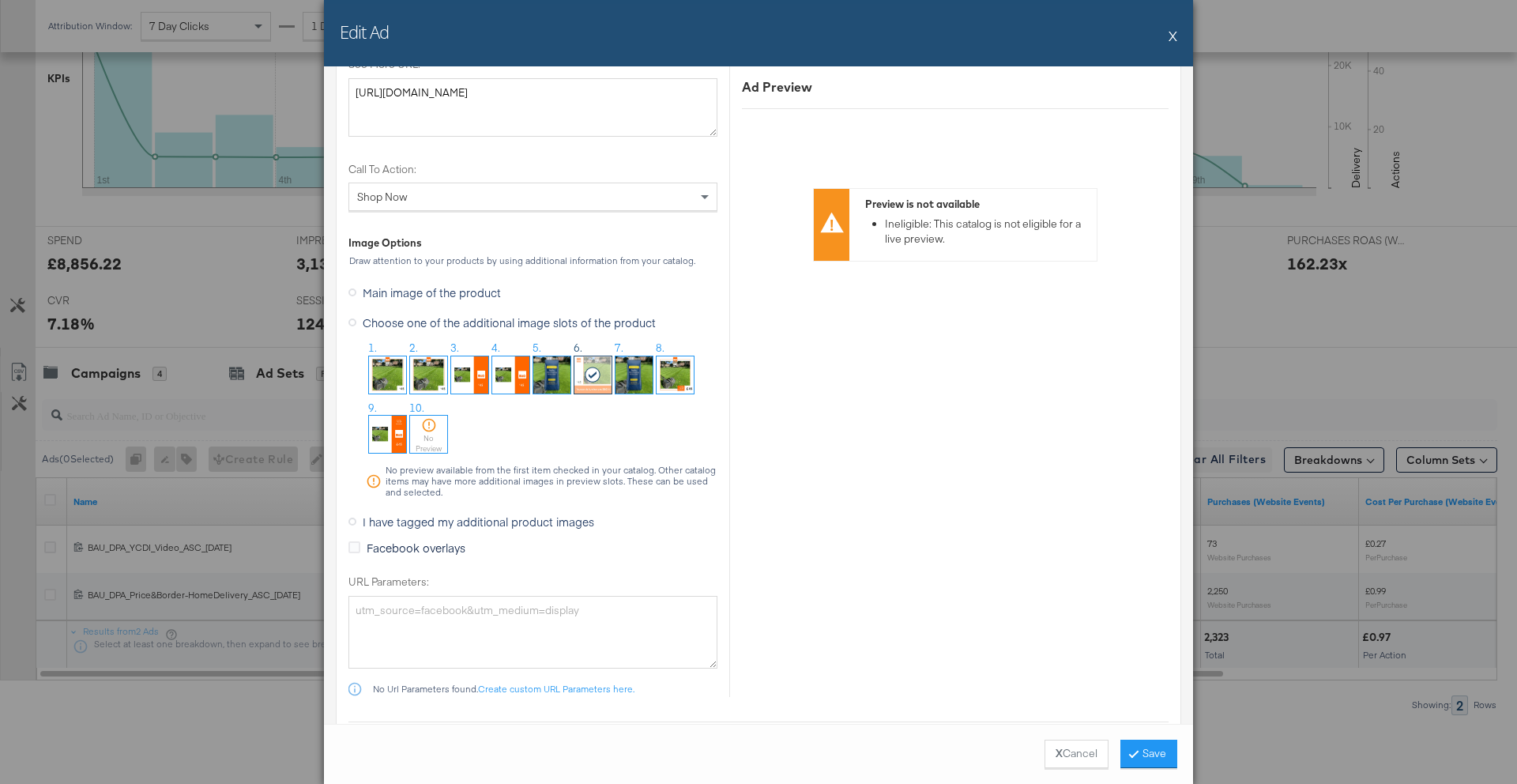
click at [352, 523] on icon at bounding box center [352, 521] width 8 height 8
click at [0, 0] on input "I have tagged my additional product images" at bounding box center [0, 0] width 0 height 0
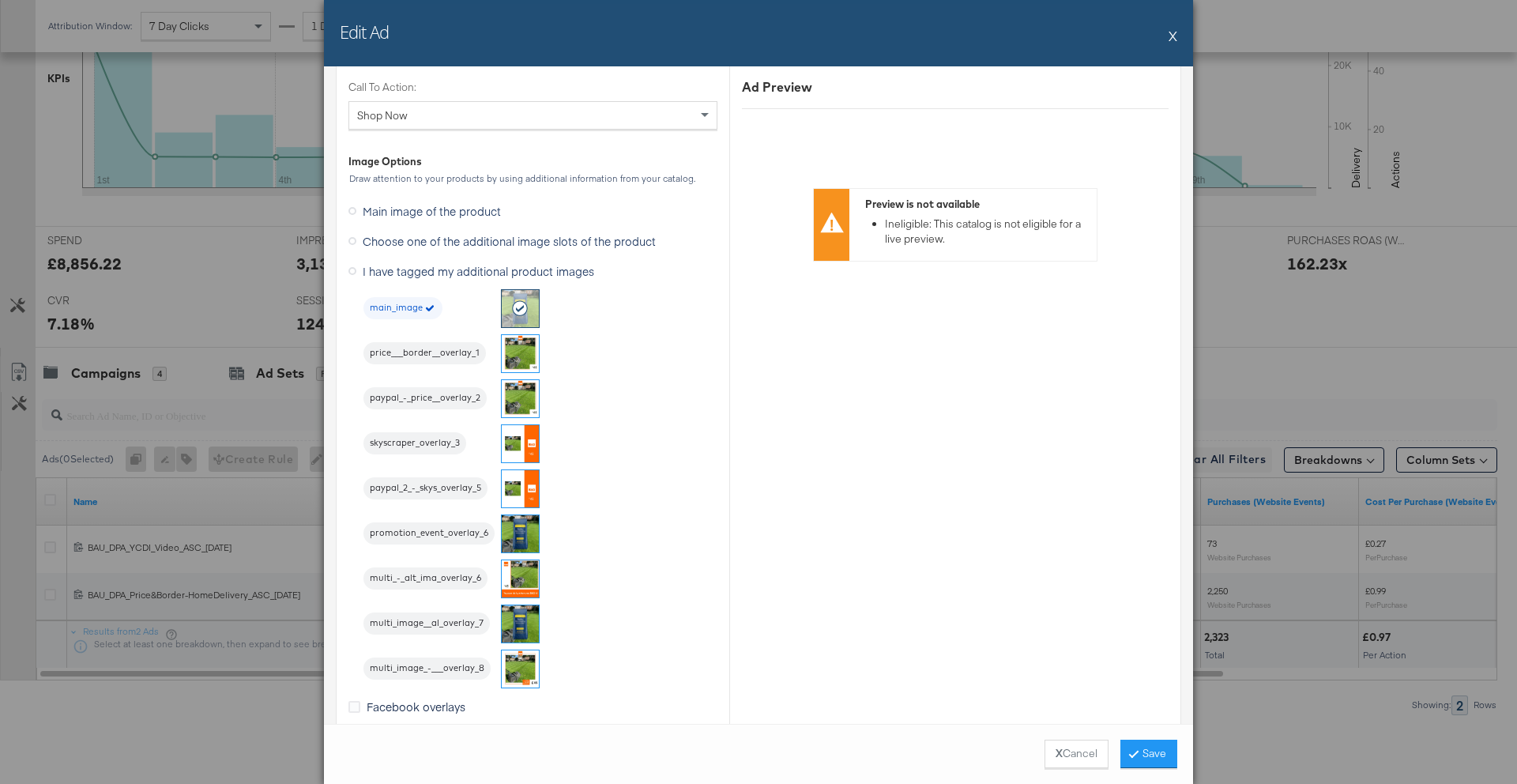
scroll to position [1965, 0]
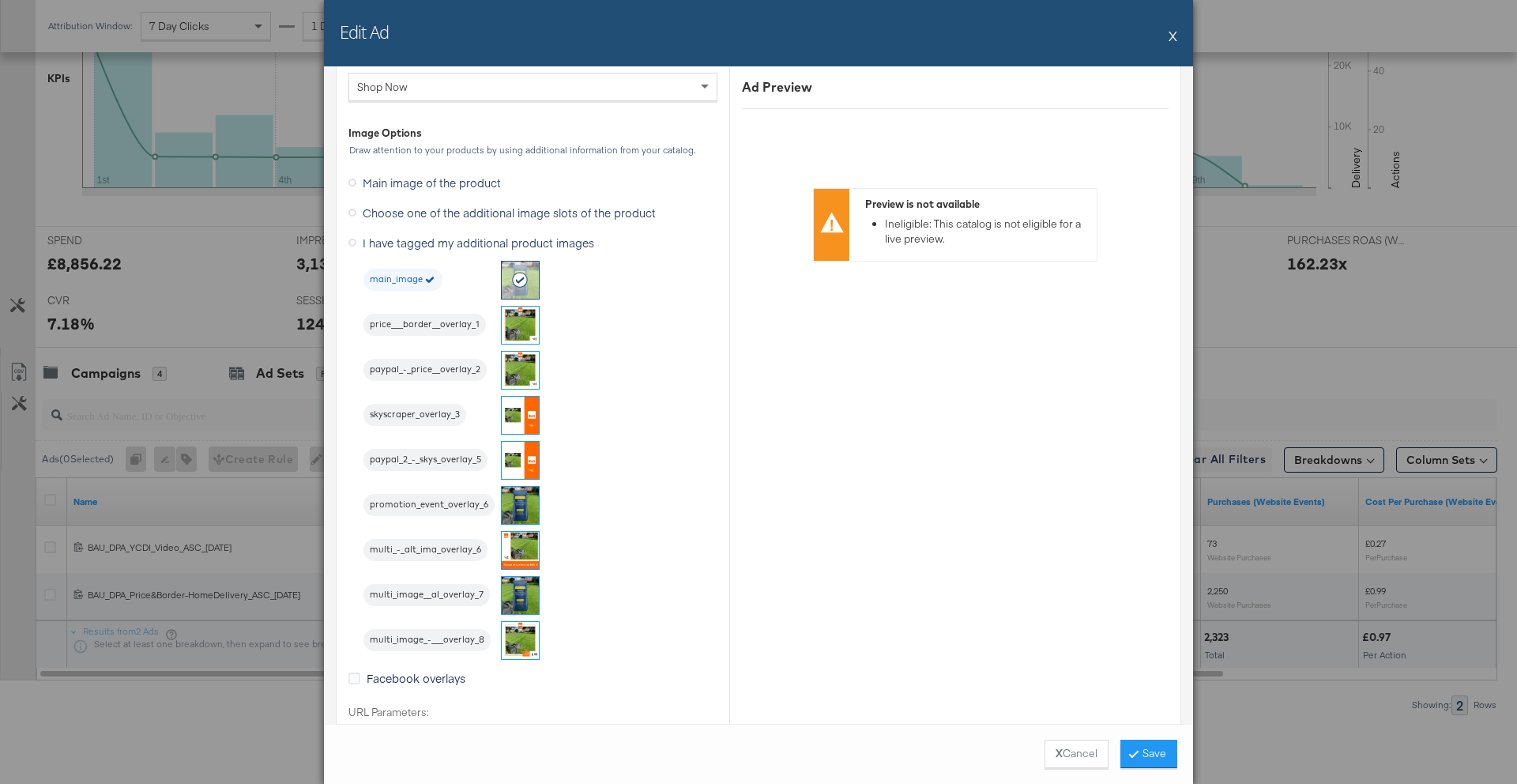
click at [475, 208] on span "Choose one of the additional image slots of the product" at bounding box center [510, 212] width 293 height 15
click at [0, 0] on input "Choose one of the additional image slots of the product" at bounding box center [0, 0] width 0 height 0
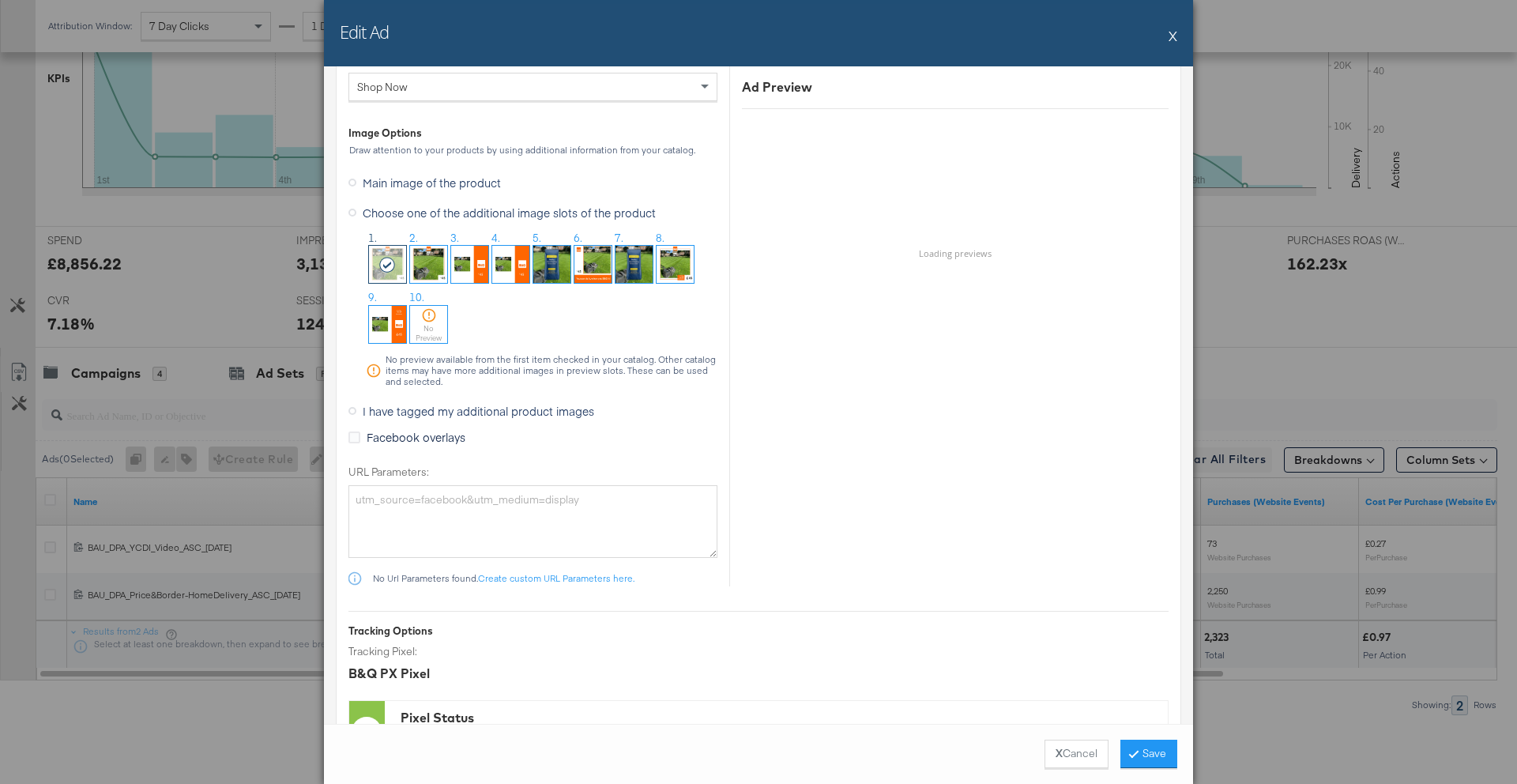
click at [449, 414] on span "I have tagged my additional product images" at bounding box center [479, 410] width 232 height 15
click at [0, 0] on input "I have tagged my additional product images" at bounding box center [0, 0] width 0 height 0
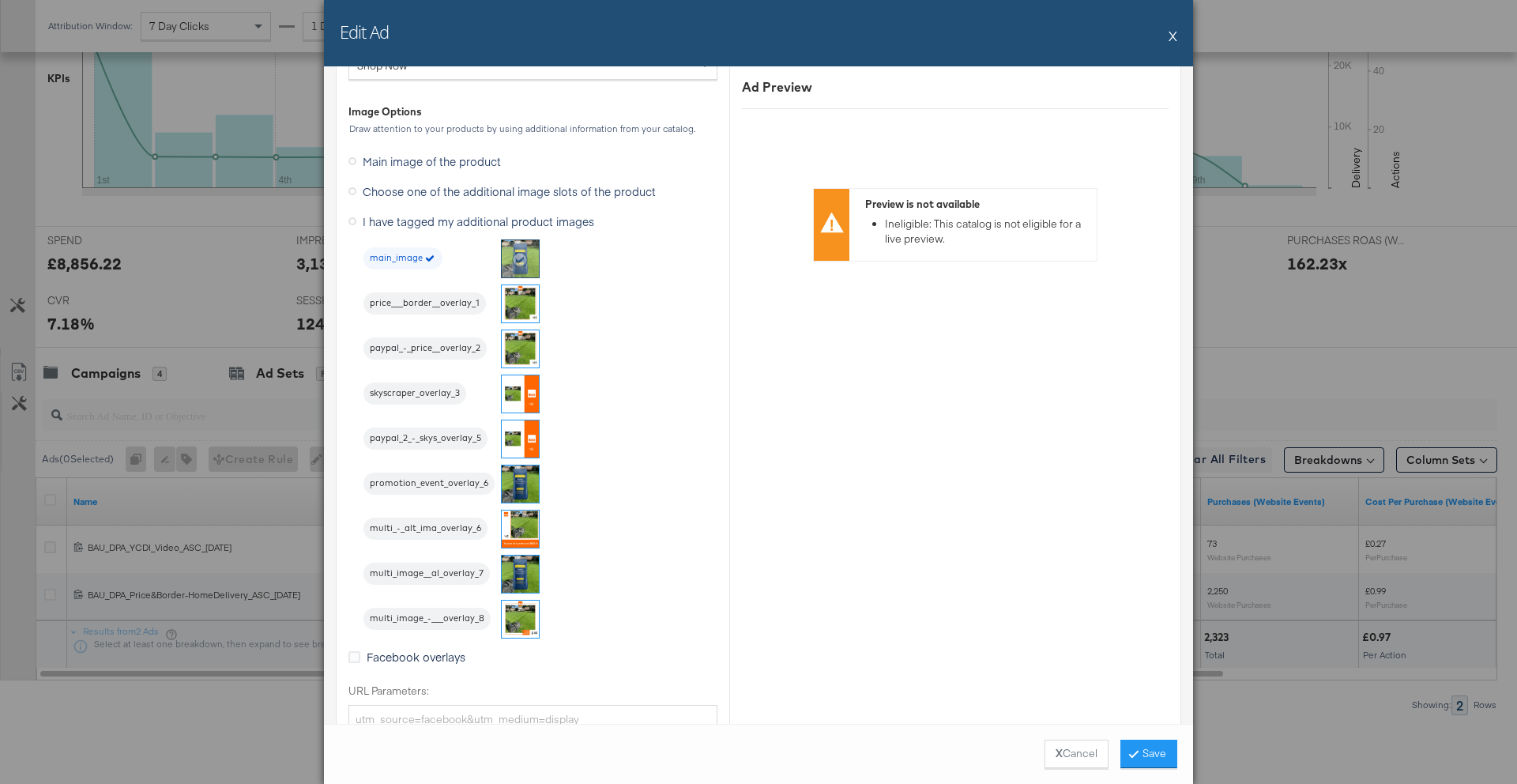
scroll to position [1988, 0]
click at [413, 185] on span "Choose one of the additional image slots of the product" at bounding box center [510, 190] width 293 height 15
click at [0, 0] on input "Choose one of the additional image slots of the product" at bounding box center [0, 0] width 0 height 0
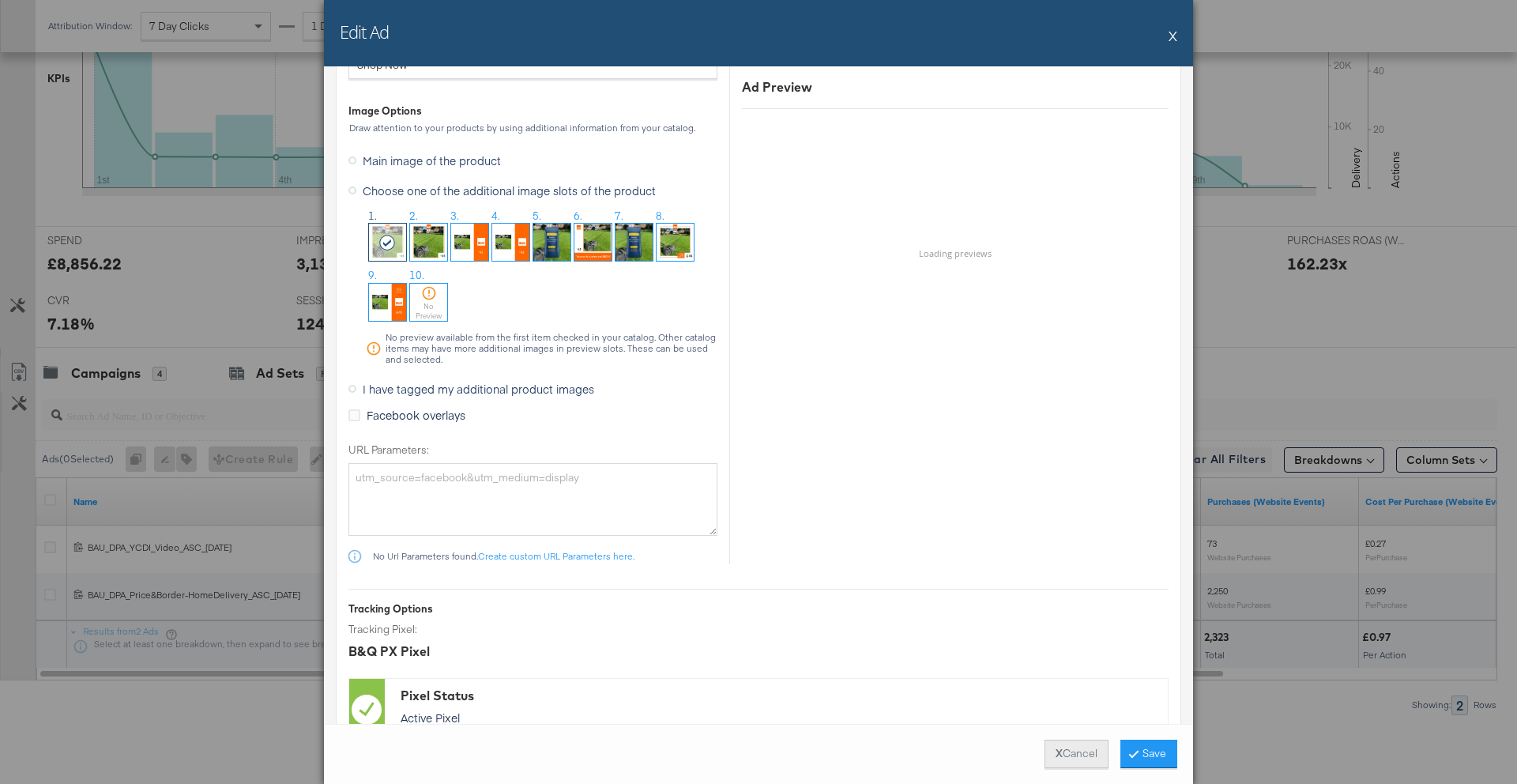
click at [1071, 763] on button "X Cancel" at bounding box center [1077, 753] width 64 height 28
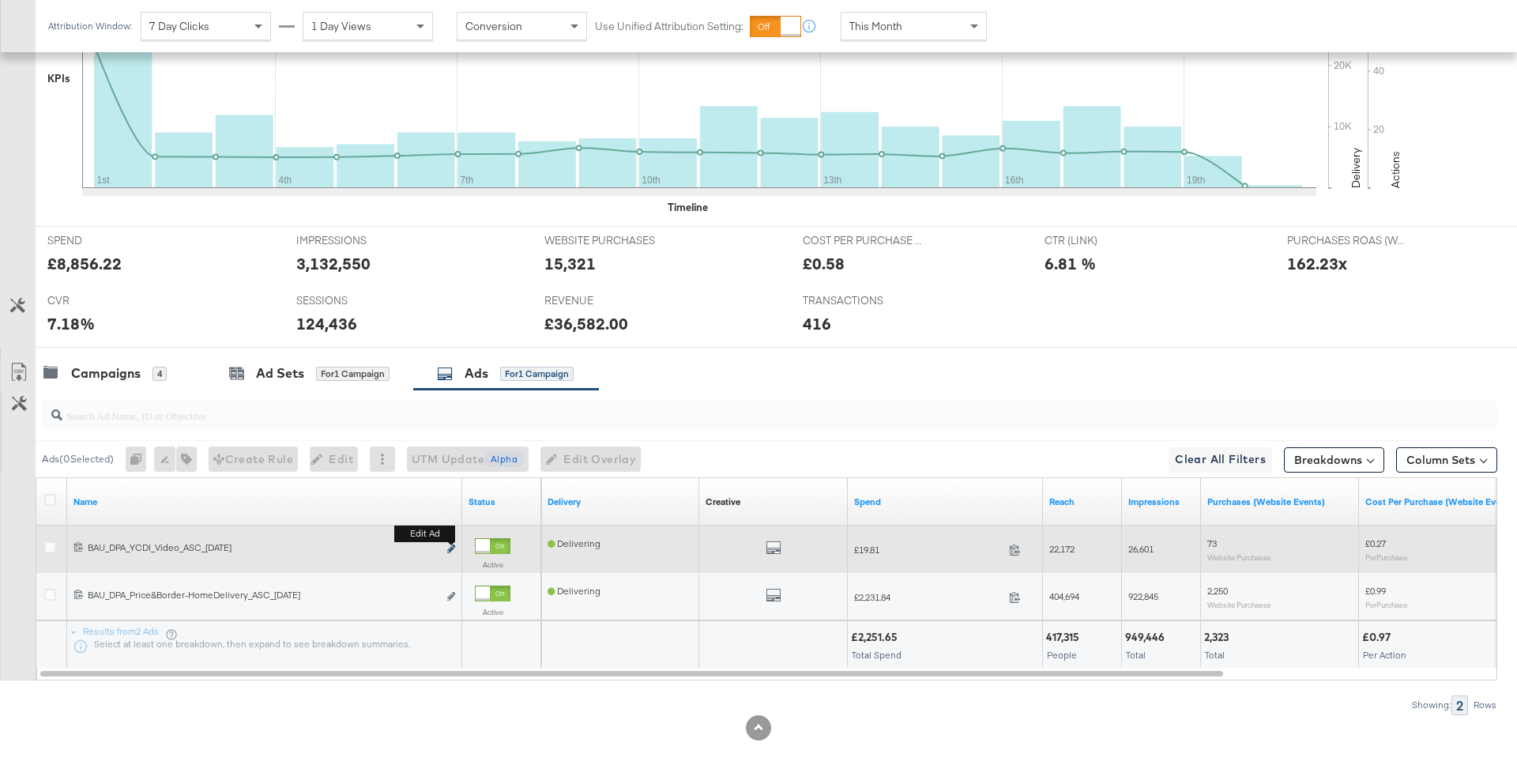
click at [448, 546] on icon "link" at bounding box center [451, 549] width 8 height 9
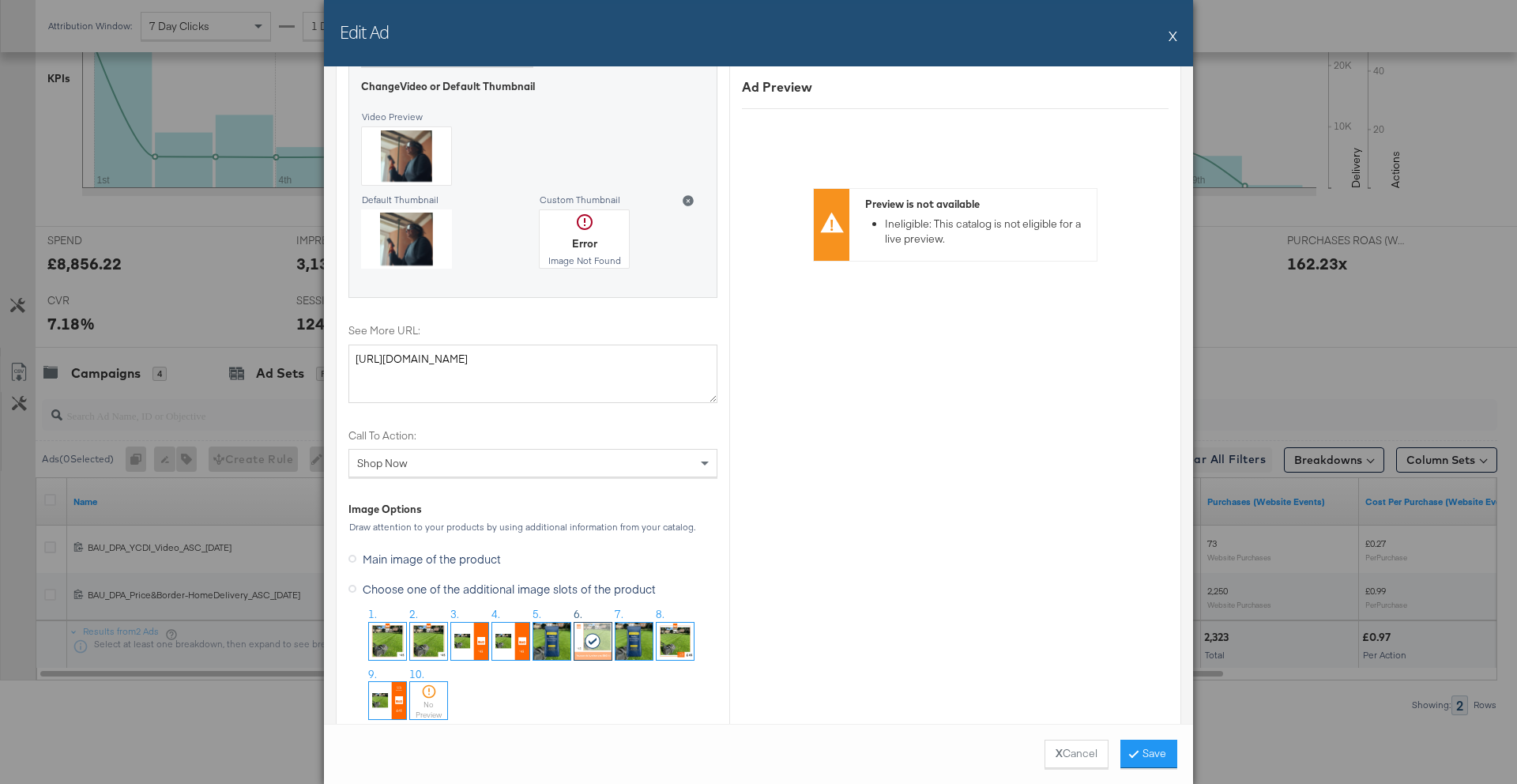
scroll to position [2012, 0]
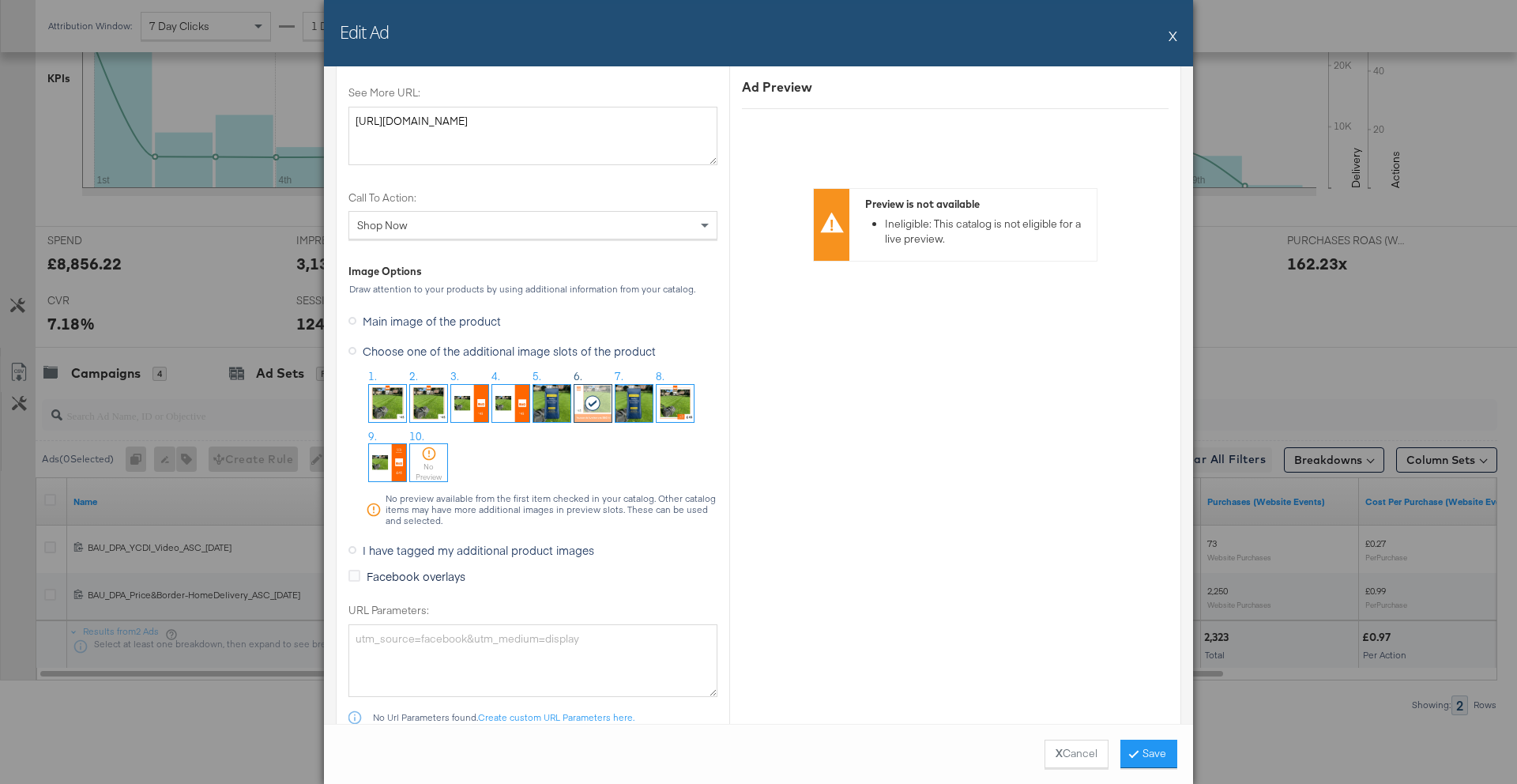
click at [509, 550] on span "I have tagged my additional product images" at bounding box center [479, 550] width 232 height 15
click at [0, 0] on input "I have tagged my additional product images" at bounding box center [0, 0] width 0 height 0
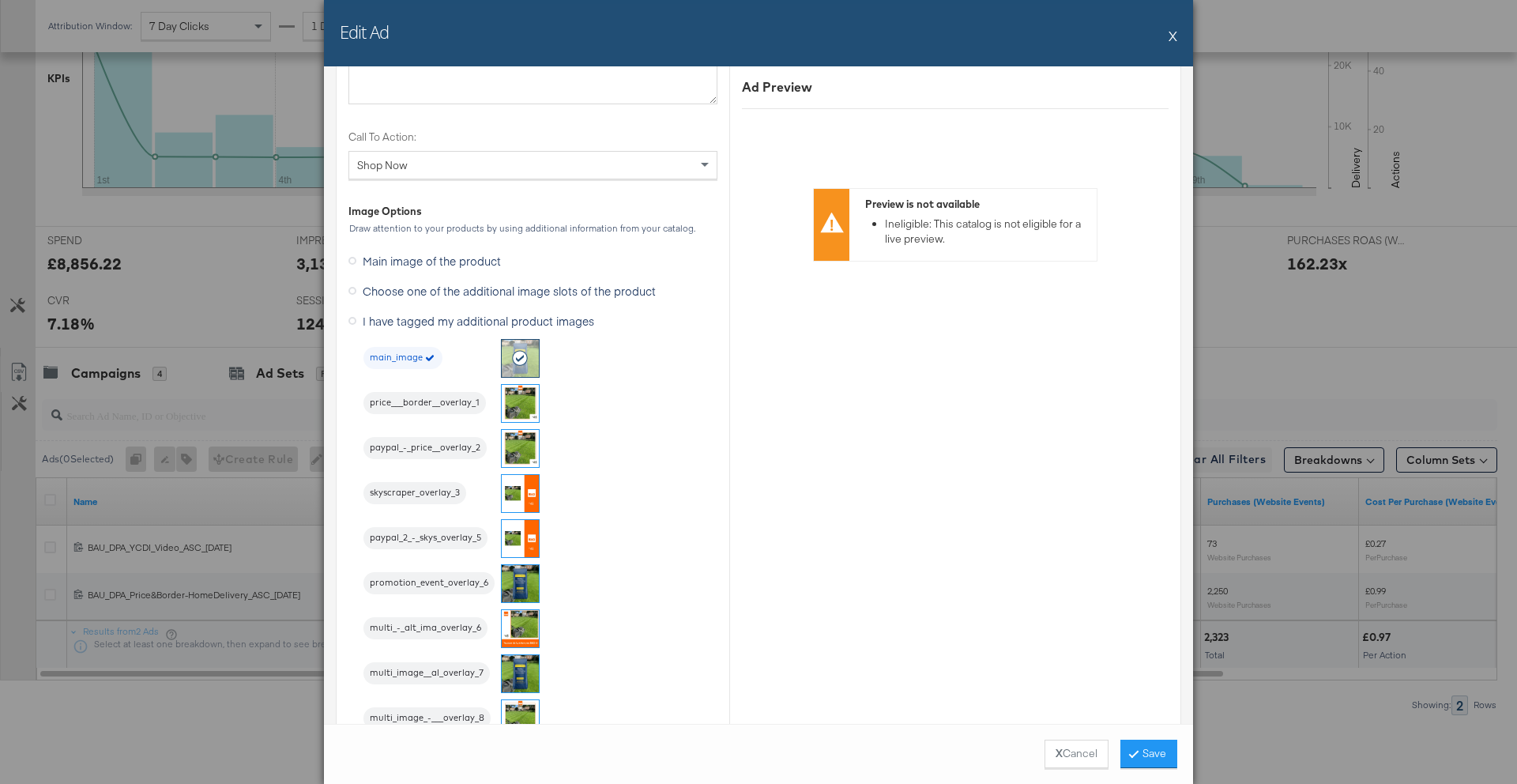
scroll to position [1901, 0]
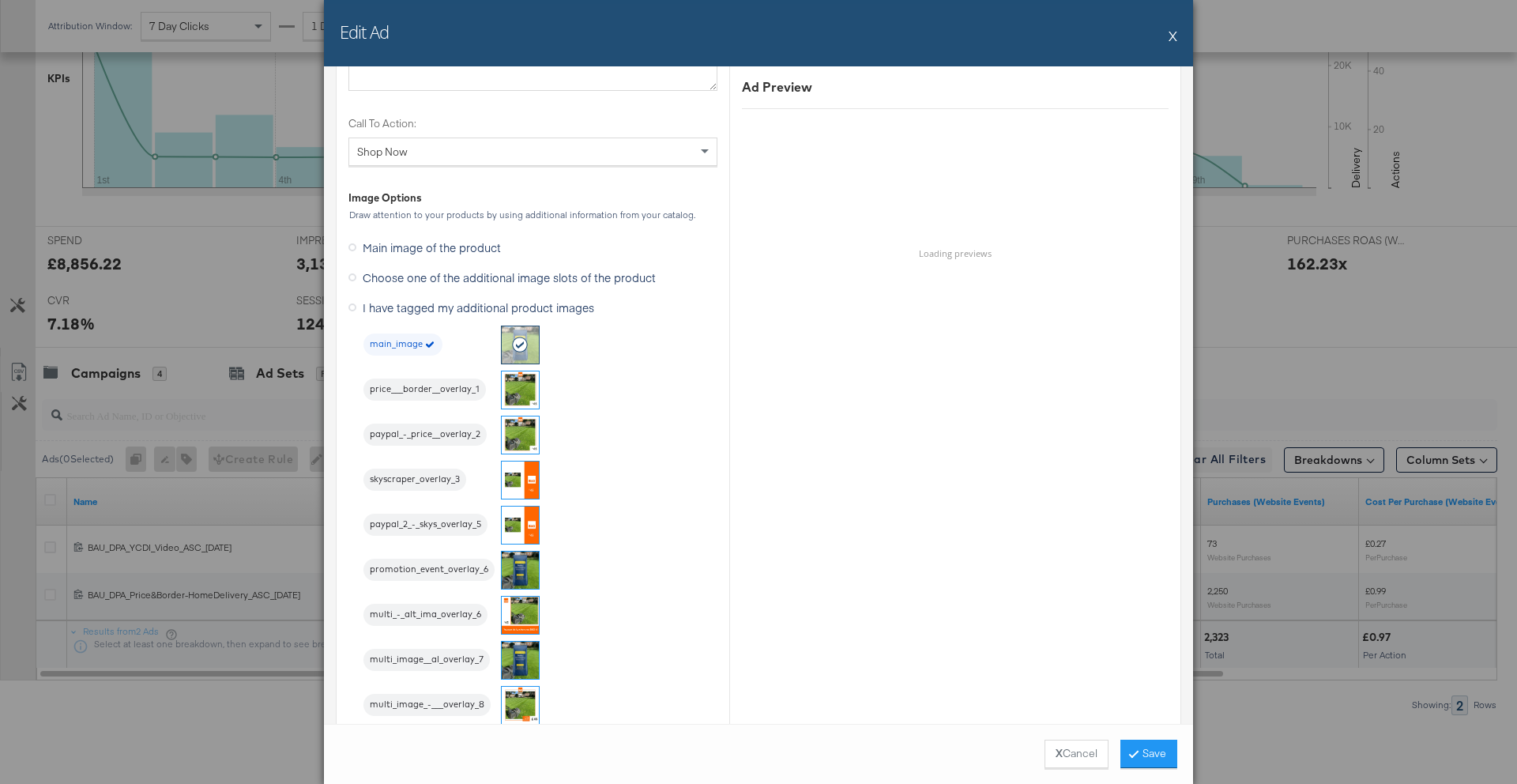
click at [510, 618] on img at bounding box center [520, 615] width 37 height 37
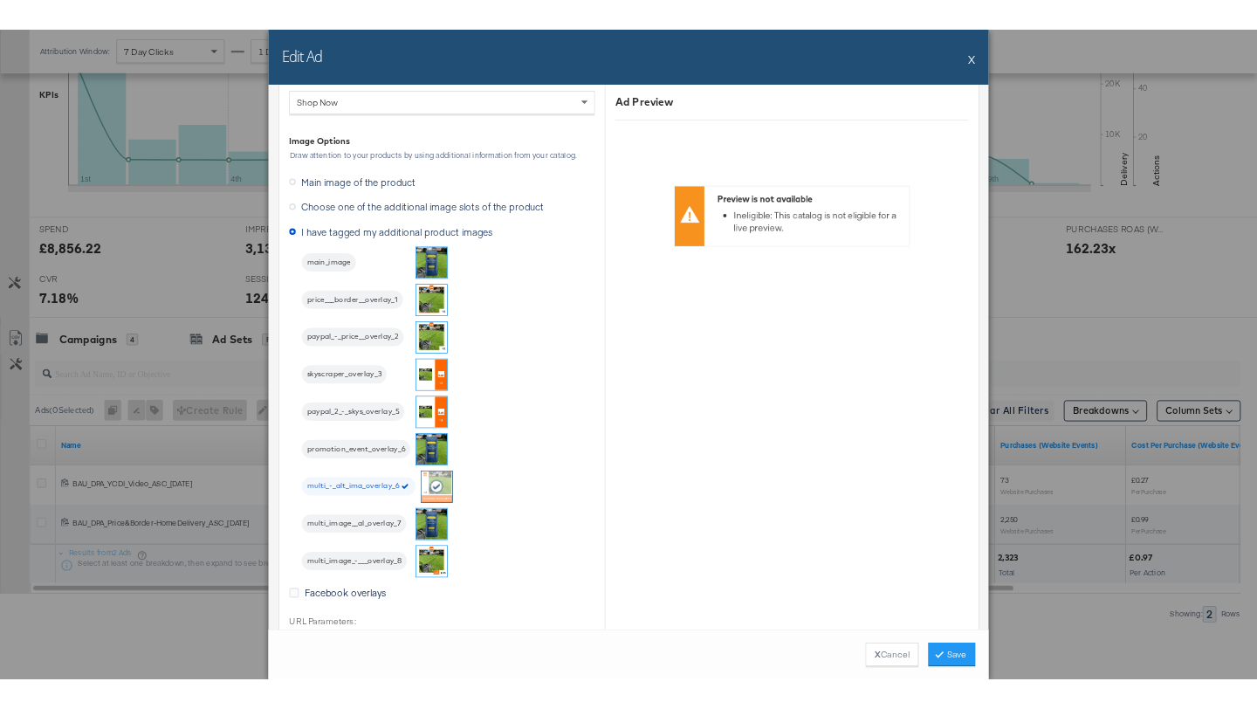
scroll to position [2169, 0]
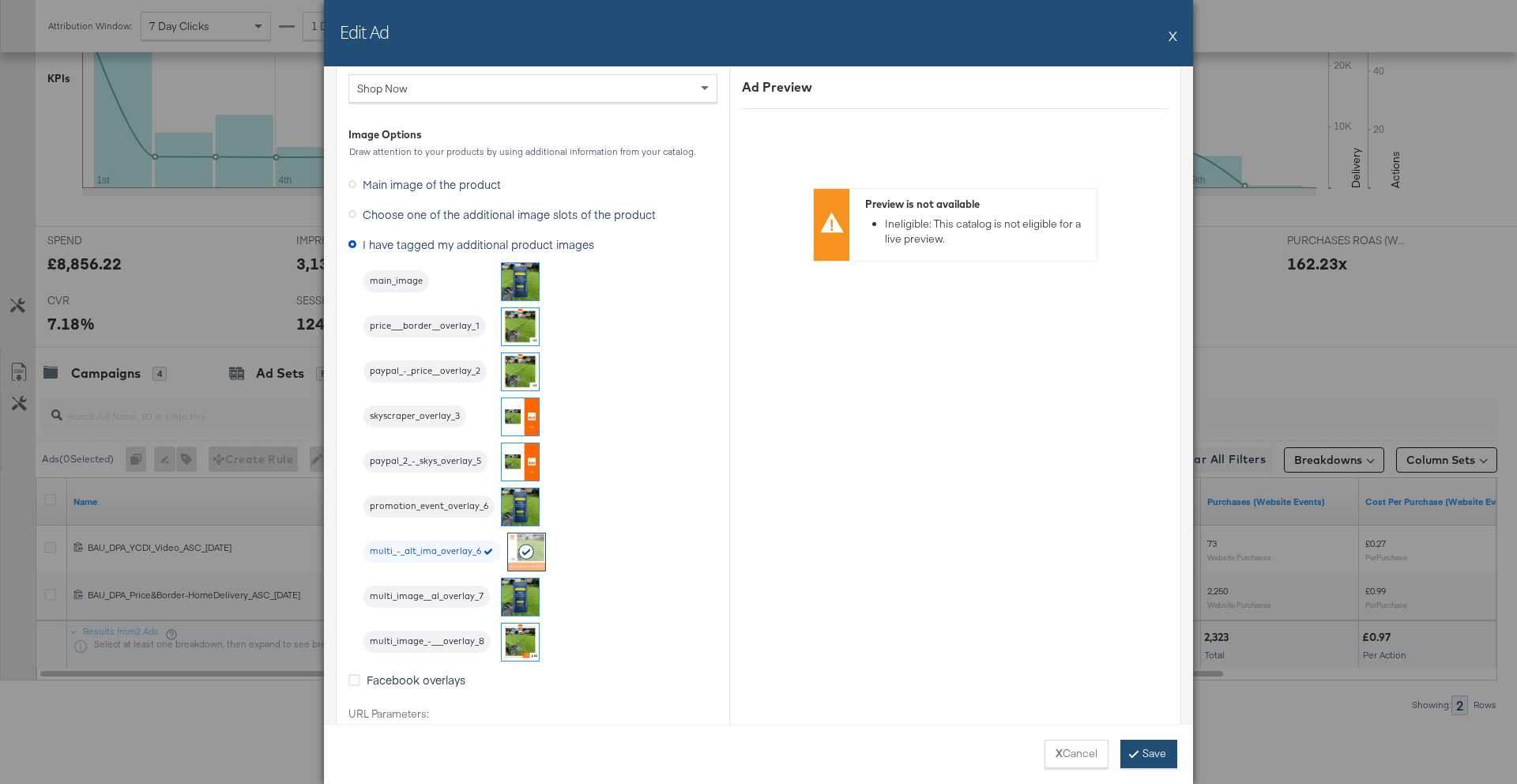
click at [1151, 754] on button "Save" at bounding box center [1148, 753] width 57 height 28
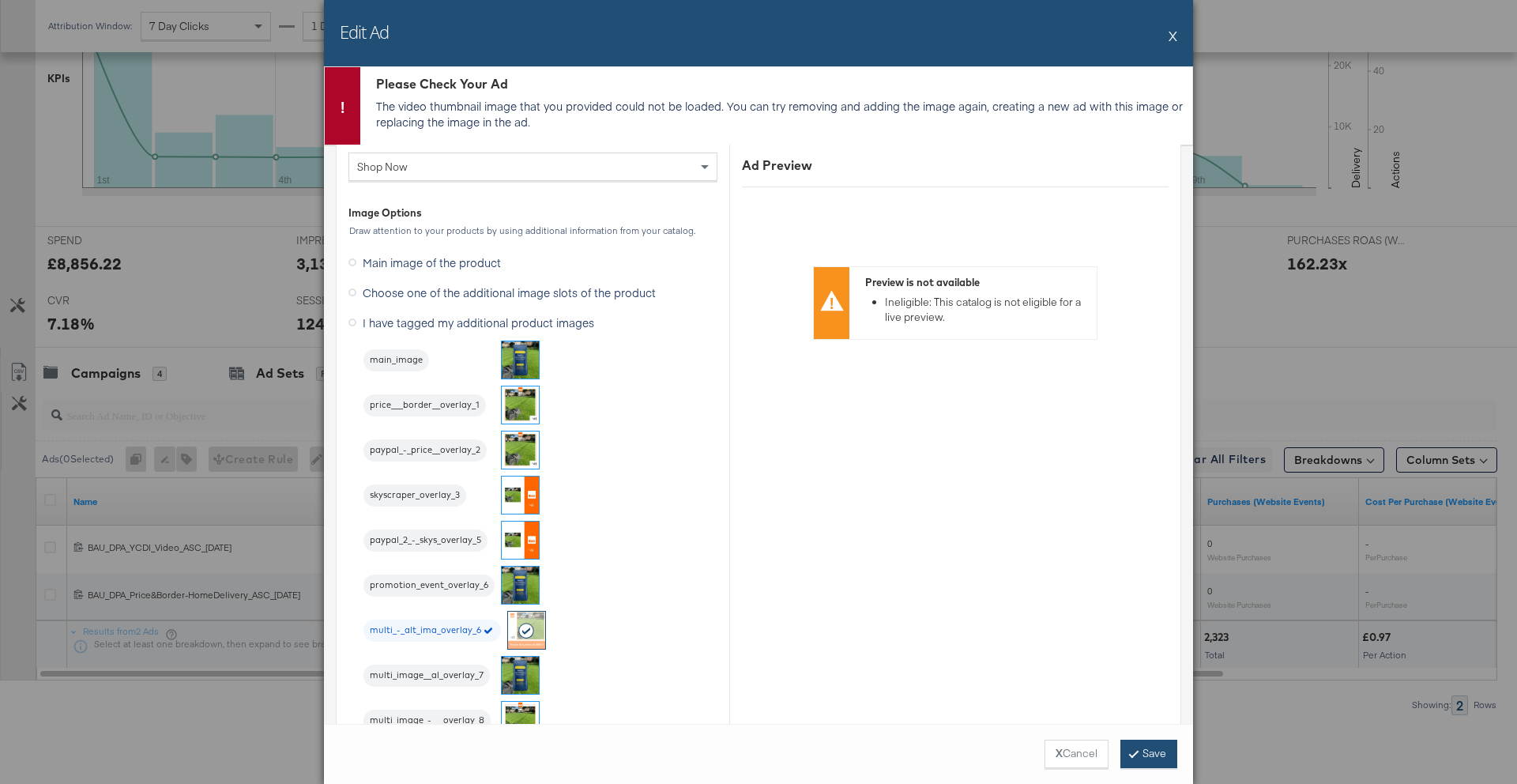
click at [1153, 741] on button "Save" at bounding box center [1148, 753] width 57 height 28
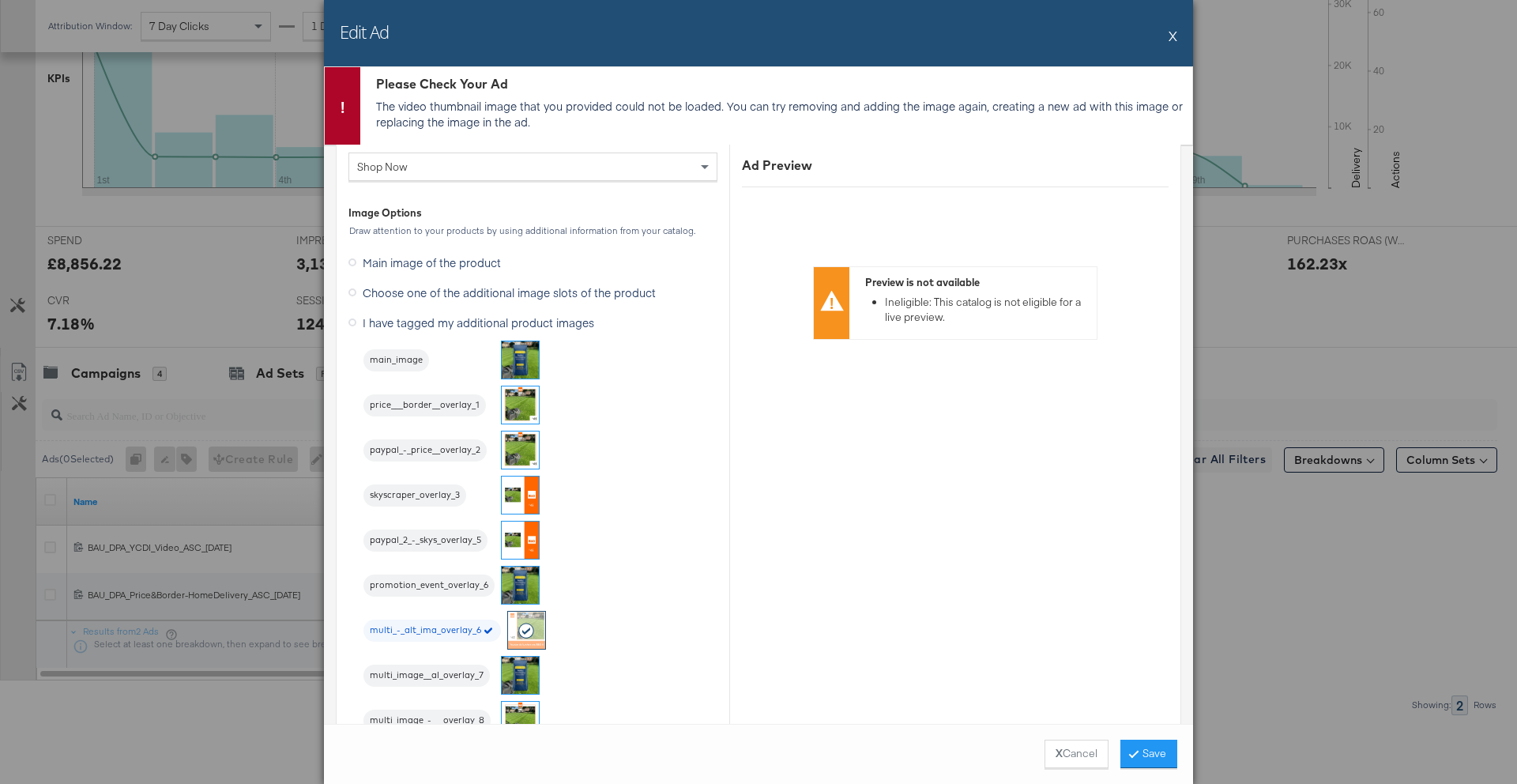
scroll to position [1810, 0]
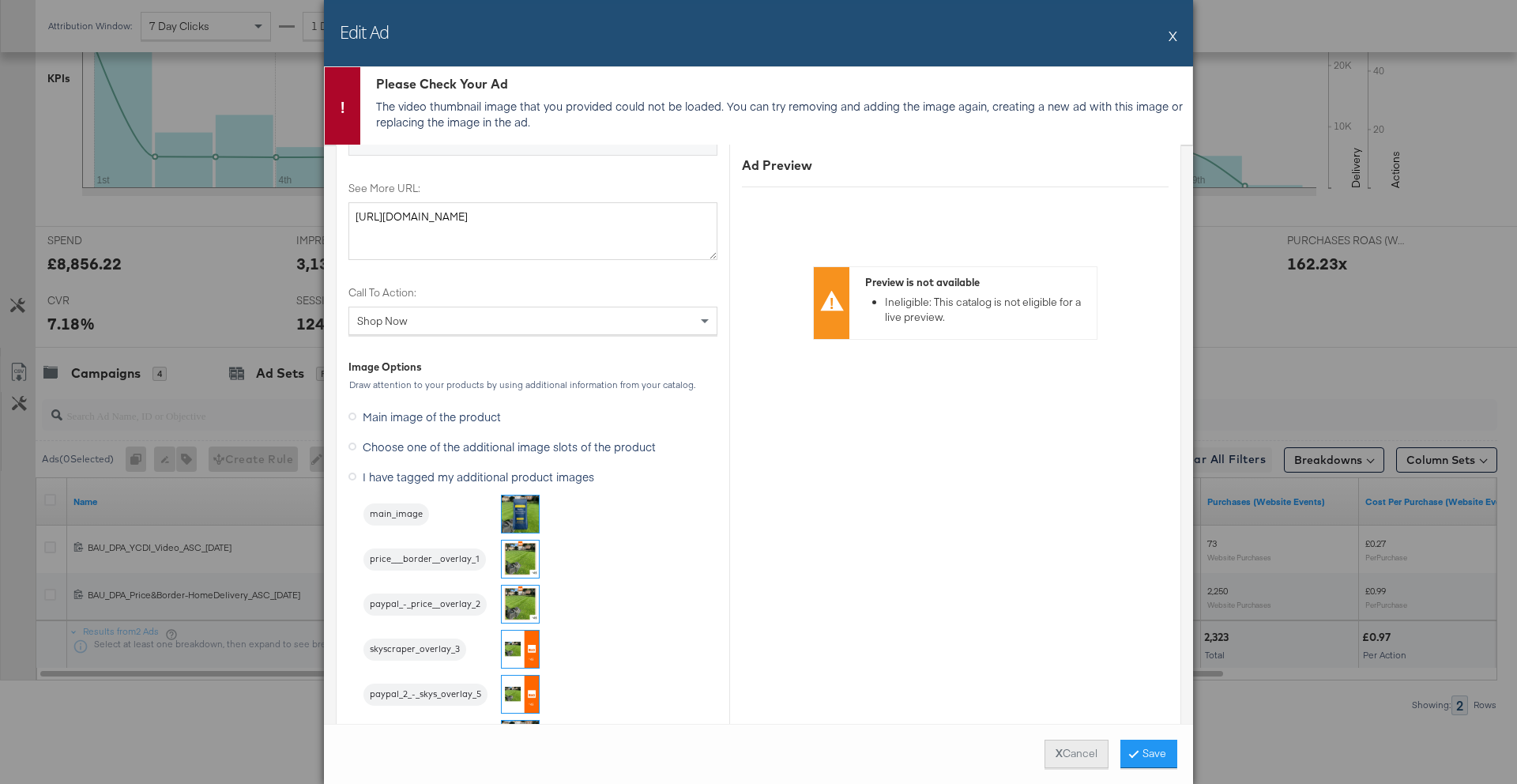
click at [1056, 750] on strong "X" at bounding box center [1060, 753] width 7 height 15
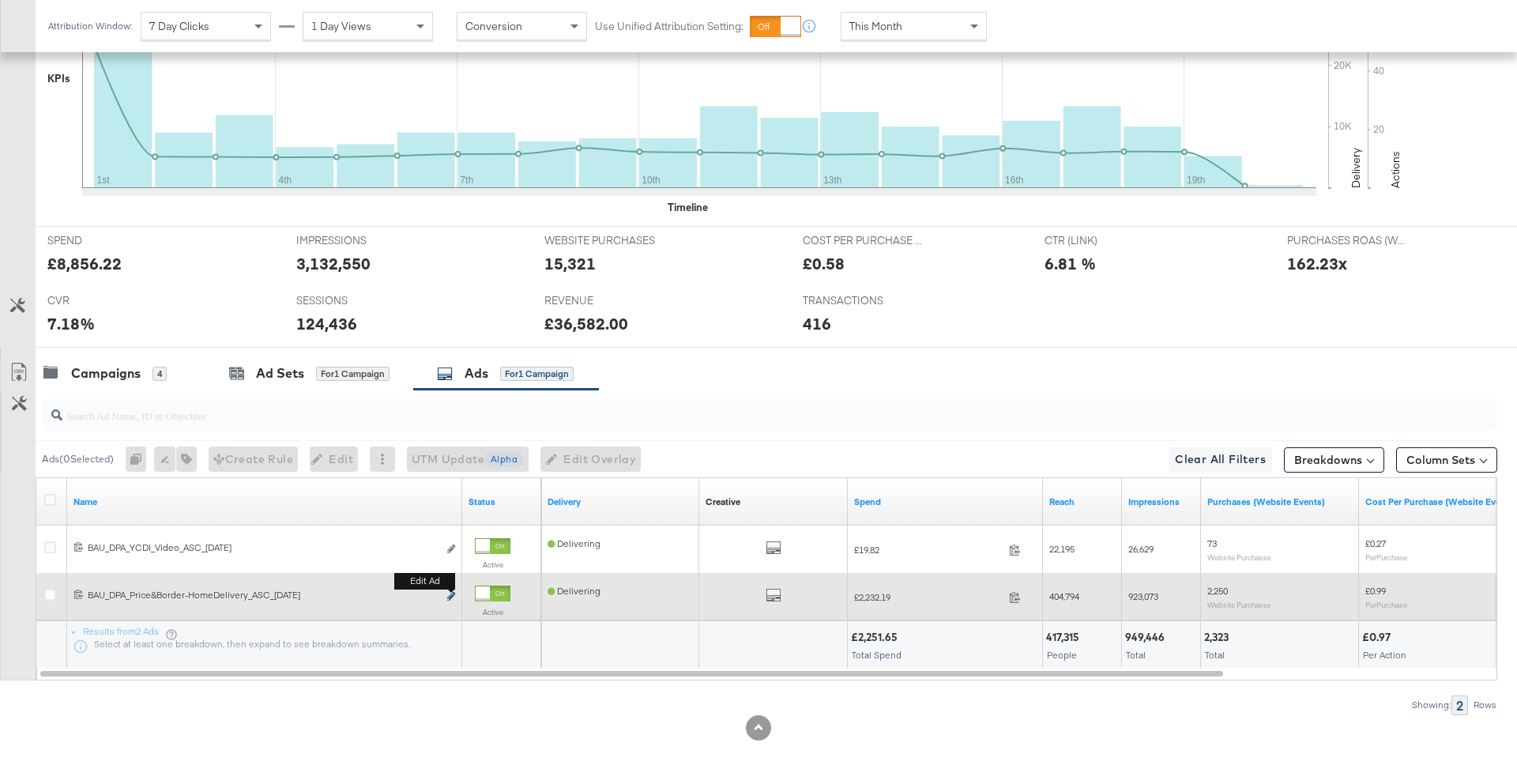
click at [450, 598] on icon "link" at bounding box center [451, 597] width 8 height 9
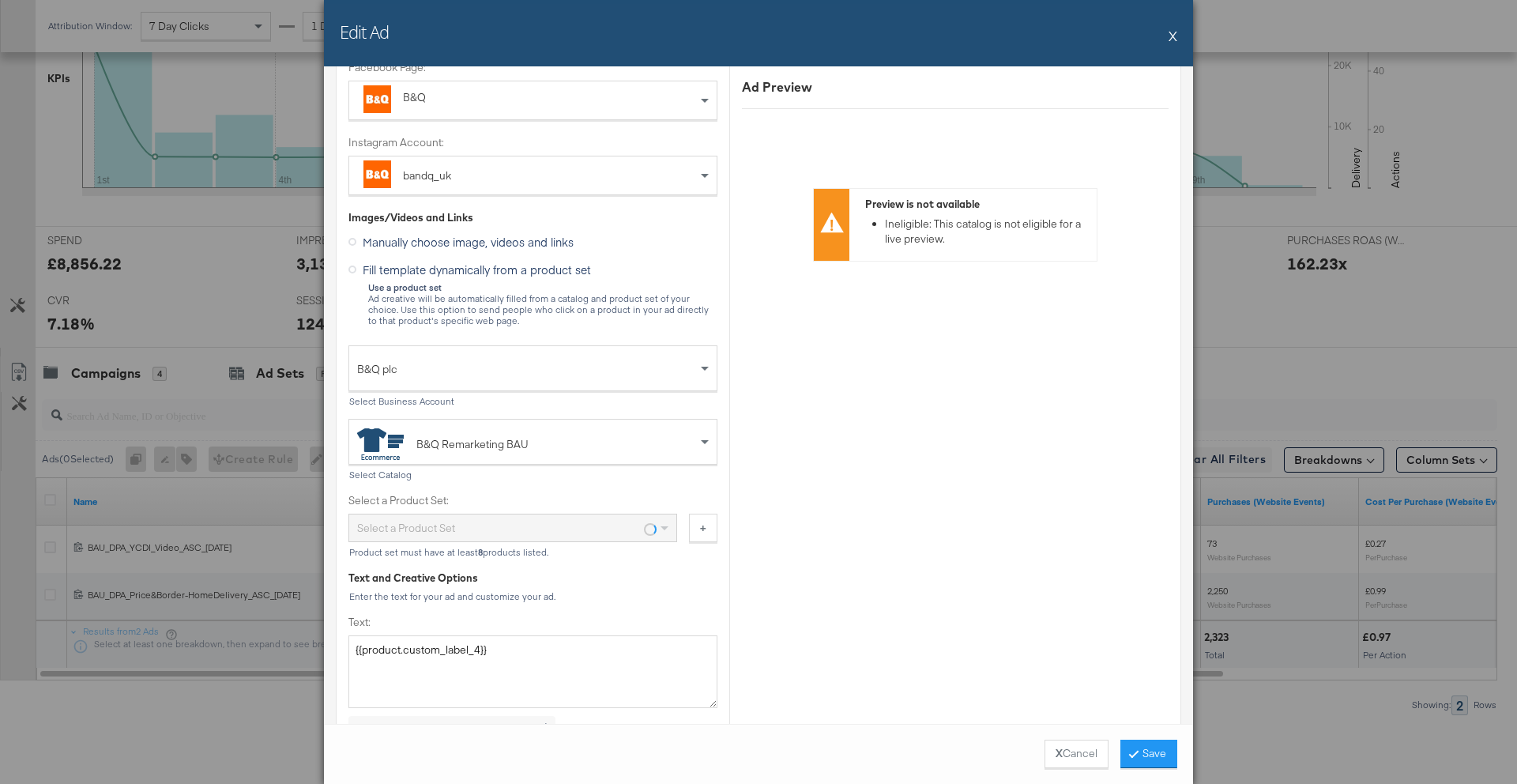
scroll to position [0, 0]
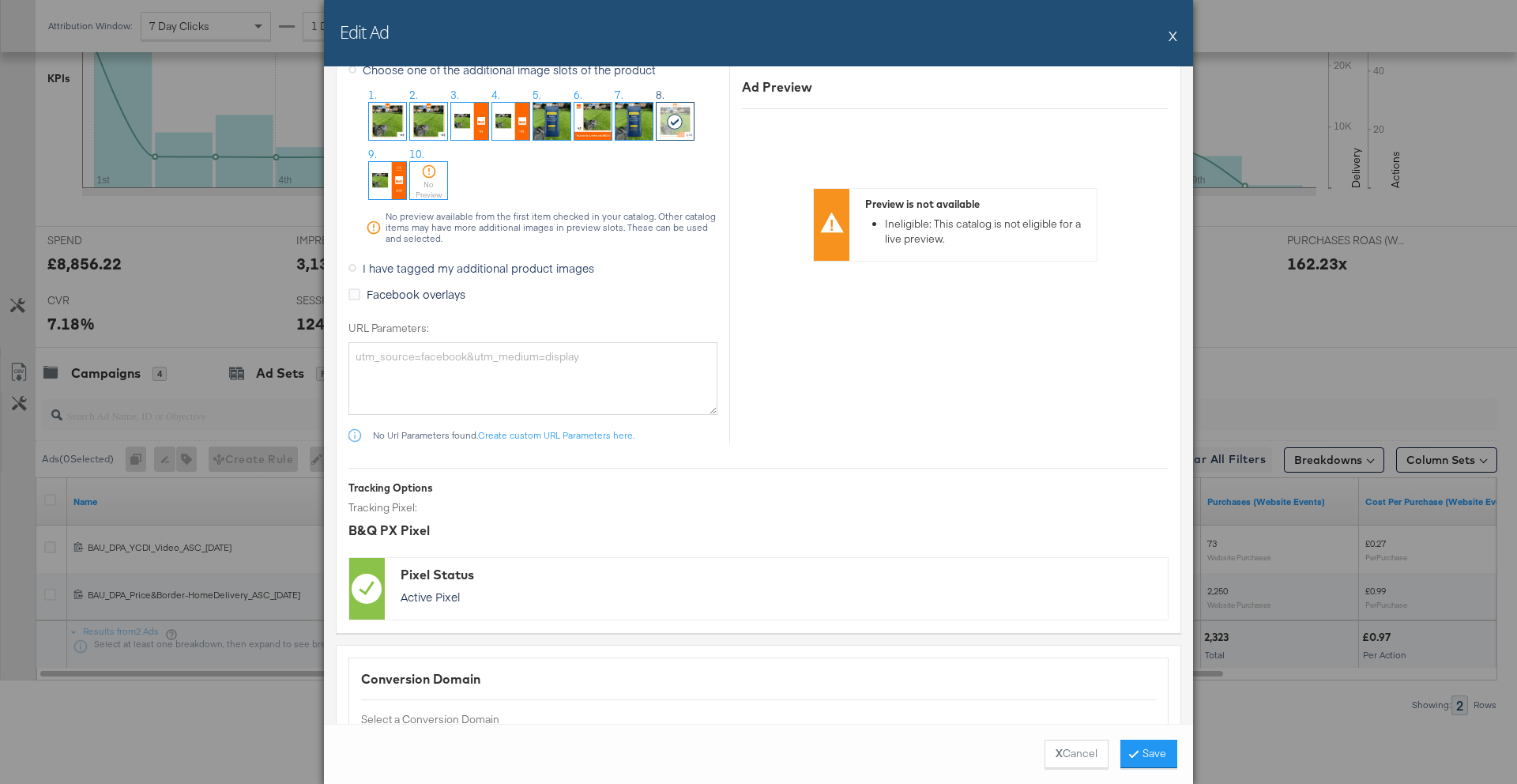
click at [494, 263] on span "I have tagged my additional product images" at bounding box center [479, 267] width 232 height 15
click at [0, 0] on input "I have tagged my additional product images" at bounding box center [0, 0] width 0 height 0
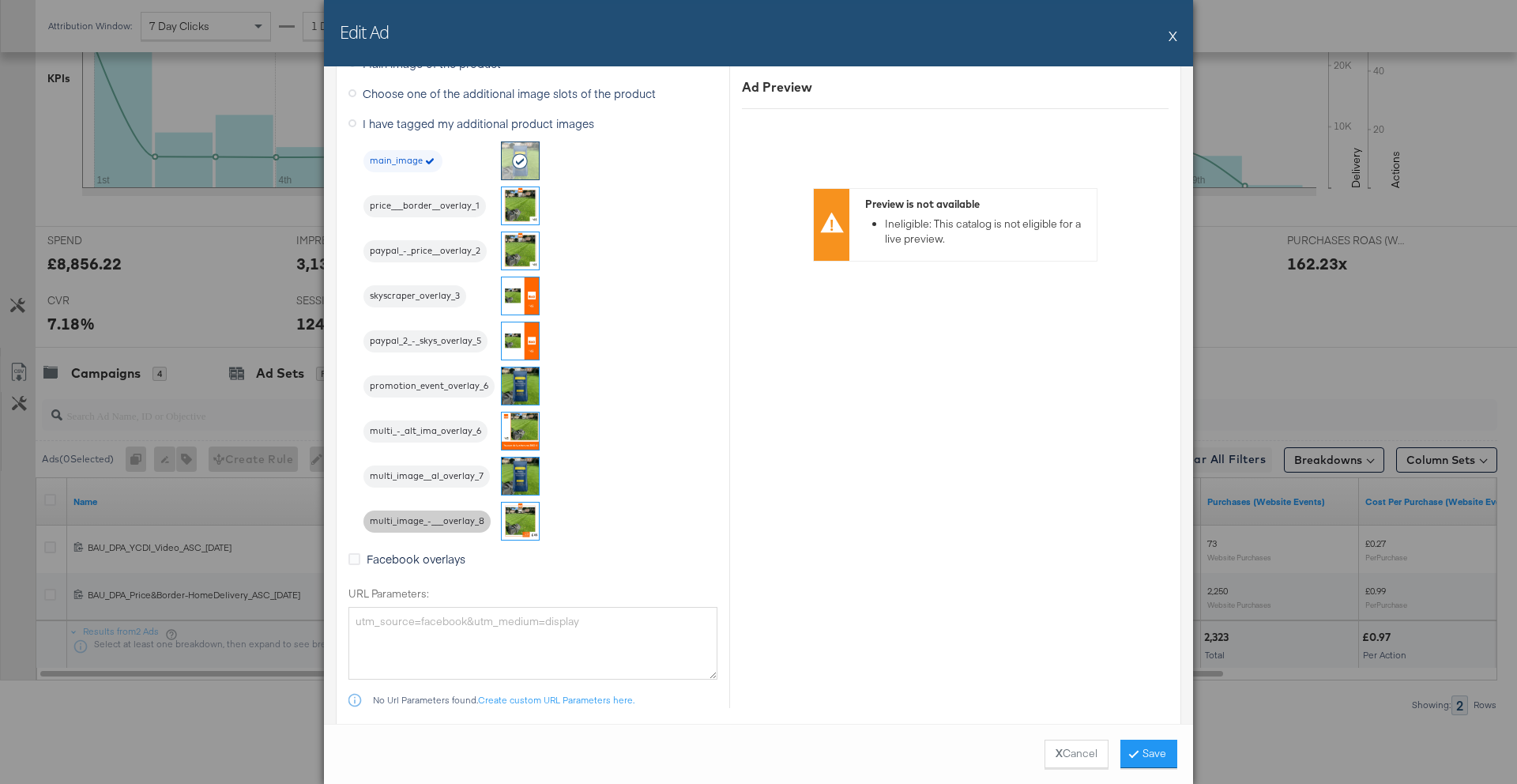
scroll to position [1468, 0]
click at [404, 483] on span "multi_image__al_overlay_7" at bounding box center [427, 479] width 127 height 13
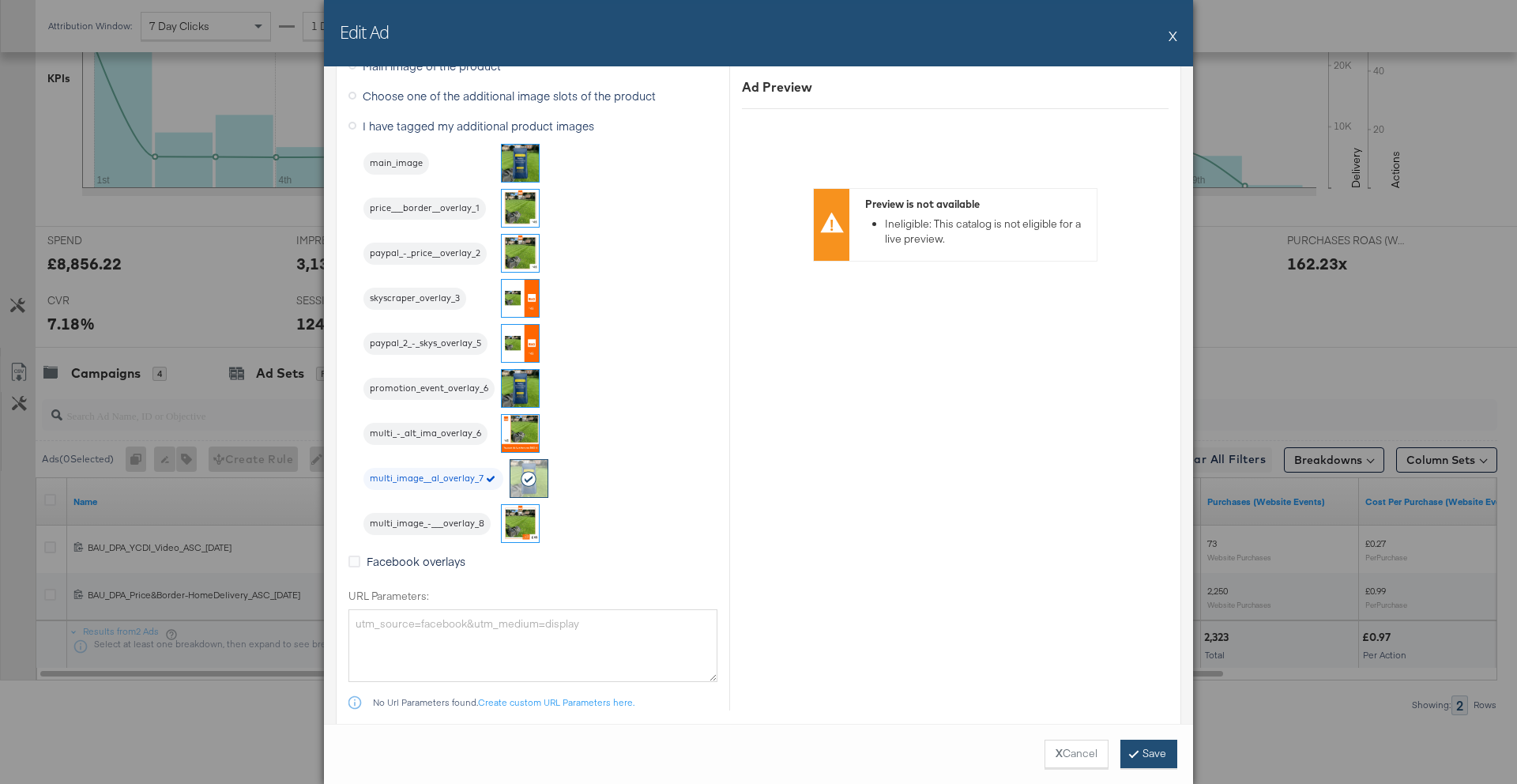
click at [1147, 744] on button "Save" at bounding box center [1148, 753] width 57 height 28
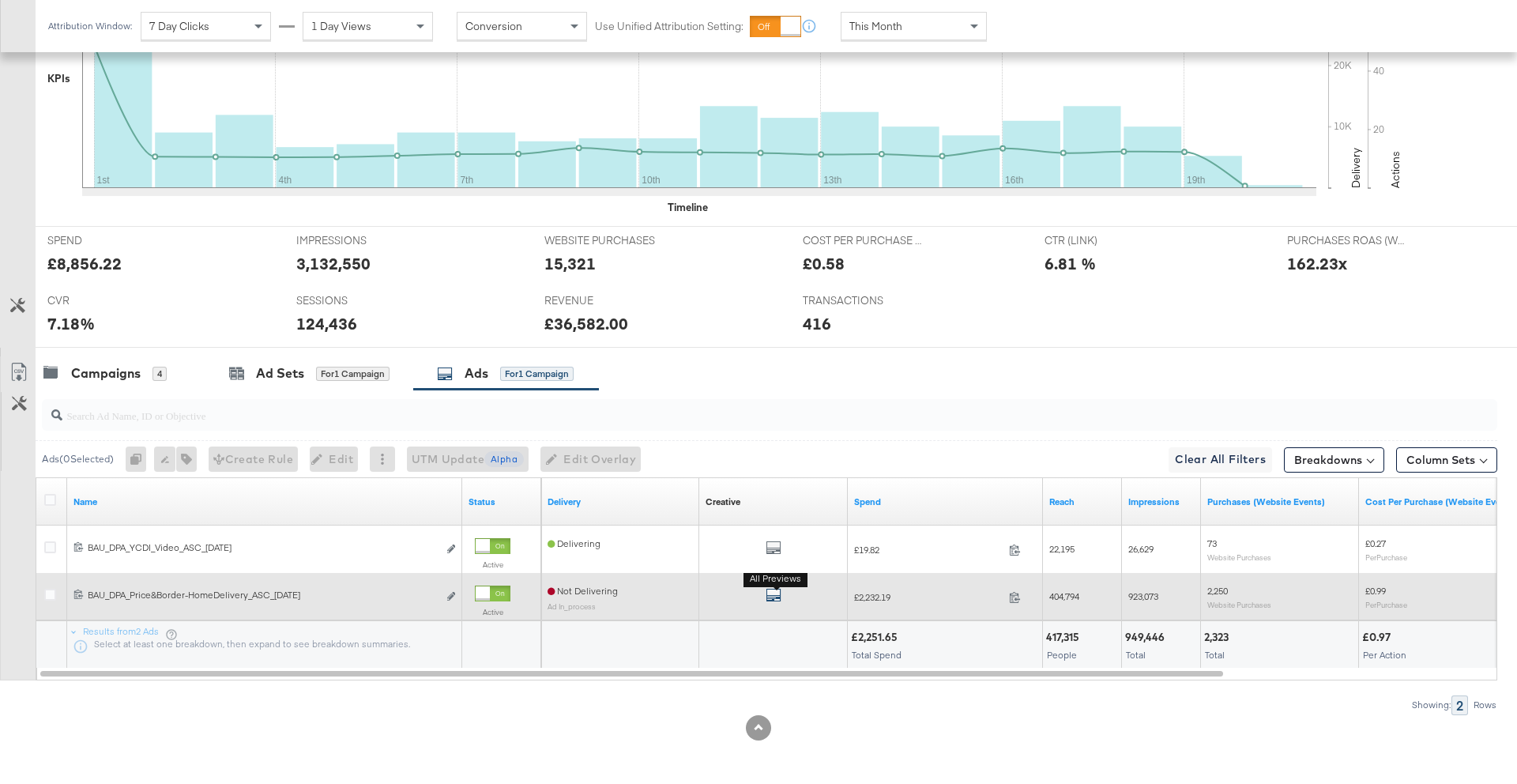
click at [777, 599] on icon "default" at bounding box center [773, 594] width 15 height 15
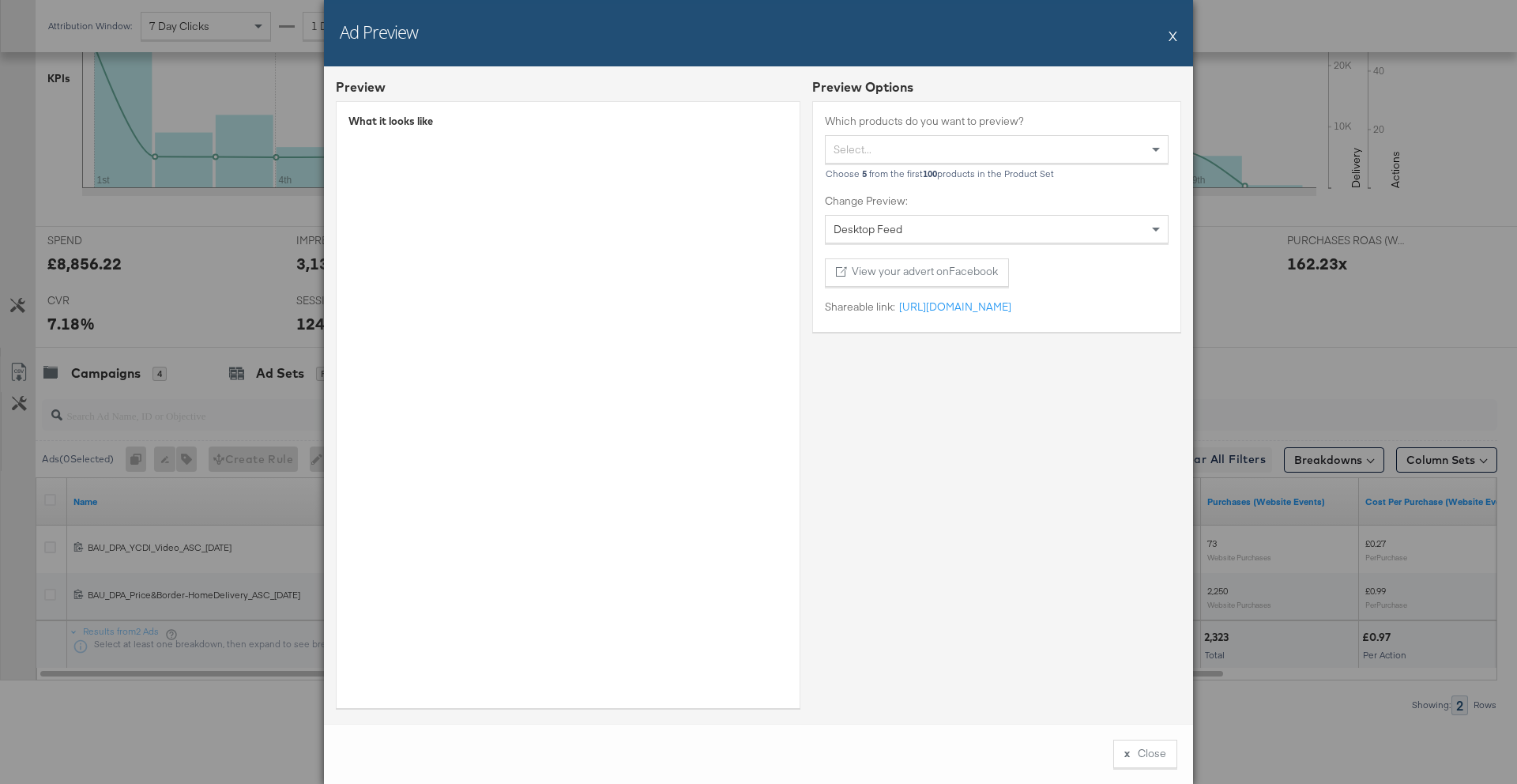
click at [1176, 35] on button "X" at bounding box center [1174, 35] width 9 height 32
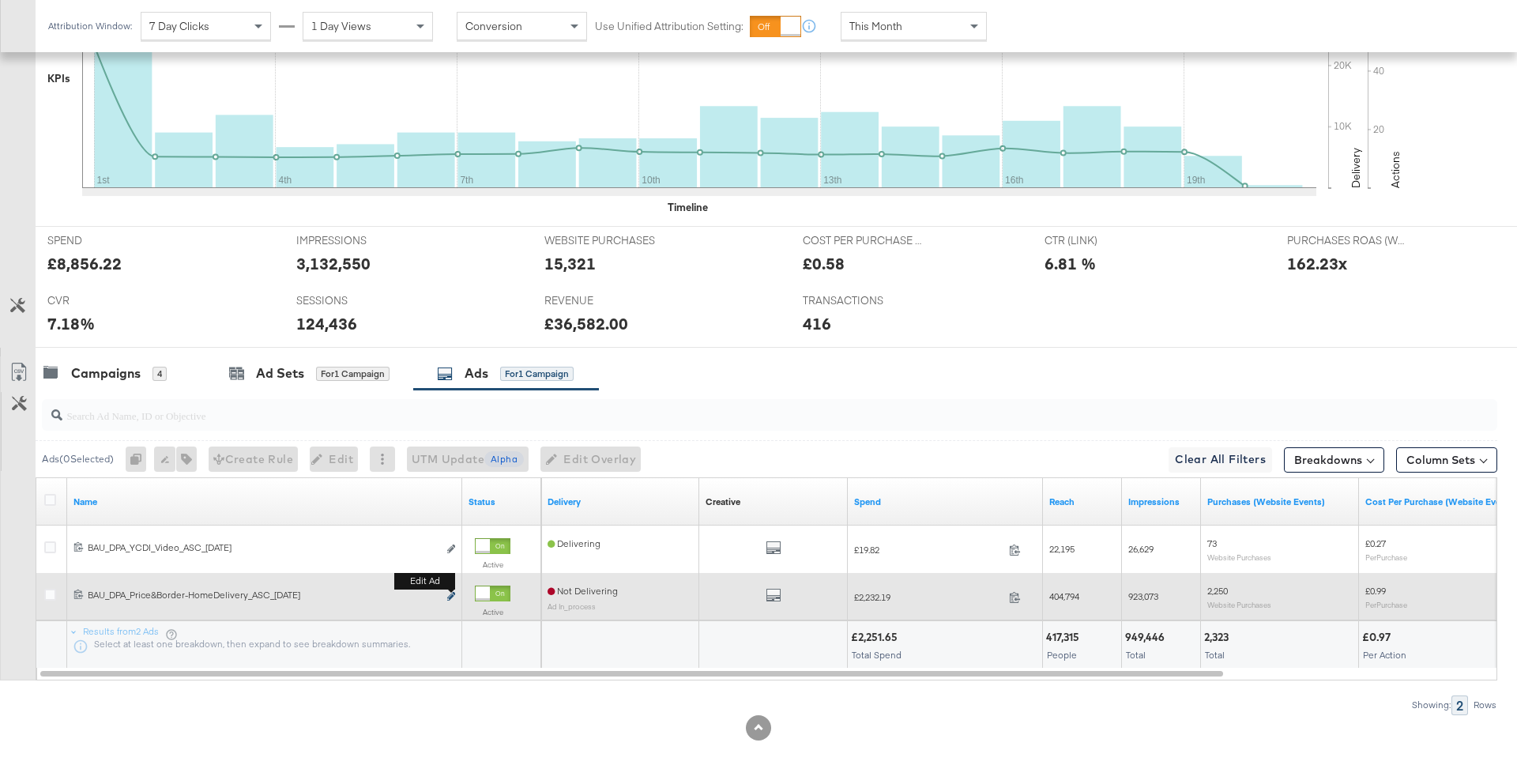
click at [452, 596] on icon "link" at bounding box center [451, 597] width 8 height 9
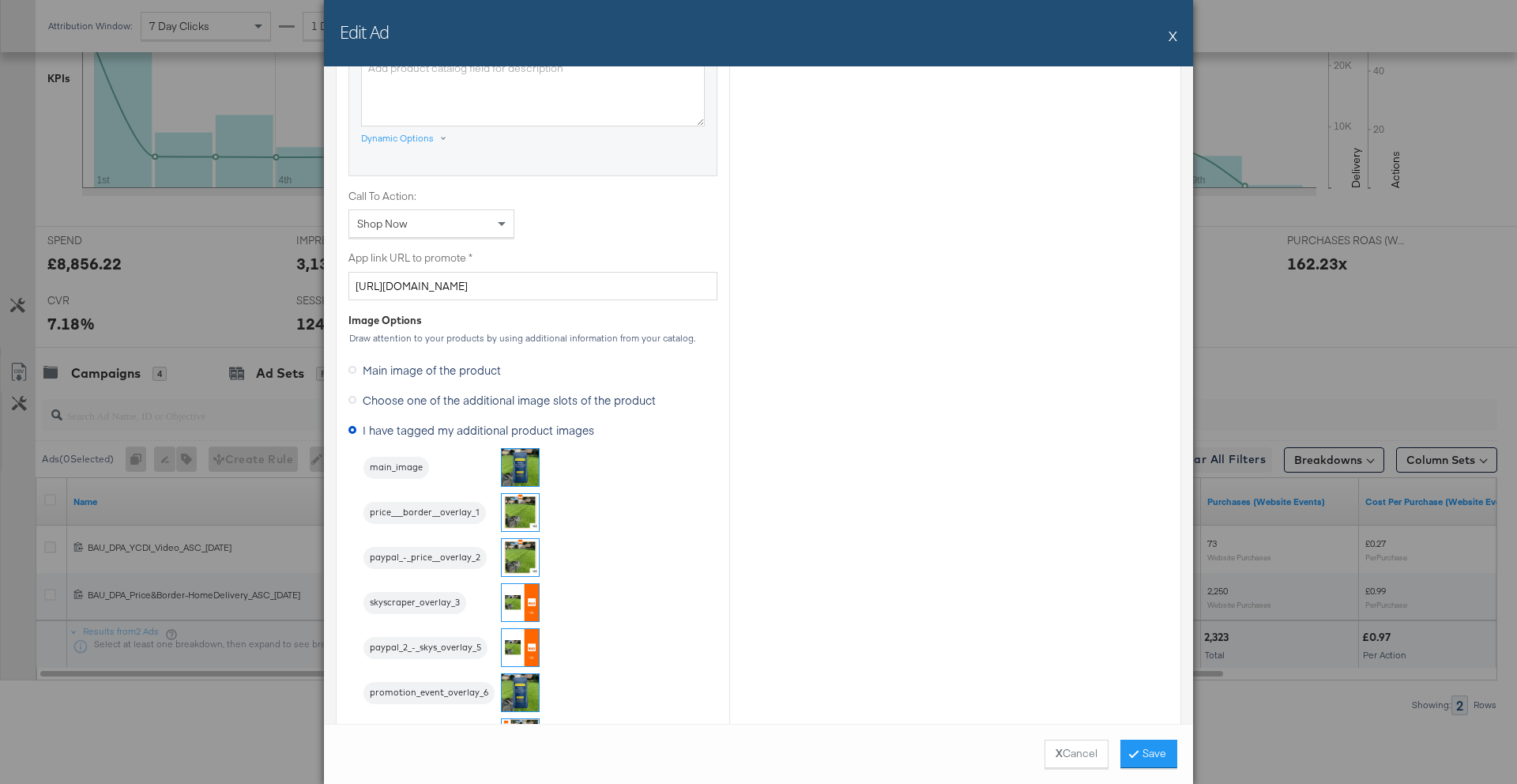
scroll to position [1143, 0]
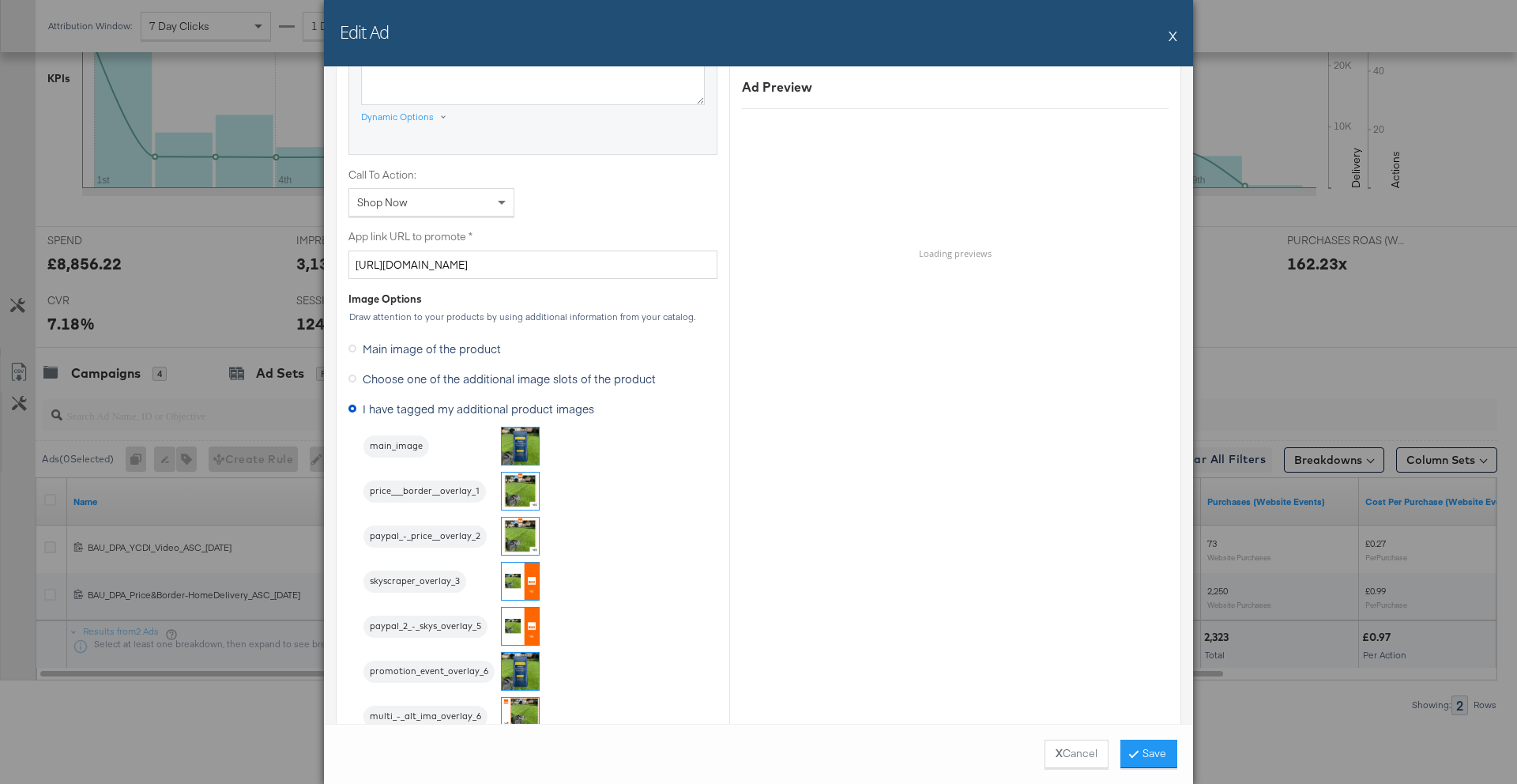
click at [530, 384] on span "Choose one of the additional image slots of the product" at bounding box center [510, 378] width 293 height 15
click at [0, 0] on input "Choose one of the additional image slots of the product" at bounding box center [0, 0] width 0 height 0
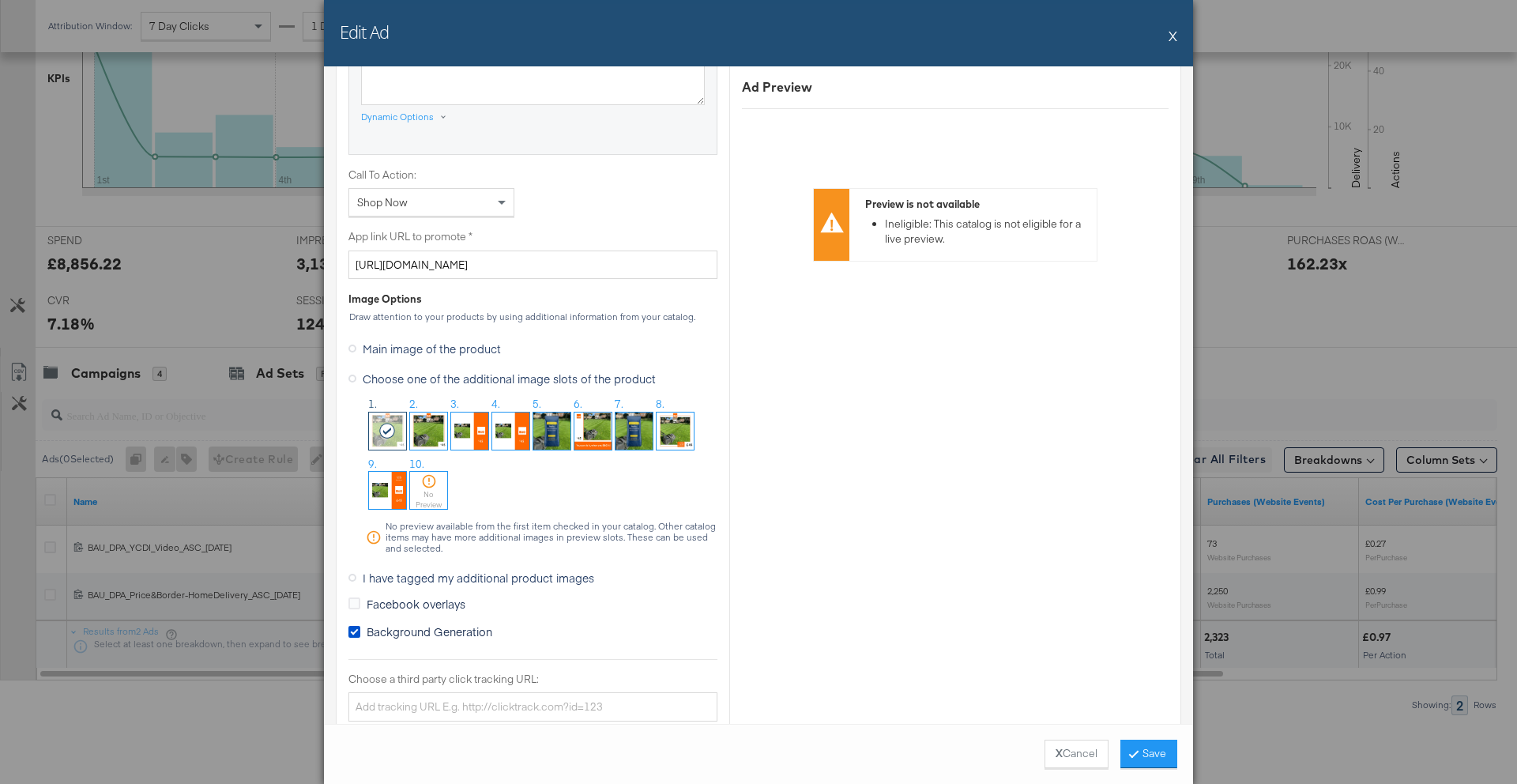
click at [668, 434] on img at bounding box center [675, 431] width 37 height 37
click at [1134, 752] on icon at bounding box center [1134, 752] width 5 height 9
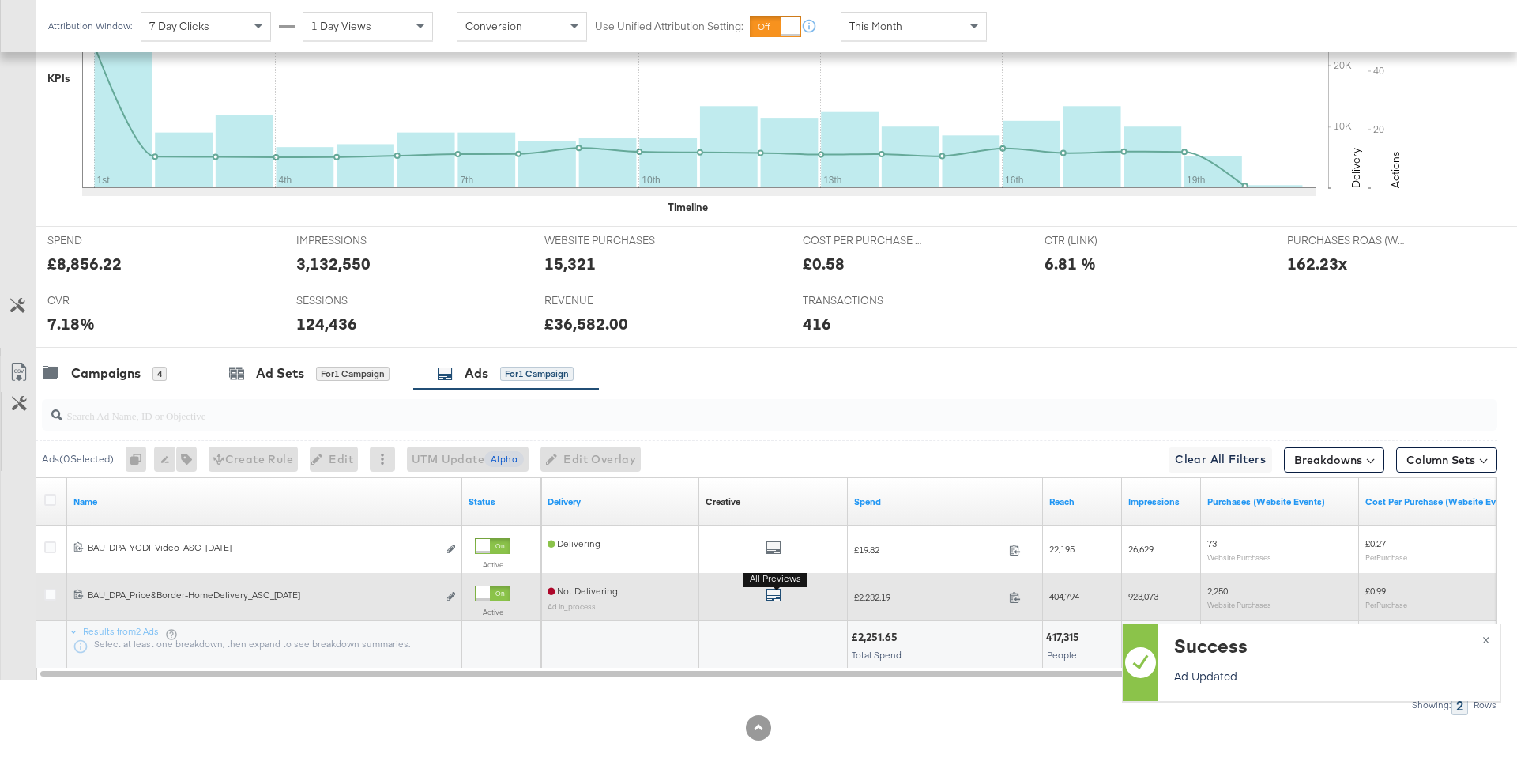
click at [773, 602] on icon "default" at bounding box center [773, 594] width 15 height 15
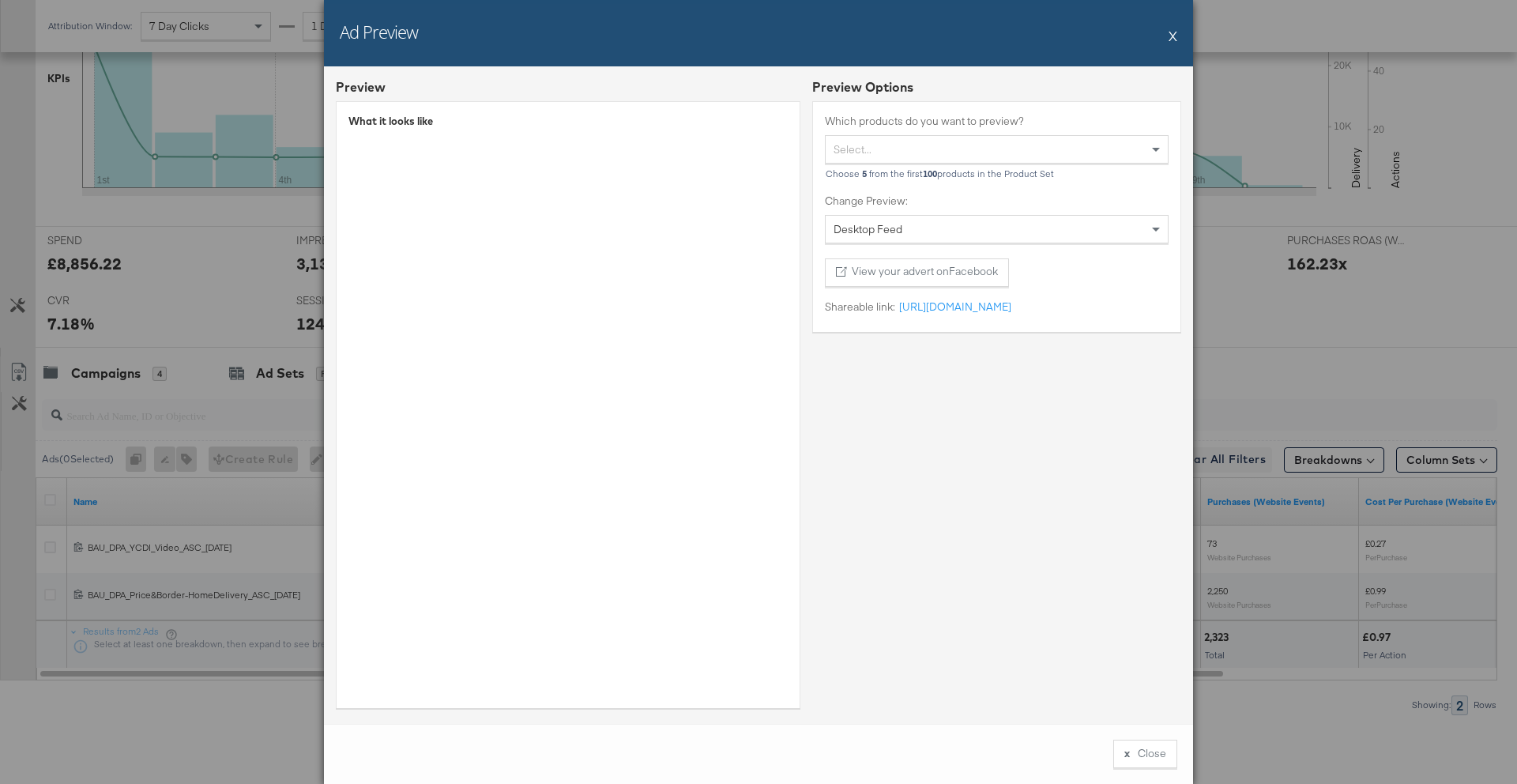
click at [1176, 36] on button "X" at bounding box center [1174, 35] width 9 height 32
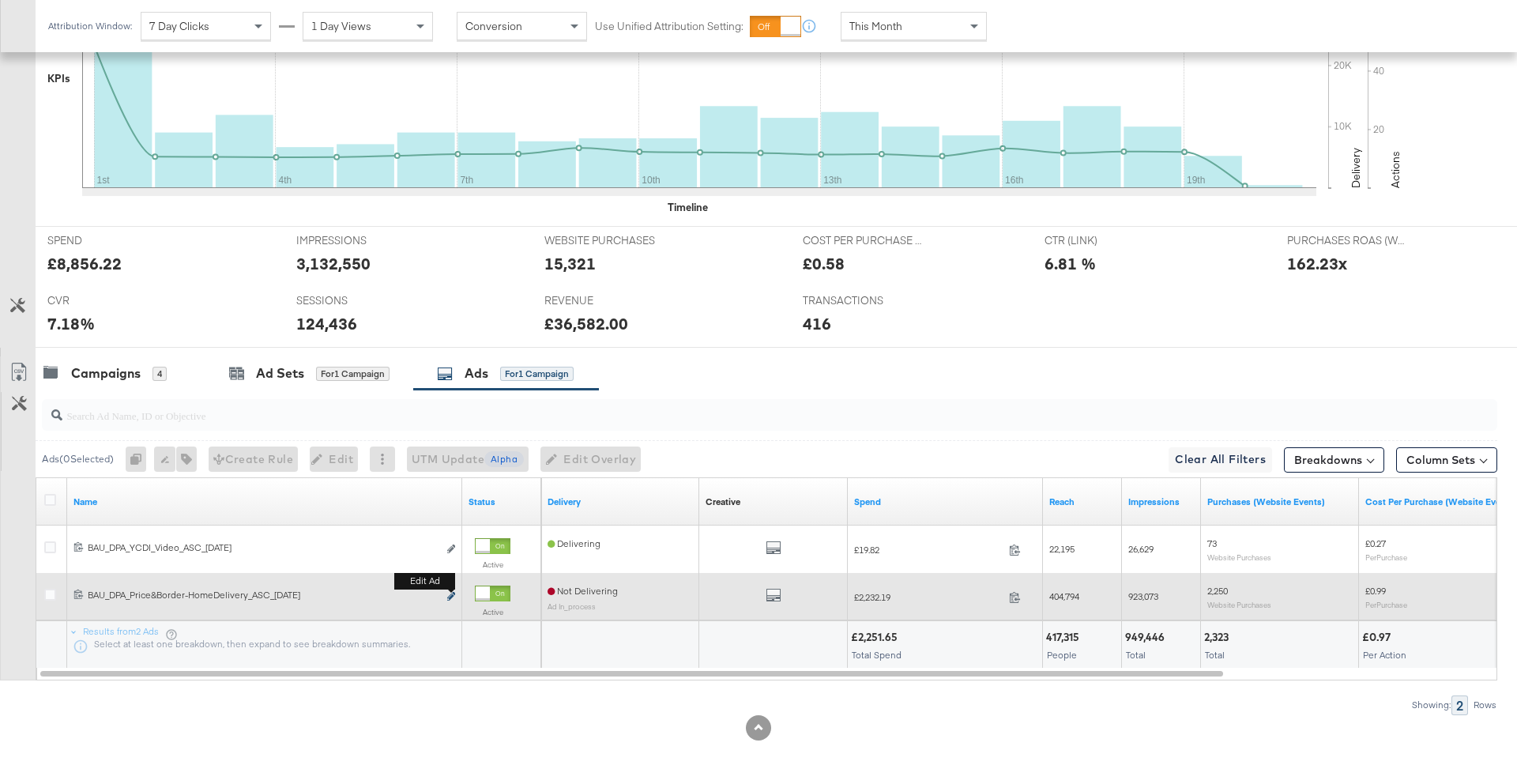
click at [448, 598] on icon "link" at bounding box center [451, 597] width 8 height 9
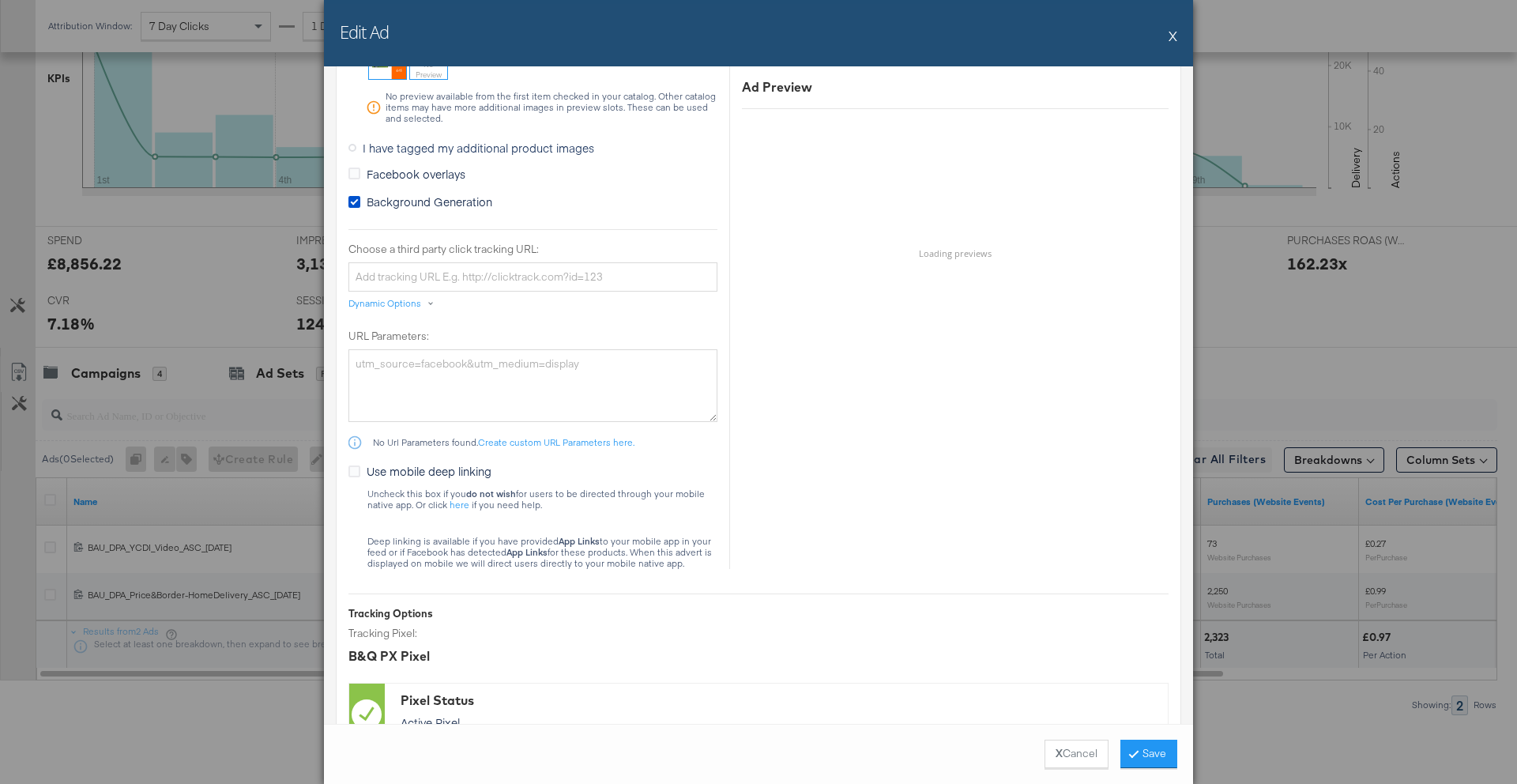
scroll to position [1509, 0]
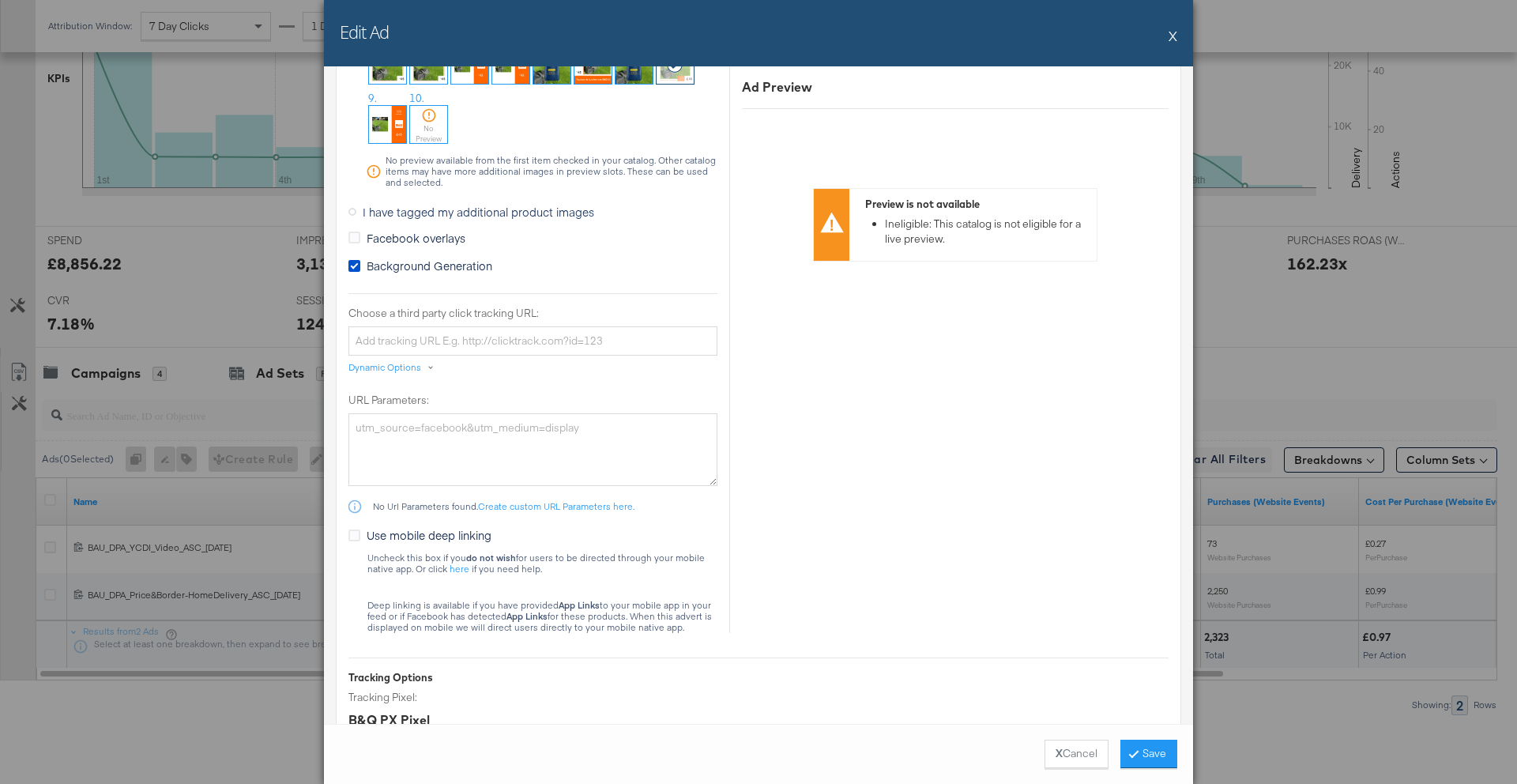
click at [494, 214] on span "I have tagged my additional product images" at bounding box center [479, 211] width 232 height 15
click at [0, 0] on input "I have tagged my additional product images" at bounding box center [0, 0] width 0 height 0
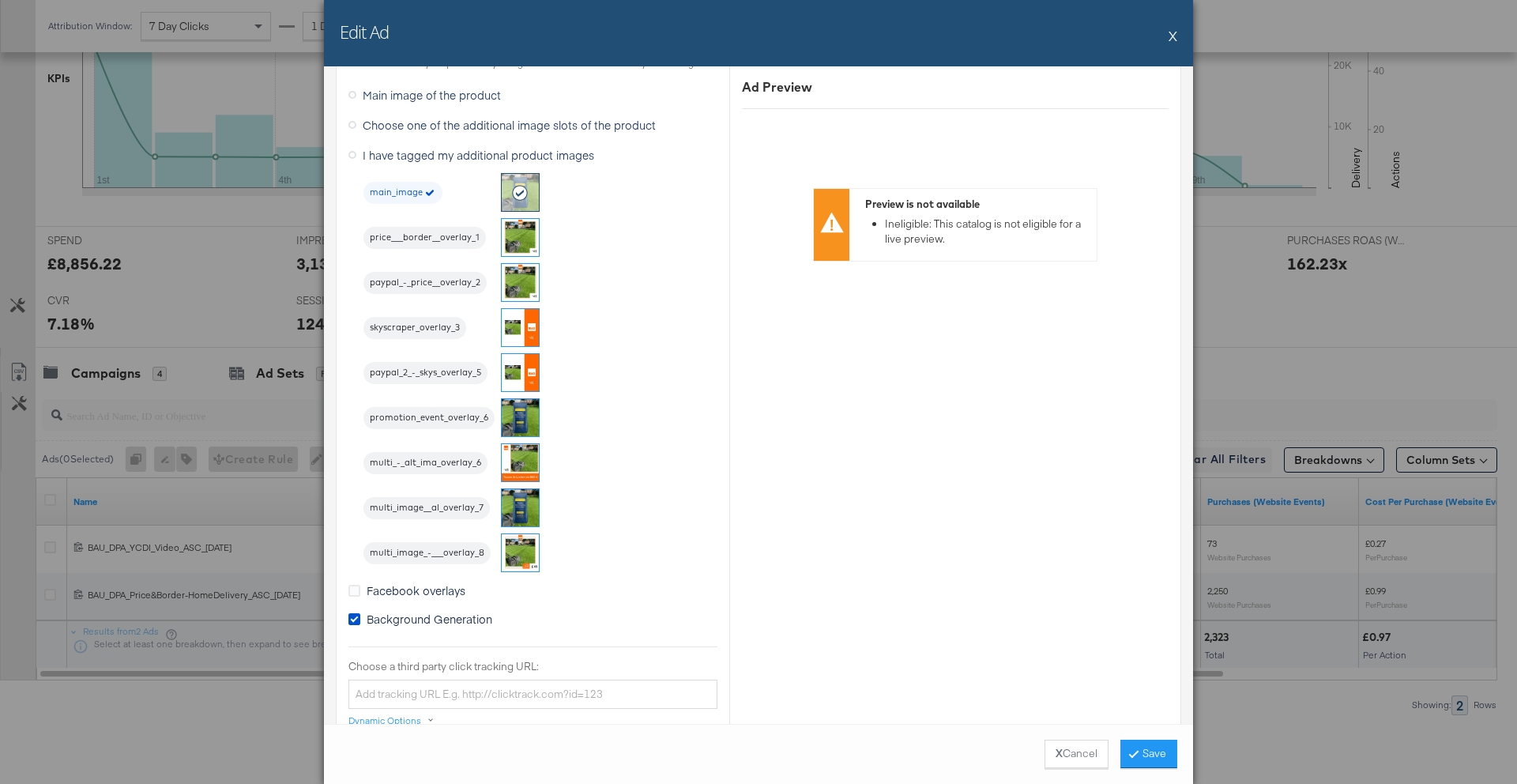
scroll to position [1393, 0]
click at [523, 557] on img at bounding box center [520, 555] width 37 height 37
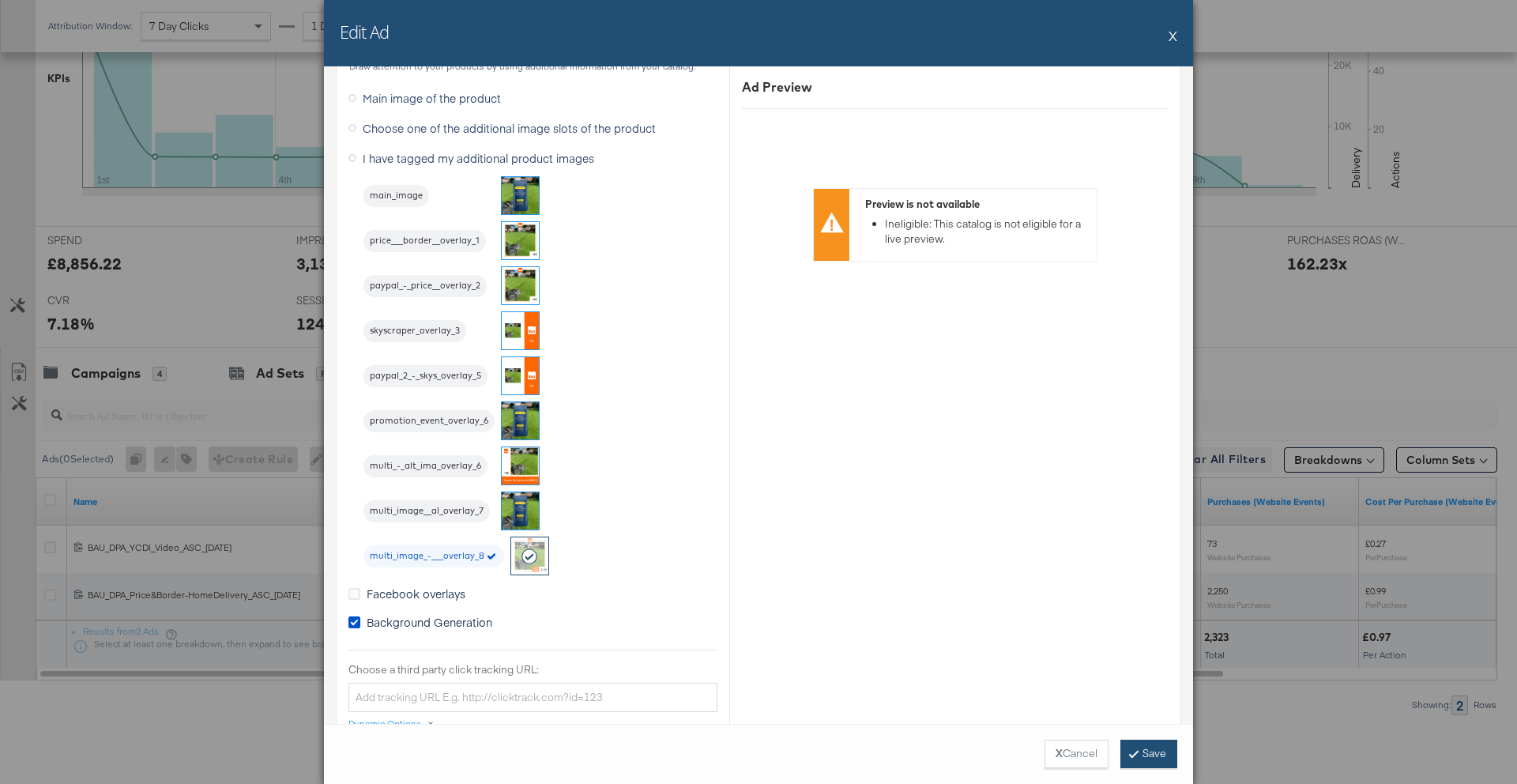
click at [1135, 756] on button "Save" at bounding box center [1148, 753] width 57 height 28
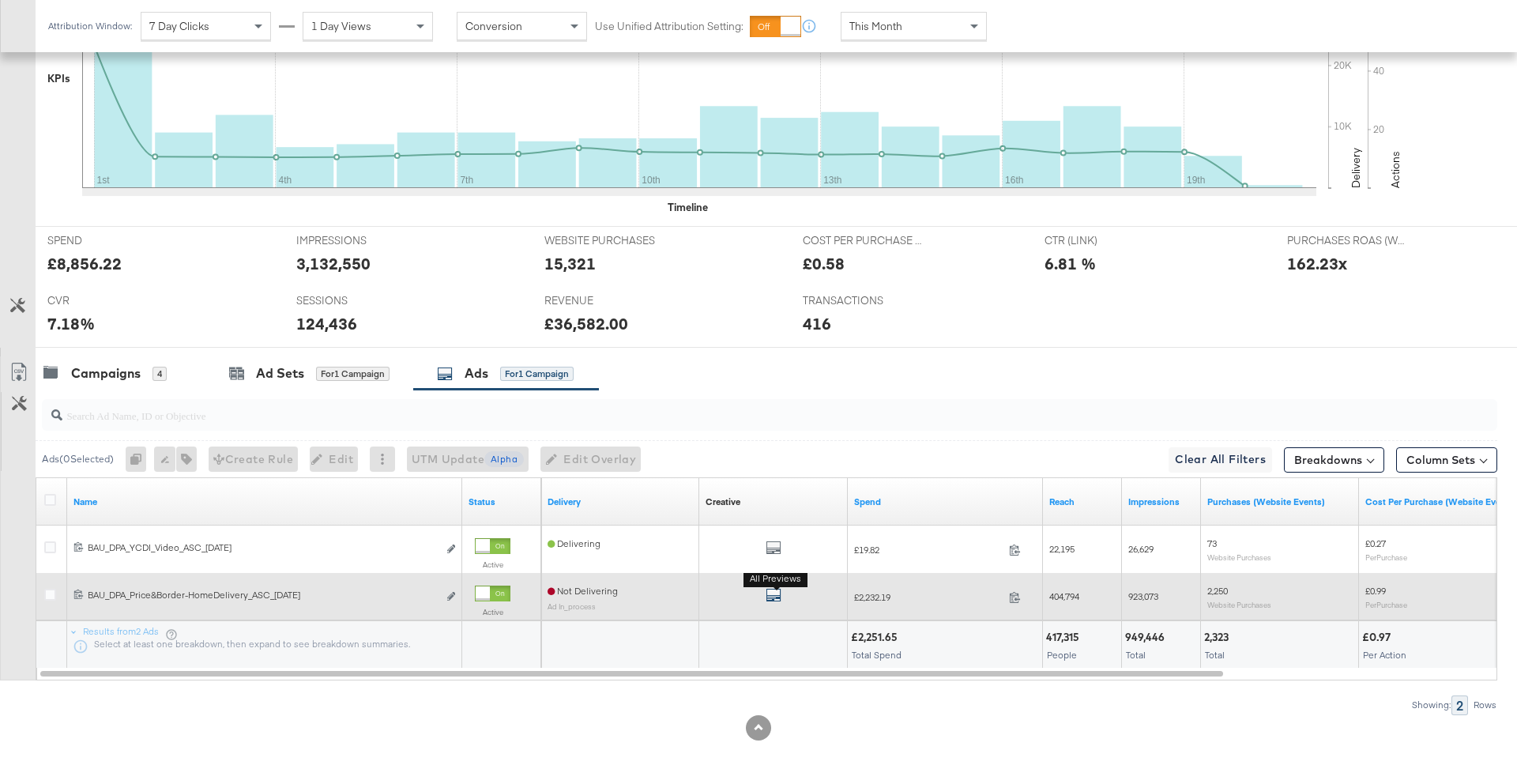
click at [779, 591] on icon "default" at bounding box center [773, 594] width 15 height 15
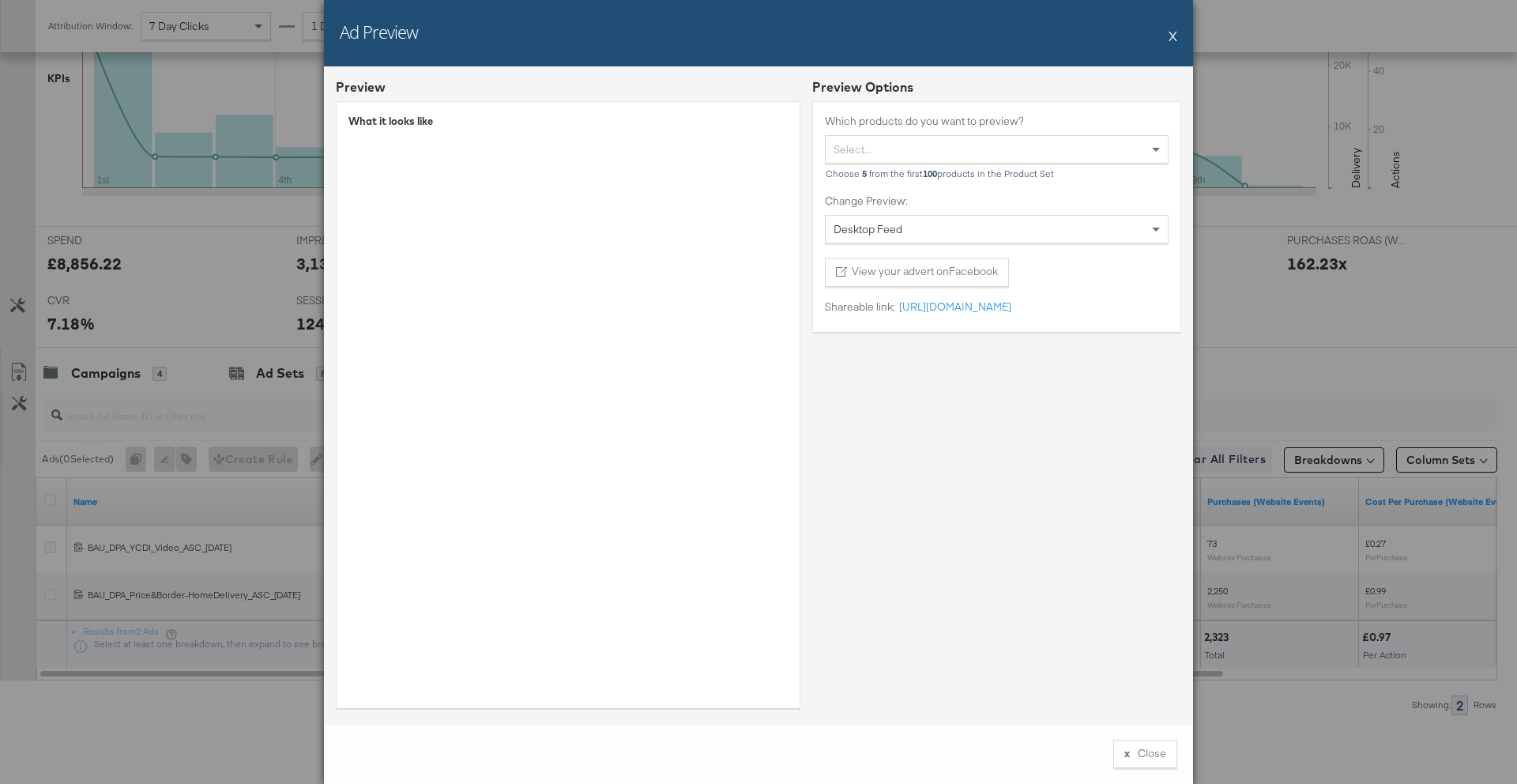
click at [1173, 37] on button "X" at bounding box center [1174, 35] width 9 height 32
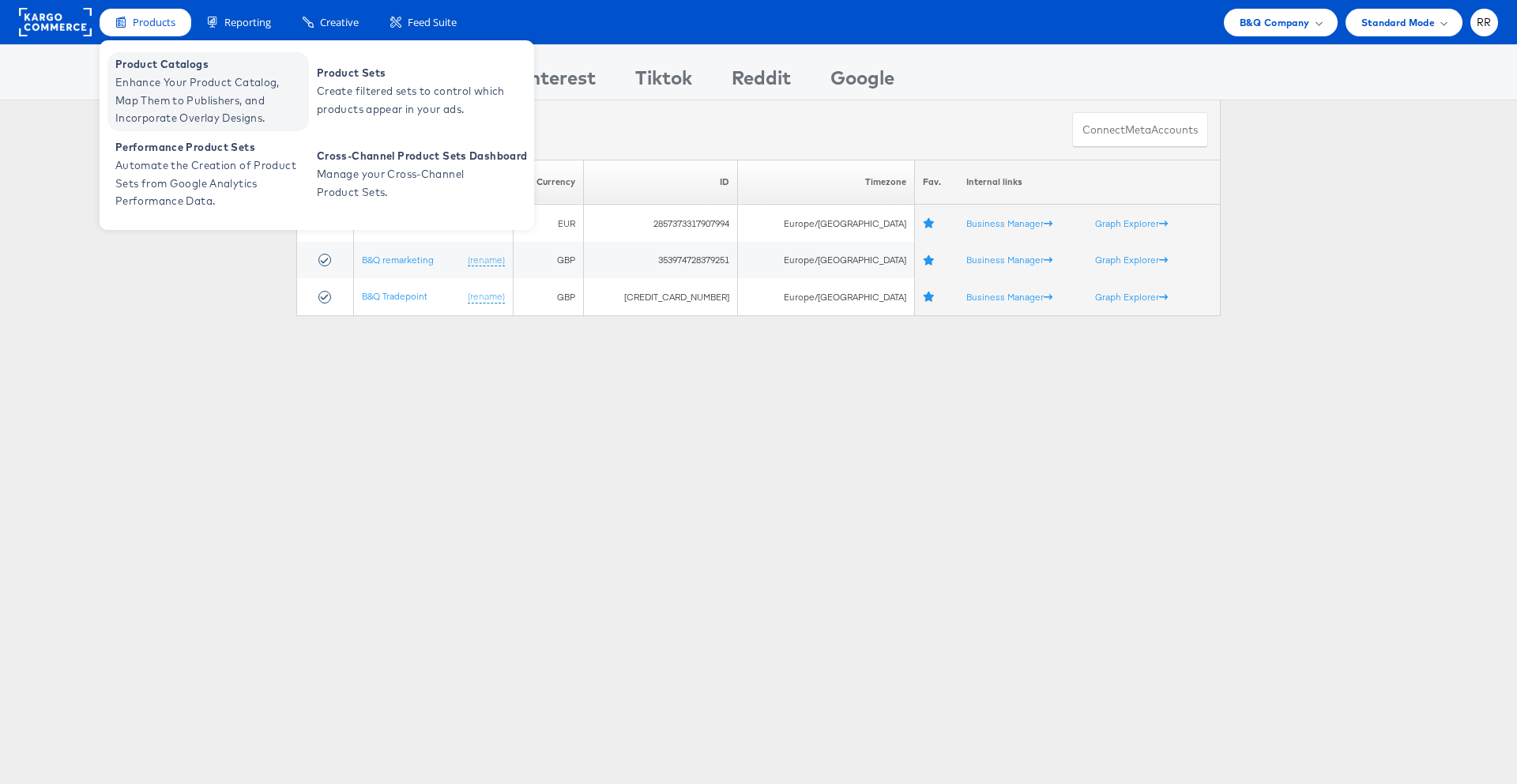
click at [170, 81] on span "Enhance Your Product Catalog, Map Them to Publishers, and Incorporate Overlay D…" at bounding box center [209, 100] width 189 height 53
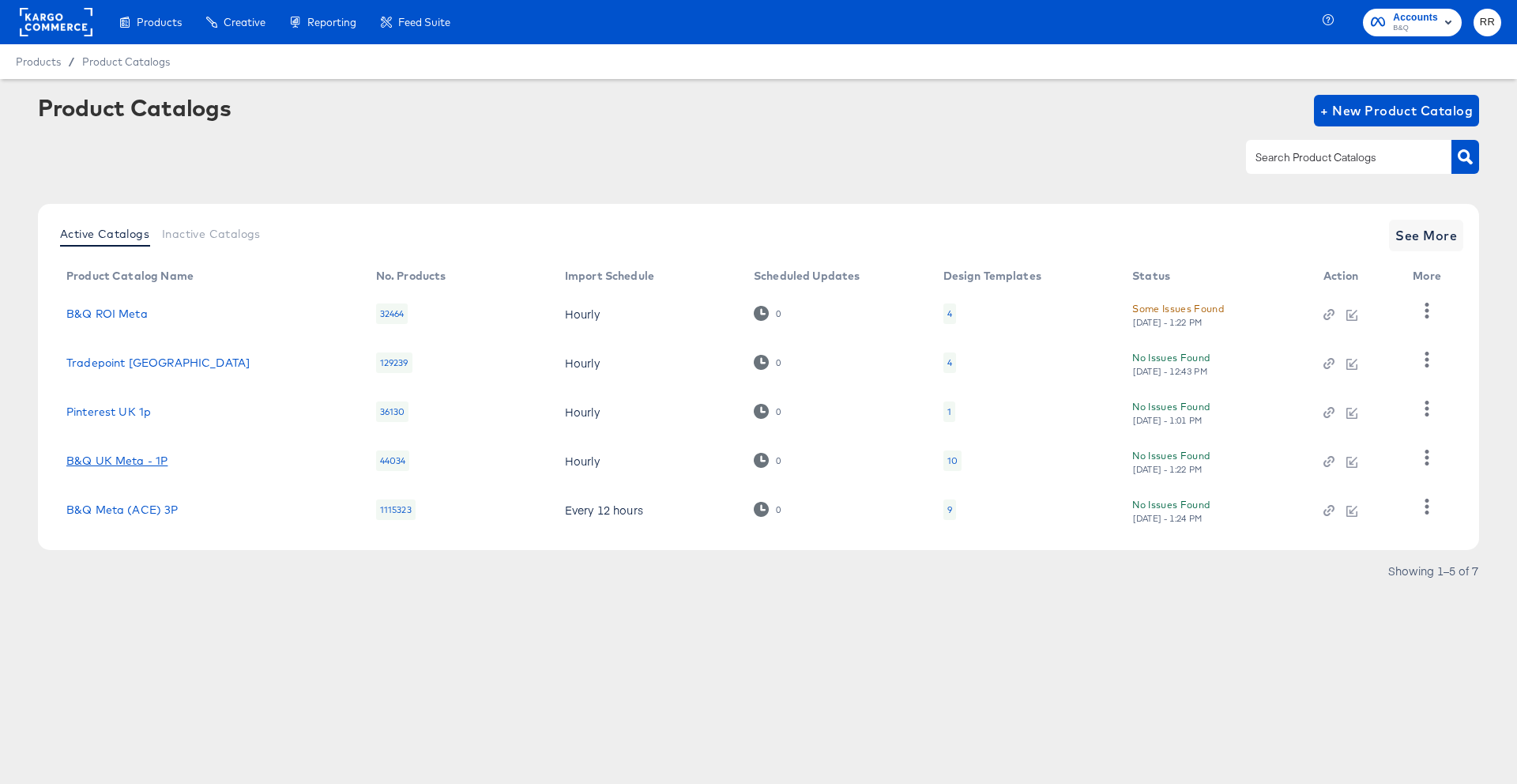
click at [123, 461] on link "B&Q UK Meta - 1P" at bounding box center [117, 461] width 101 height 13
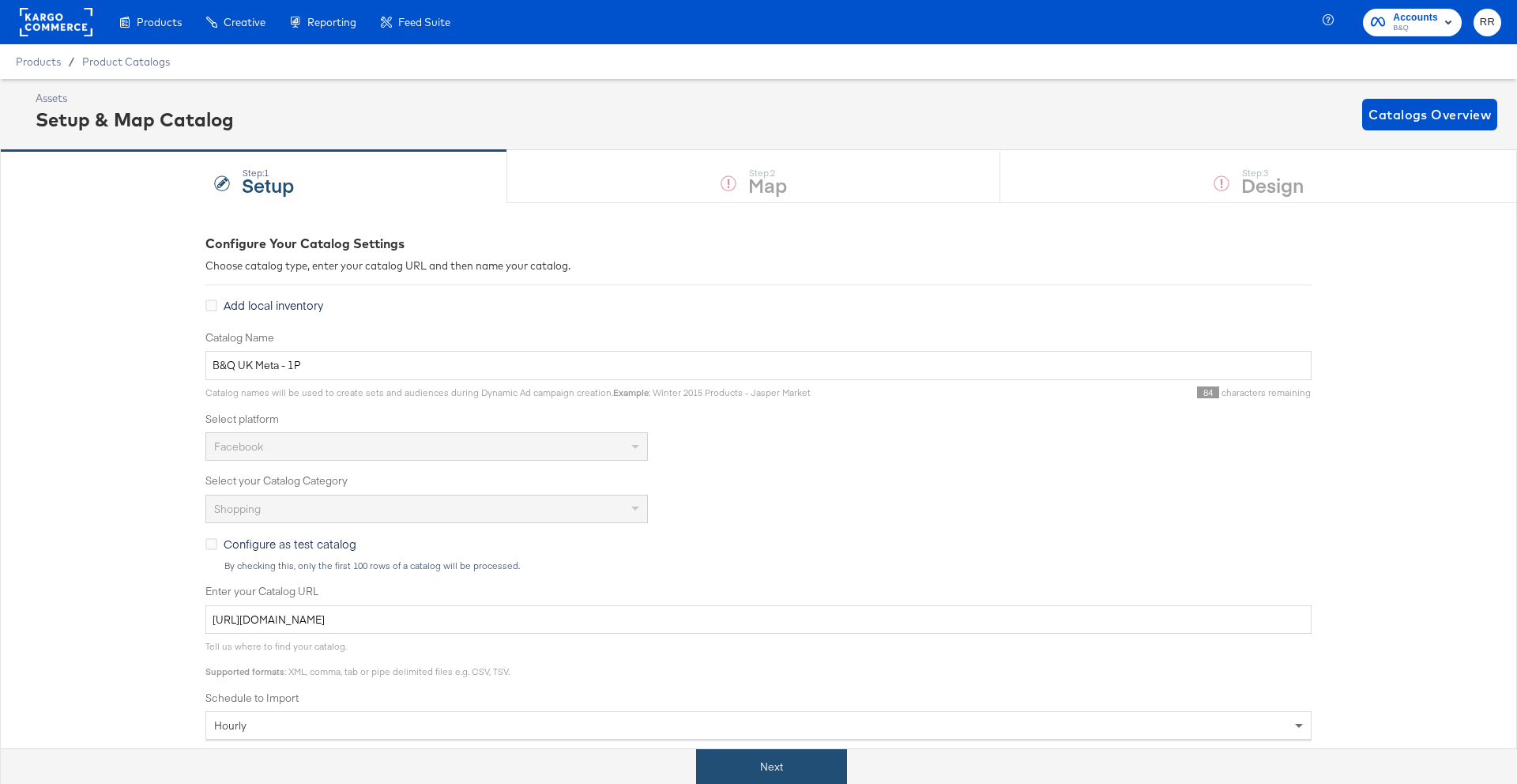
click at [764, 770] on button "Next" at bounding box center [772, 766] width 151 height 35
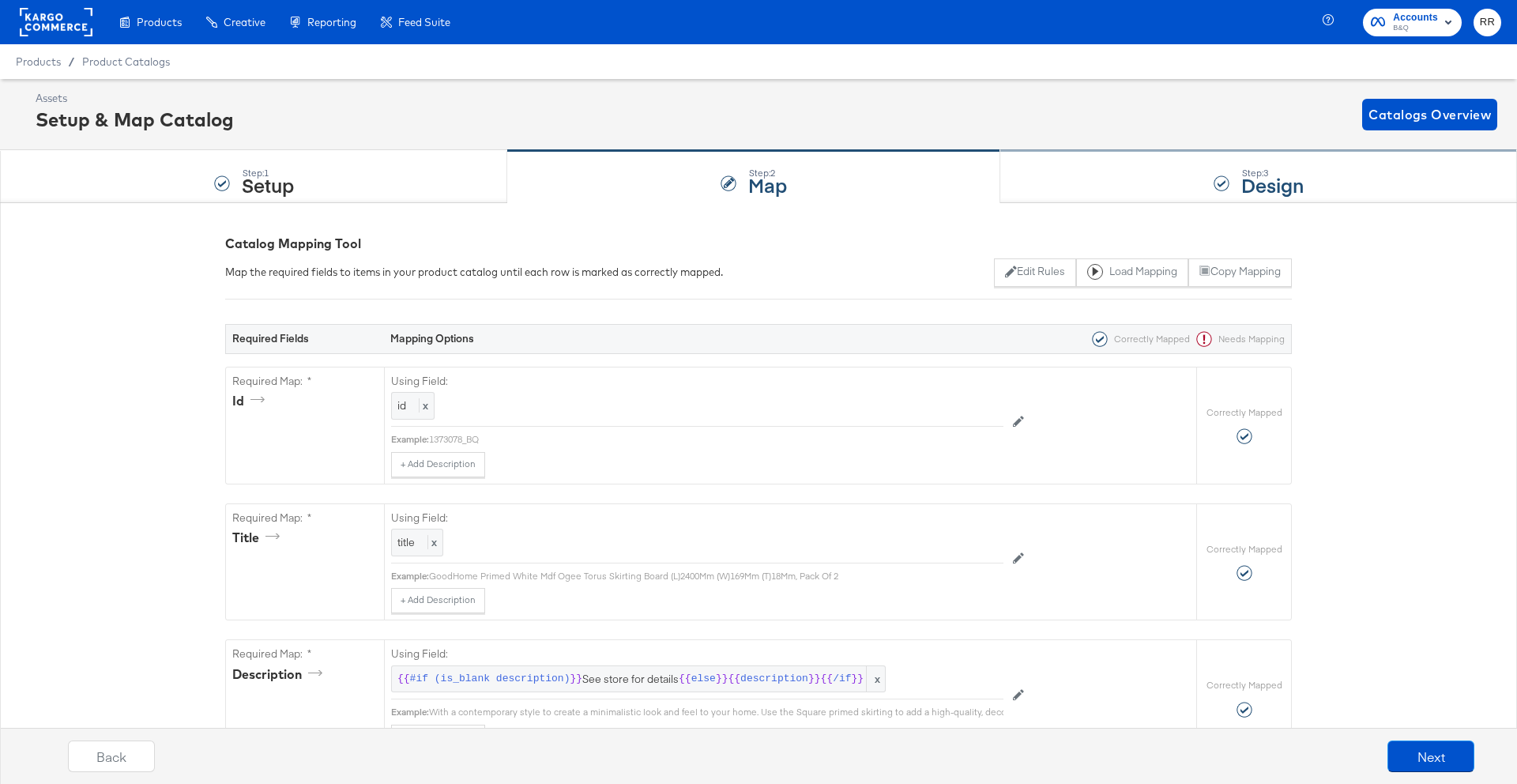
click at [1090, 175] on div "Step: 3 Design" at bounding box center [1259, 177] width 517 height 53
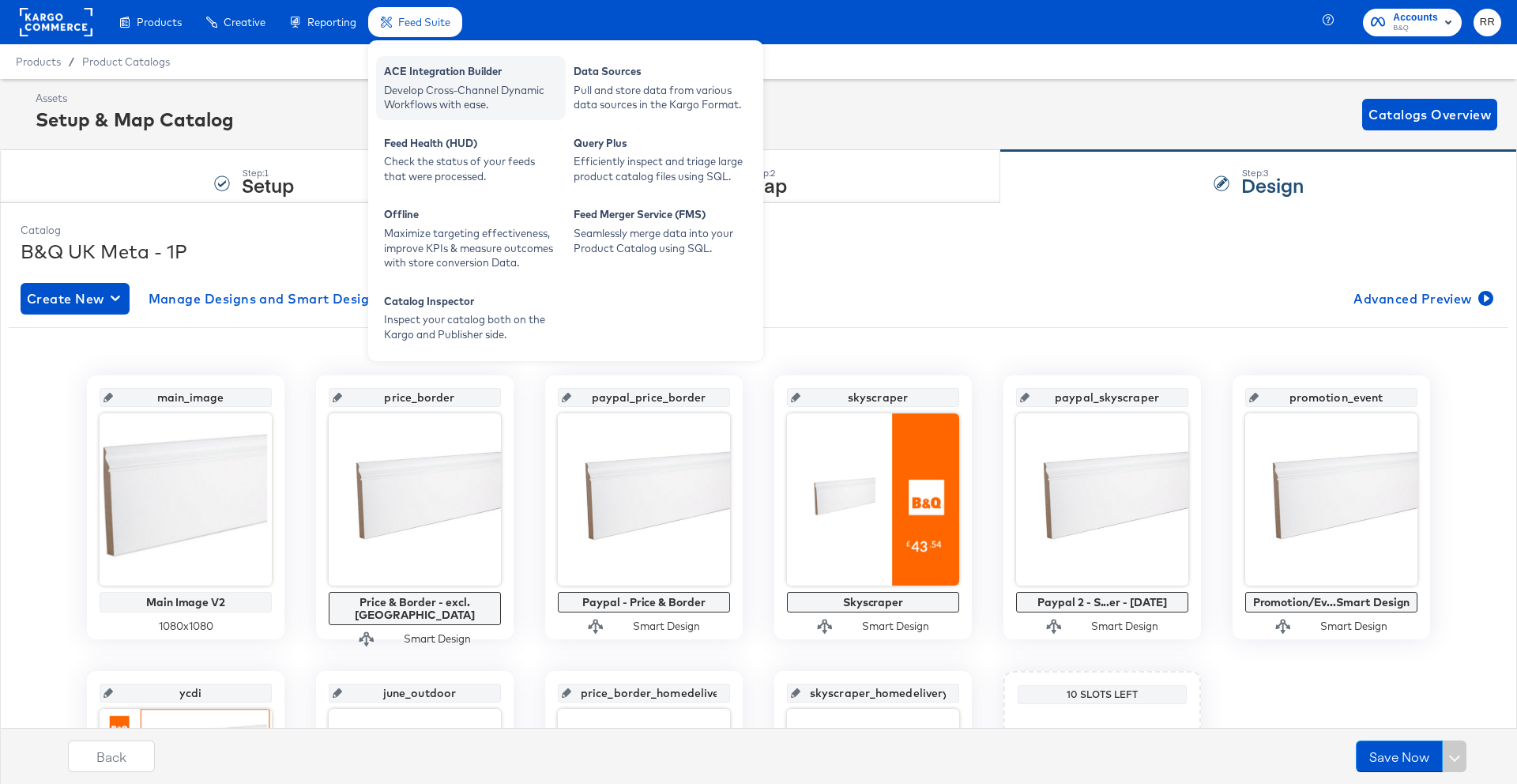
click at [438, 77] on div "ACE Integration Builder" at bounding box center [471, 73] width 174 height 19
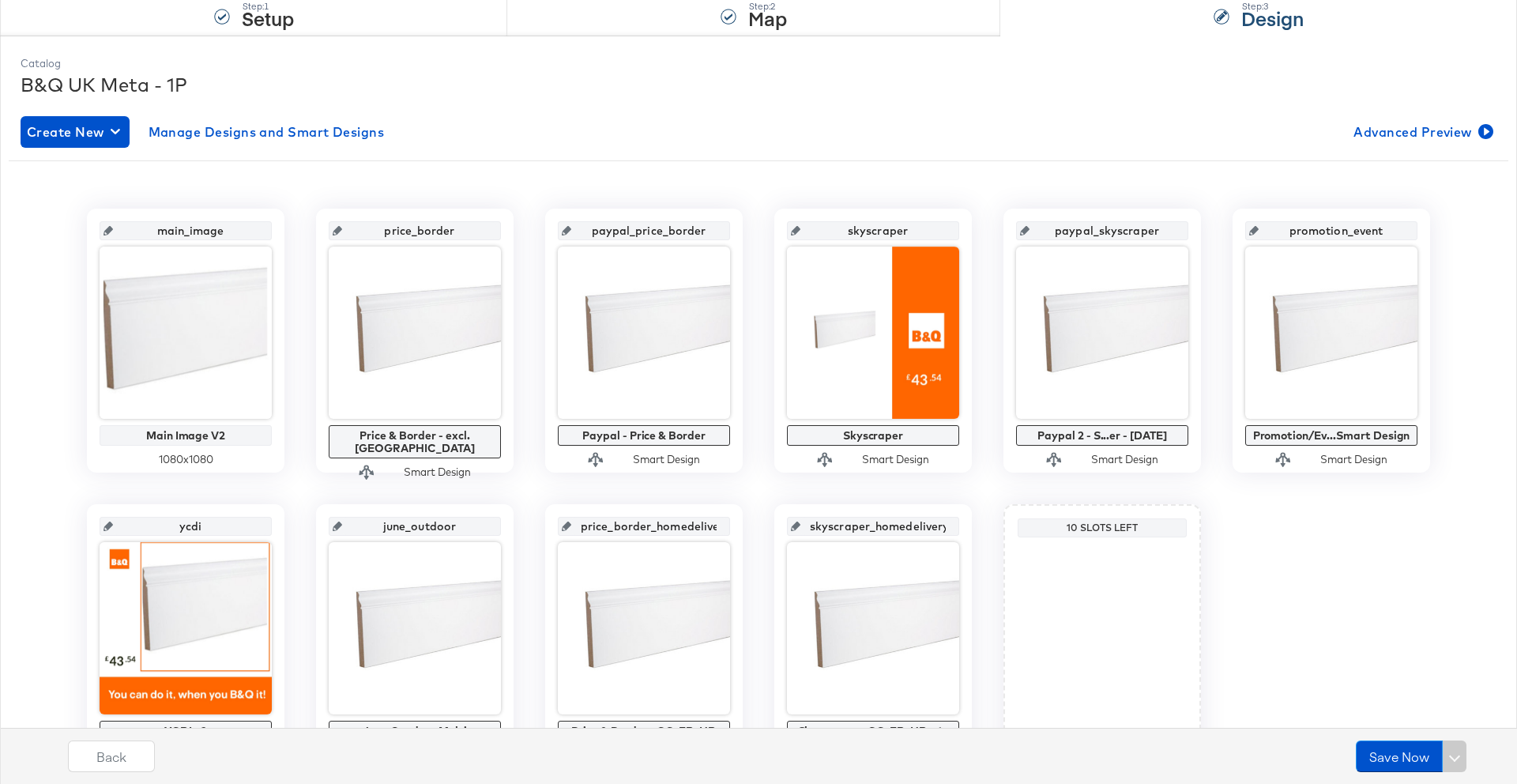
scroll to position [164, 0]
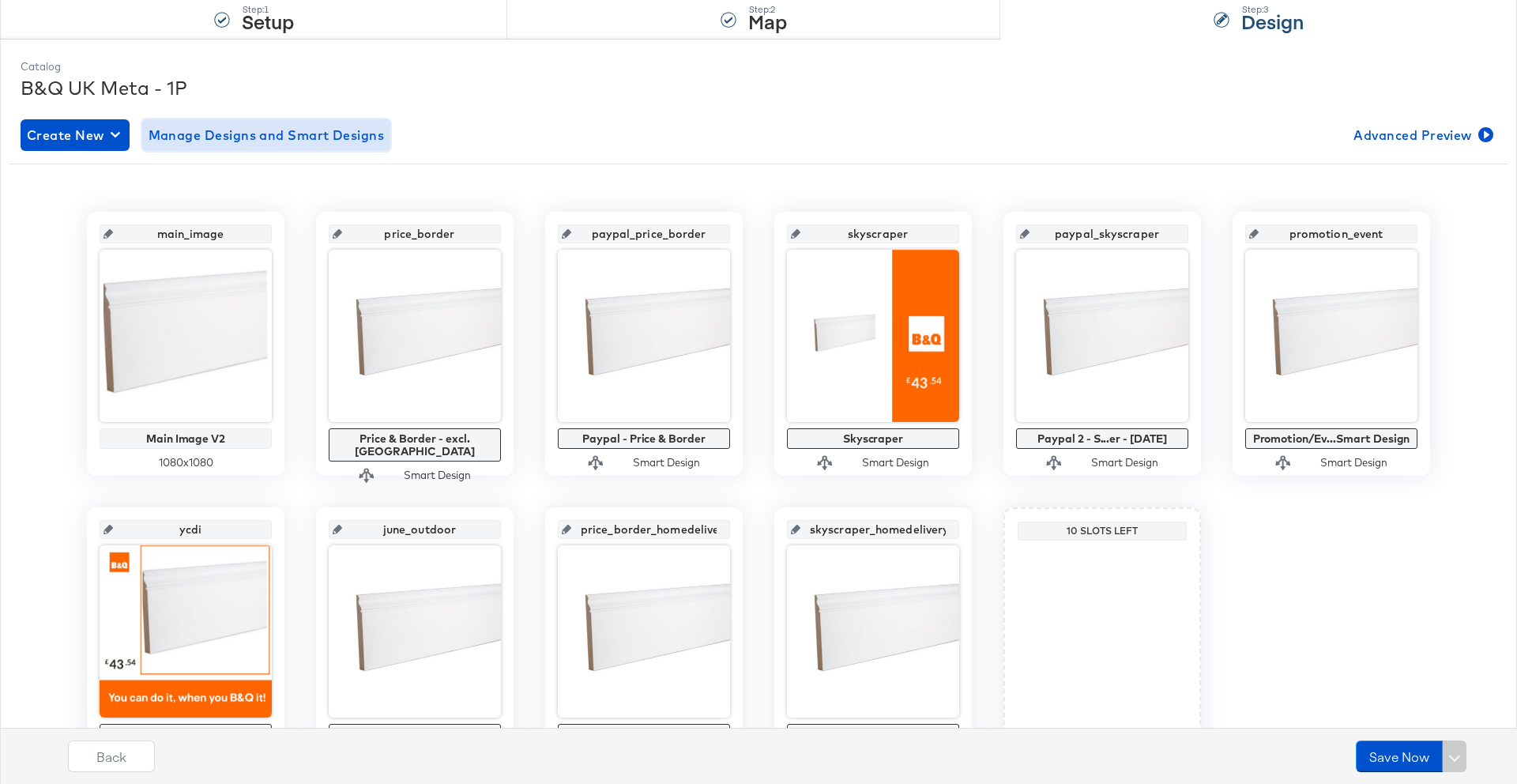
click at [289, 133] on span "Manage Designs and Smart Designs" at bounding box center [266, 135] width 236 height 22
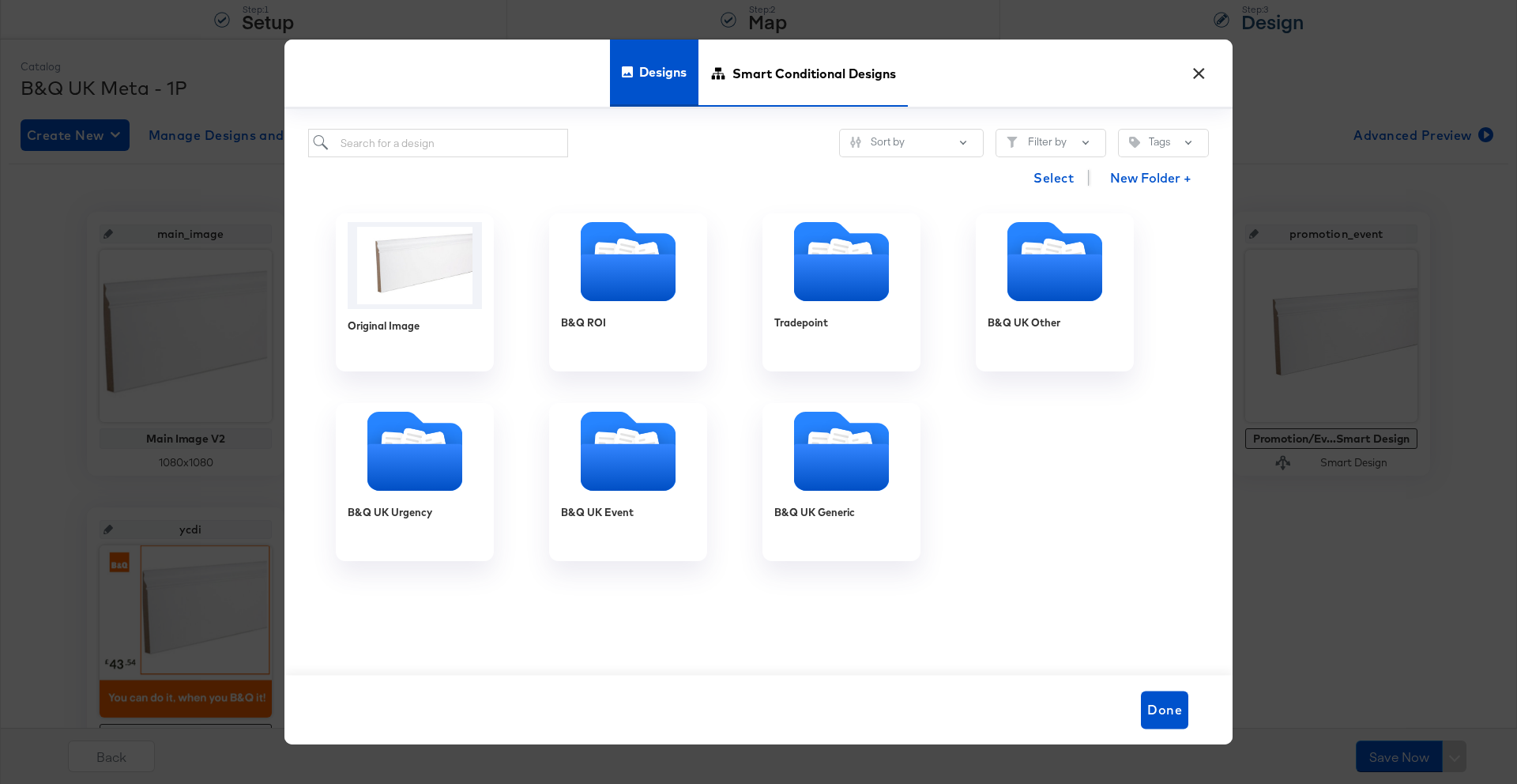
click at [847, 69] on span "Smart Conditional Designs" at bounding box center [814, 72] width 164 height 70
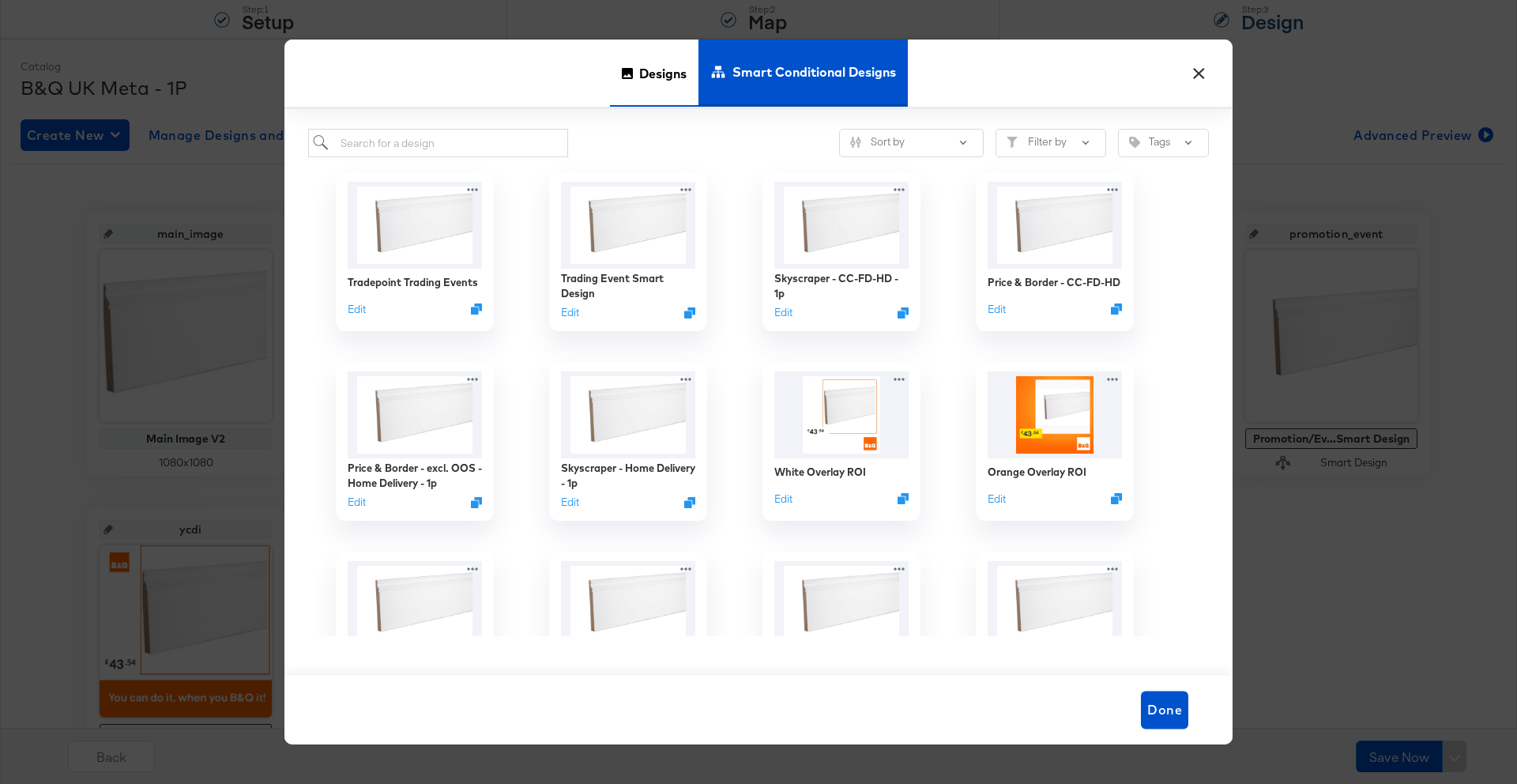
click at [667, 67] on span "Designs" at bounding box center [663, 72] width 47 height 70
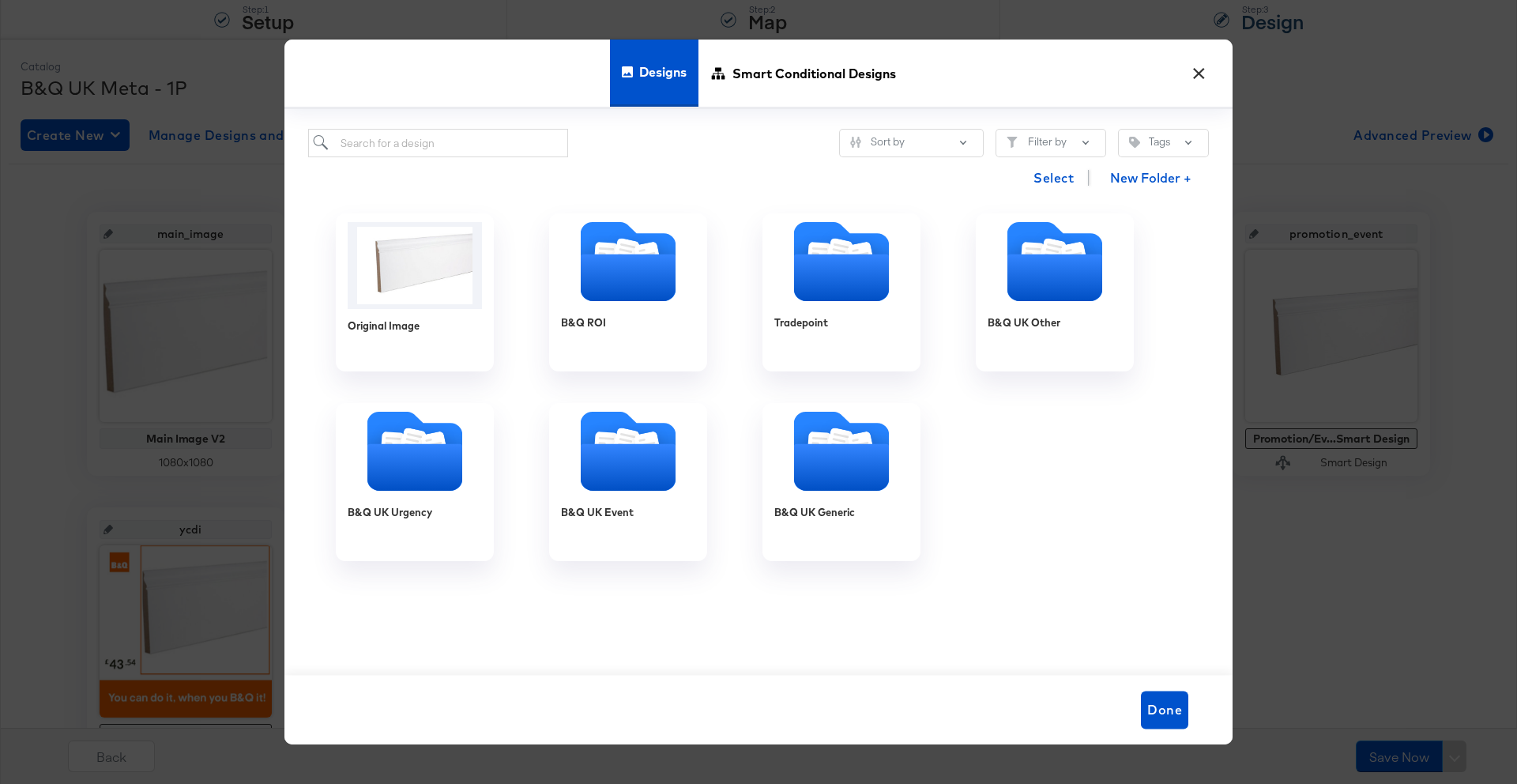
click at [1200, 72] on button "×" at bounding box center [1198, 69] width 28 height 28
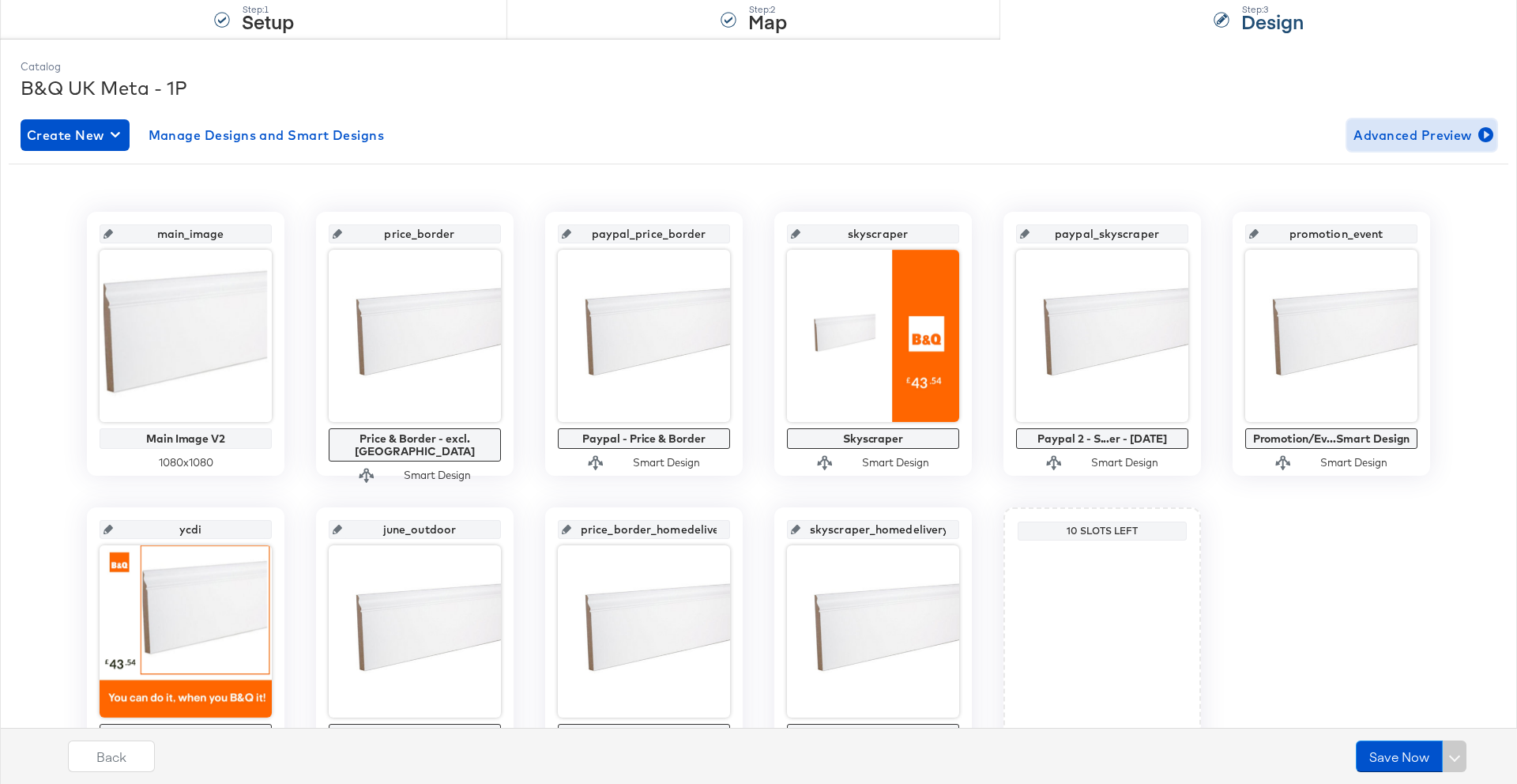
click at [1373, 126] on span "Advanced Preview" at bounding box center [1422, 135] width 137 height 22
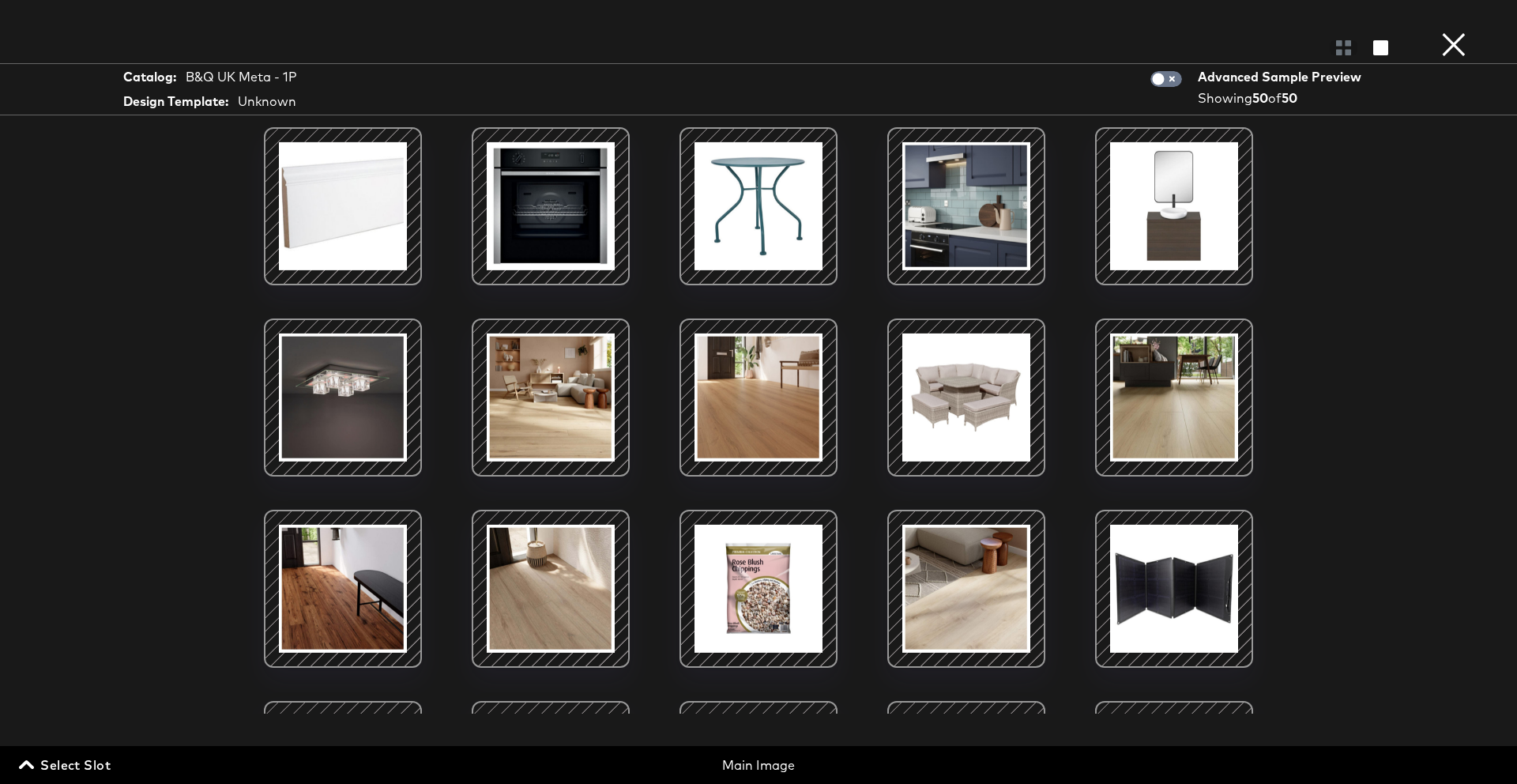
click at [1455, 32] on button "×" at bounding box center [1454, 15] width 32 height 32
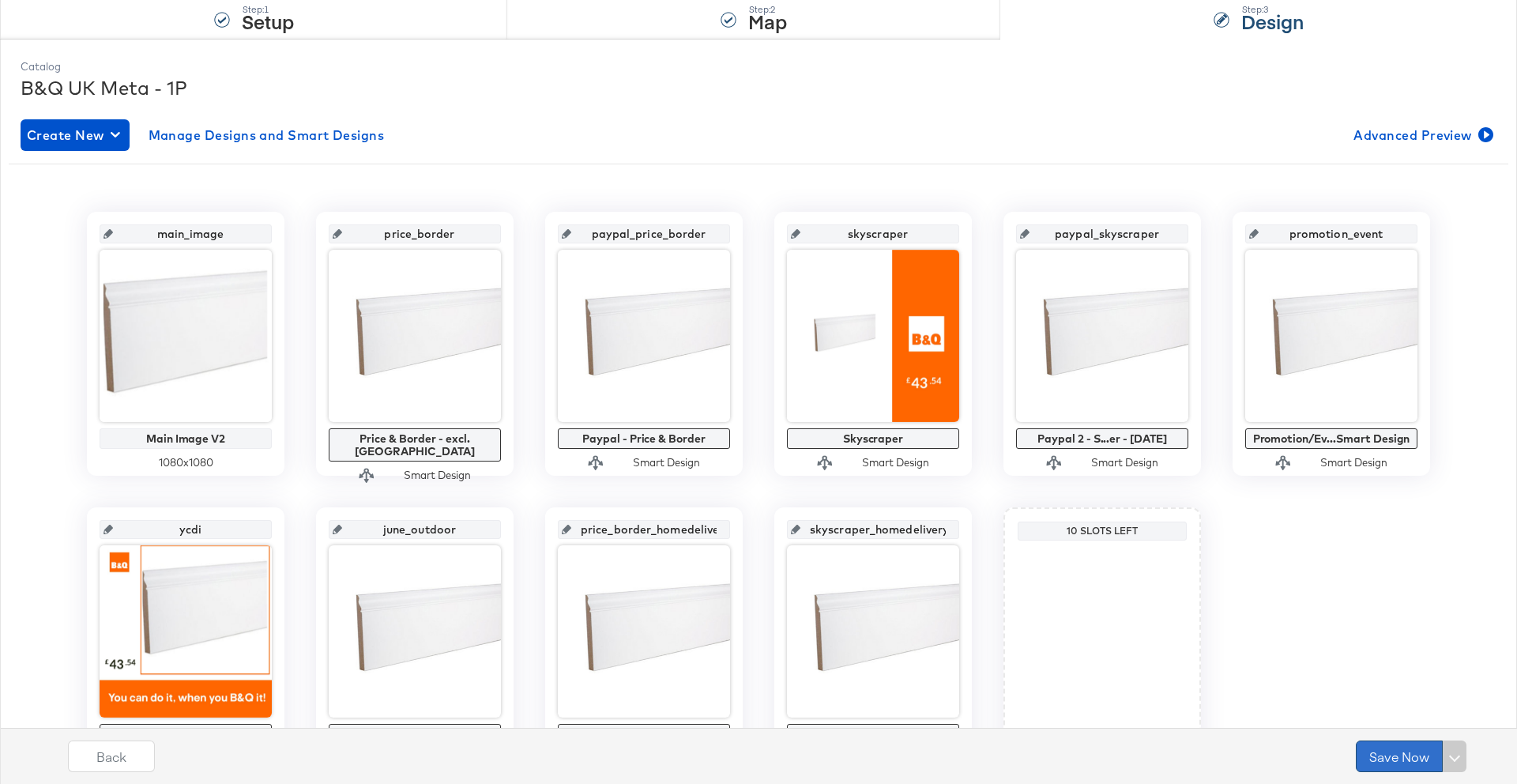
click at [1393, 759] on button "Save Now" at bounding box center [1399, 756] width 87 height 32
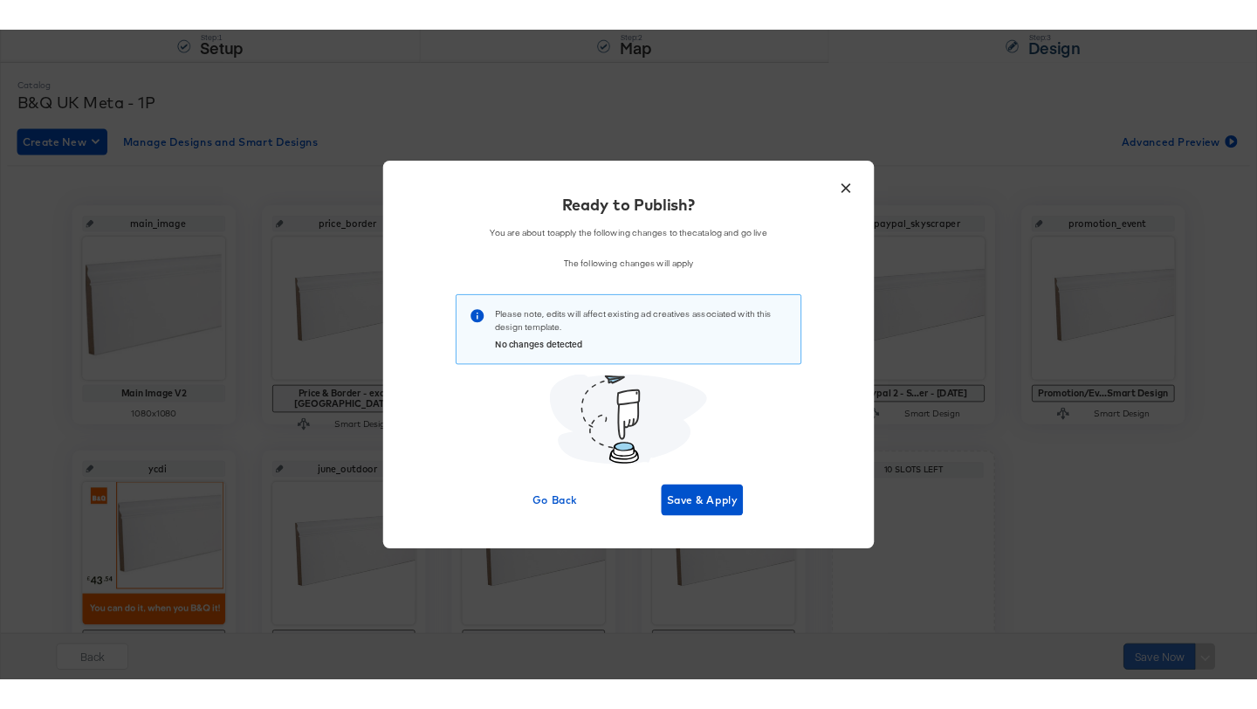
scroll to position [0, 0]
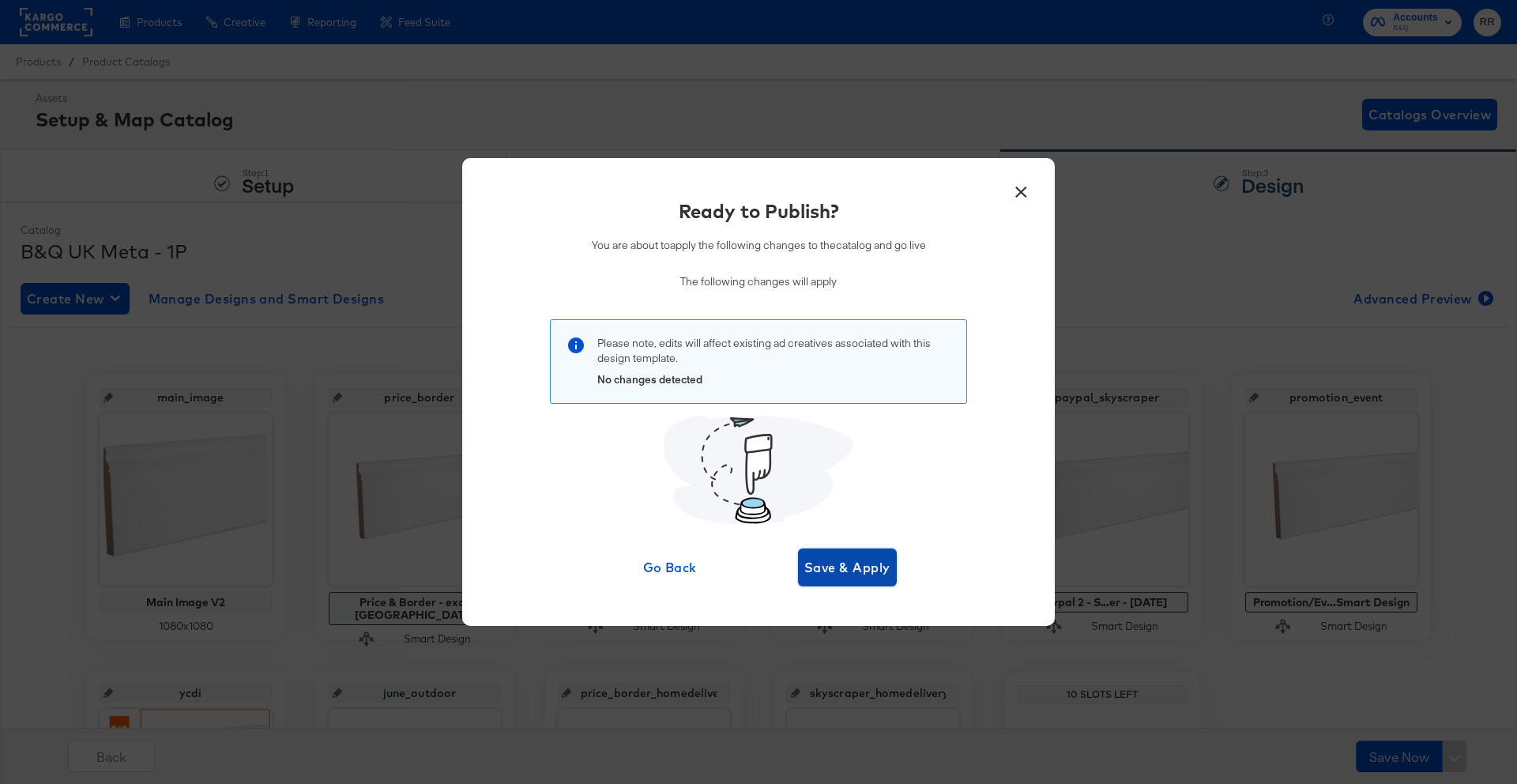
click at [842, 565] on span "Save & Apply" at bounding box center [847, 567] width 86 height 22
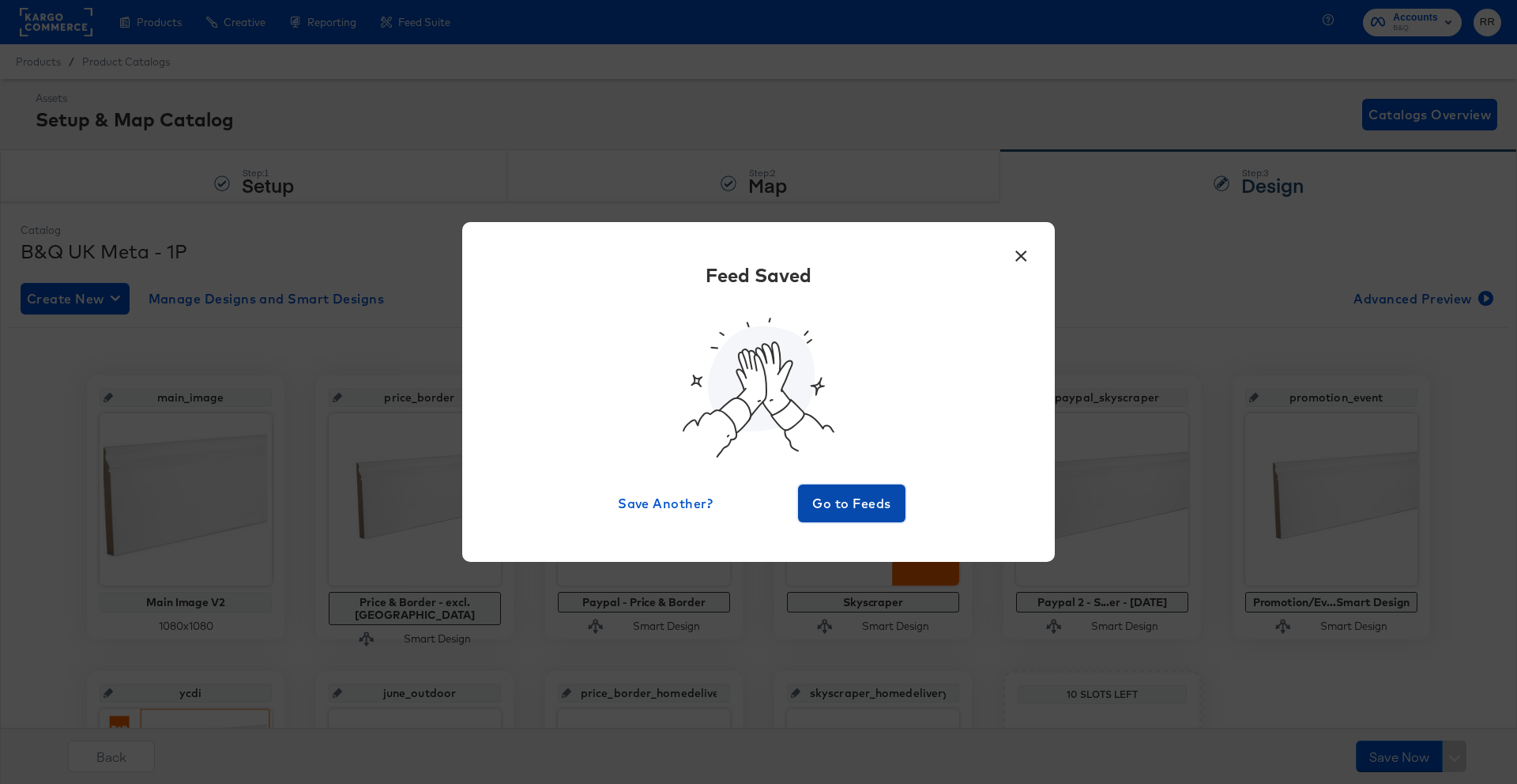
click at [831, 491] on button "Go to Feeds" at bounding box center [851, 503] width 108 height 38
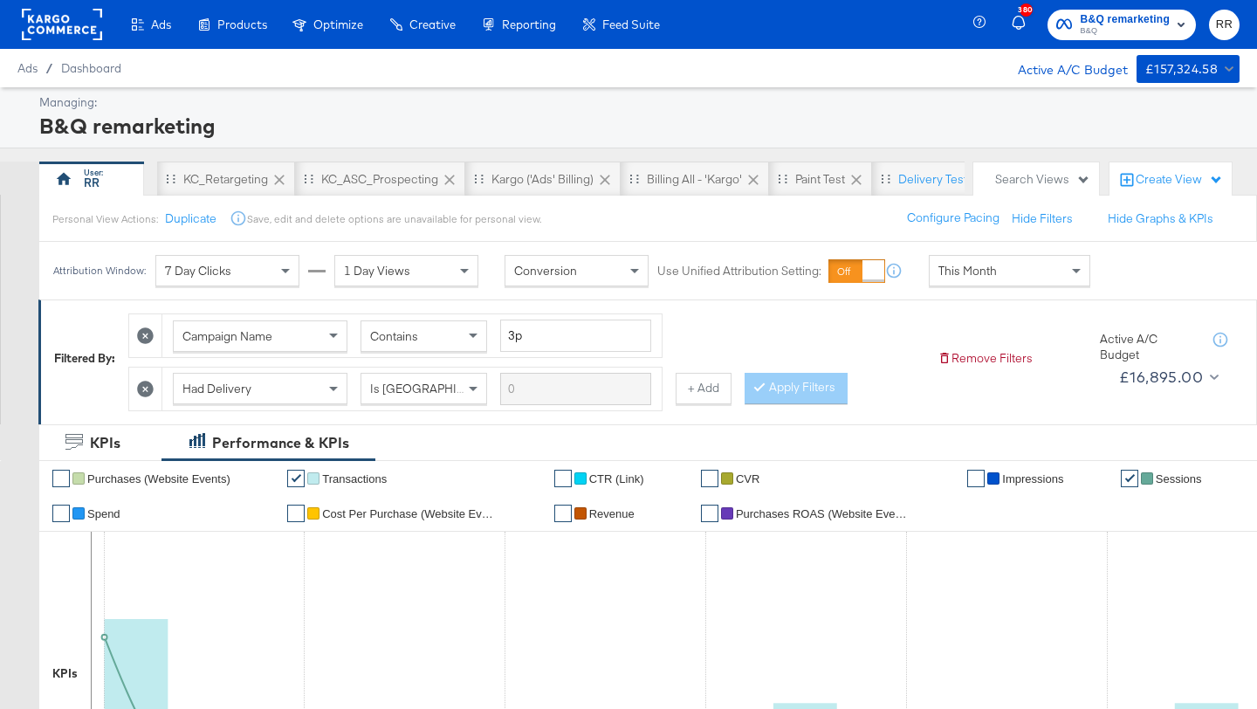
scroll to position [712, 0]
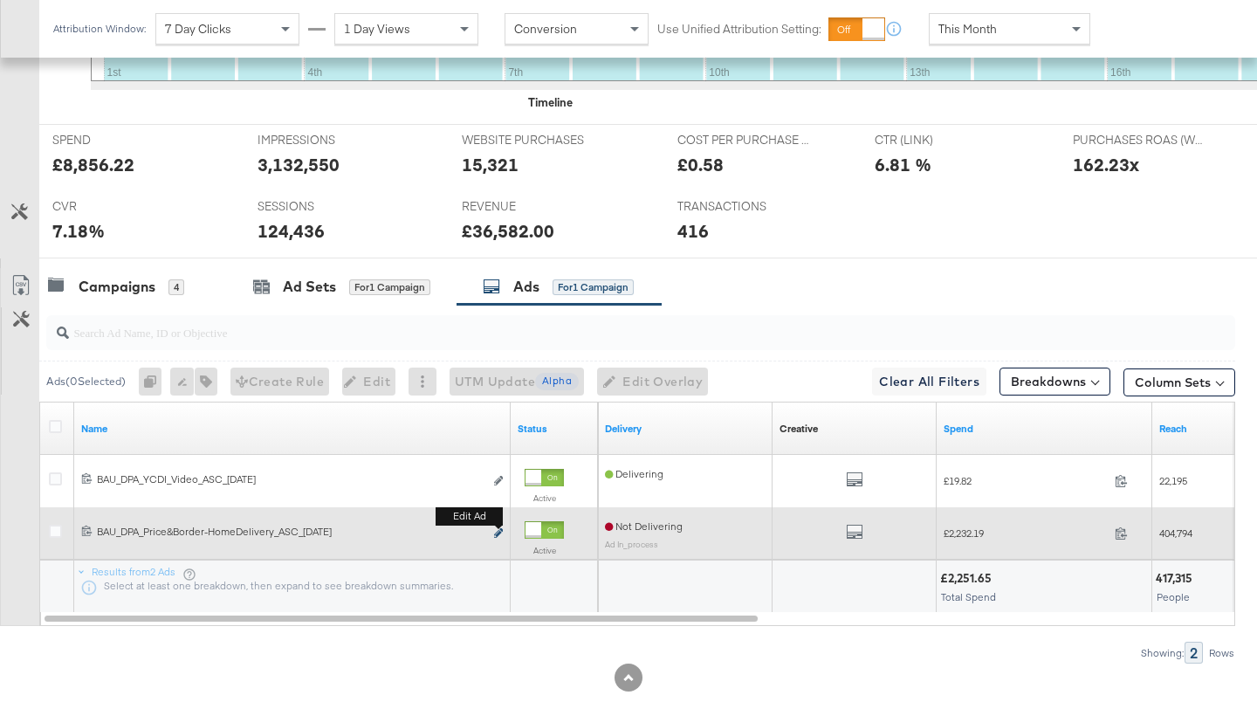
click at [497, 531] on icon "link" at bounding box center [498, 533] width 9 height 10
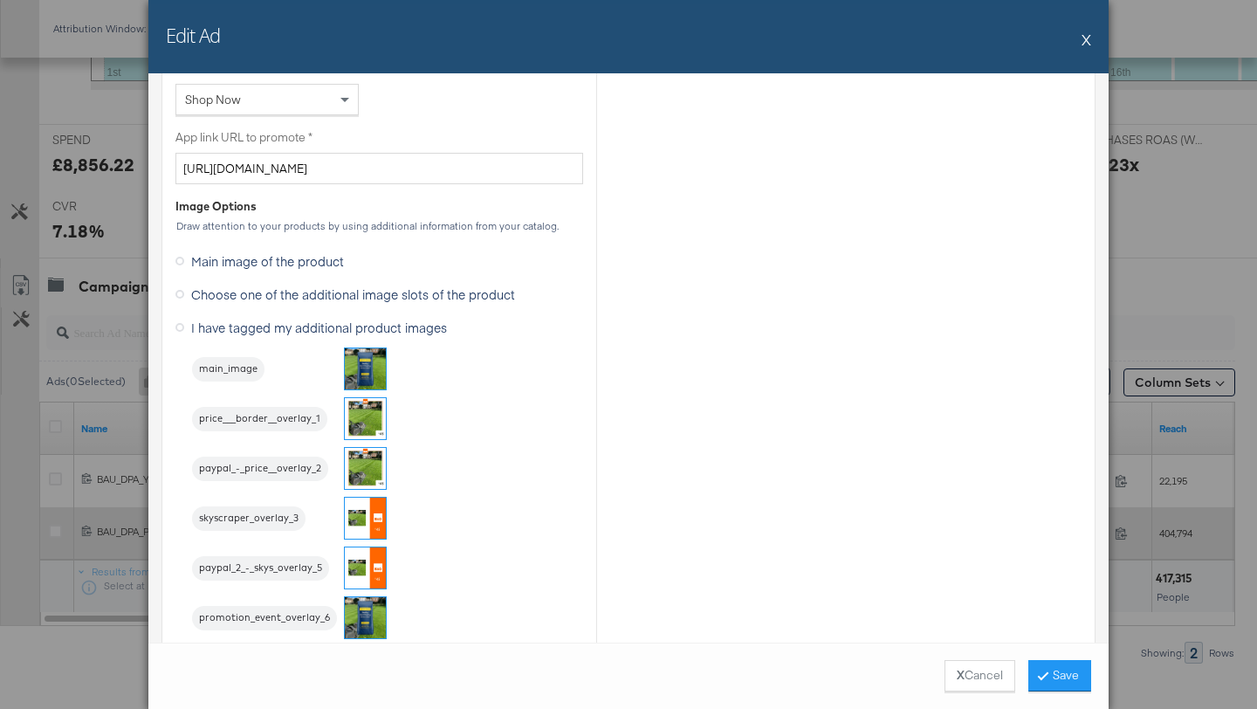
scroll to position [1555, 0]
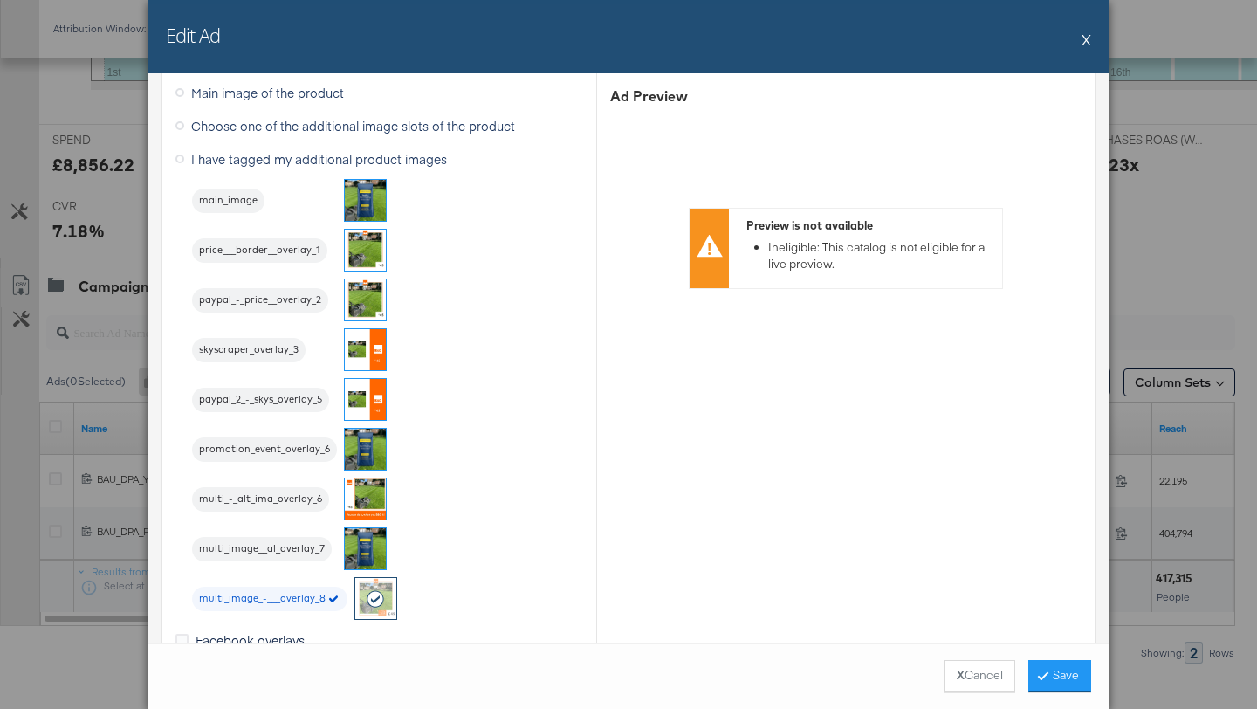
click at [1086, 45] on button "X" at bounding box center [1086, 39] width 10 height 35
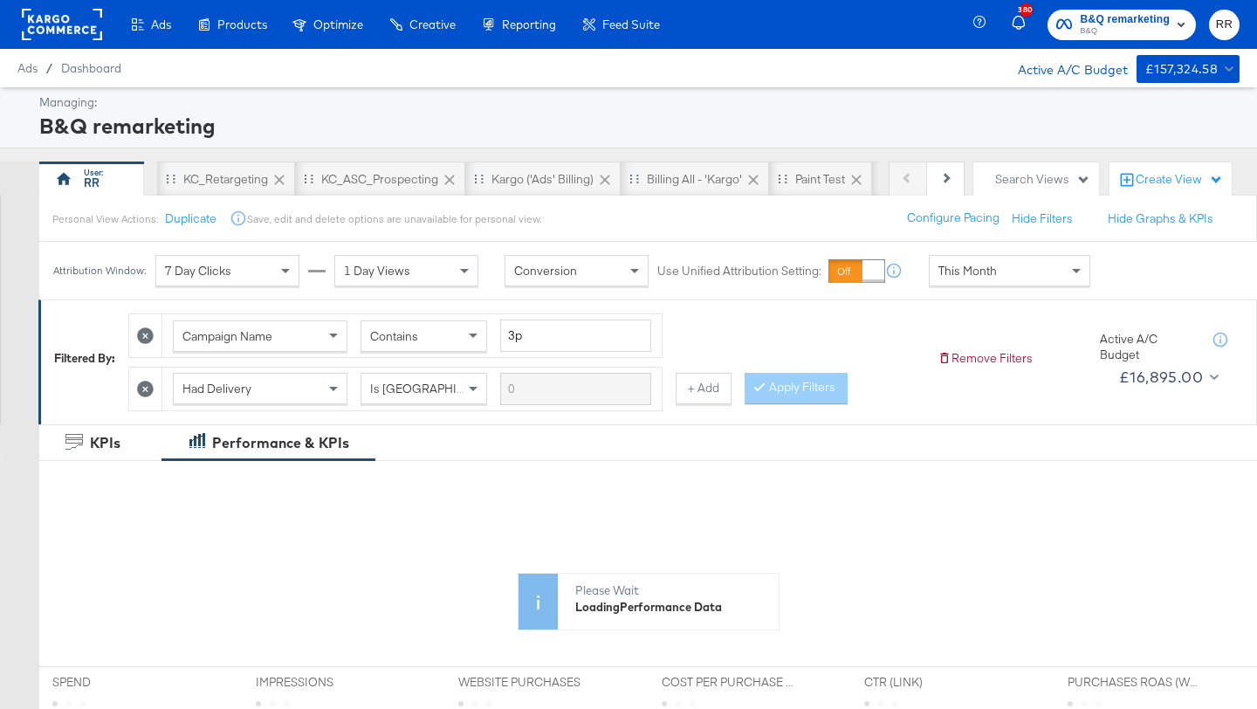
scroll to position [678, 0]
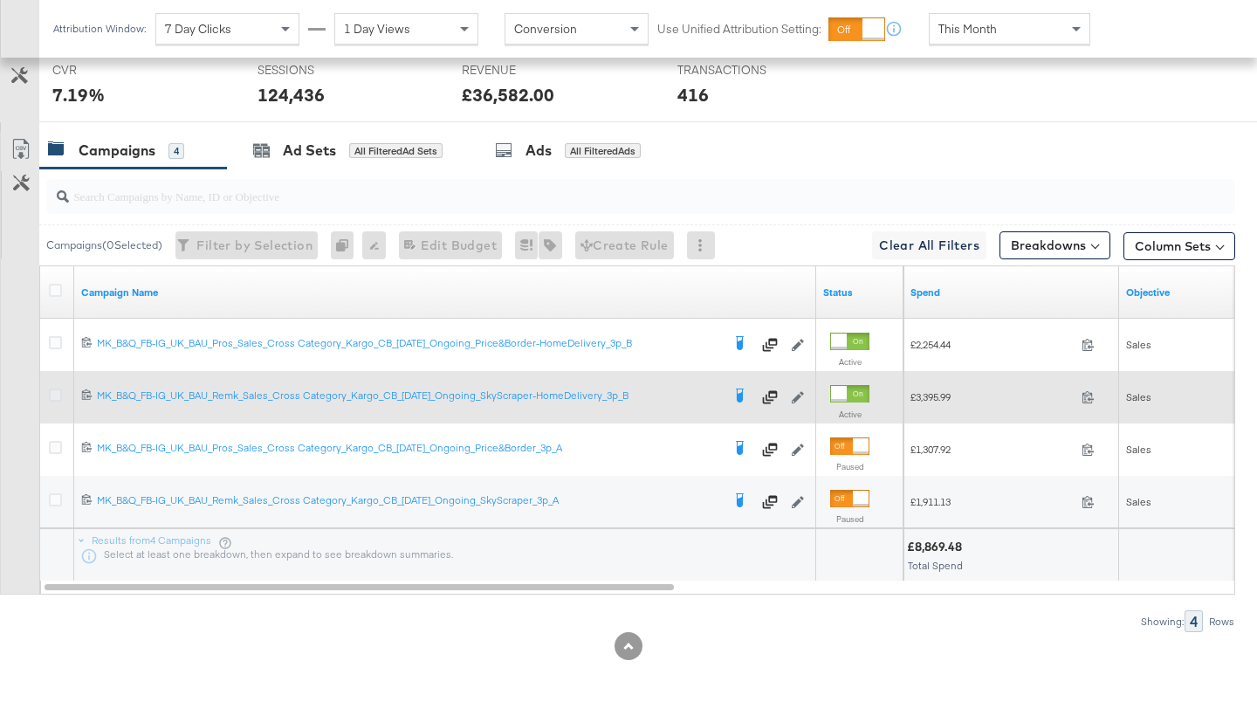
click at [58, 394] on icon at bounding box center [55, 394] width 13 height 13
click at [0, 0] on input "checkbox" at bounding box center [0, 0] width 0 height 0
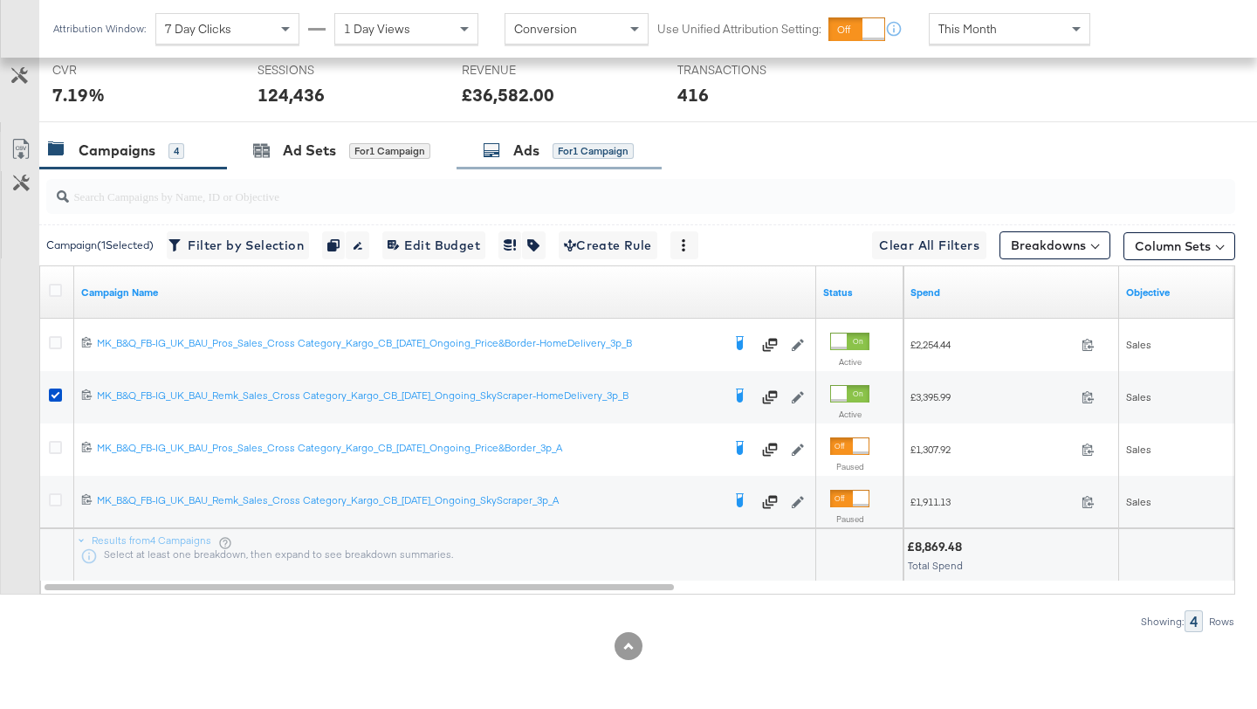
click at [498, 163] on div "Ads for 1 Campaign" at bounding box center [558, 151] width 205 height 38
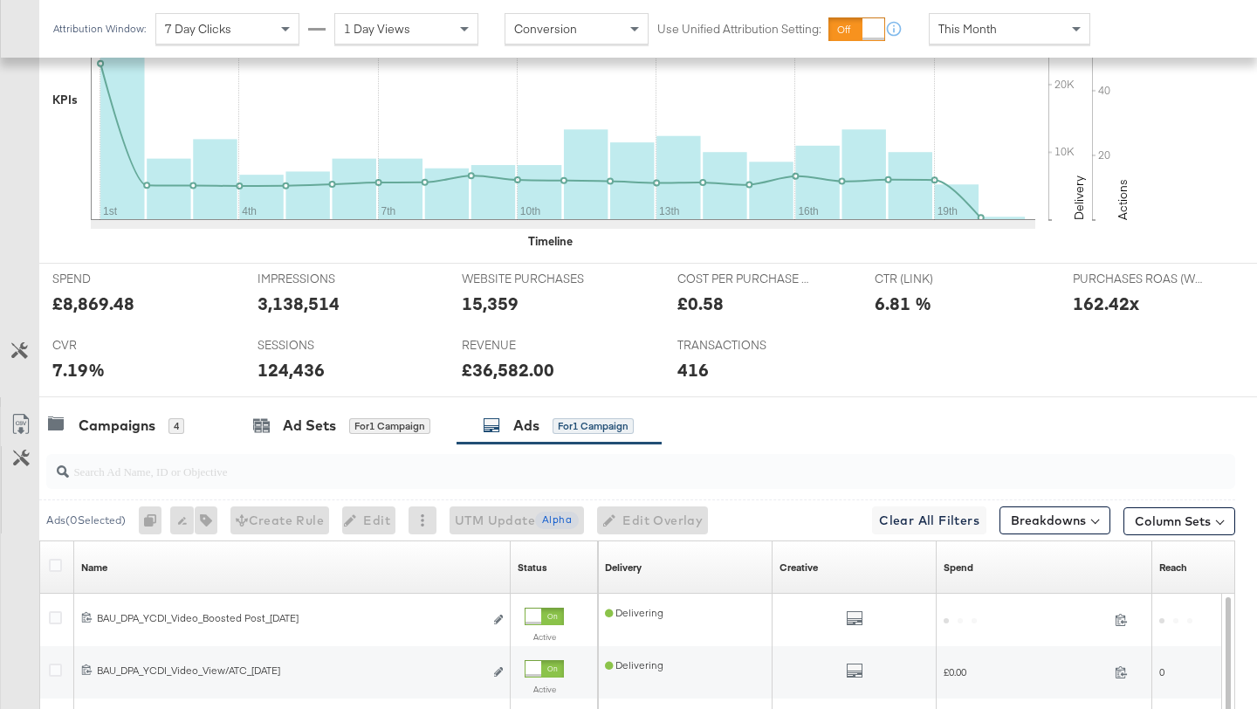
scroll to position [848, 0]
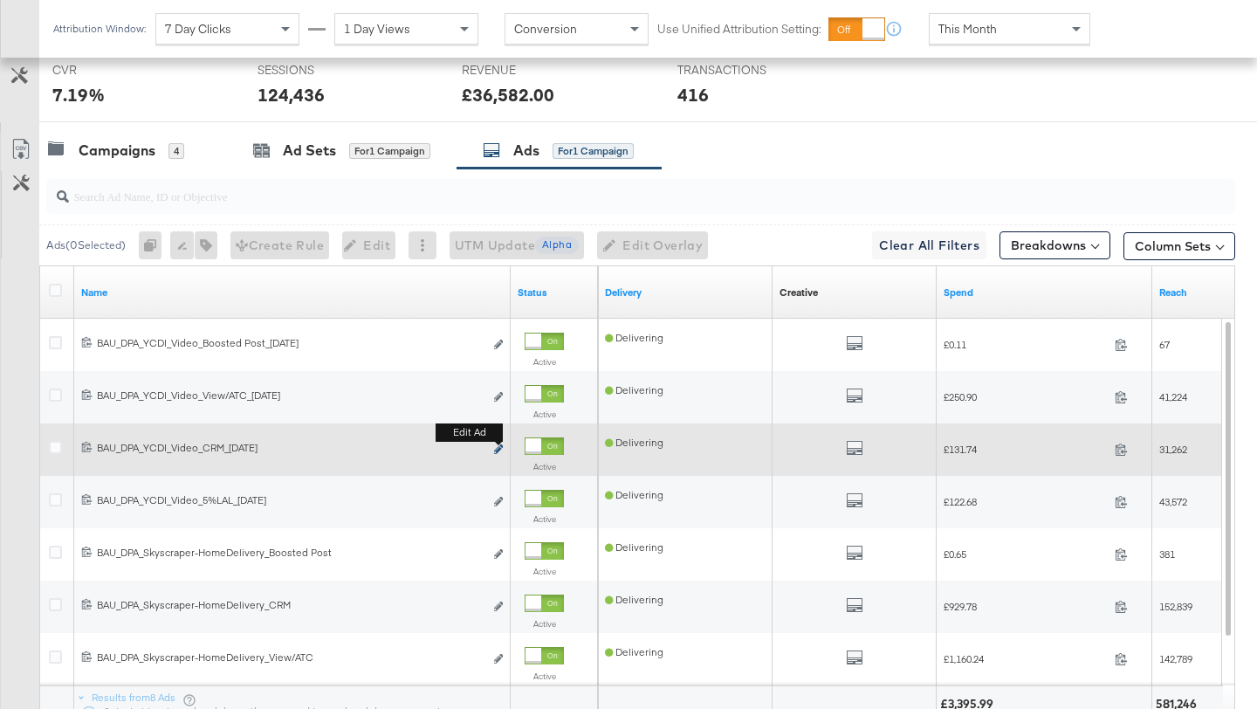
click at [501, 451] on icon "link" at bounding box center [498, 449] width 9 height 10
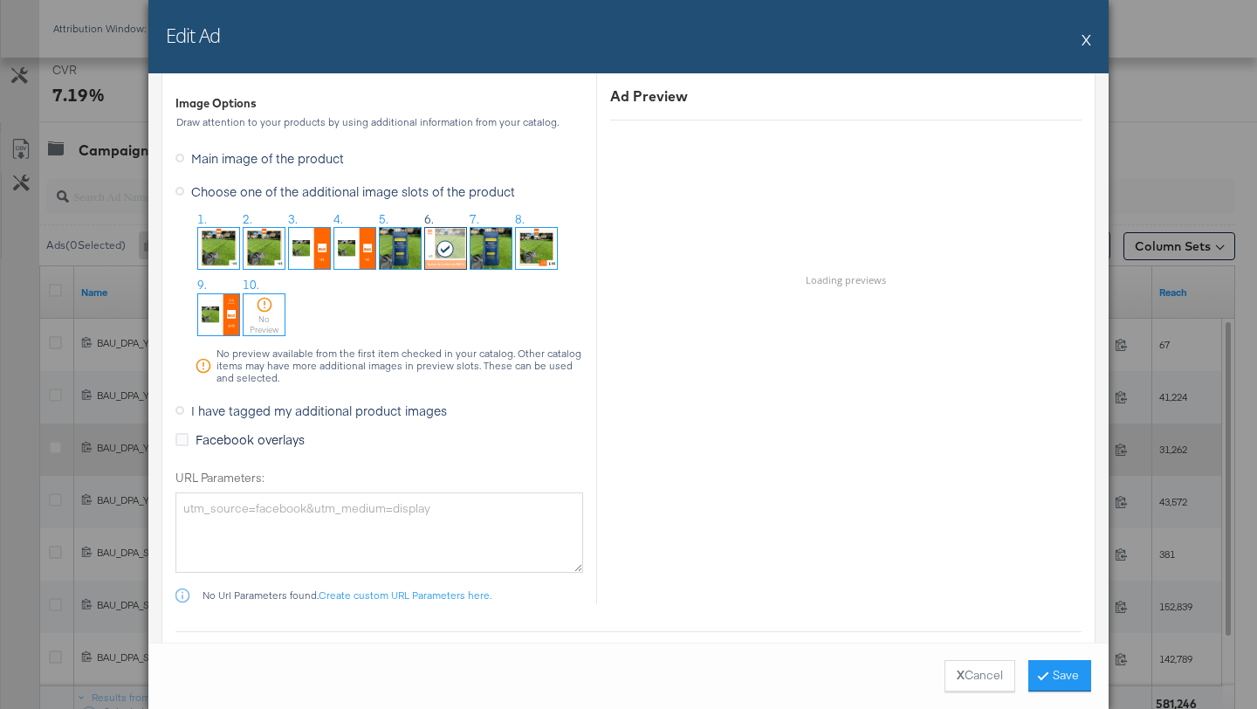
scroll to position [2315, 0]
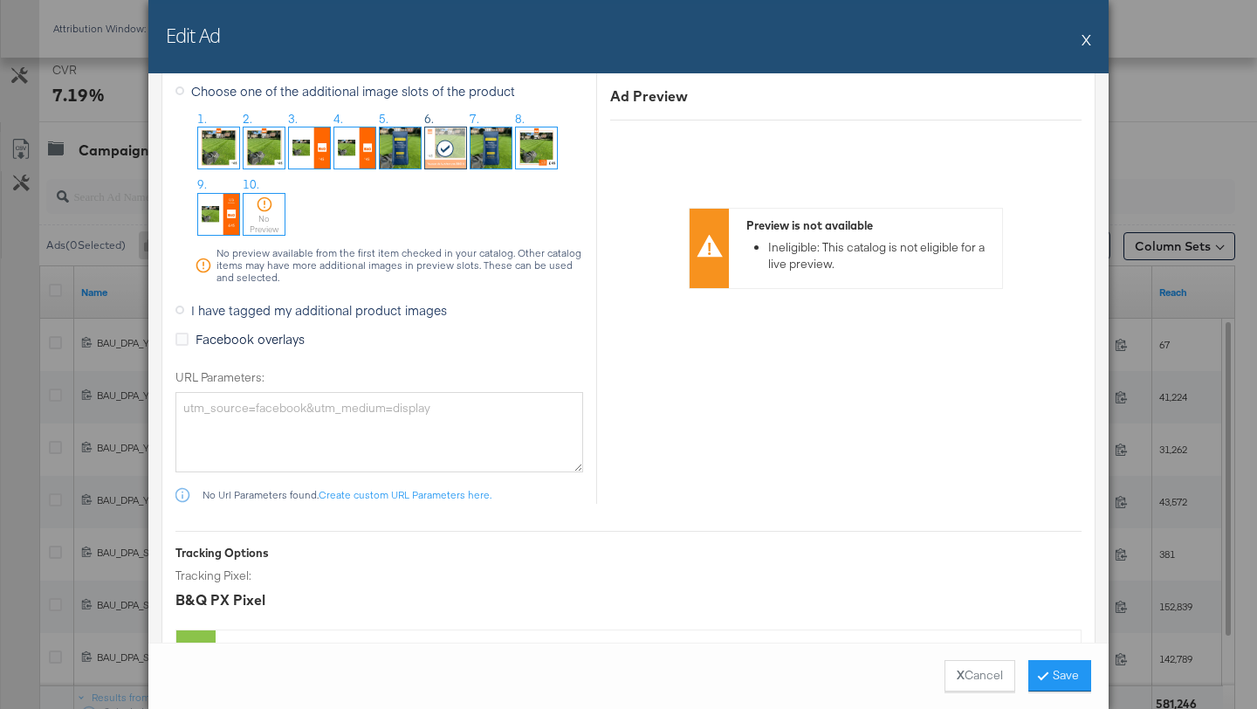
click at [298, 312] on span "I have tagged my additional product images" at bounding box center [319, 309] width 256 height 17
click at [0, 0] on input "I have tagged my additional product images" at bounding box center [0, 0] width 0 height 0
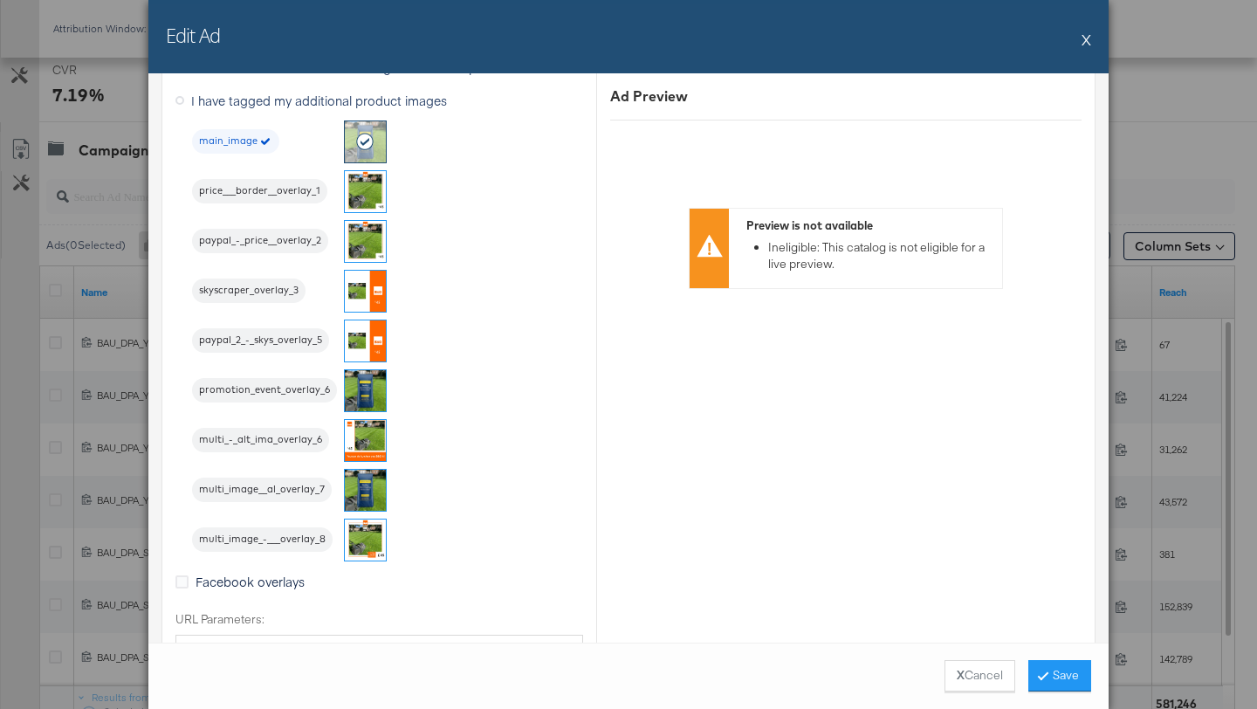
scroll to position [2340, 0]
click at [1089, 40] on button "X" at bounding box center [1086, 39] width 10 height 35
